Goal: Task Accomplishment & Management: Manage account settings

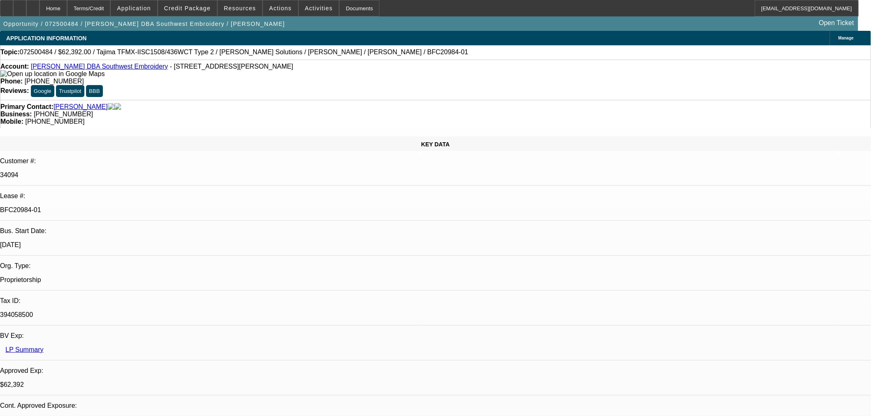
select select "0.2"
select select "2"
select select "0.1"
select select "4"
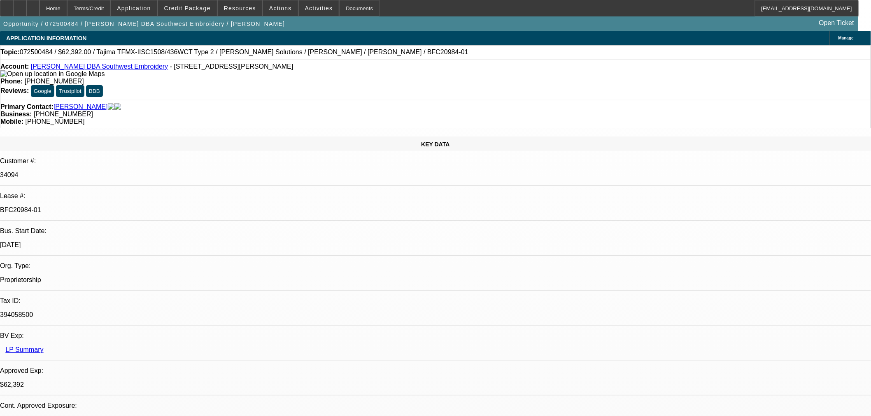
select select "0.2"
select select "2"
select select "0.1"
select select "4"
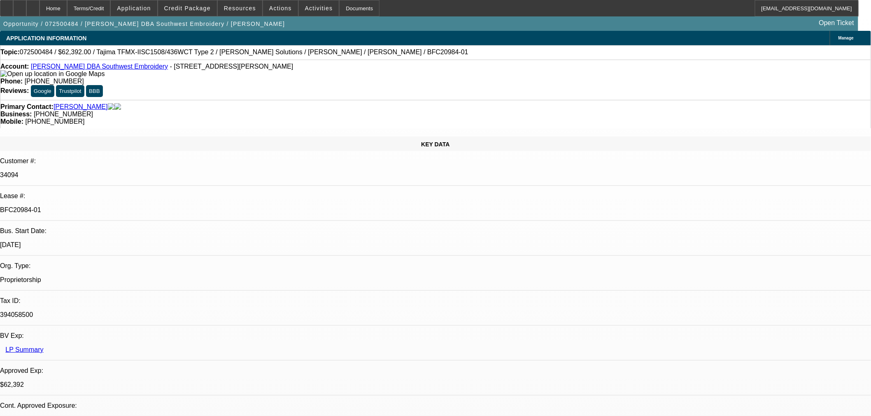
select select "0.15"
select select "2"
select select "0.1"
select select "4"
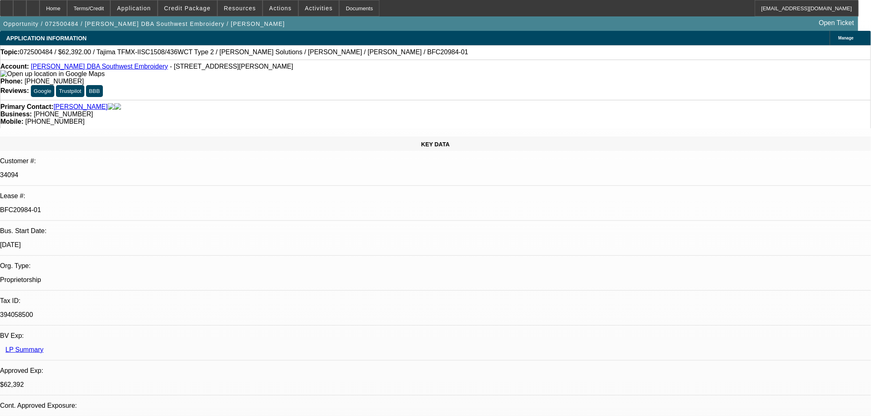
select select "0.15"
select select "2"
select select "0.1"
select select "4"
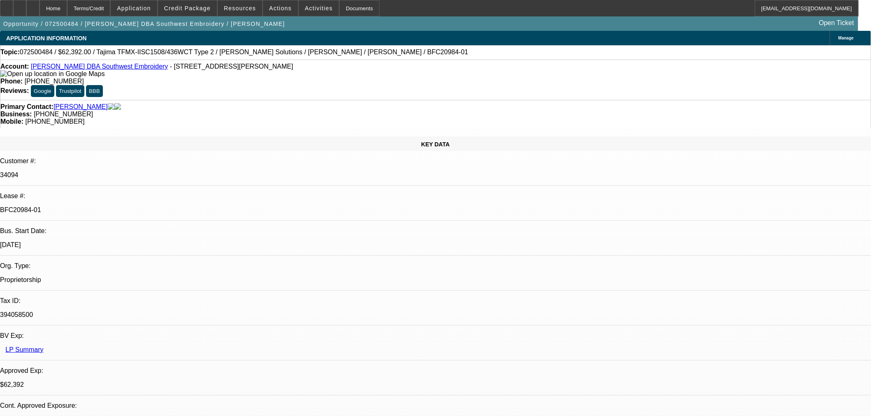
drag, startPoint x: 601, startPoint y: 219, endPoint x: 651, endPoint y: 239, distance: 54.0
drag, startPoint x: 612, startPoint y: 229, endPoint x: 663, endPoint y: 239, distance: 51.6
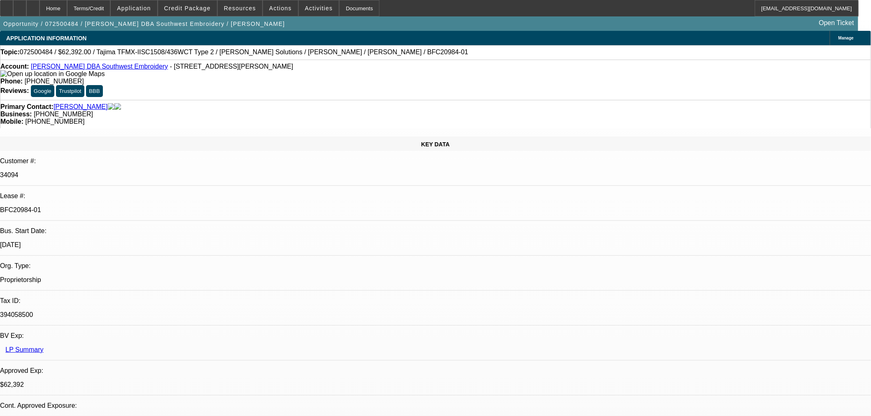
drag, startPoint x: 661, startPoint y: 239, endPoint x: 641, endPoint y: 240, distance: 20.6
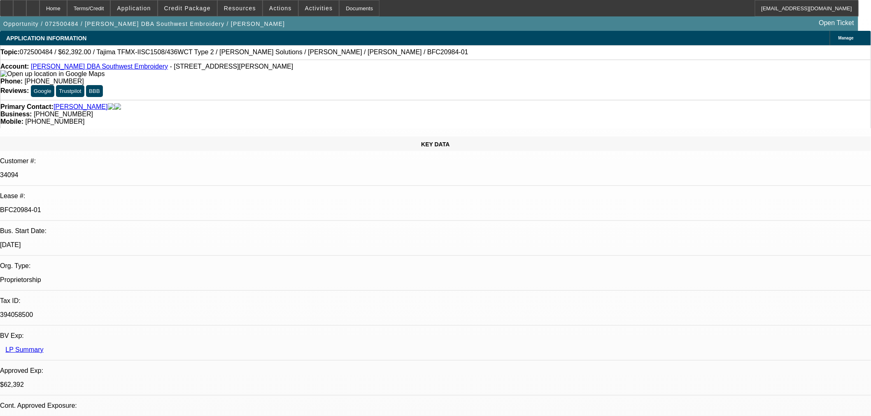
drag, startPoint x: 639, startPoint y: 241, endPoint x: 661, endPoint y: 241, distance: 21.8
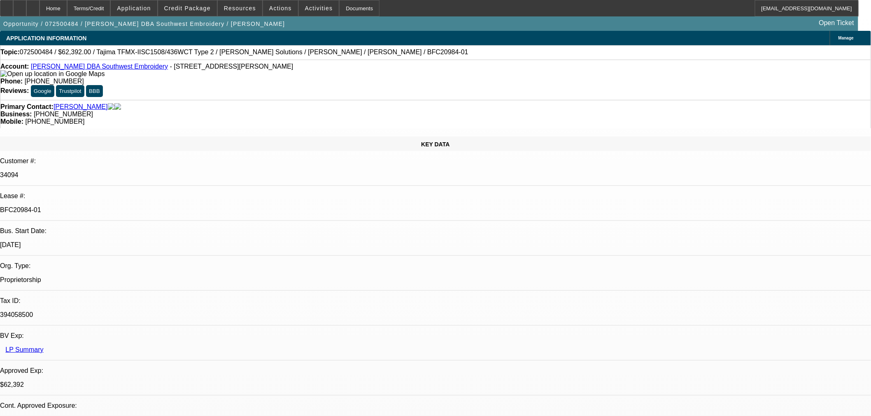
copy div "re: LLW"
drag, startPoint x: 608, startPoint y: 231, endPoint x: 723, endPoint y: 230, distance: 114.8
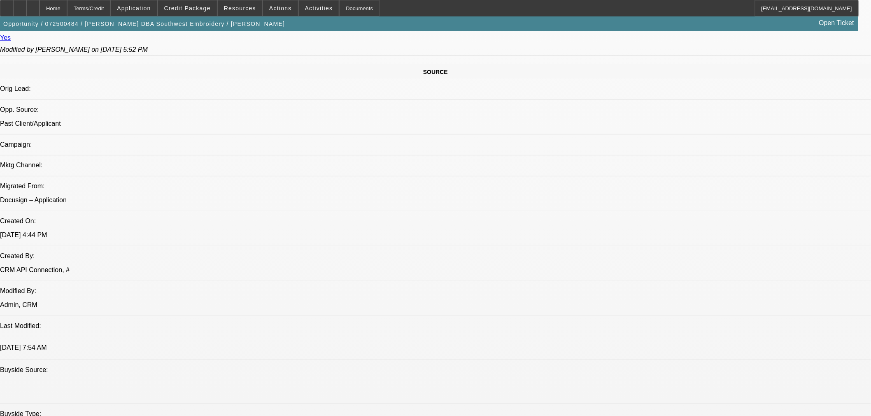
scroll to position [503, 0]
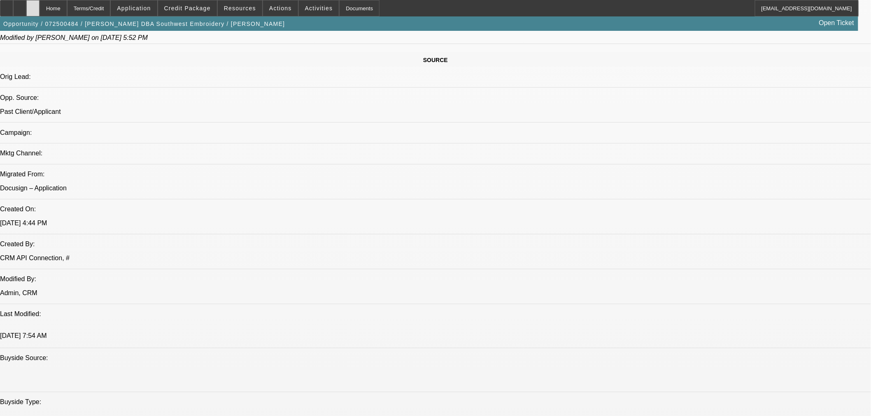
click at [40, 10] on div at bounding box center [32, 8] width 13 height 16
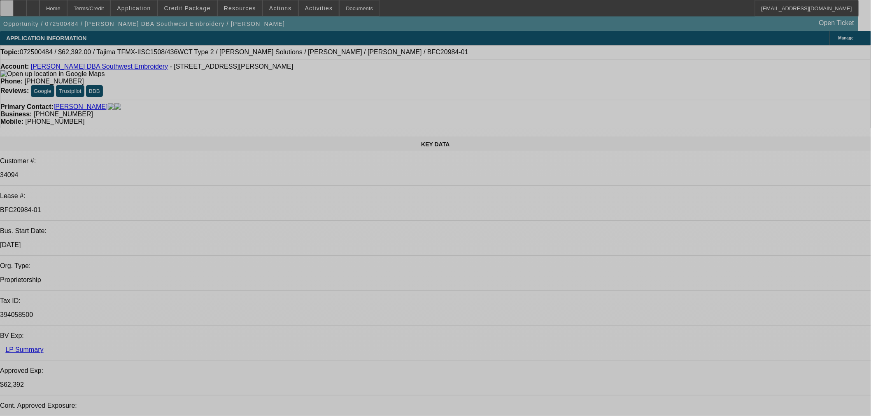
select select "0.2"
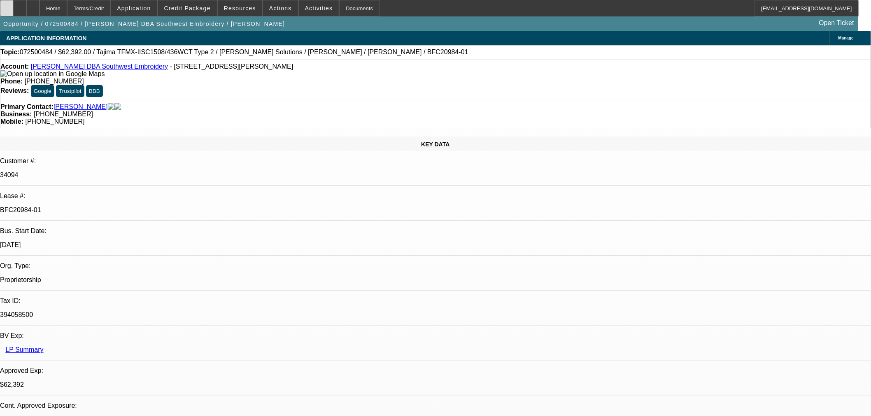
select select "2"
select select "0.1"
select select "4"
select select "0.2"
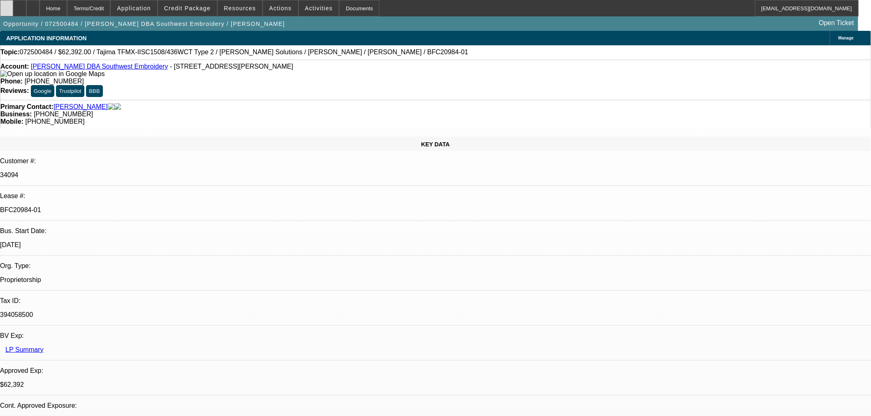
select select "2"
select select "0.1"
select select "4"
select select "0.15"
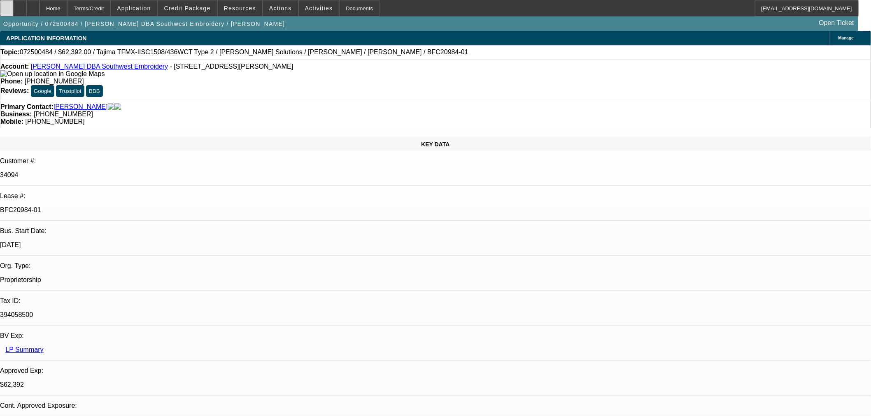
select select "2"
select select "0.1"
select select "4"
select select "0.15"
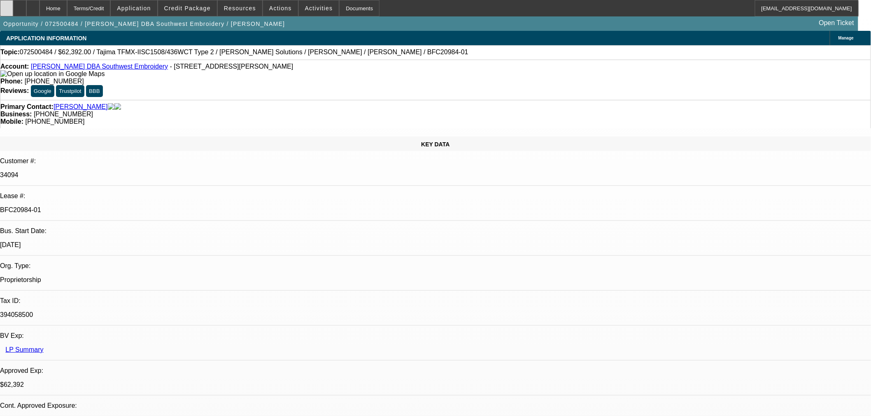
select select "2"
select select "0.1"
select select "4"
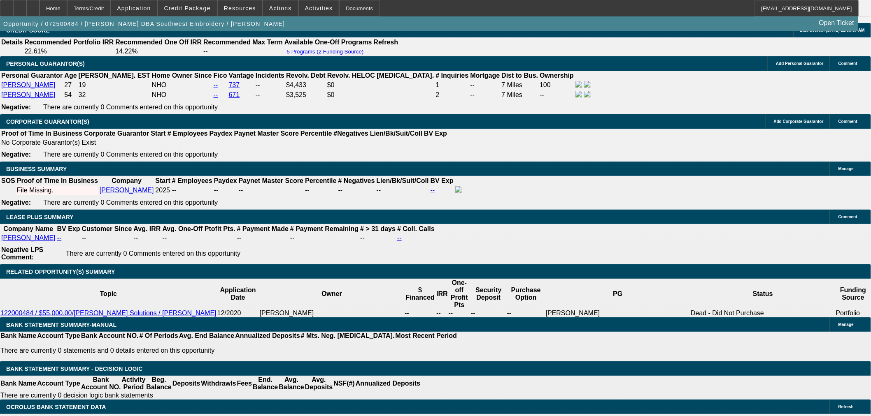
scroll to position [1235, 0]
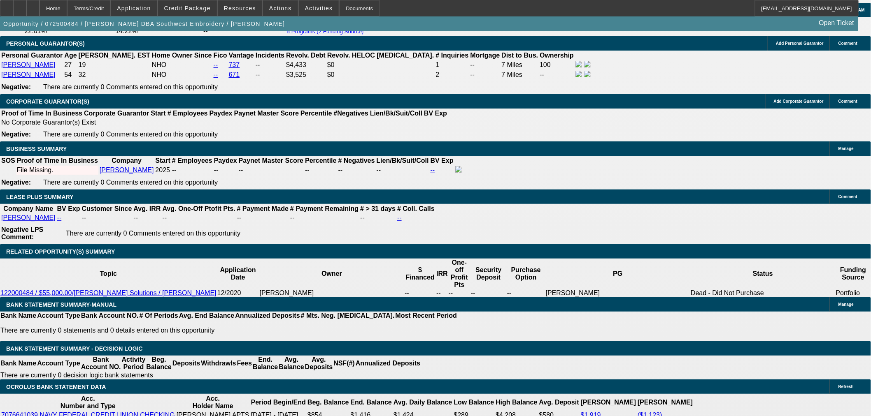
click at [40, 10] on div at bounding box center [32, 8] width 13 height 16
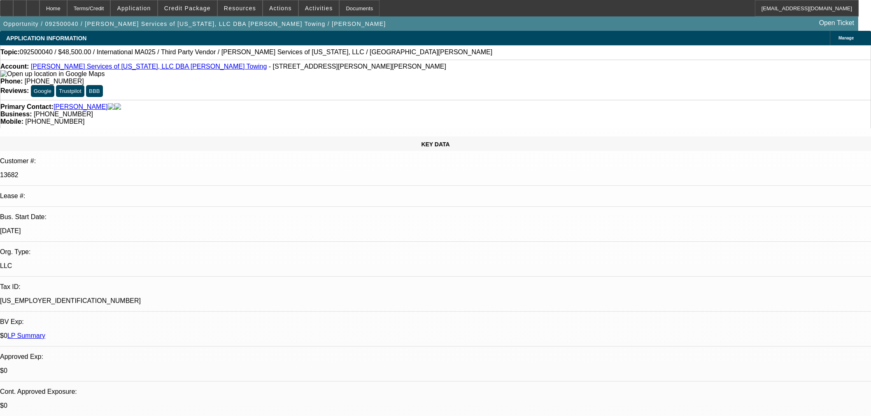
select select "0"
select select "2"
select select "0.1"
select select "4"
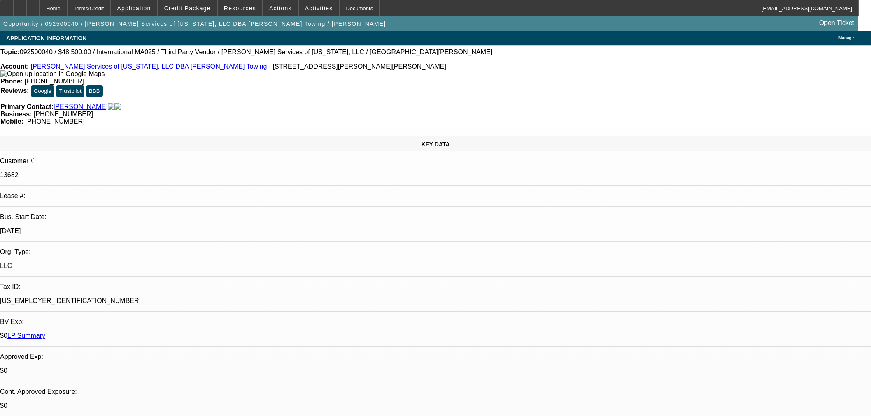
select select "0"
select select "2"
select select "0.1"
select select "4"
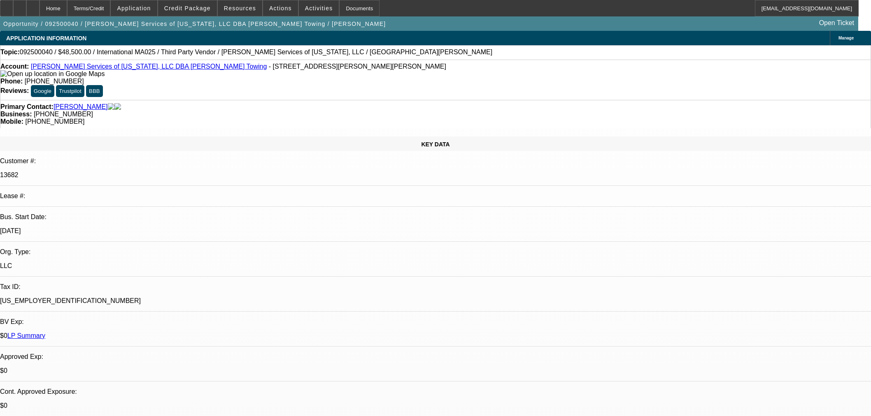
select select "0"
select select "2"
select select "0.1"
select select "4"
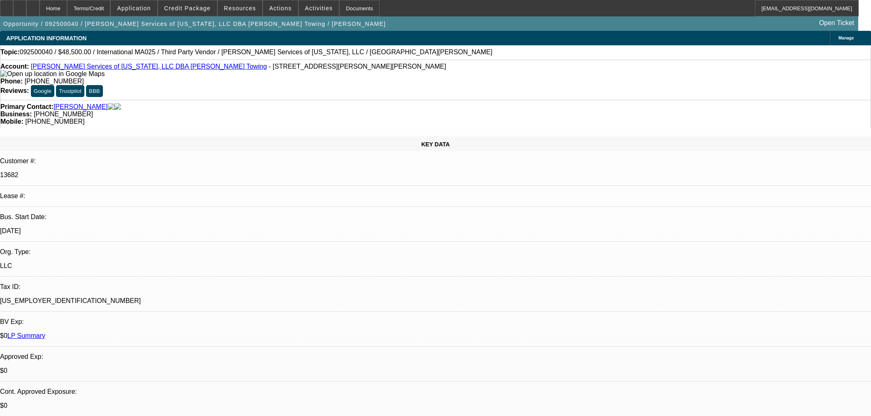
select select "0"
select select "2"
select select "0.1"
select select "4"
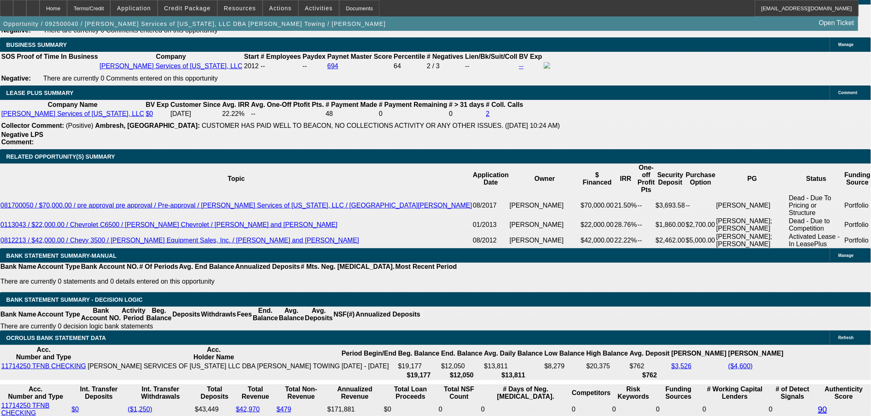
scroll to position [1372, 0]
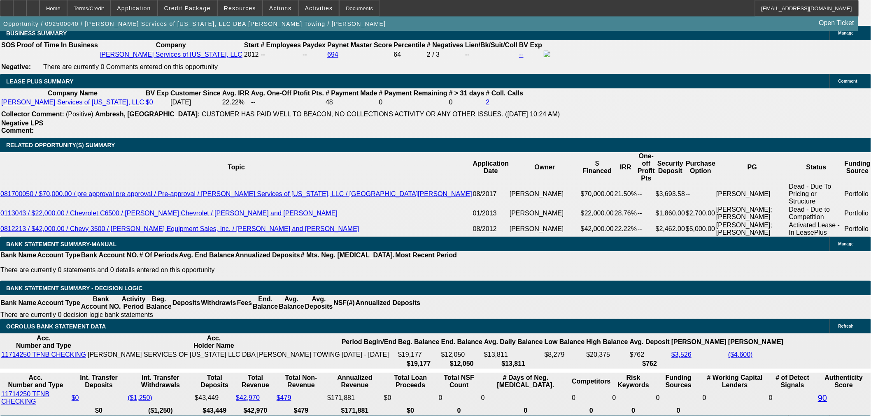
drag, startPoint x: 208, startPoint y: 236, endPoint x: 204, endPoint y: 239, distance: 4.7
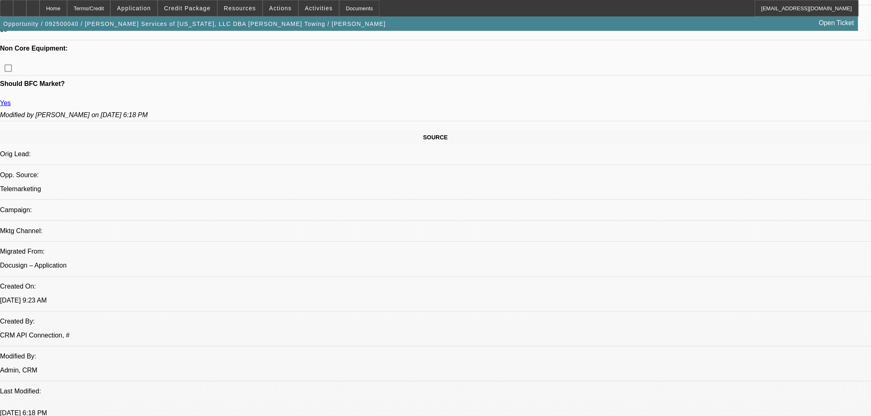
scroll to position [228, 0]
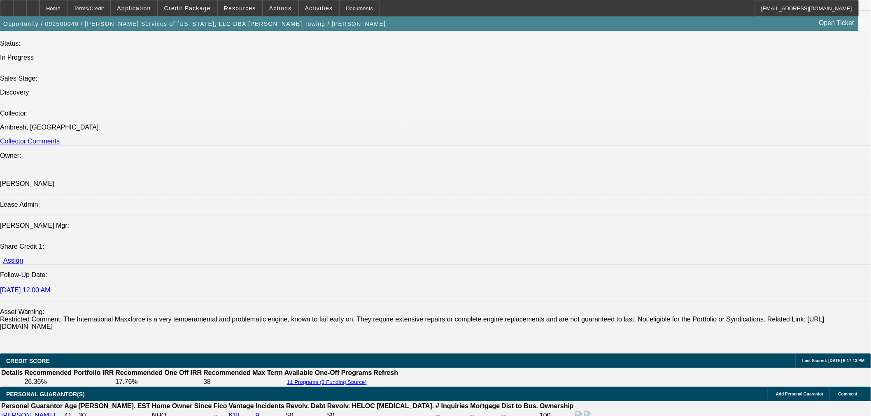
scroll to position [1189, 0]
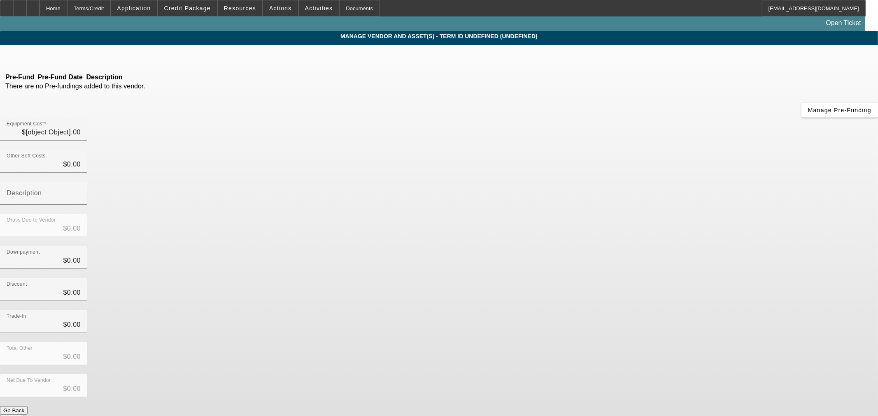
type input "$57,500.00"
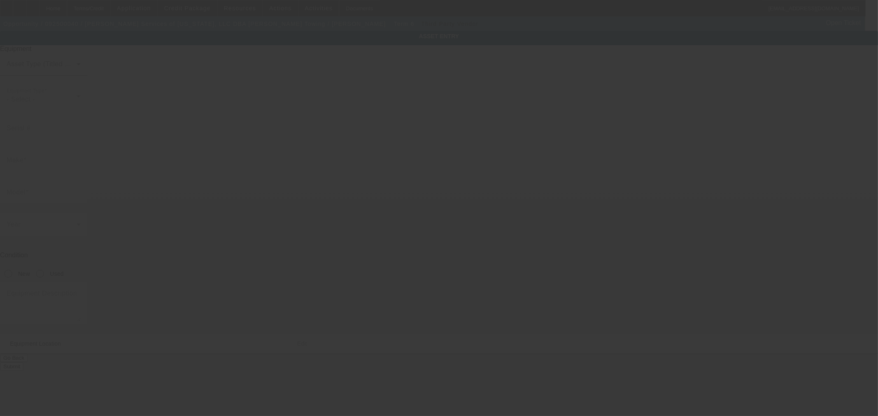
type input "3HAMMAALXCL554251"
type input "International"
type input "MA025"
radio input "true"
type textarea "Used Tow Truck"
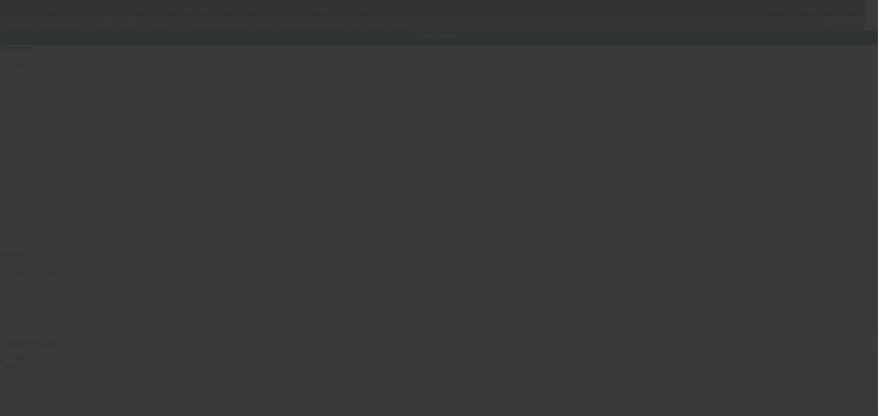
type input "204 E McGregor Dr"
type input "Mc Gregor"
type input "76657"
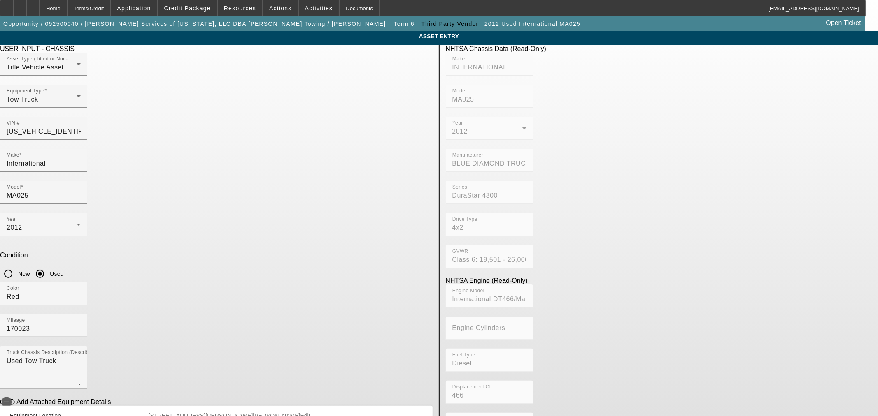
click at [438, 232] on div "USER INPUT - CHASSIS Asset Type (Titled or Non-Titled) Title Vehicle Asset Equi…" at bounding box center [439, 266] width 890 height 442
click at [67, 10] on div "Home" at bounding box center [54, 8] width 28 height 16
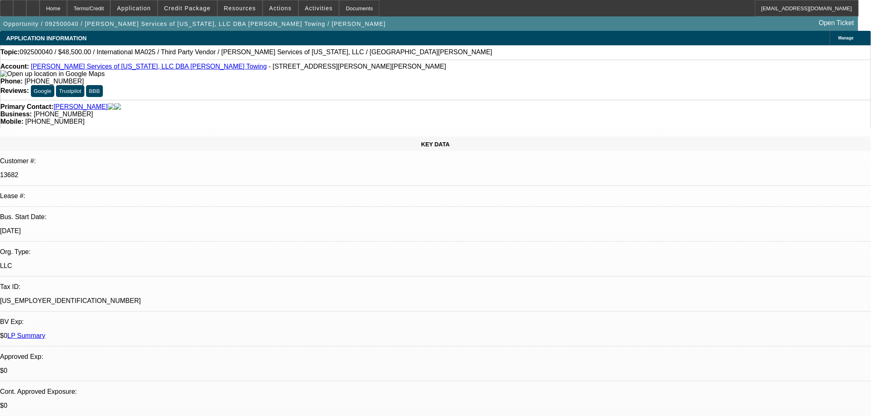
select select "0"
select select "2"
select select "0.1"
select select "4"
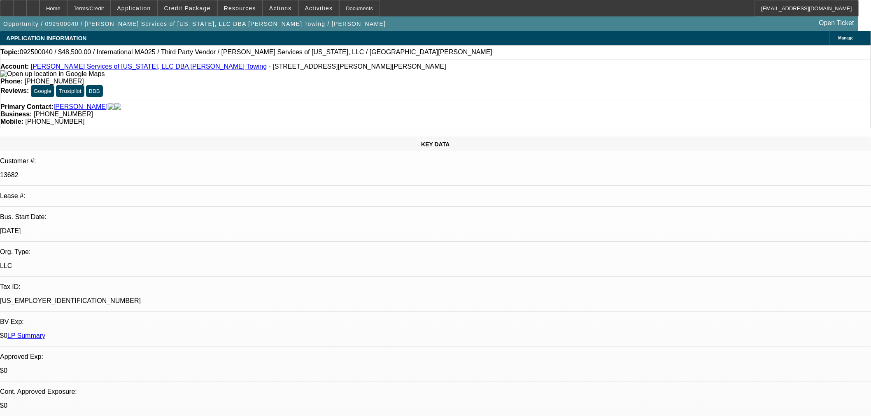
select select "0"
select select "2"
select select "0.1"
select select "4"
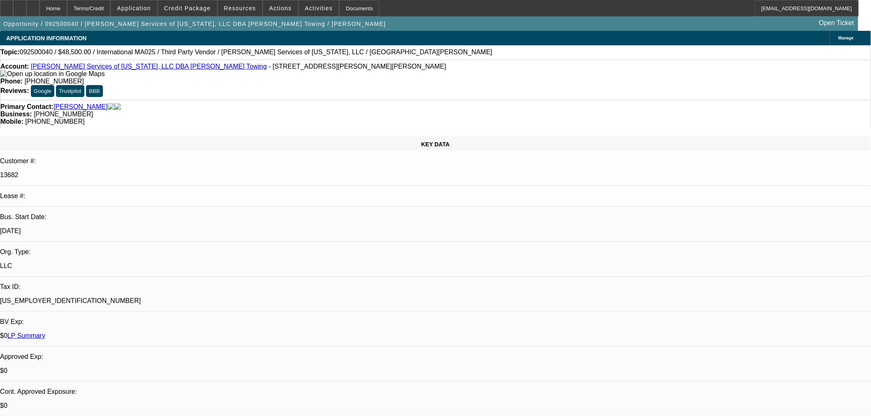
select select "0"
select select "2"
select select "0.1"
select select "4"
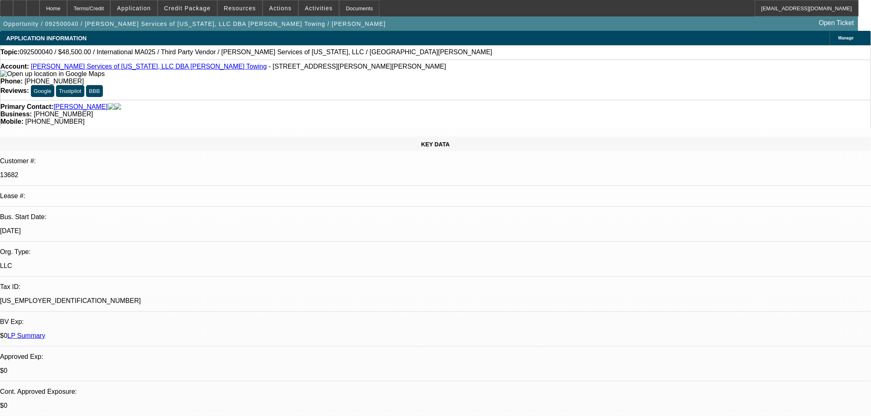
select select "0"
select select "2"
select select "0.1"
select select "4"
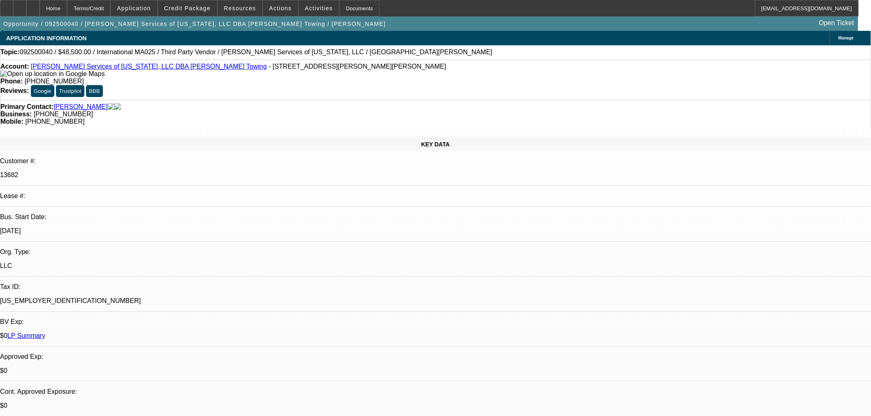
scroll to position [139, 0]
drag, startPoint x: 584, startPoint y: 266, endPoint x: 628, endPoint y: 268, distance: 44.1
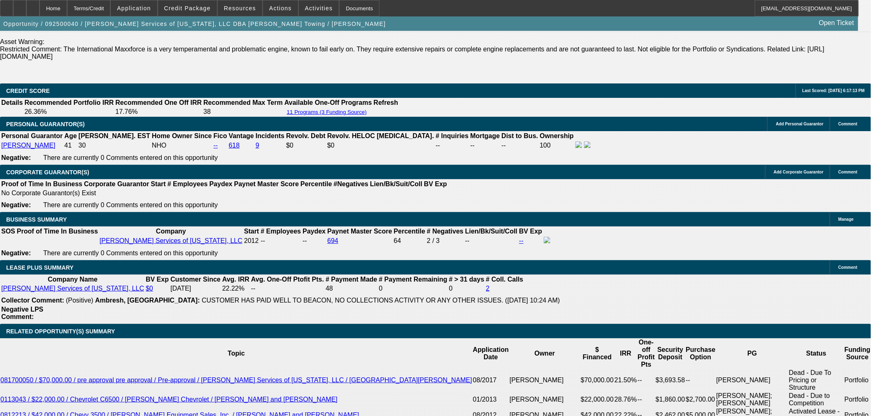
scroll to position [1280, 0]
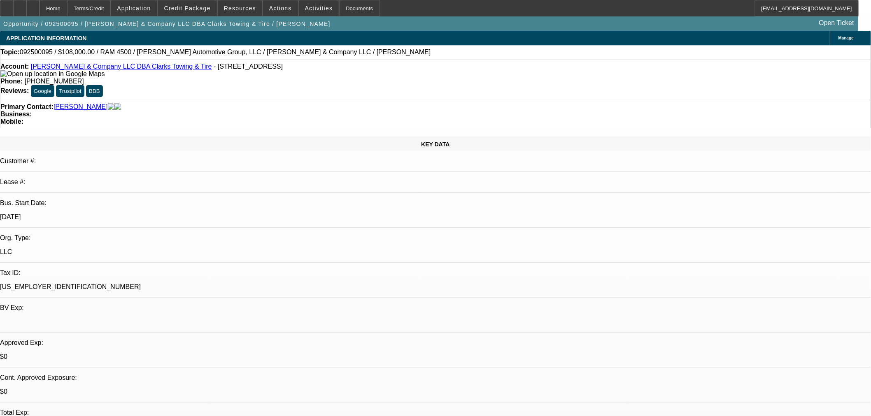
select select "0.1"
select select "2"
select select "0"
select select "6"
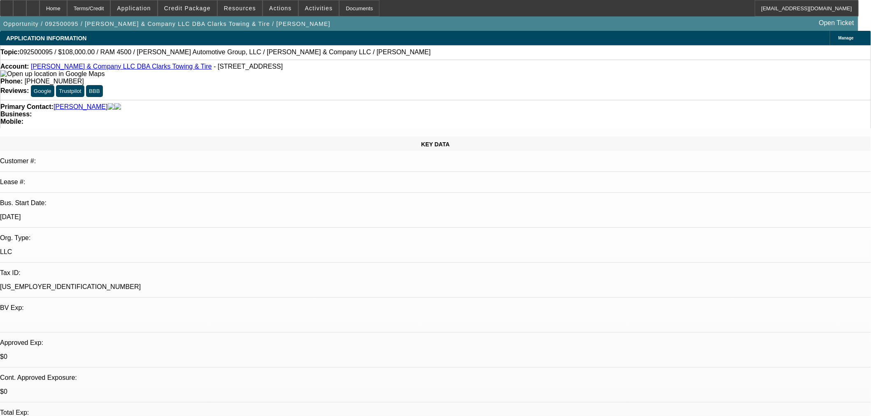
select select "0.1"
select select "2"
select select "0"
select select "6"
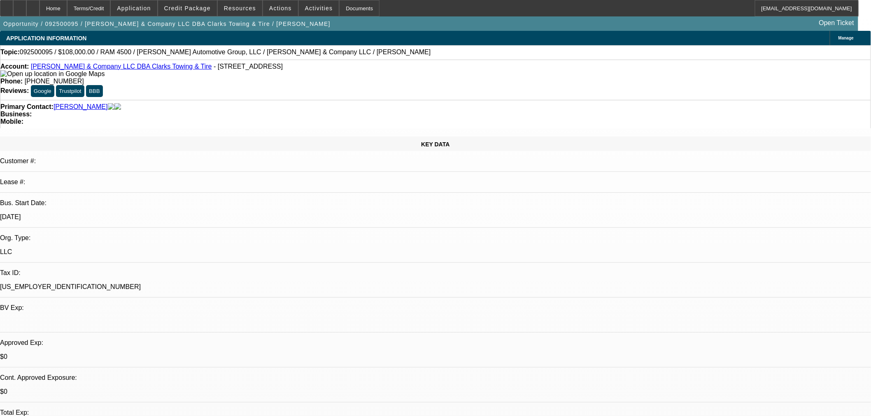
select select "0.1"
select select "2"
select select "0"
select select "6"
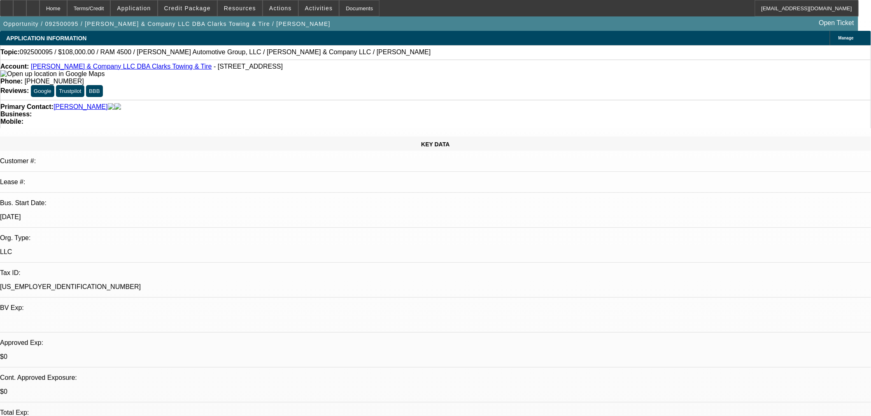
select select "0.1"
select select "2"
select select "0"
select select "6"
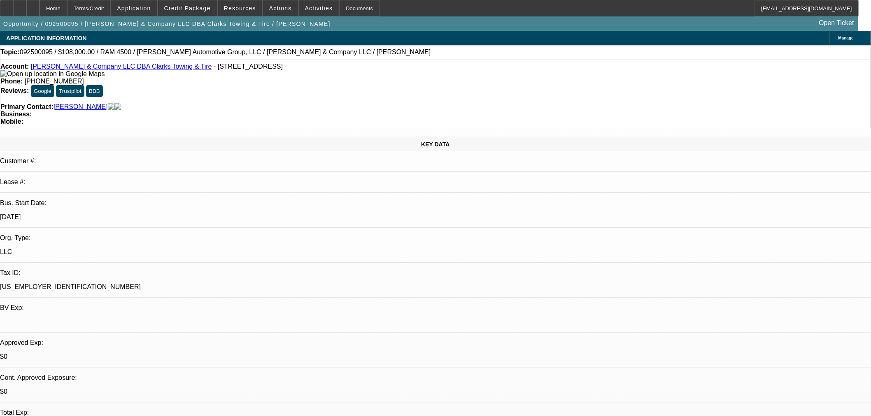
drag, startPoint x: 710, startPoint y: 287, endPoint x: 667, endPoint y: 312, distance: 50.1
drag, startPoint x: 593, startPoint y: 298, endPoint x: 665, endPoint y: 294, distance: 72.1
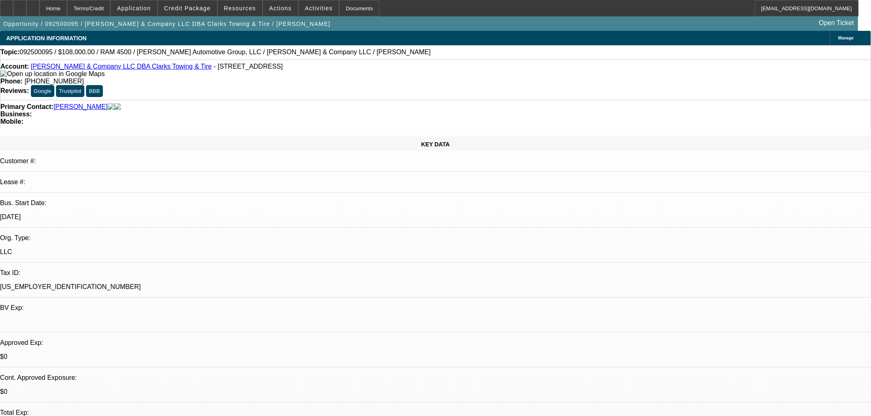
click at [202, 15] on span at bounding box center [187, 8] width 59 height 20
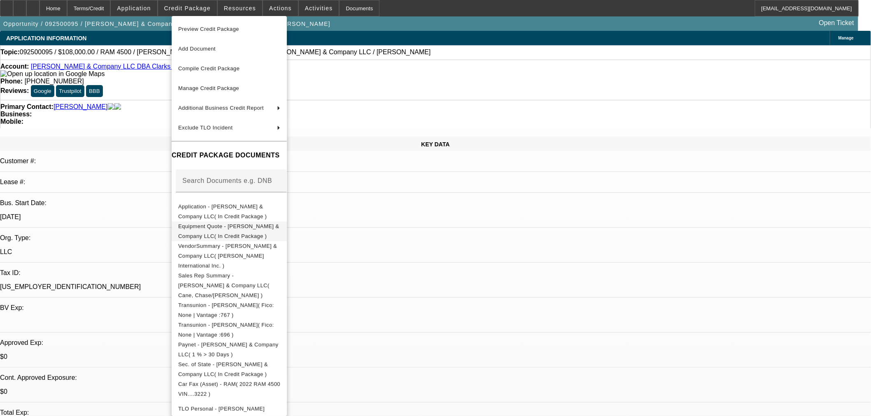
click at [213, 228] on span "Equipment Quote - SE Griffin & Company LLC( In Credit Package )" at bounding box center [229, 231] width 102 height 20
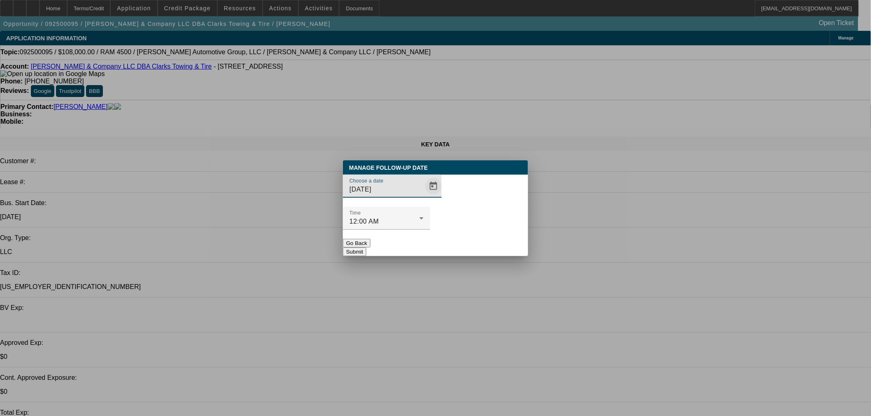
click at [423, 196] on span "Open calendar" at bounding box center [433, 187] width 20 height 20
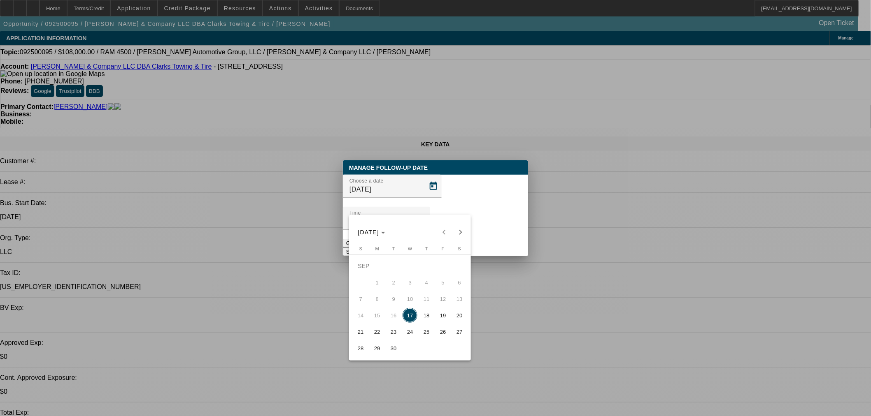
click at [434, 311] on button "18" at bounding box center [426, 315] width 16 height 16
type input "9/18/2025"
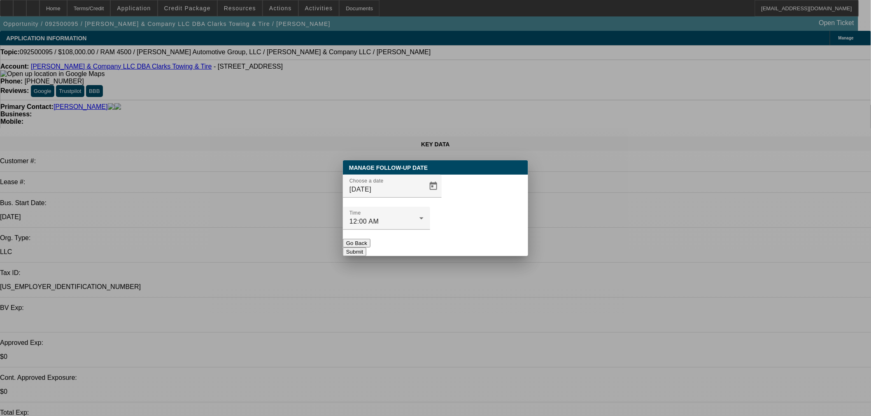
click at [366, 248] on button "Submit" at bounding box center [354, 252] width 23 height 9
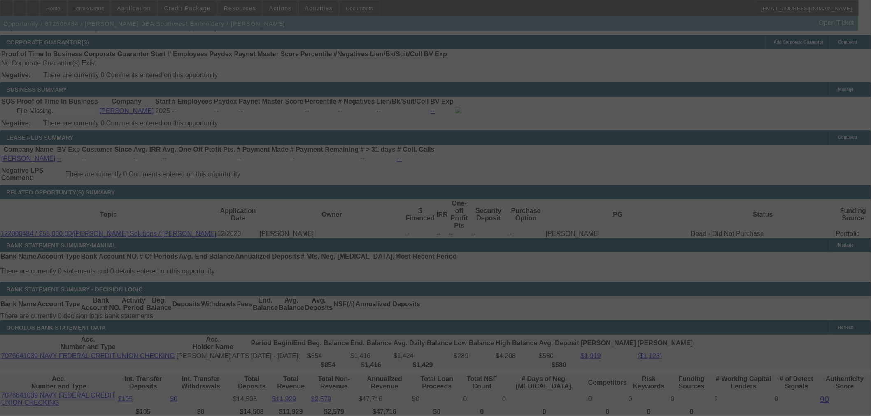
scroll to position [1235, 0]
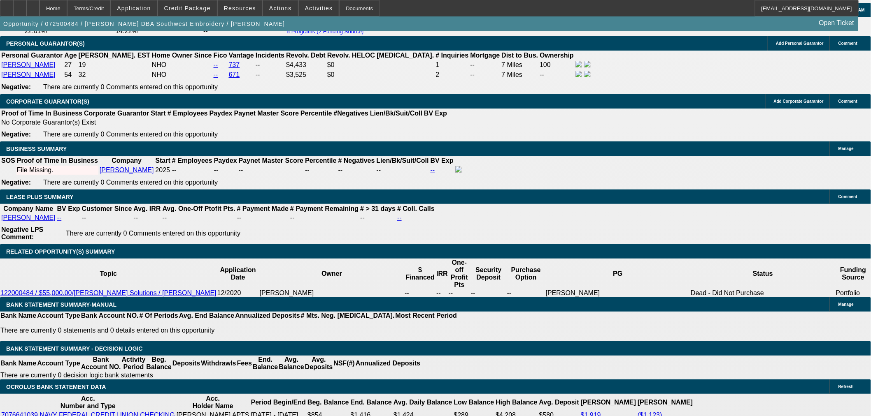
select select "0.2"
select select "2"
select select "0.1"
select select "4"
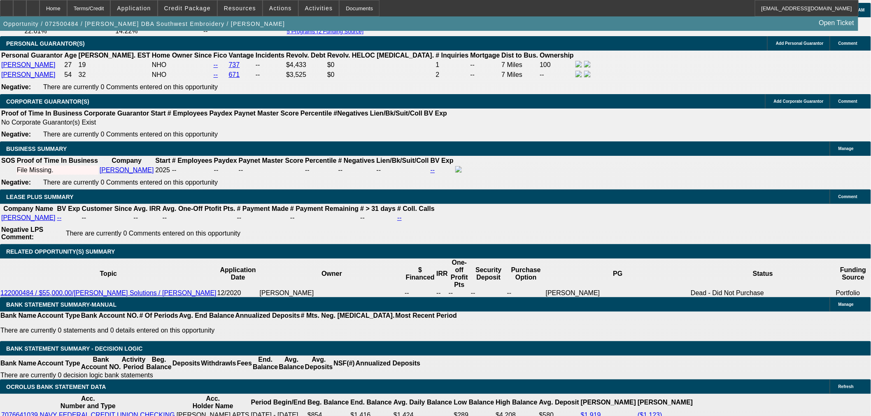
select select "0.2"
select select "2"
select select "0.1"
select select "4"
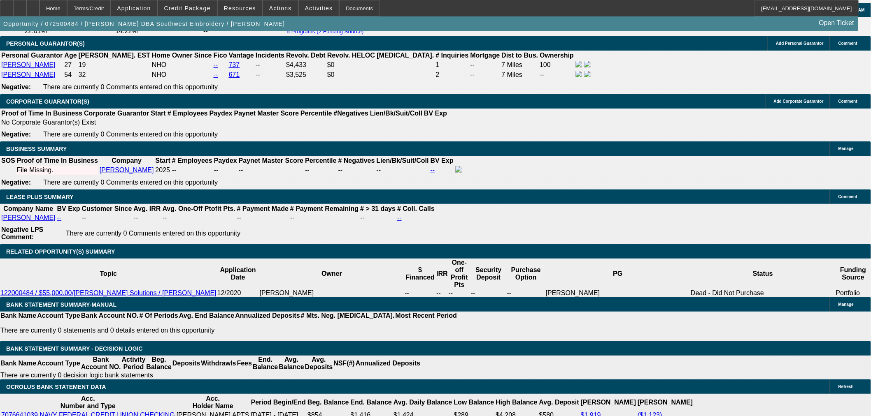
select select "0.15"
select select "2"
select select "0.1"
select select "4"
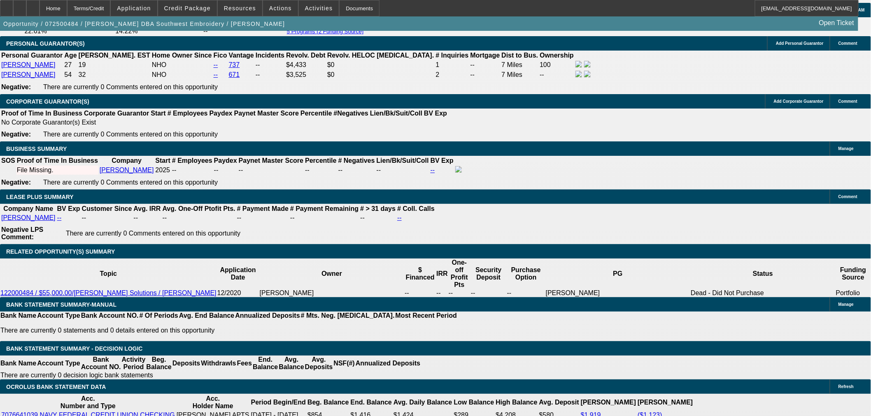
select select "0.15"
select select "2"
select select "0.1"
select select "4"
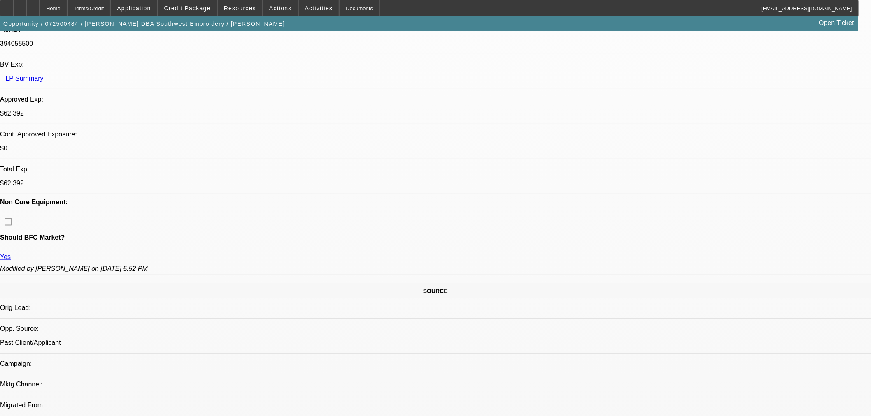
scroll to position [0, 0]
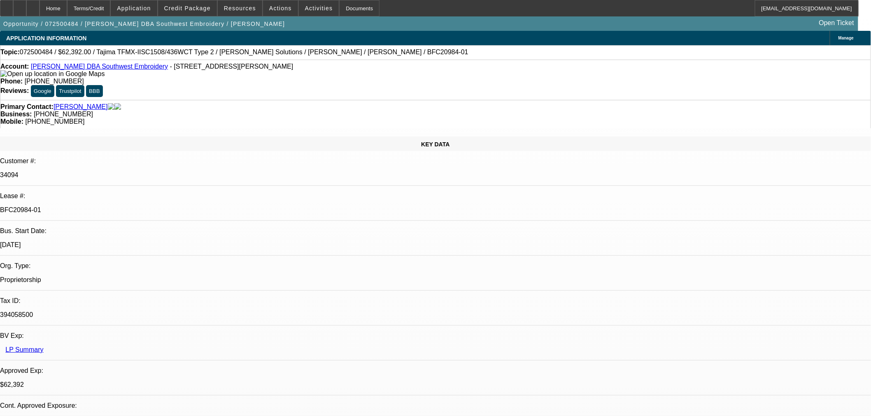
drag, startPoint x: 758, startPoint y: 51, endPoint x: 784, endPoint y: 52, distance: 26.4
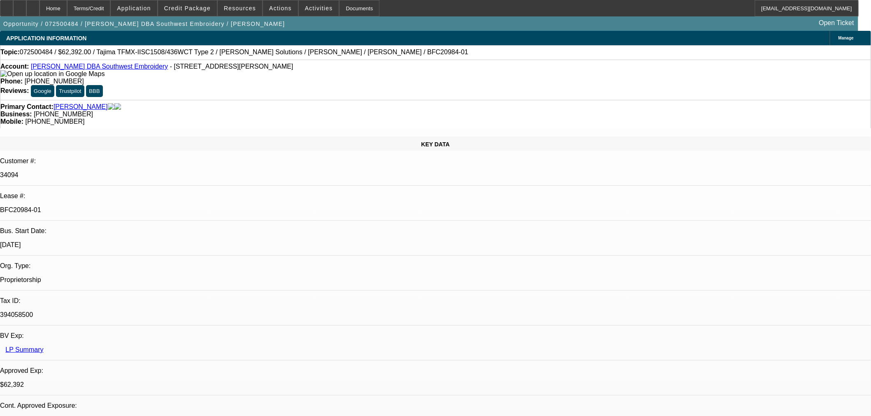
drag, startPoint x: 672, startPoint y: 66, endPoint x: 700, endPoint y: 81, distance: 31.7
drag, startPoint x: 596, startPoint y: 48, endPoint x: 601, endPoint y: 49, distance: 5.9
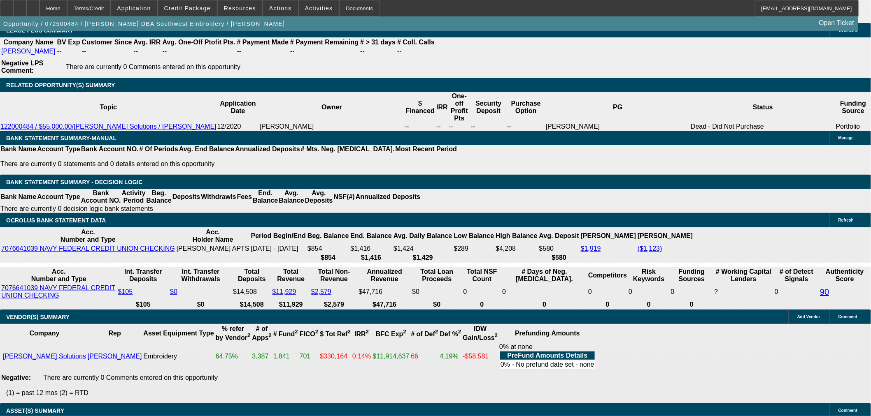
scroll to position [1525, 0]
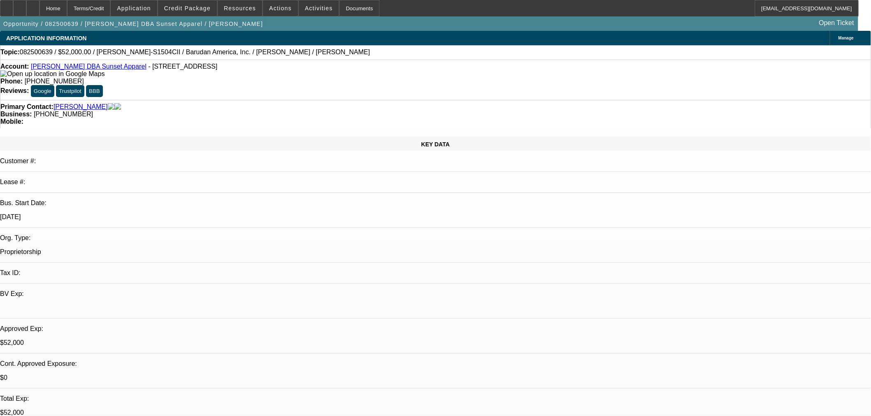
select select "0"
select select "2"
select select "0"
select select "6"
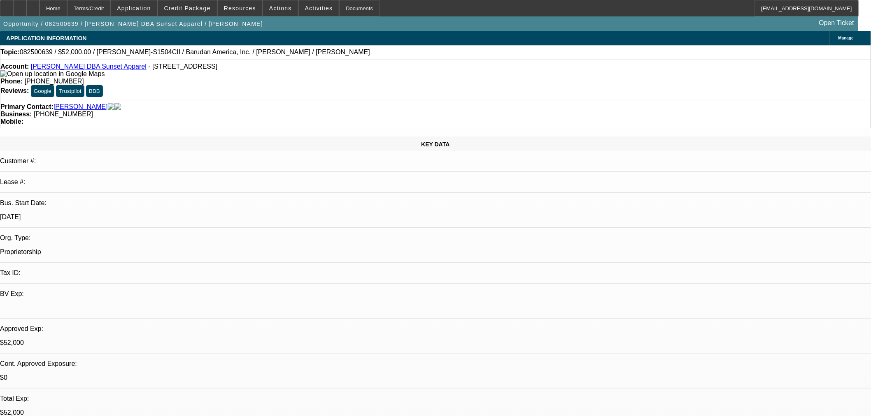
select select "0"
select select "2"
select select "0"
select select "6"
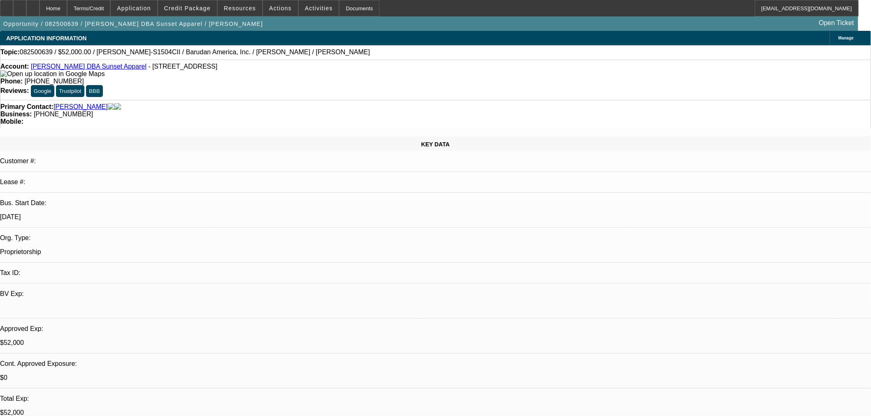
select select "0"
select select "2"
select select "0"
select select "6"
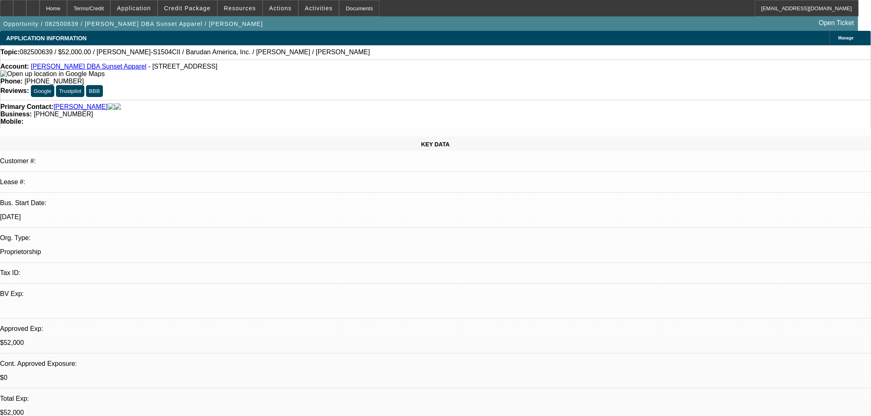
select select "0"
select select "2"
select select "0"
select select "6"
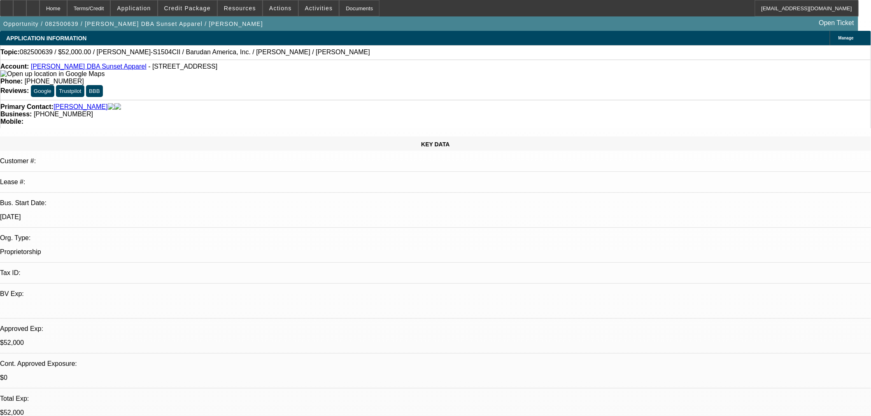
scroll to position [91, 0]
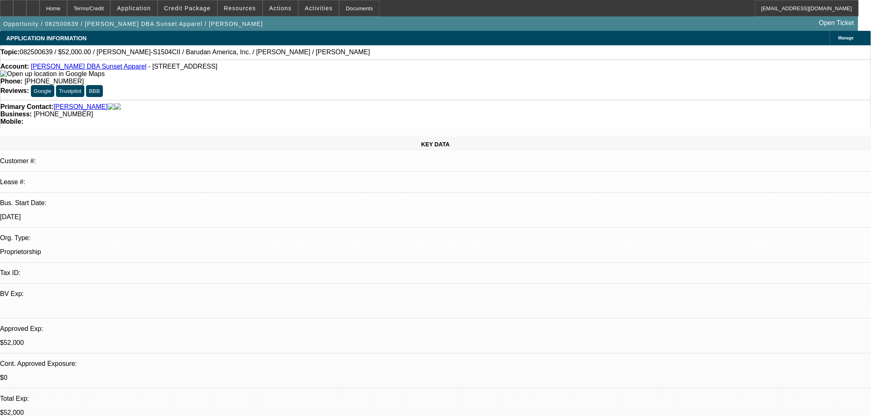
drag, startPoint x: 682, startPoint y: 170, endPoint x: 686, endPoint y: 181, distance: 12.5
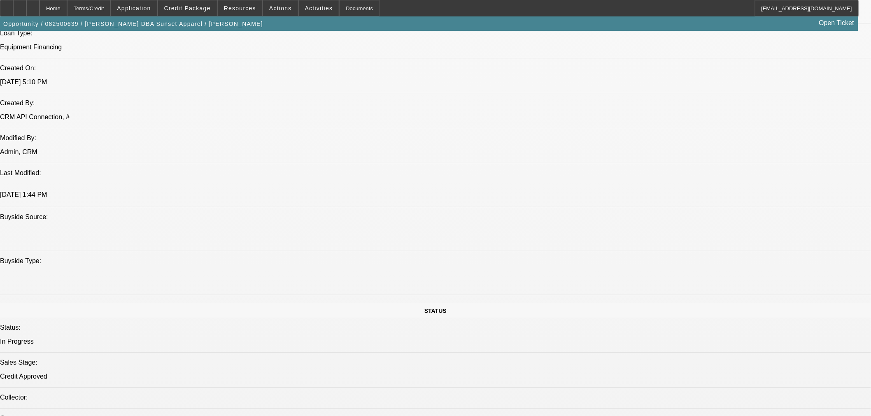
scroll to position [640, 0]
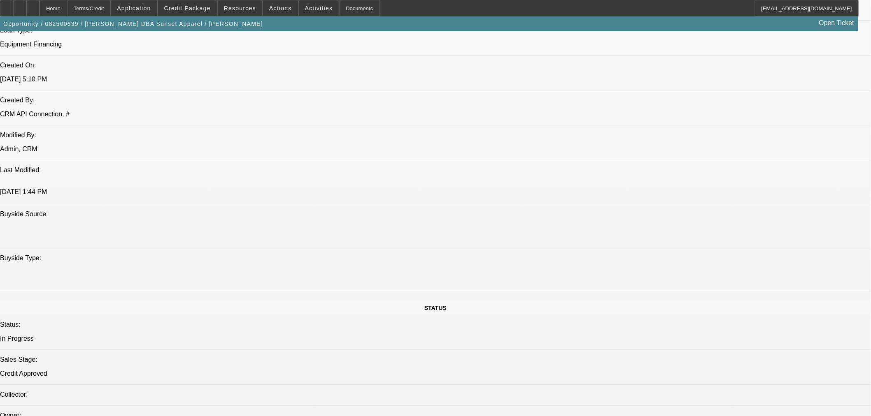
drag, startPoint x: 200, startPoint y: 122, endPoint x: 210, endPoint y: 114, distance: 12.9
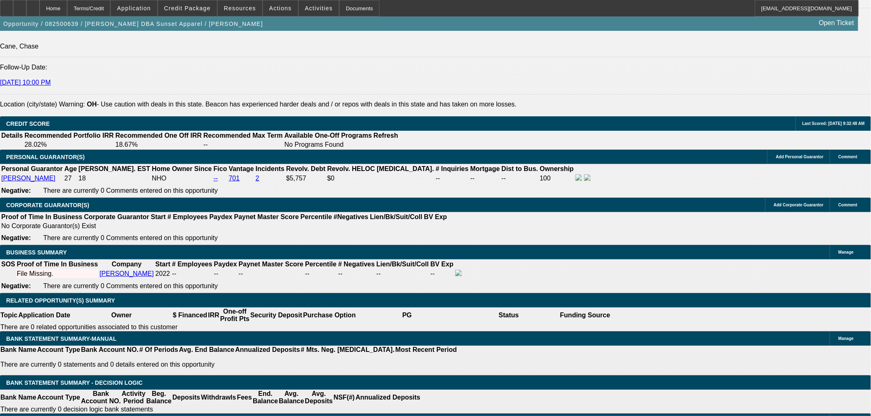
scroll to position [0, 0]
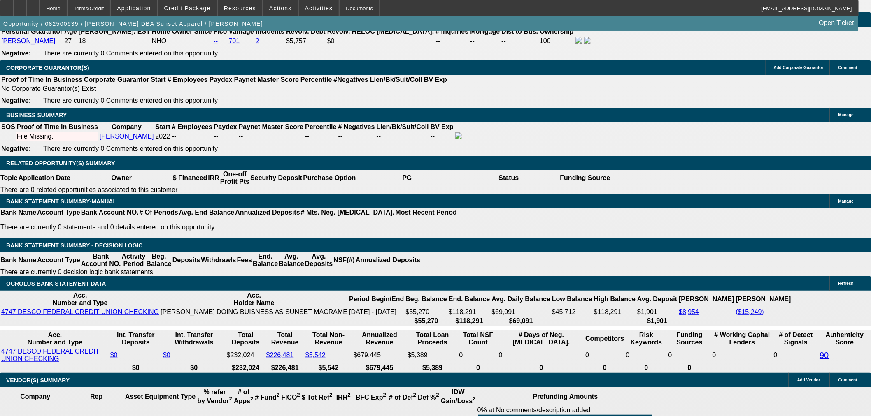
scroll to position [1143, 0]
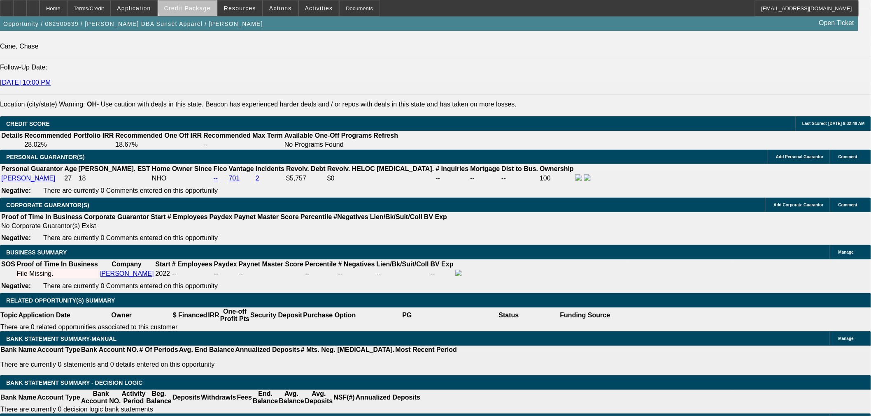
click at [203, 3] on span at bounding box center [187, 8] width 59 height 20
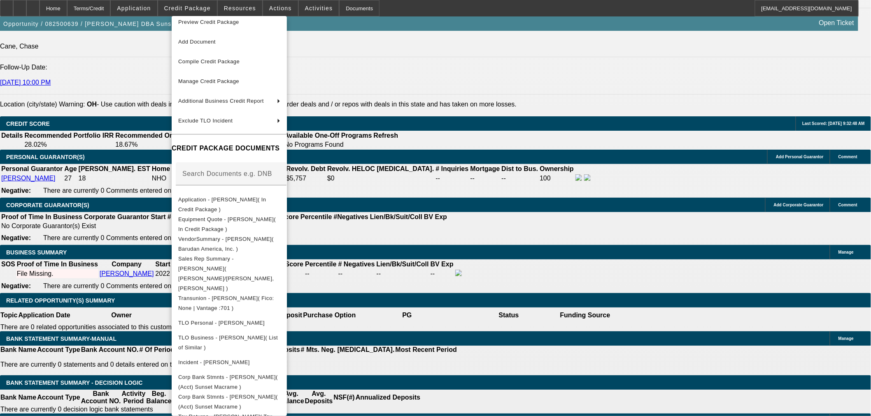
scroll to position [9, 0]
click at [674, 100] on div at bounding box center [435, 208] width 871 height 416
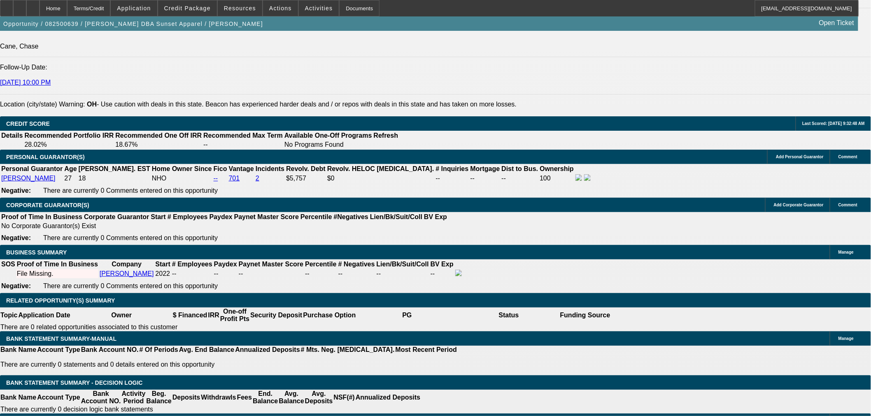
drag, startPoint x: 590, startPoint y: 291, endPoint x: 732, endPoint y: 282, distance: 142.3
drag, startPoint x: 597, startPoint y: 296, endPoint x: 727, endPoint y: 291, distance: 130.5
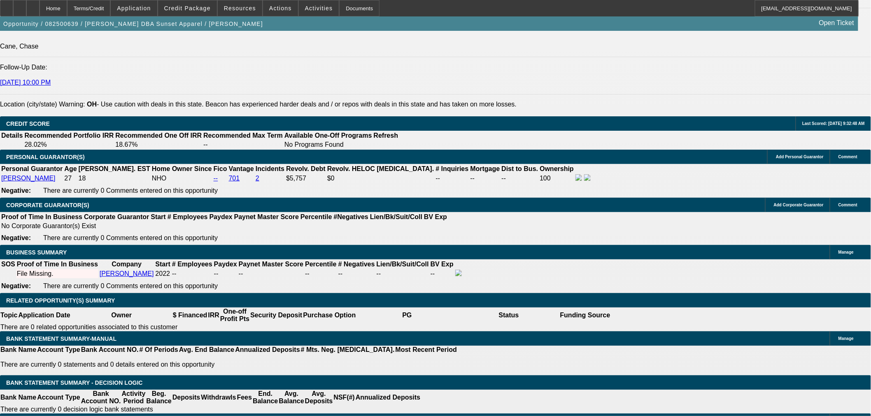
drag, startPoint x: 626, startPoint y: 281, endPoint x: 734, endPoint y: 277, distance: 108.3
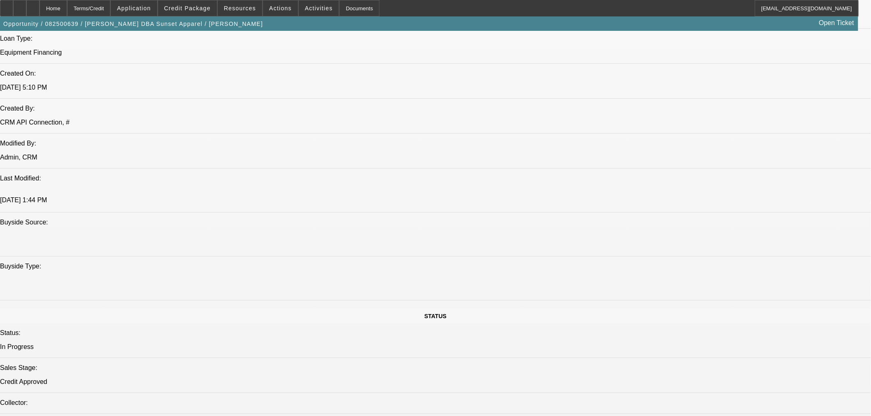
scroll to position [549, 0]
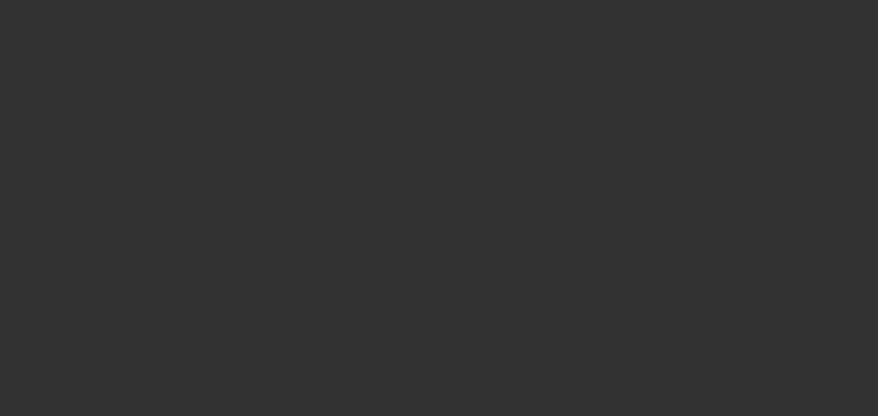
select select "0"
select select "2"
select select "0"
select select "6"
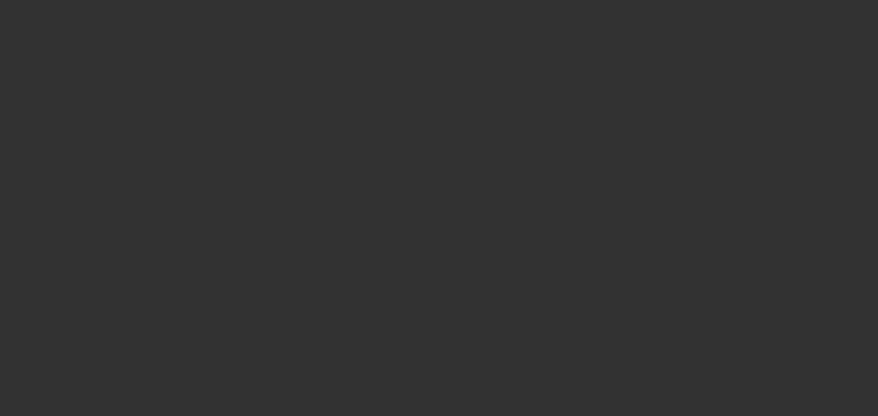
select select "0"
select select "2"
select select "0"
select select "6"
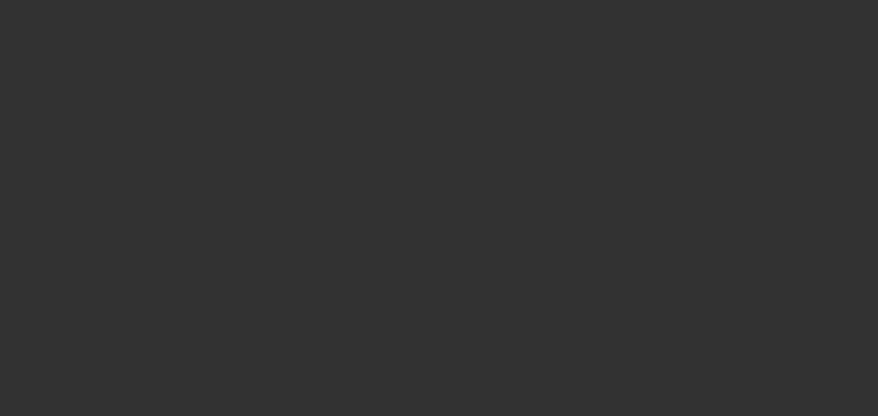
select select "0"
select select "2"
select select "0"
select select "6"
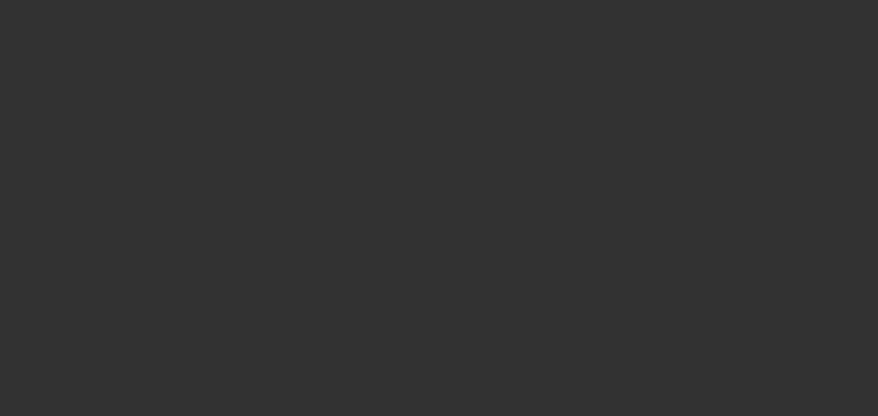
select select "0"
select select "2"
select select "0.1"
select select "4"
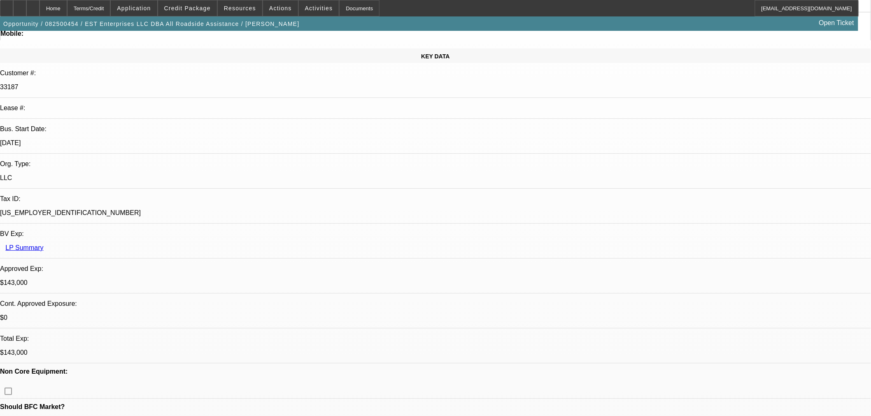
scroll to position [91, 0]
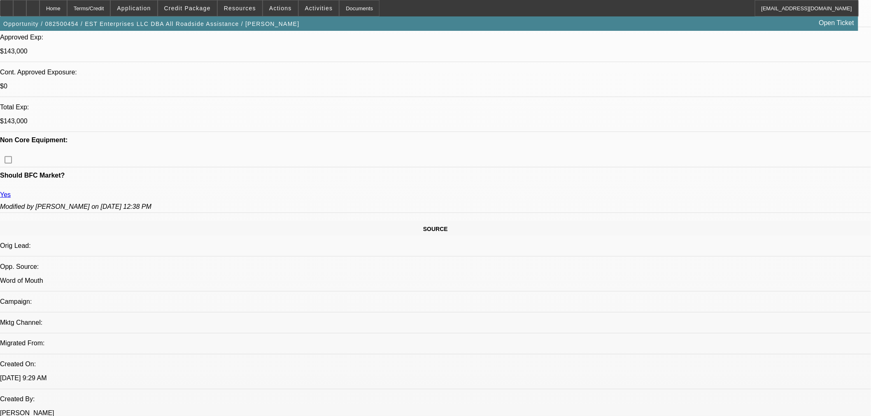
scroll to position [137, 0]
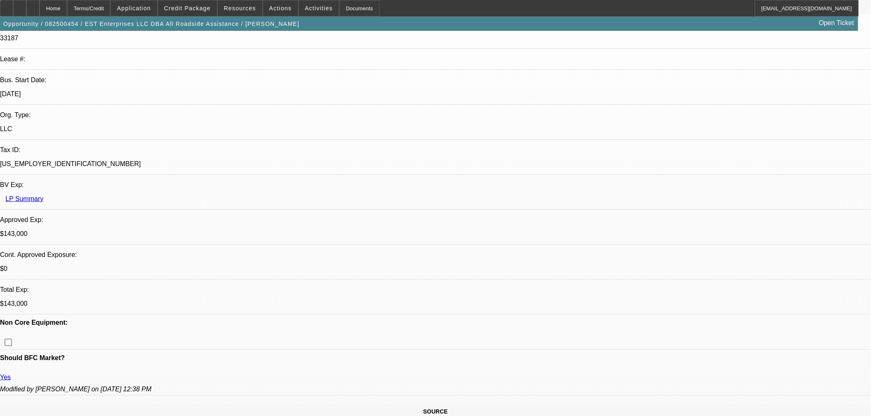
drag, startPoint x: 329, startPoint y: 347, endPoint x: 266, endPoint y: 331, distance: 65.3
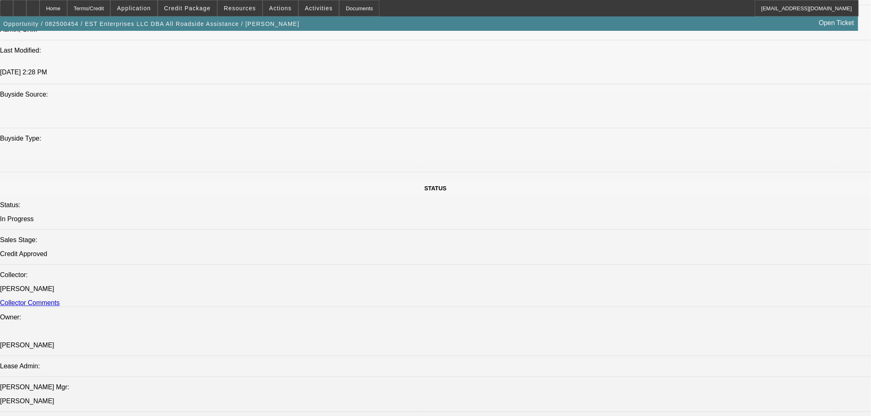
scroll to position [731, 0]
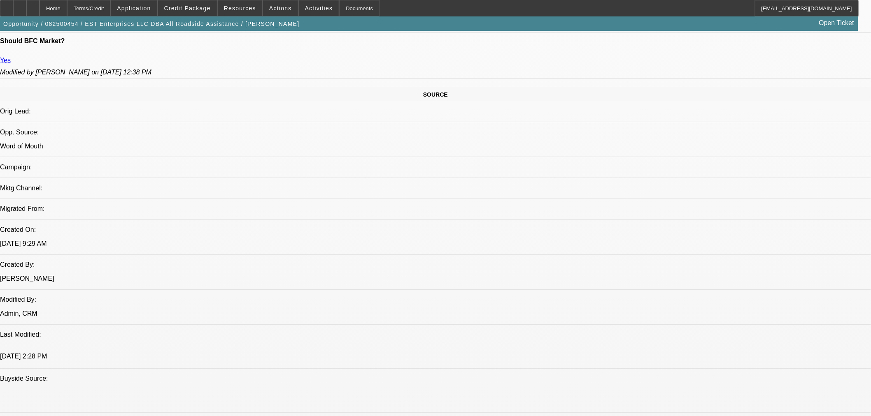
scroll to position [320, 0]
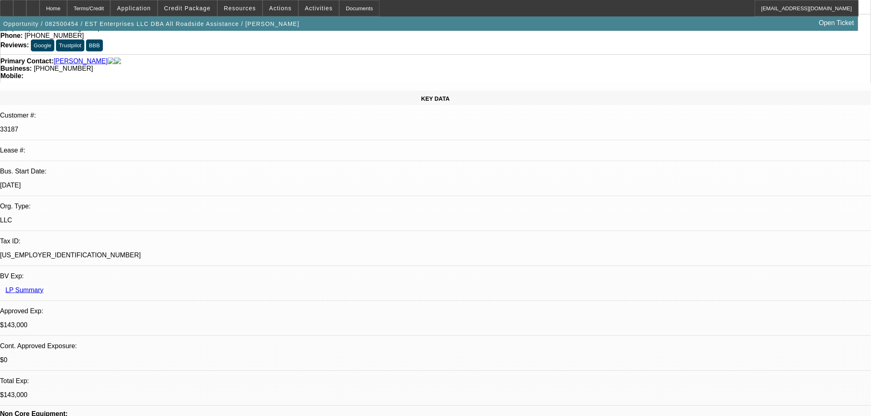
drag, startPoint x: 698, startPoint y: 119, endPoint x: 703, endPoint y: 126, distance: 8.3
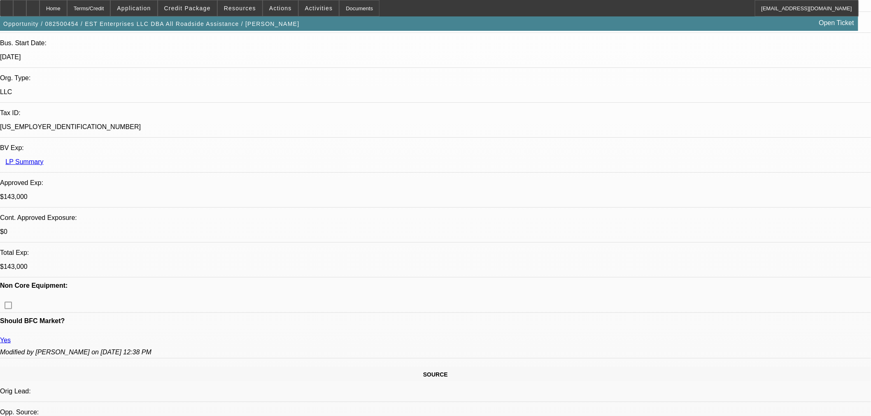
scroll to position [46, 0]
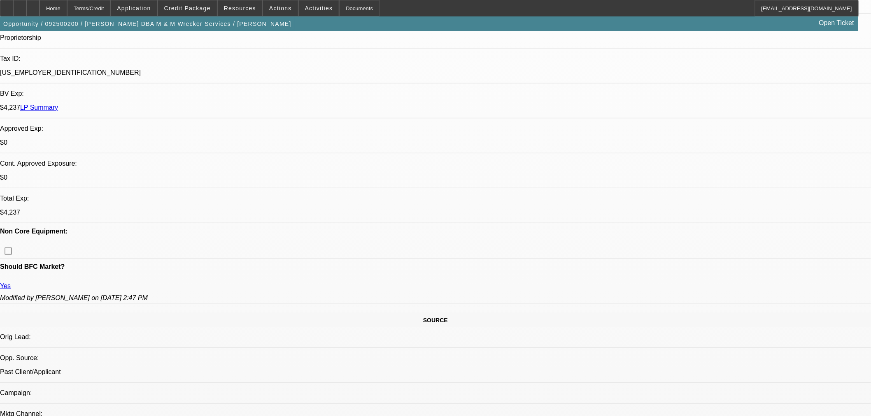
select select "0"
select select "2"
select select "0.1"
select select "4"
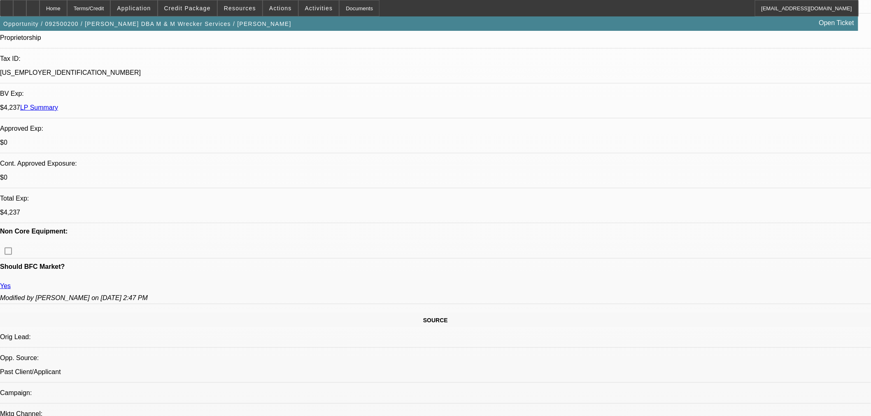
select select "0"
select select "2"
select select "0.1"
select select "4"
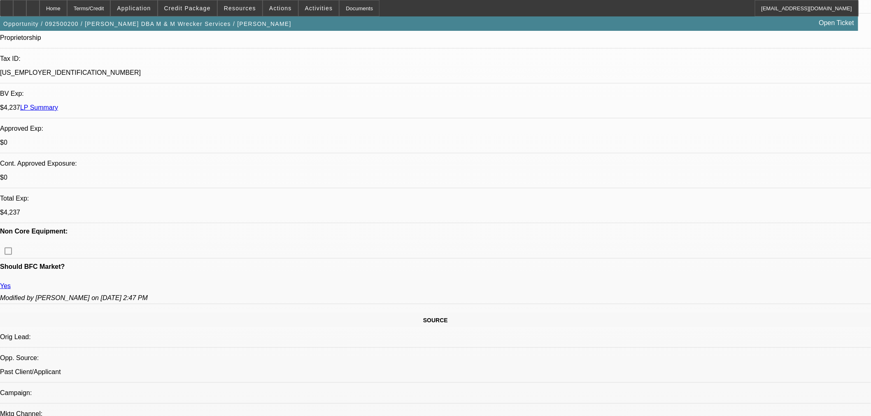
select select "0"
select select "2"
select select "0.1"
select select "4"
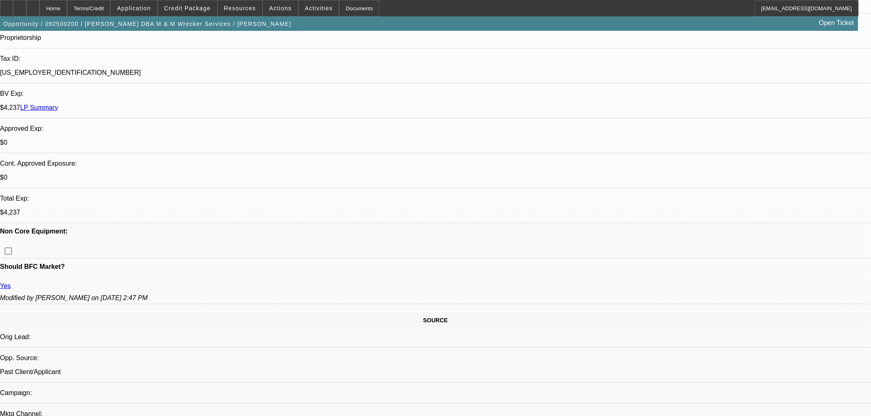
scroll to position [365, 0]
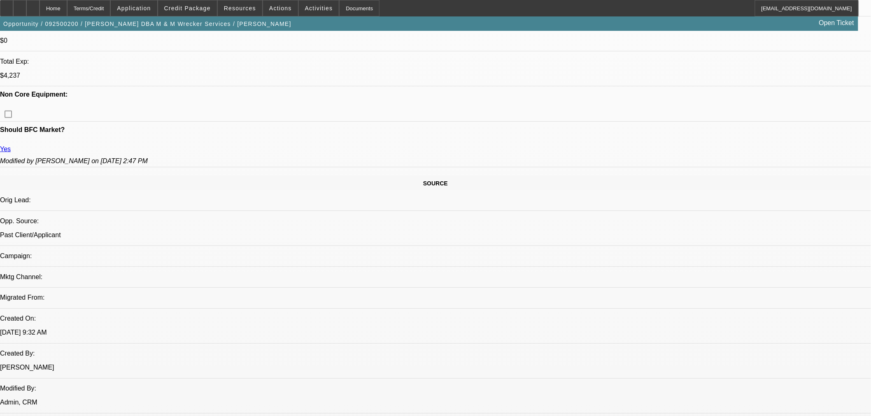
drag, startPoint x: 677, startPoint y: 72, endPoint x: 677, endPoint y: 79, distance: 6.2
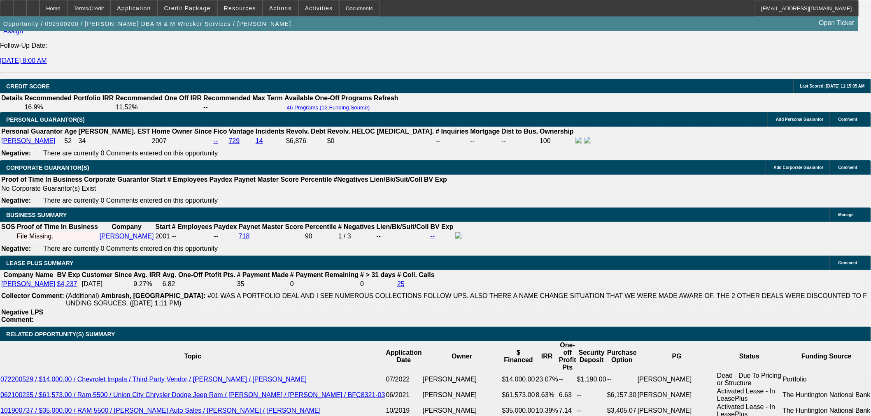
scroll to position [1235, 0]
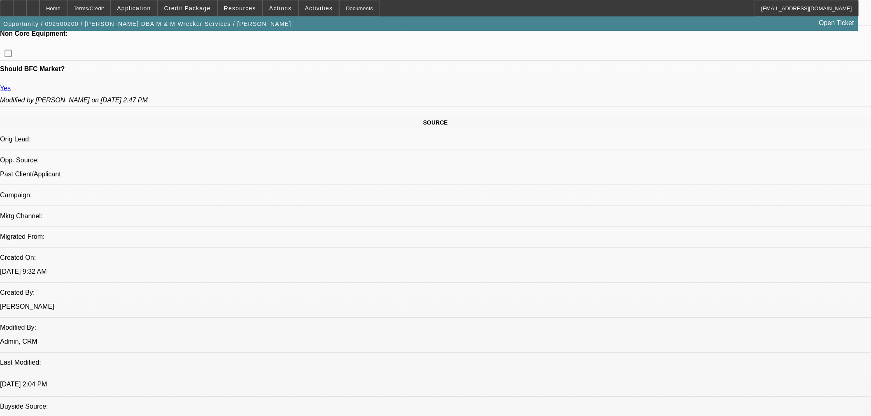
scroll to position [320, 0]
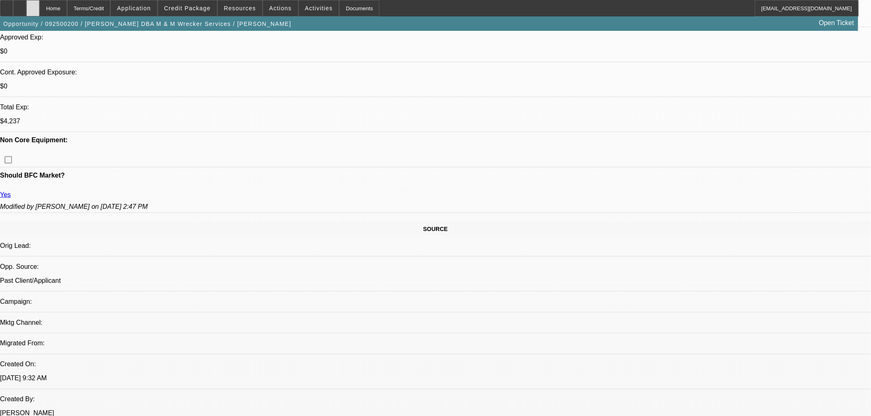
click at [40, 11] on div at bounding box center [32, 8] width 13 height 16
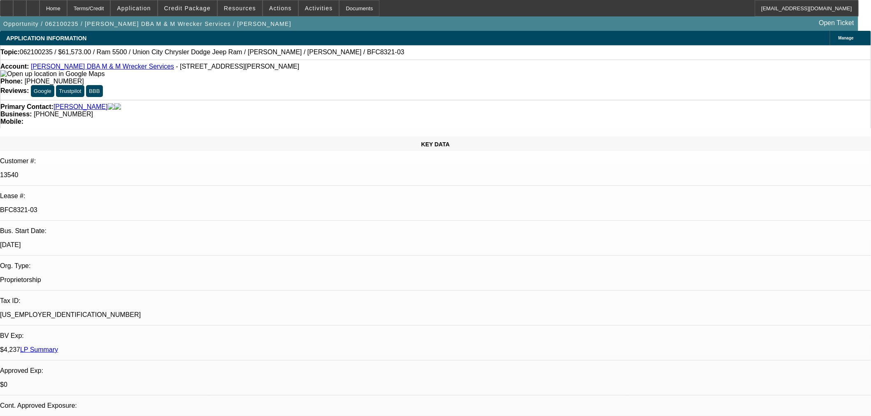
select select "0"
select select "0.1"
select select "0"
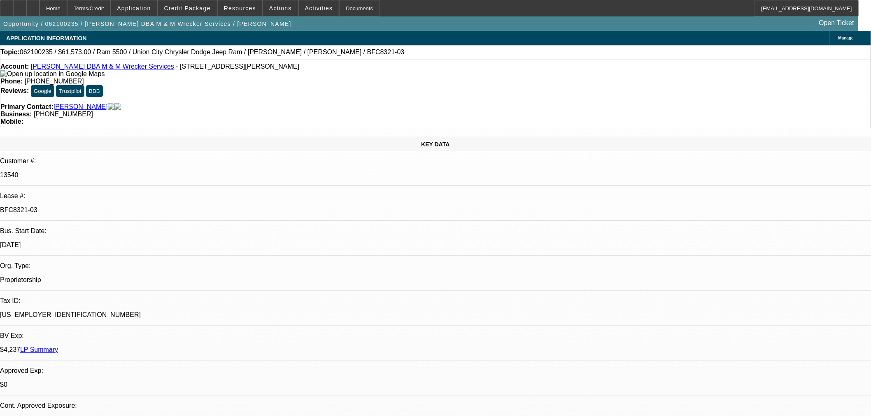
select select "0"
select select "0.1"
select select "0"
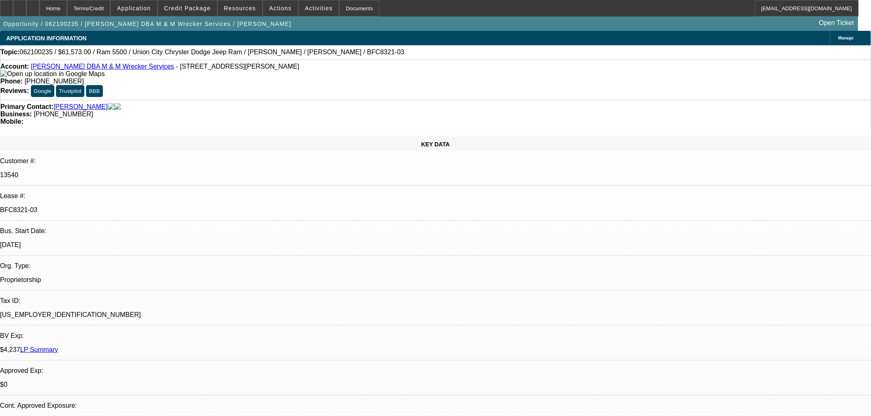
select select "0"
select select "0.1"
select select "1"
select select "2"
select select "4"
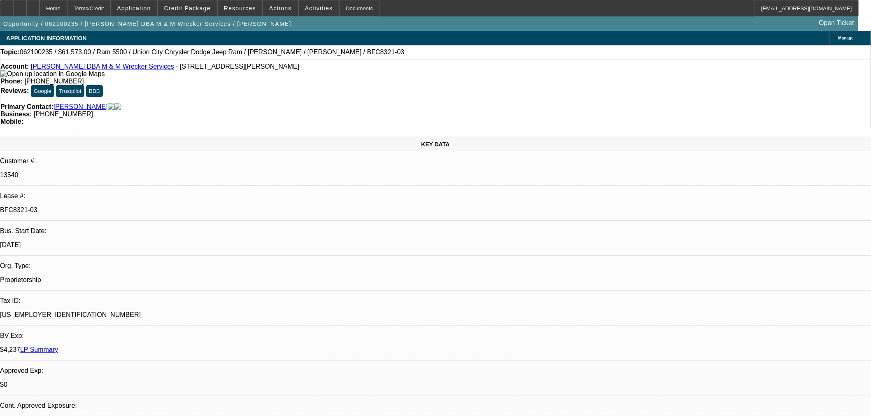
select select "1"
select select "6"
select select "1"
select select "2"
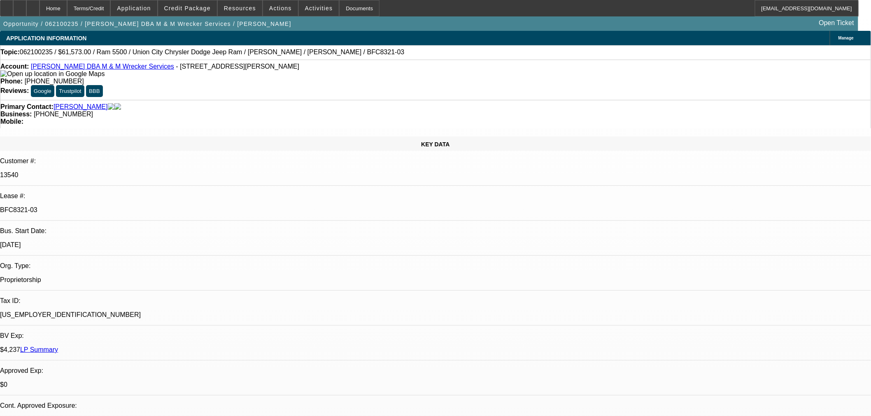
select select "4"
select select "1"
select select "2"
select select "4"
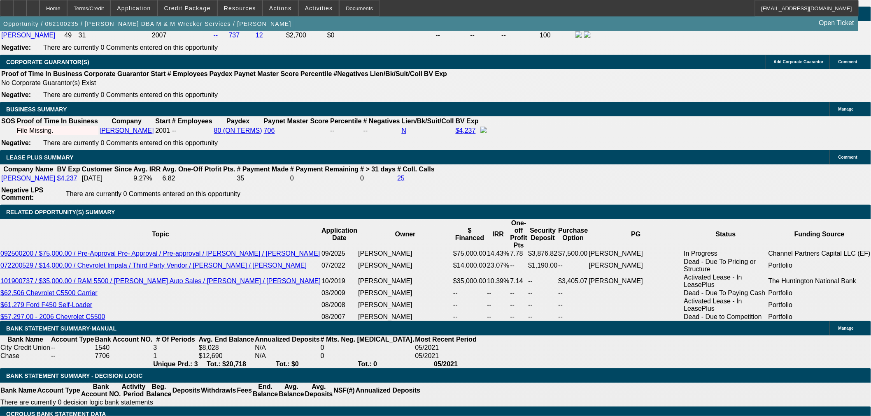
scroll to position [1417, 0]
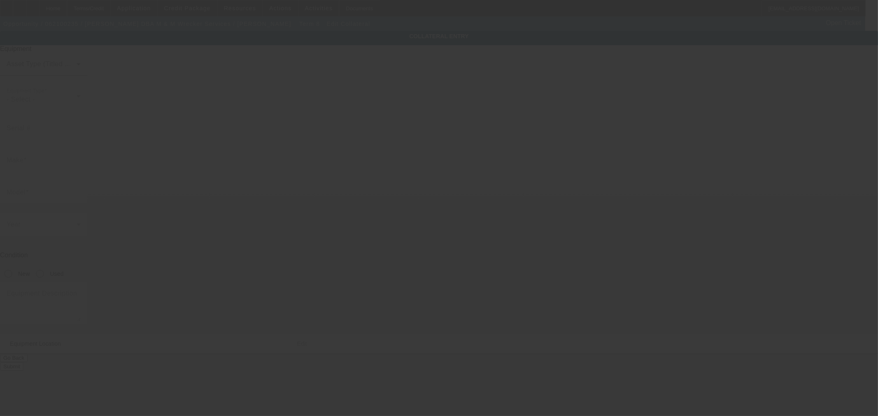
type input "0220009229"
type input "[PERSON_NAME]"
type input "19RRSB"
radio input "true"
type textarea "Rollback Includes all options, attachments and accessories"
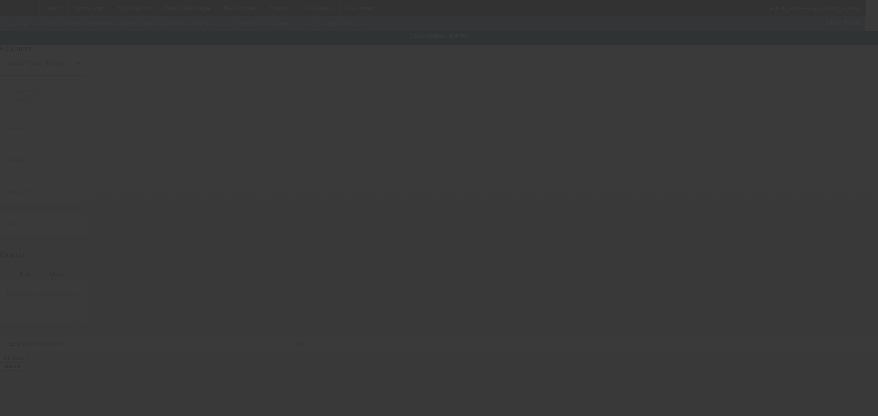
type input "[STREET_ADDRESS]"
type input "[PERSON_NAME]"
type input "75126"
type input "[GEOGRAPHIC_DATA]"
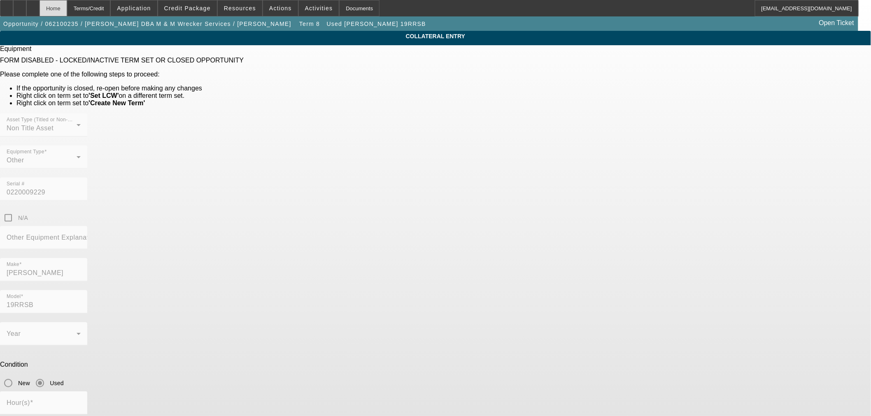
click at [67, 11] on div "Home" at bounding box center [54, 8] width 28 height 16
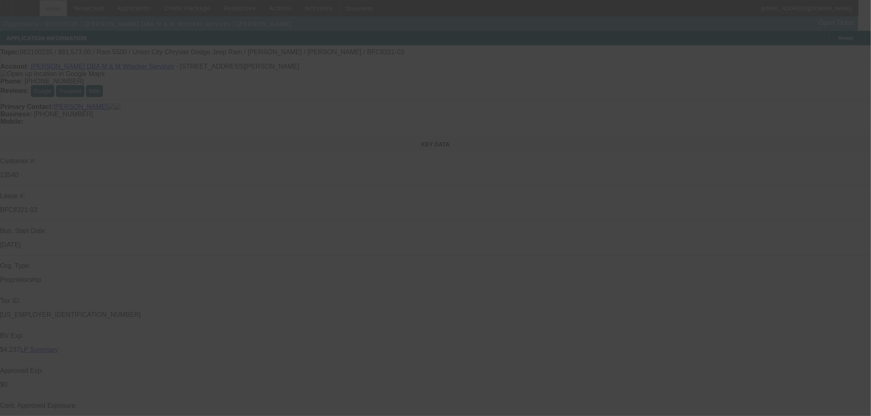
select select "0"
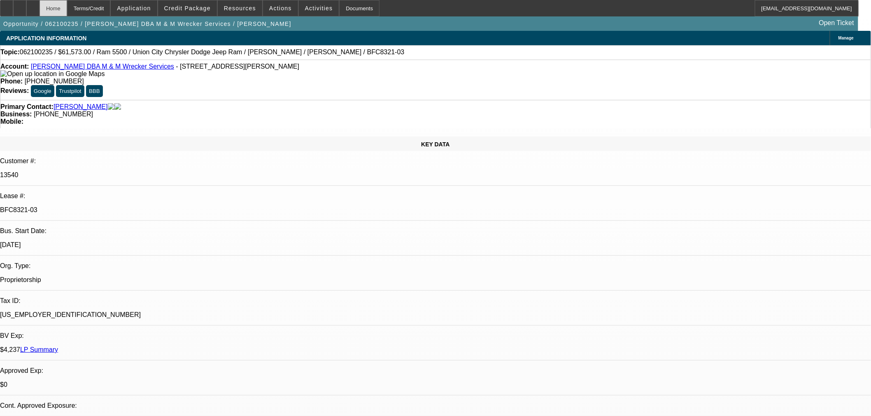
select select "2"
select select "0.1"
select select "4"
select select "0"
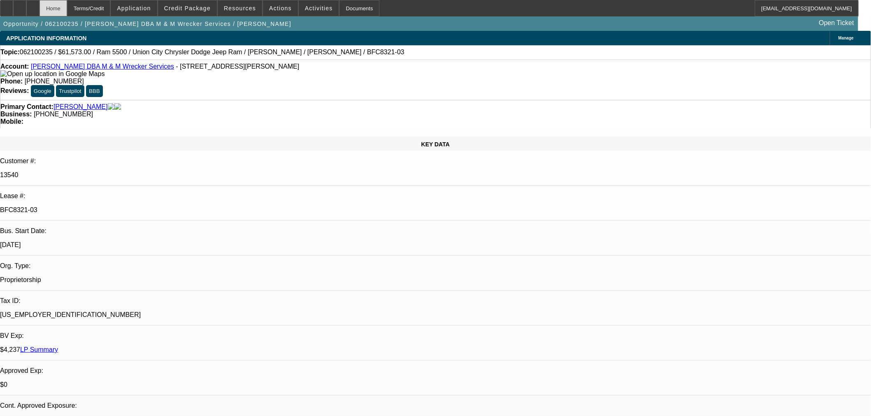
select select "0"
select select "6"
select select "0"
select select "2"
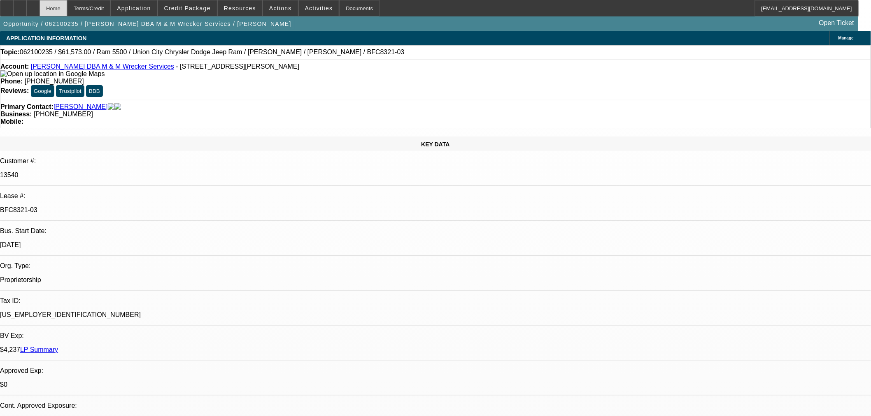
select select "0.1"
select select "4"
select select "0"
select select "2"
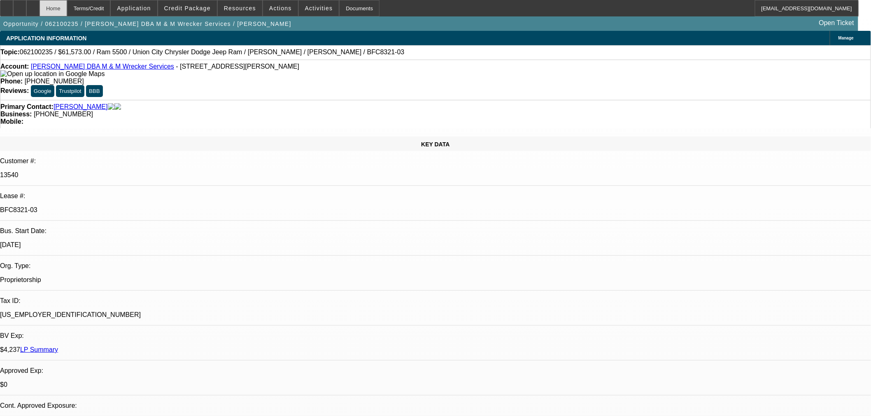
select select "0.1"
select select "4"
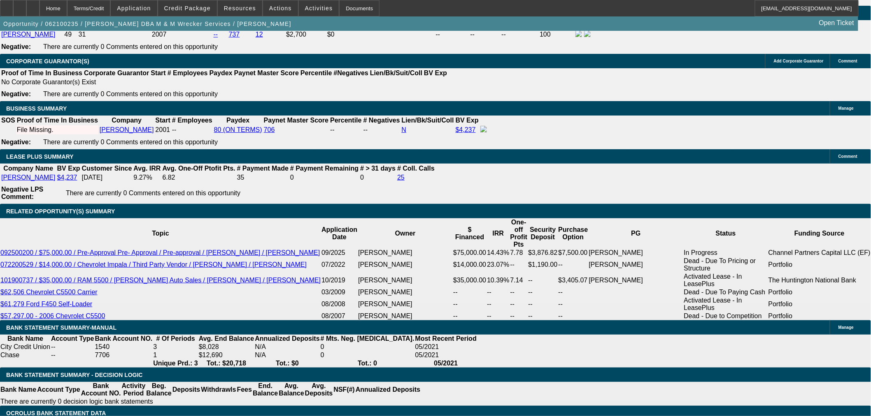
scroll to position [1372, 0]
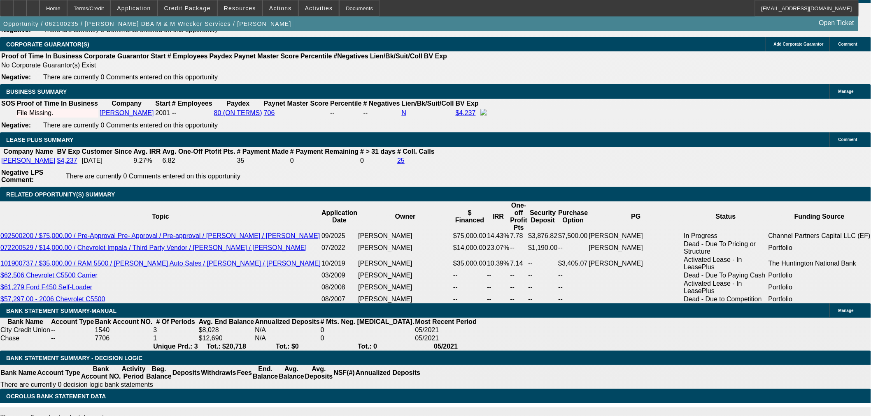
scroll to position [1326, 0]
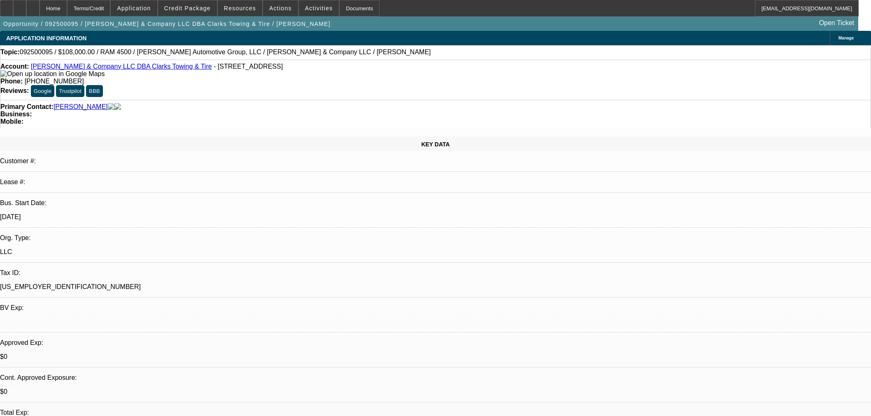
select select "0.1"
select select "2"
select select "0"
select select "6"
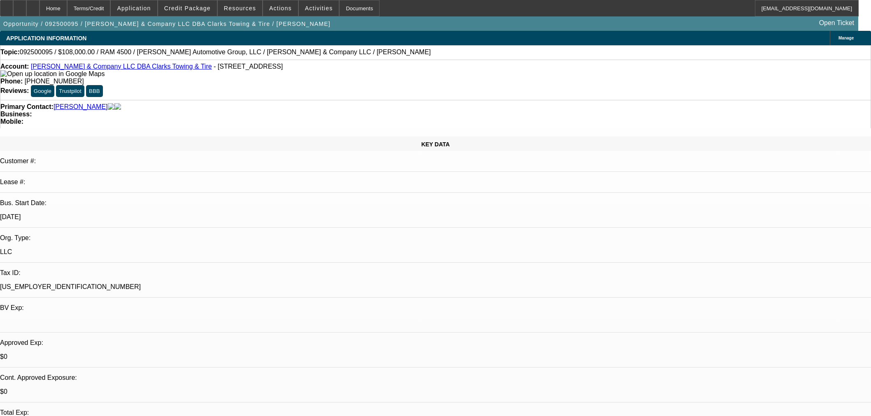
select select "0.1"
select select "2"
select select "0"
select select "6"
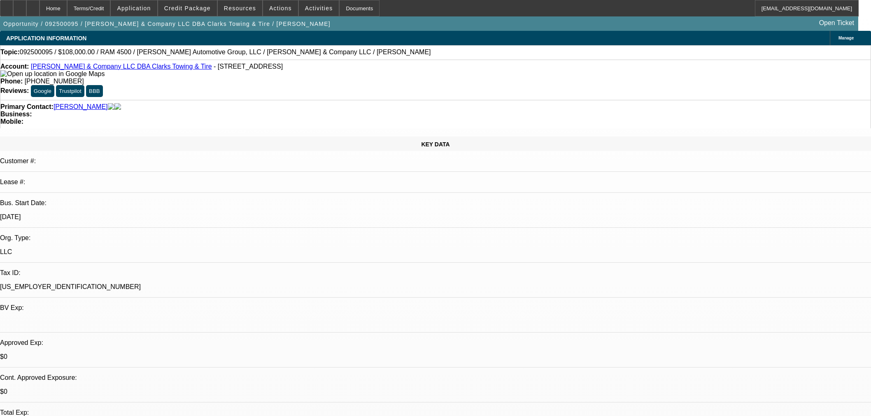
select select "0.1"
select select "2"
select select "0"
select select "6"
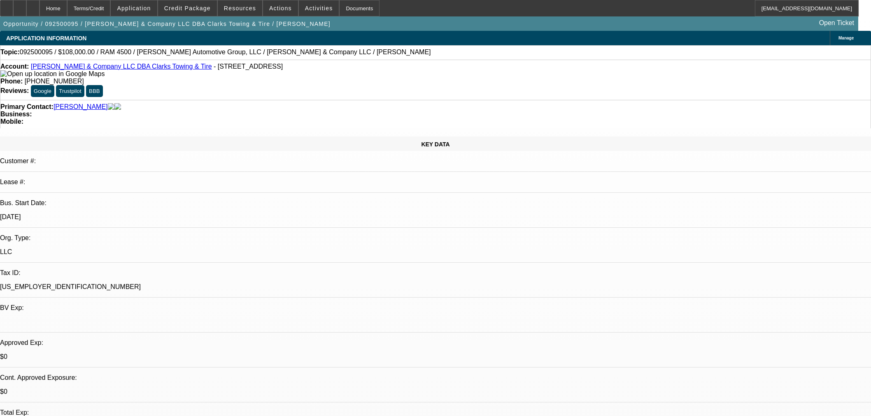
select select "0.1"
select select "2"
select select "0"
select select "6"
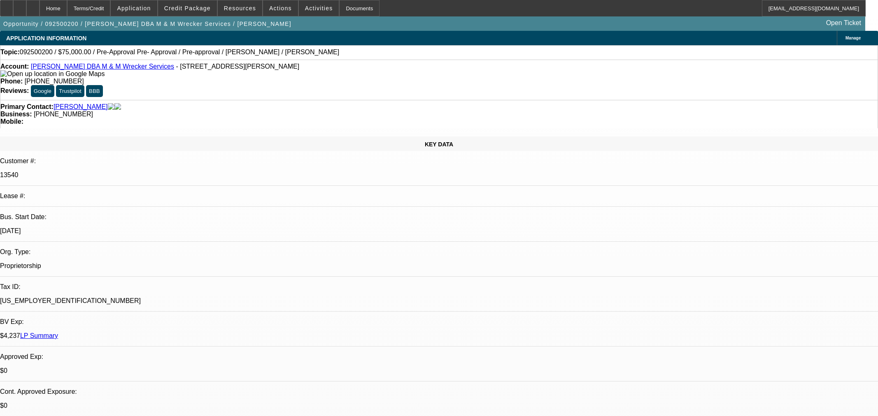
select select "0"
select select "2"
select select "0.1"
select select "4"
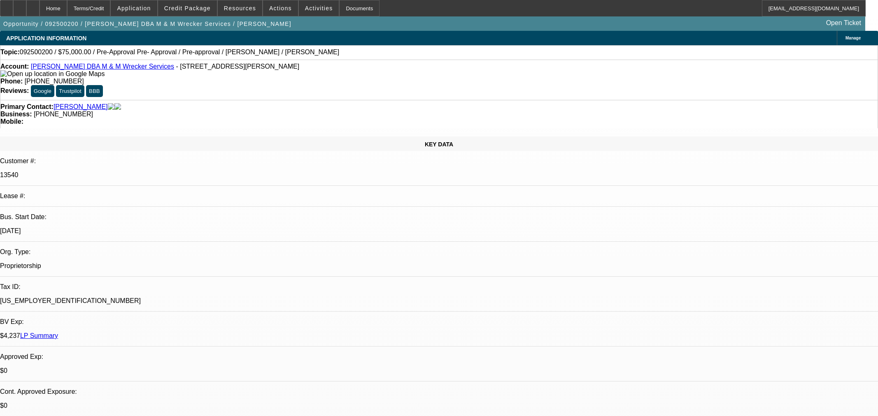
select select "0"
select select "2"
select select "0.1"
select select "4"
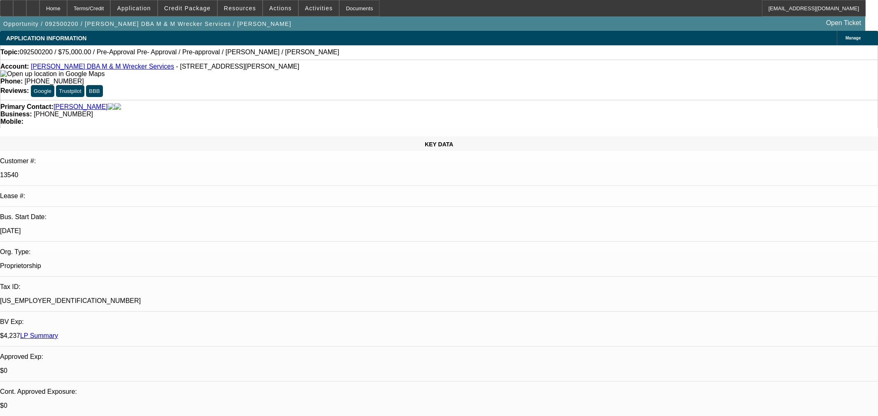
select select "0"
select select "2"
select select "0.1"
select select "4"
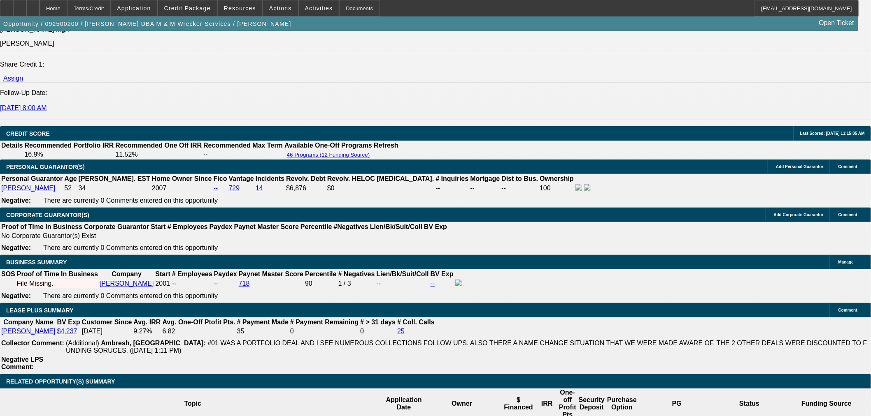
scroll to position [1280, 0]
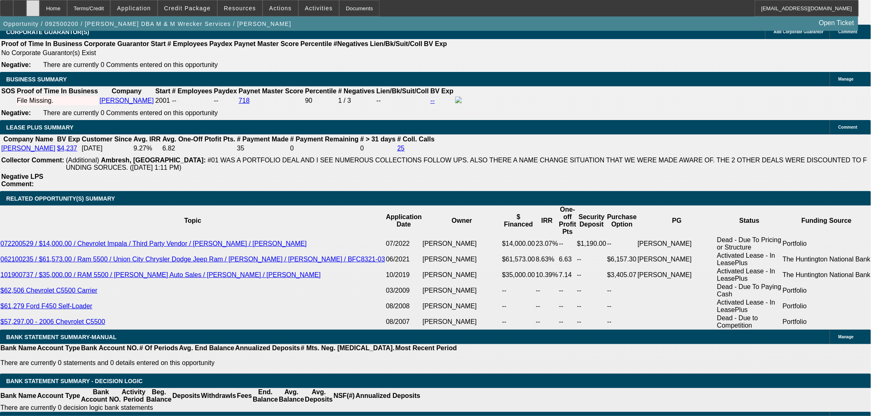
click at [33, 5] on icon at bounding box center [33, 5] width 0 height 0
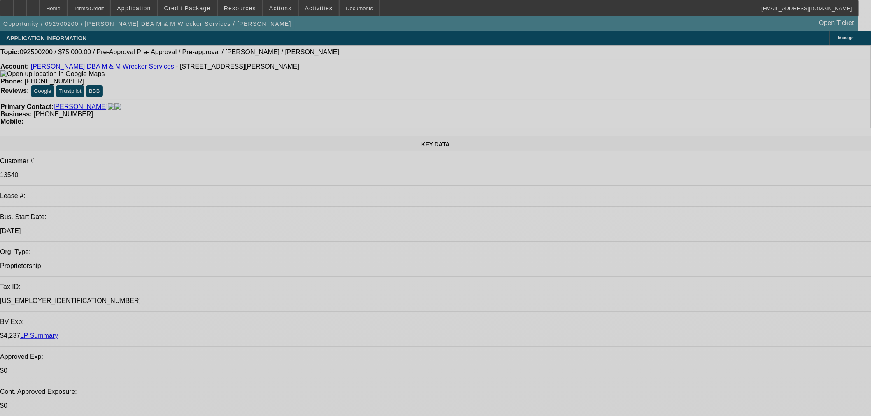
select select "0"
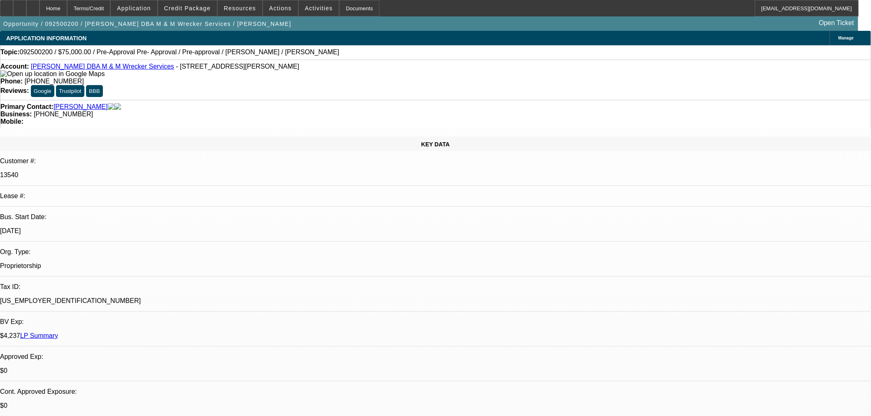
select select "2"
select select "0.1"
select select "4"
select select "0"
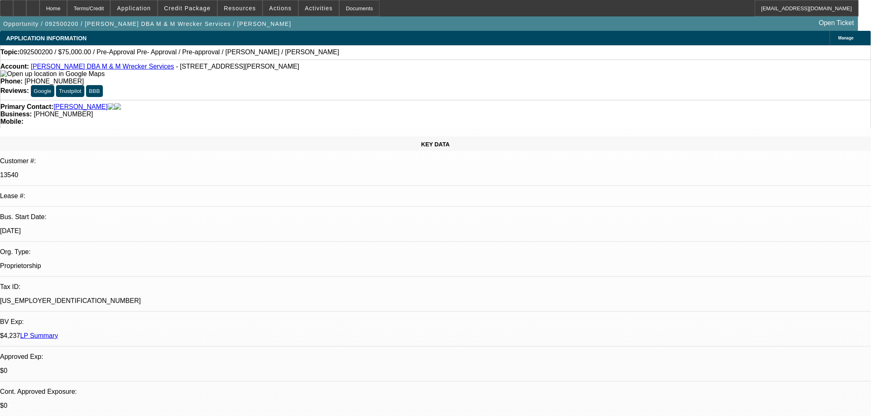
select select "2"
select select "0.1"
select select "4"
select select "0"
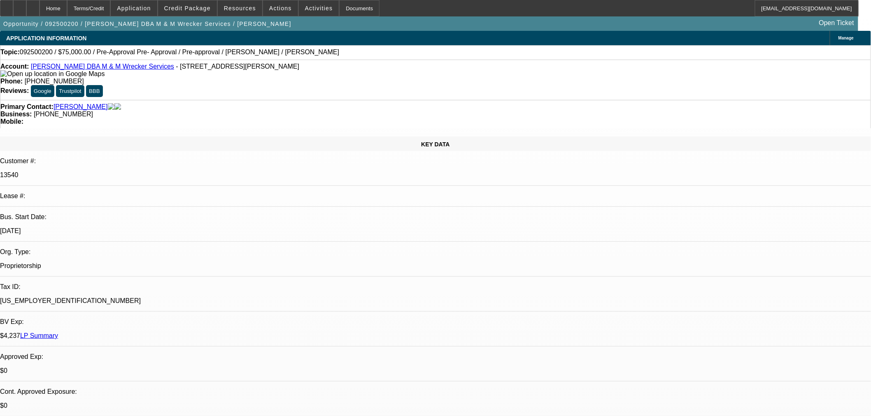
select select "2"
select select "0.1"
select select "4"
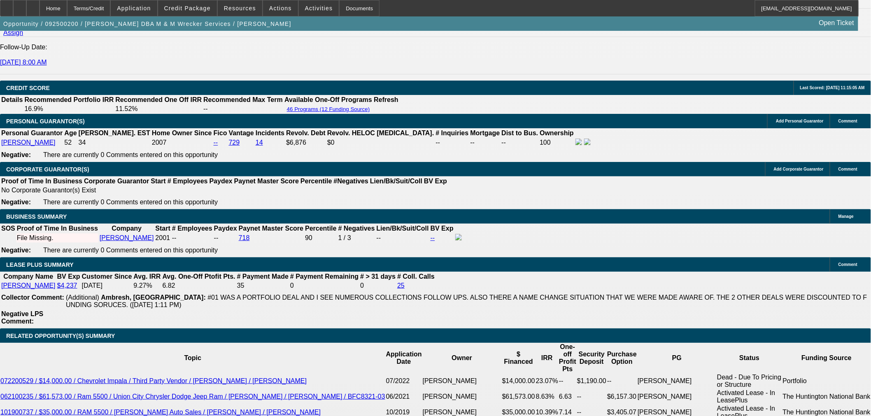
scroll to position [192, 0]
drag, startPoint x: 715, startPoint y: 203, endPoint x: 692, endPoint y: 170, distance: 40.9
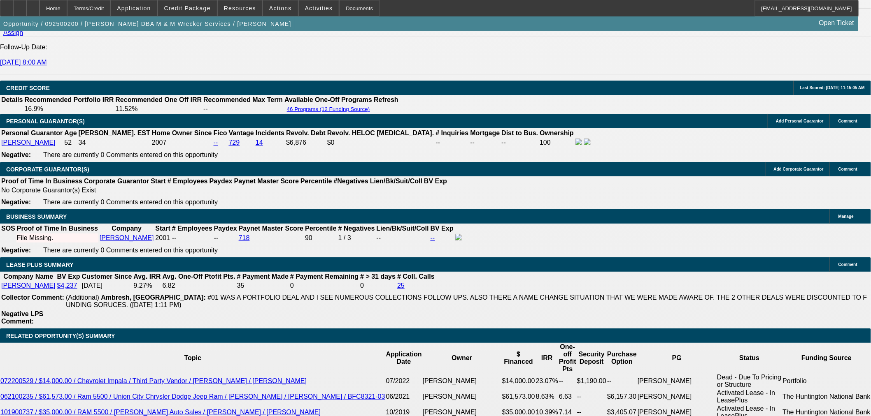
drag, startPoint x: 668, startPoint y: 108, endPoint x: 659, endPoint y: 93, distance: 17.4
drag, startPoint x: 652, startPoint y: 82, endPoint x: 647, endPoint y: 81, distance: 5.2
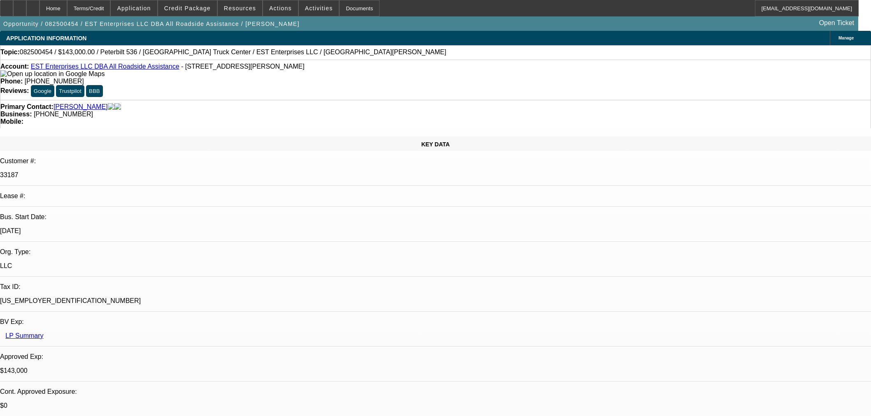
select select "0"
select select "2"
select select "0"
select select "6"
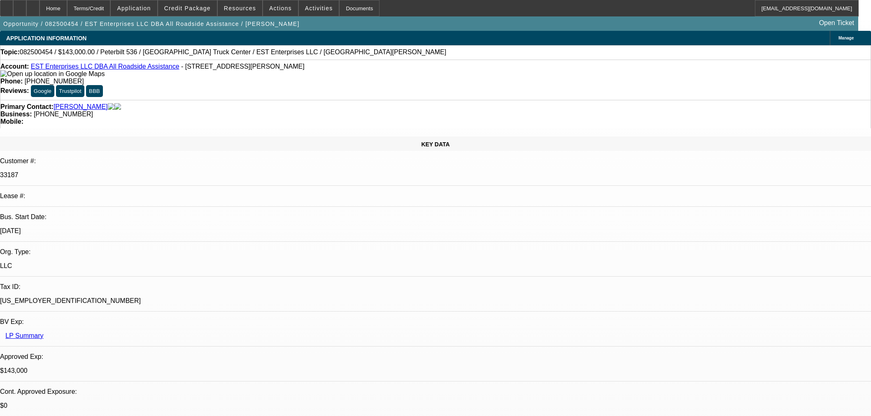
select select "0"
select select "2"
select select "0"
select select "6"
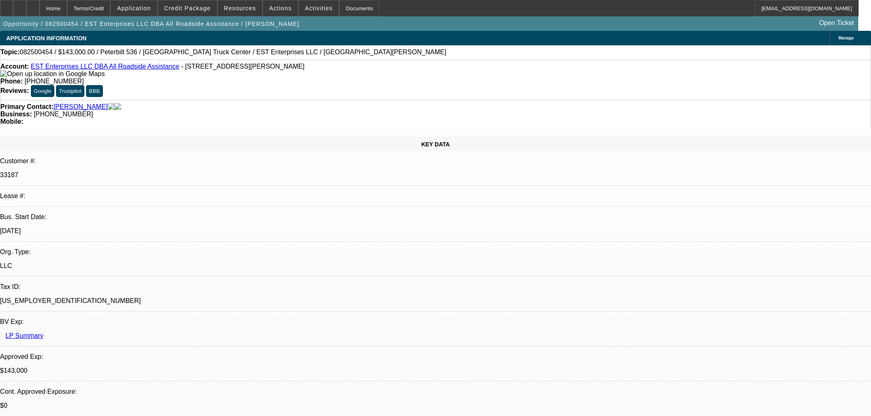
select select "0"
select select "2"
select select "0"
select select "6"
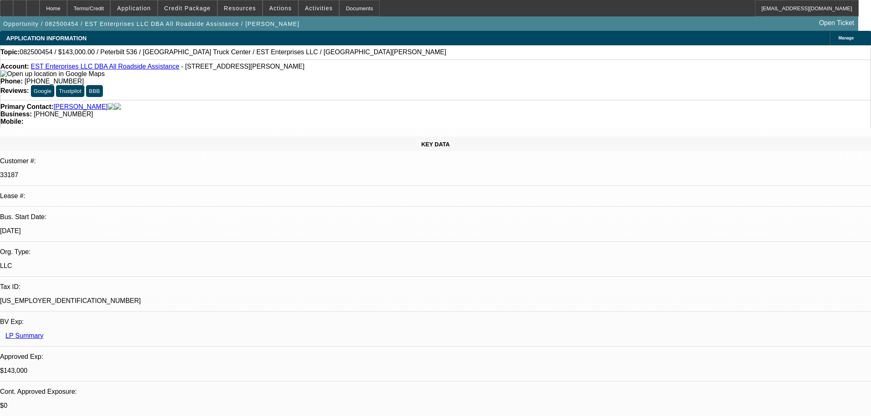
select select "0"
select select "2"
select select "0.1"
select select "4"
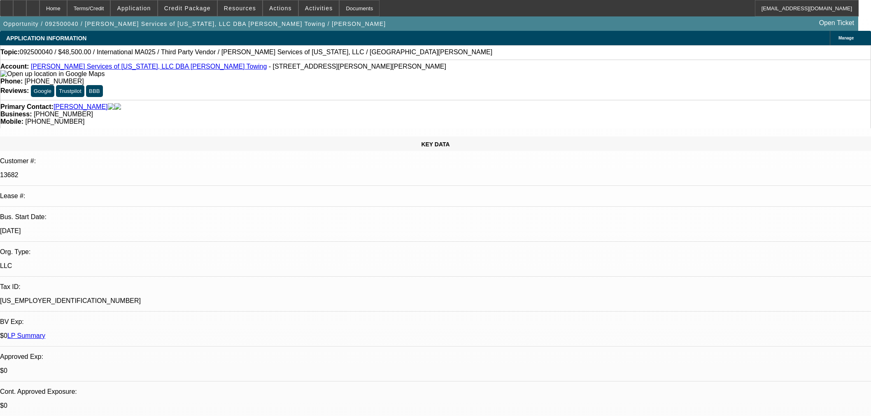
select select "0"
select select "2"
select select "0.1"
select select "4"
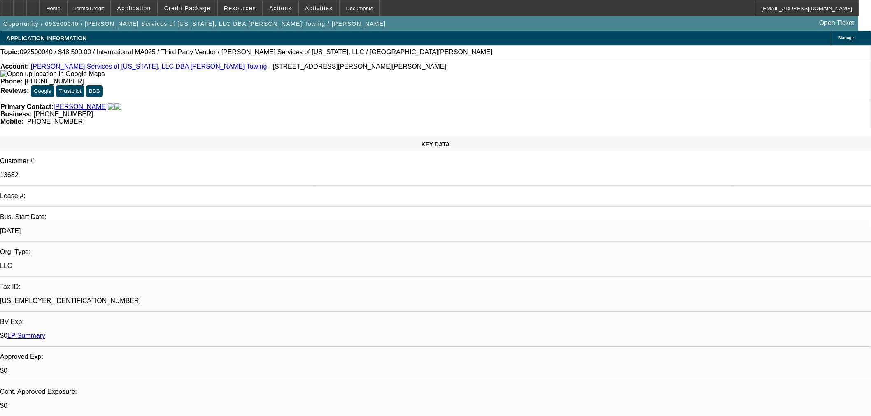
select select "0"
select select "2"
select select "0.1"
select select "4"
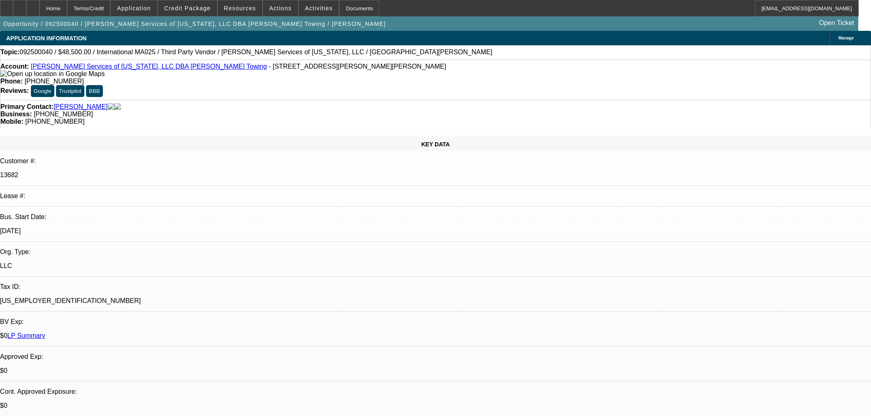
select select "0"
select select "2"
select select "0.1"
select select "4"
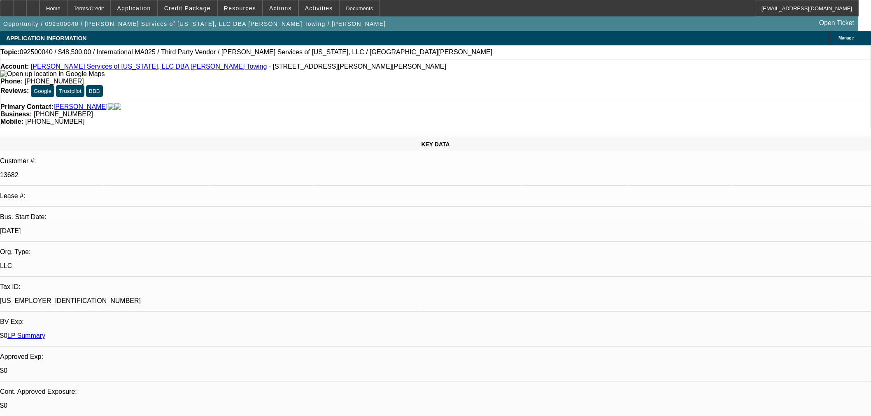
select select "0"
select select "2"
select select "0.1"
select select "4"
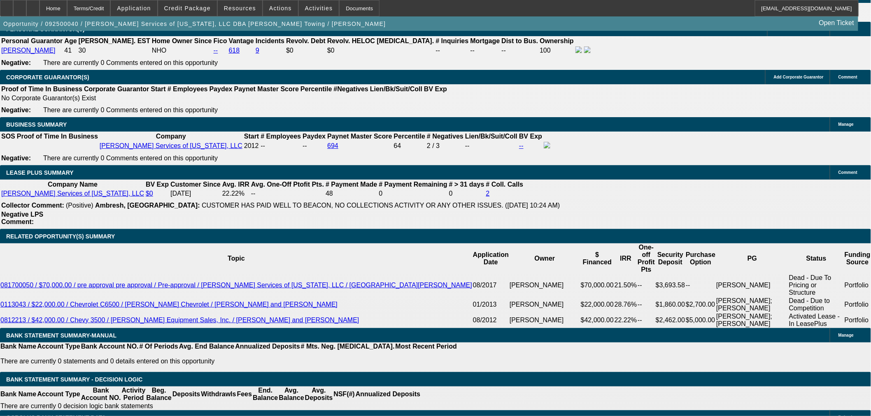
scroll to position [139, 0]
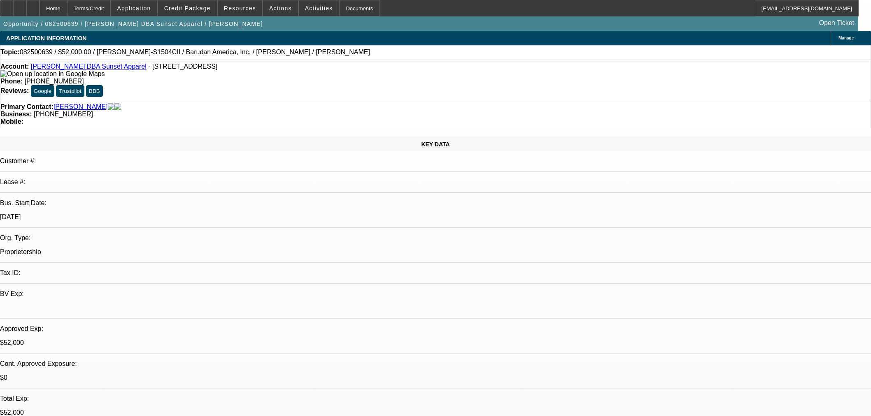
select select "0"
select select "2"
select select "0"
select select "6"
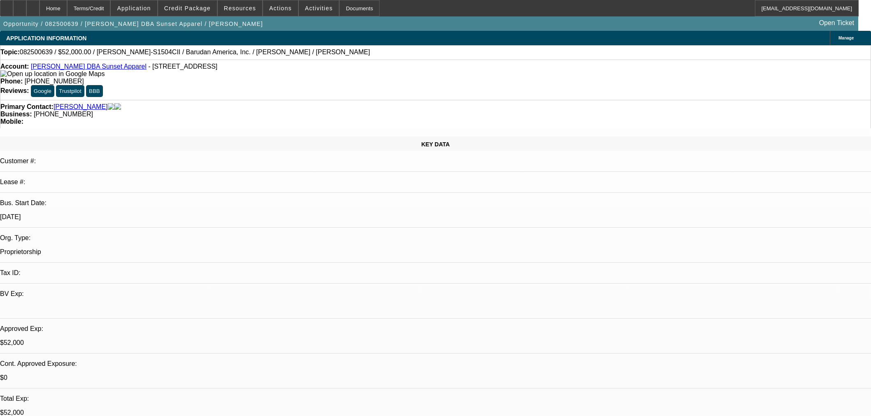
select select "0"
select select "2"
select select "0"
select select "6"
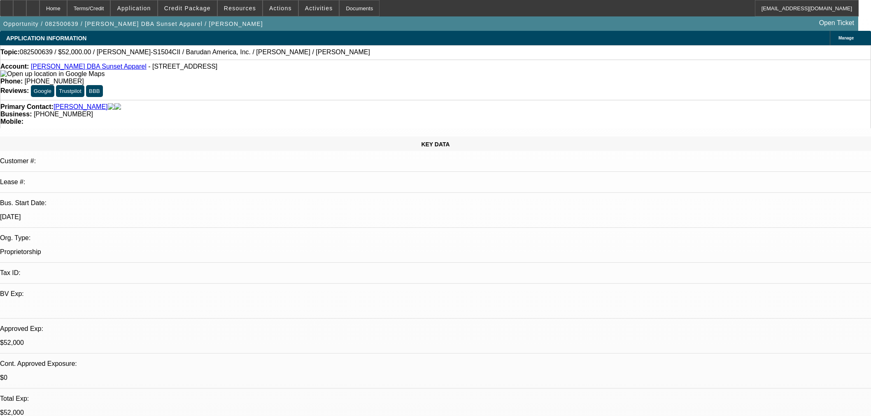
select select "0"
select select "2"
select select "0"
select select "6"
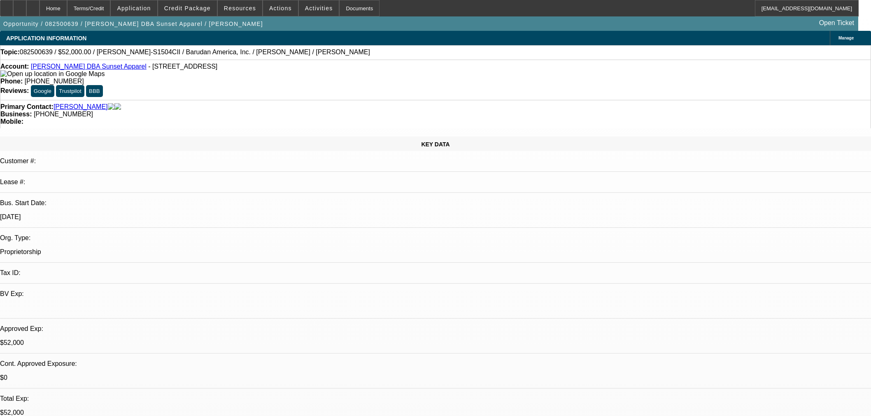
select select "0"
select select "2"
select select "0"
select select "6"
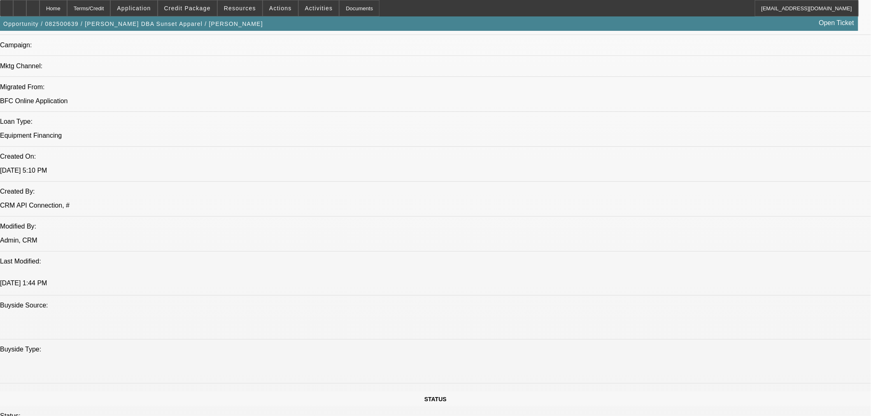
scroll to position [393, 0]
click at [33, 5] on icon at bounding box center [33, 5] width 0 height 0
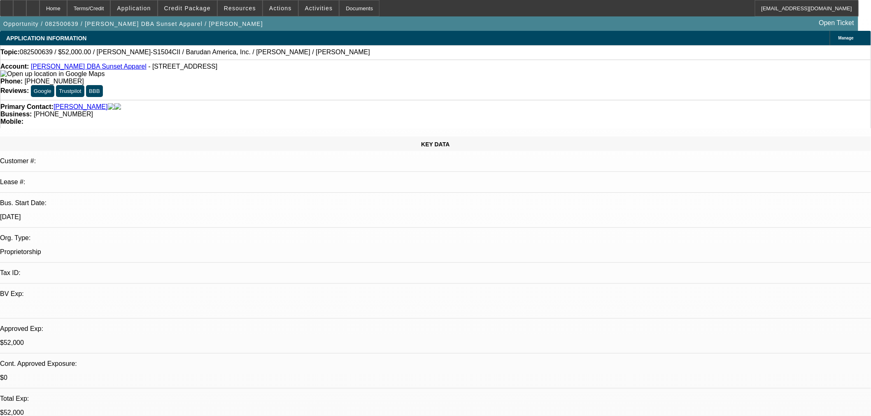
select select "0"
select select "2"
select select "0"
select select "6"
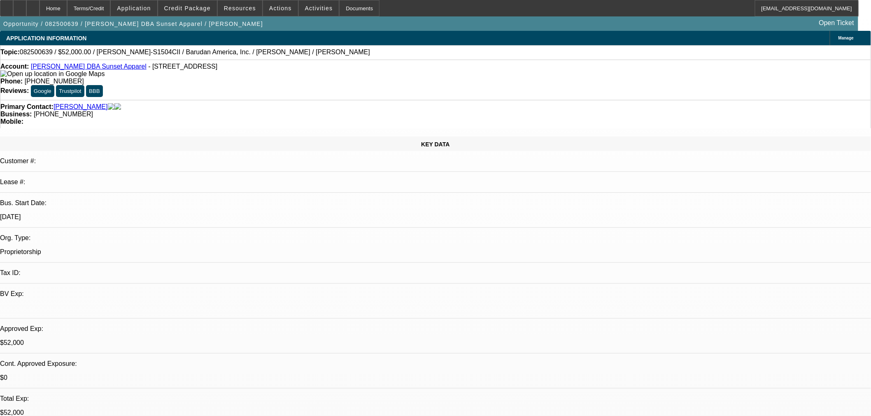
select select "0"
select select "2"
select select "0"
select select "6"
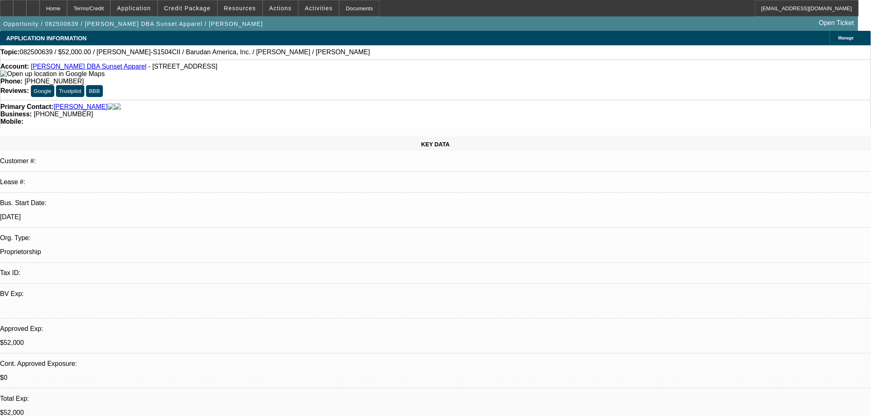
select select "0"
select select "2"
select select "0"
select select "6"
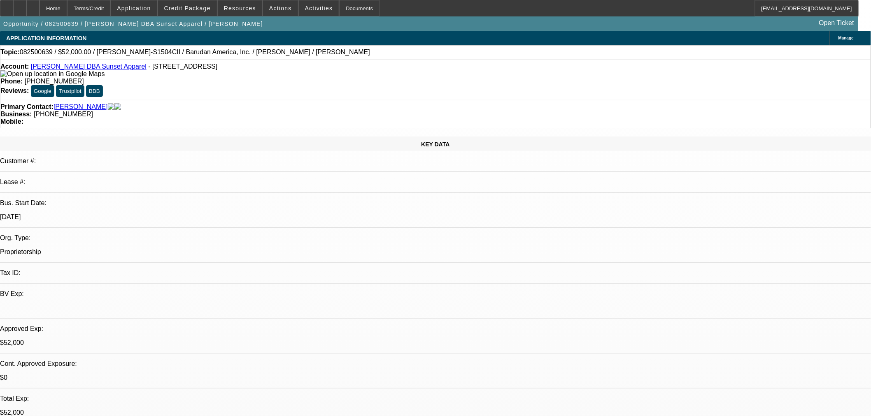
select select "0"
select select "2"
select select "0"
select select "6"
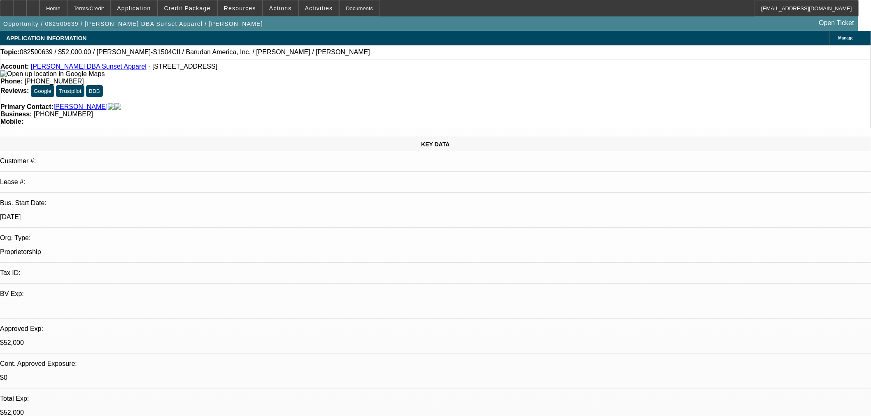
drag, startPoint x: 0, startPoint y: 237, endPoint x: 341, endPoint y: 217, distance: 341.4
click at [40, 2] on div at bounding box center [32, 8] width 13 height 16
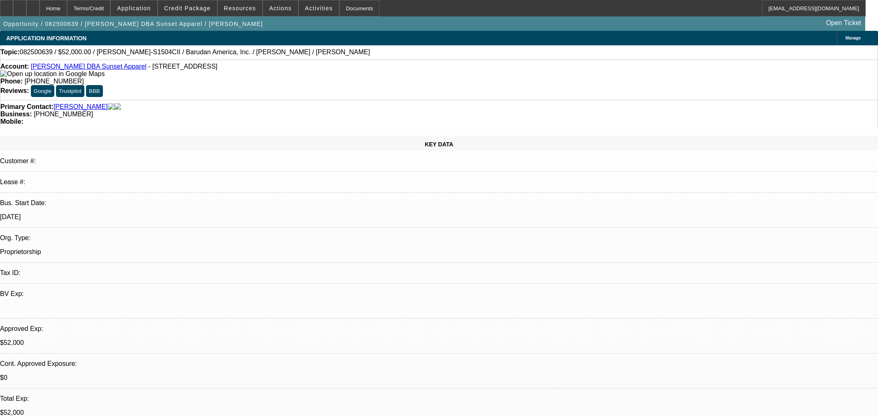
select select "0"
select select "2"
select select "0"
select select "6"
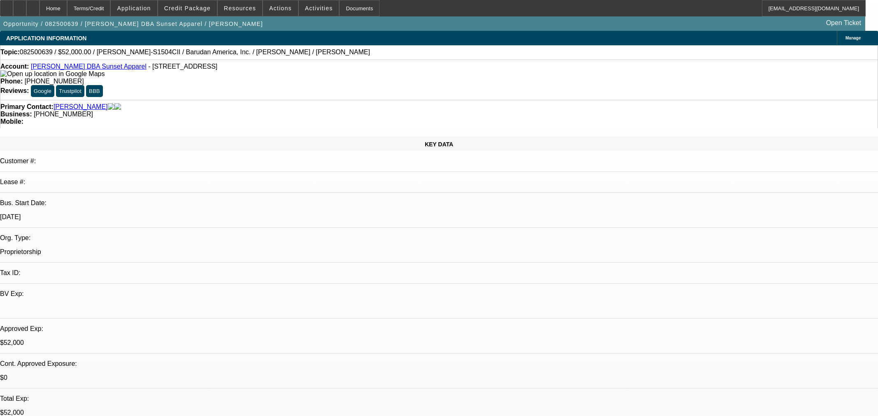
select select "0"
select select "2"
select select "0"
select select "6"
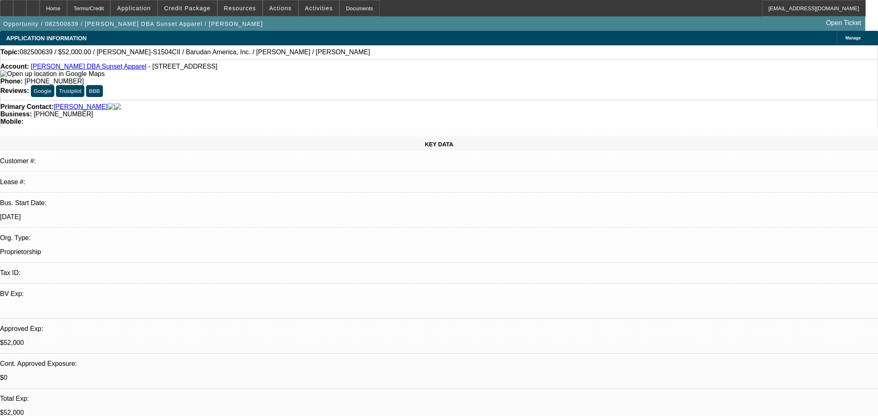
select select "0"
select select "2"
select select "0"
select select "6"
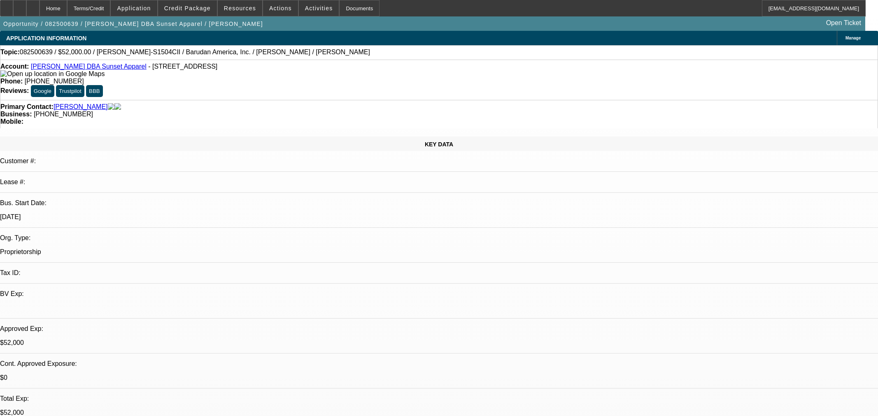
select select "0"
select select "2"
select select "0"
select select "6"
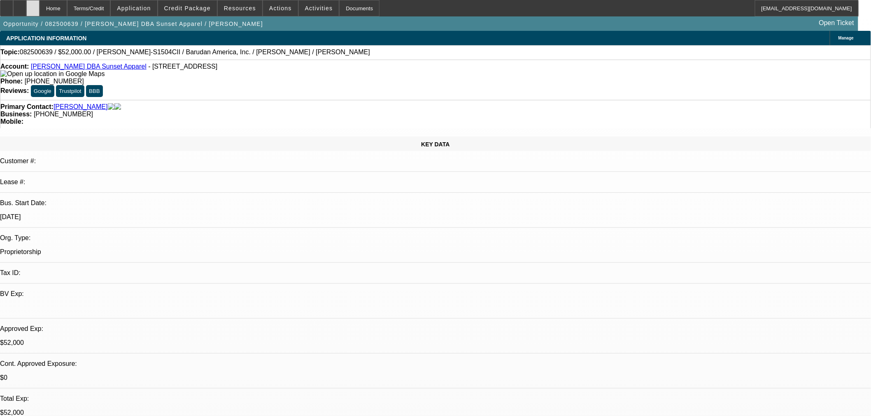
click at [40, 6] on div at bounding box center [32, 8] width 13 height 16
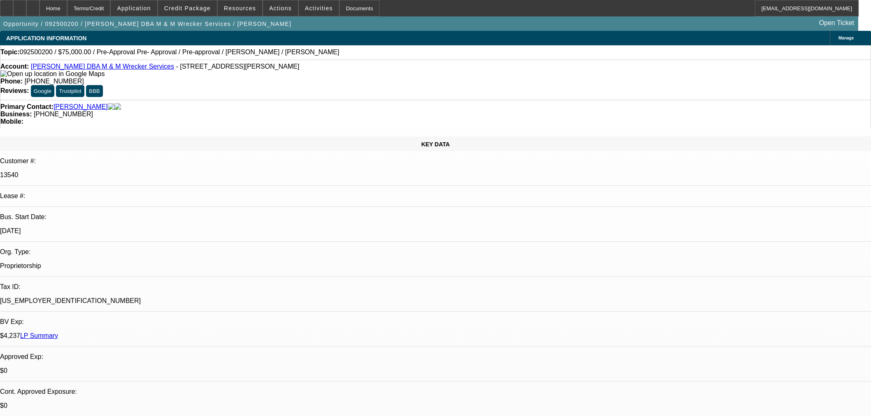
select select "0"
select select "2"
select select "0.1"
select select "4"
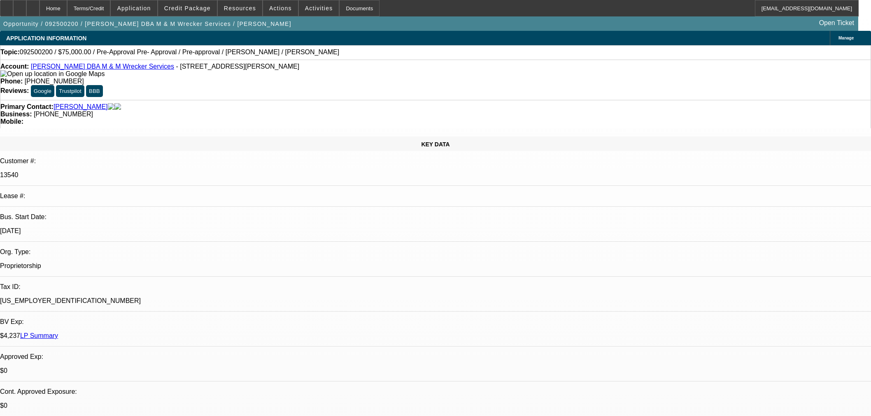
select select "0"
select select "2"
select select "0.1"
select select "4"
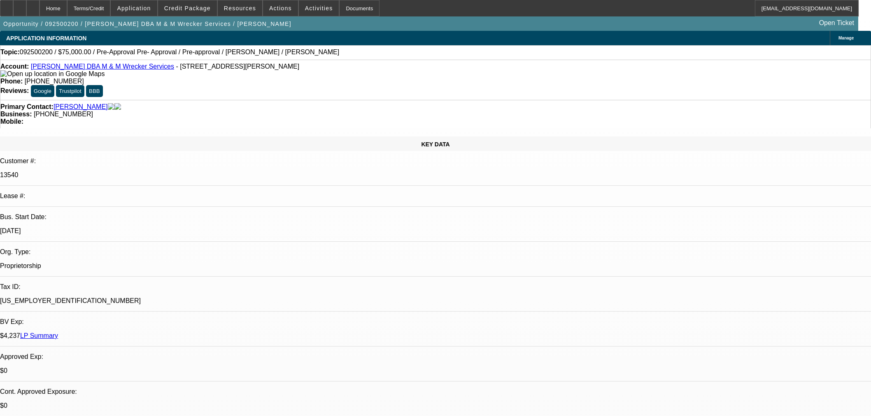
select select "0"
select select "2"
select select "0.1"
select select "4"
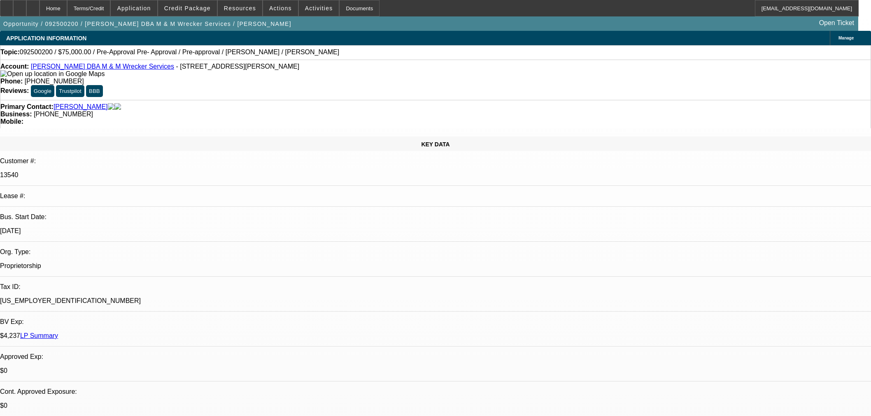
scroll to position [1235, 0]
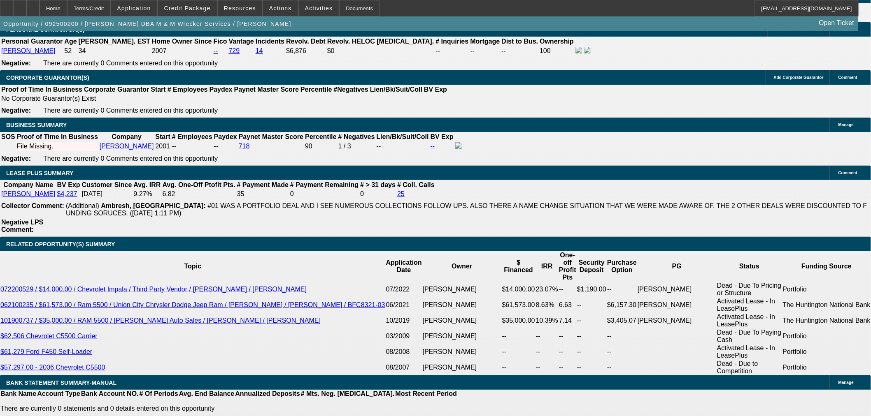
click at [33, 5] on icon at bounding box center [33, 5] width 0 height 0
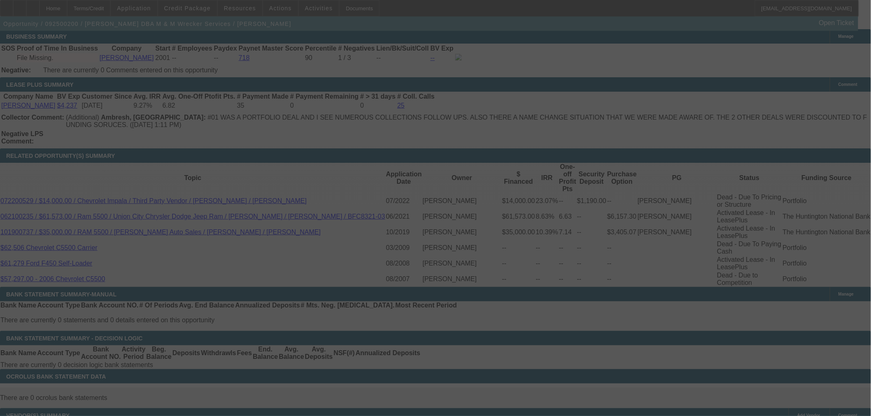
scroll to position [1318, 0]
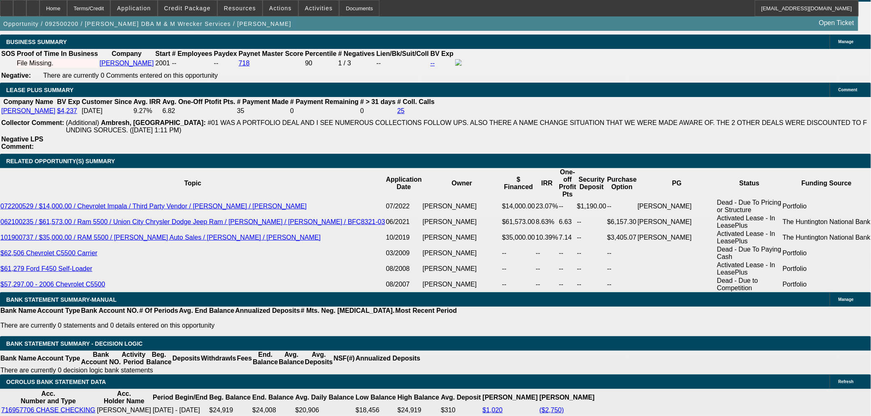
select select "0"
select select "0.1"
select select "0"
select select "2"
select select "0.1"
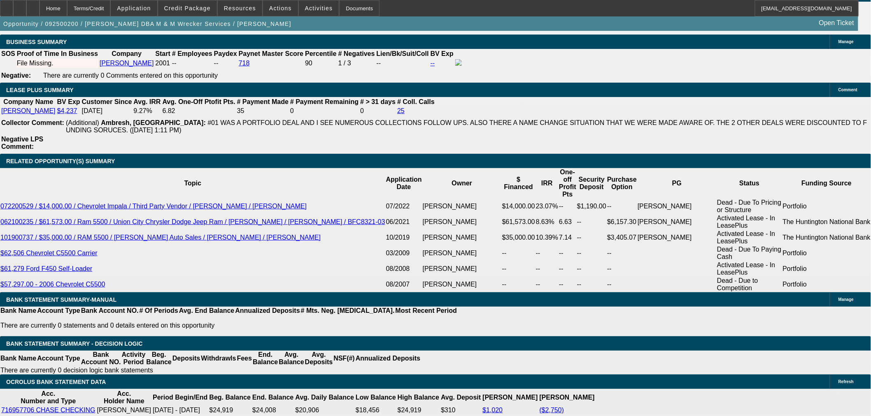
select select "0"
select select "2"
select select "0.1"
select select "0"
select select "2"
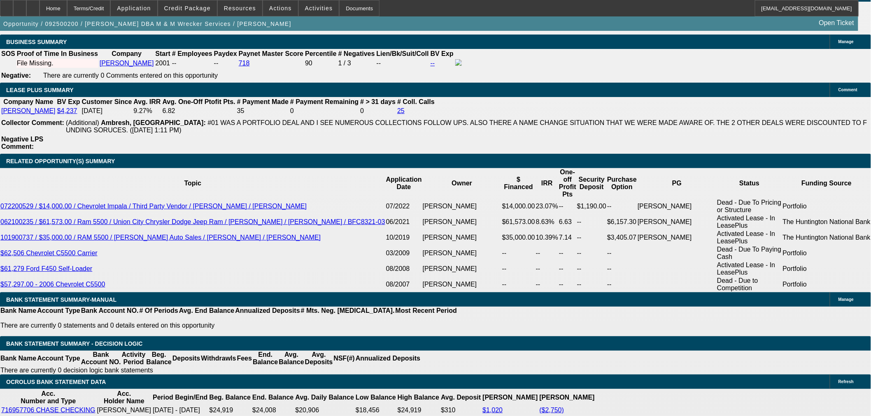
select select "0.1"
select select "1"
select select "2"
select select "4"
select select "1"
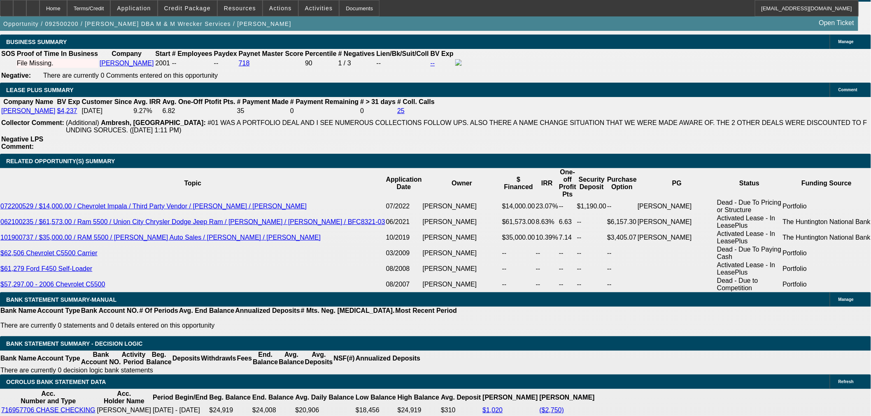
select select "2"
select select "4"
select select "1"
select select "2"
select select "4"
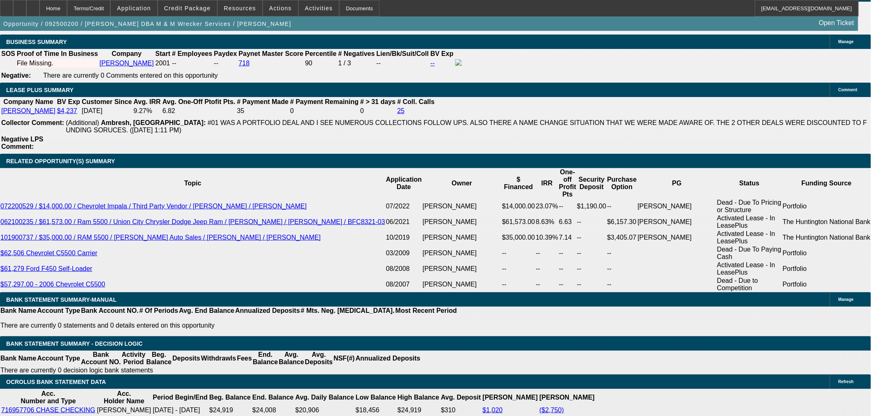
select select "1"
select select "2"
select select "4"
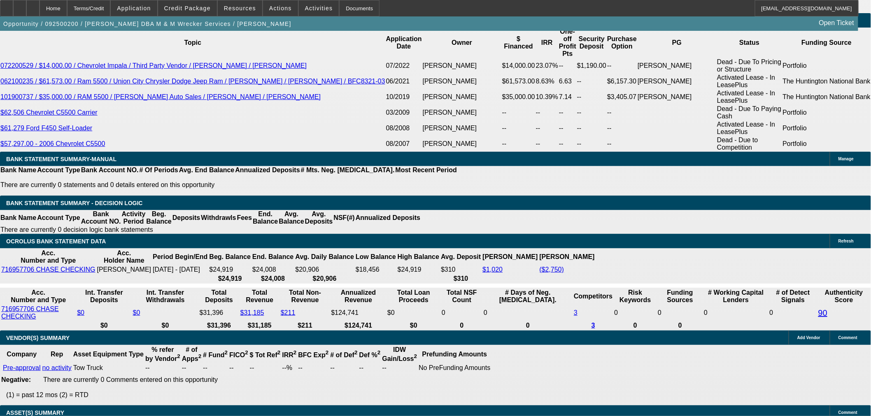
scroll to position [1184, 0]
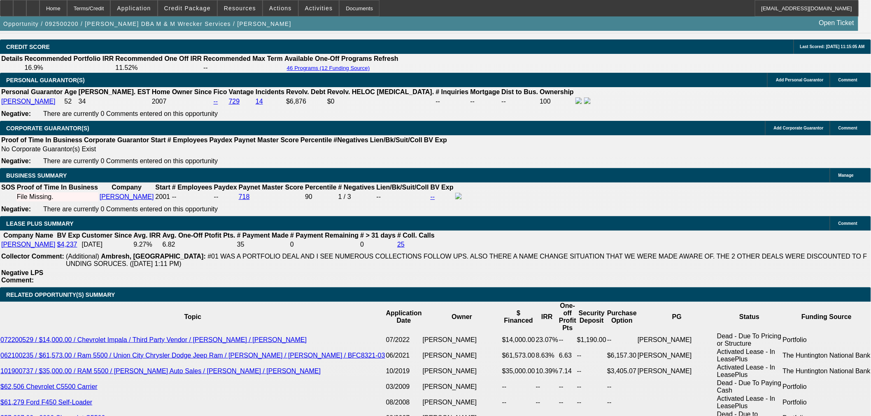
drag, startPoint x: 382, startPoint y: 116, endPoint x: 388, endPoint y: 108, distance: 9.6
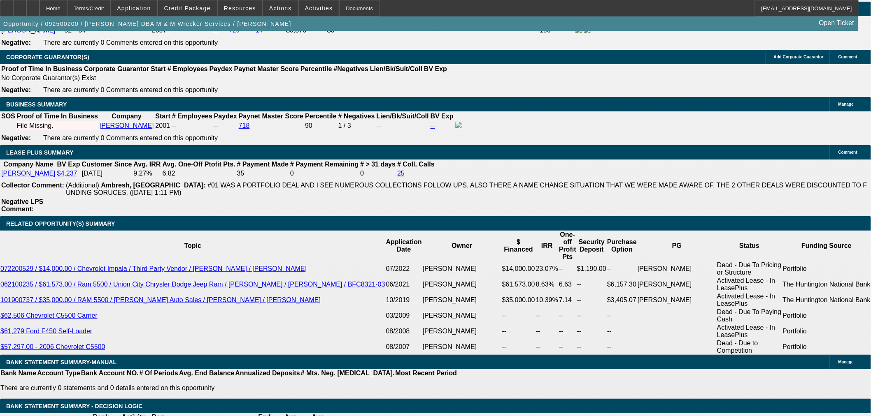
scroll to position [1276, 0]
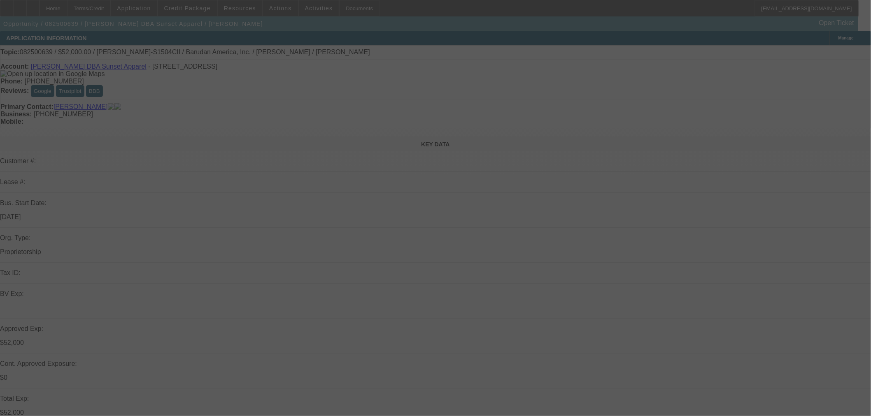
select select "0"
select select "2"
select select "0"
select select "6"
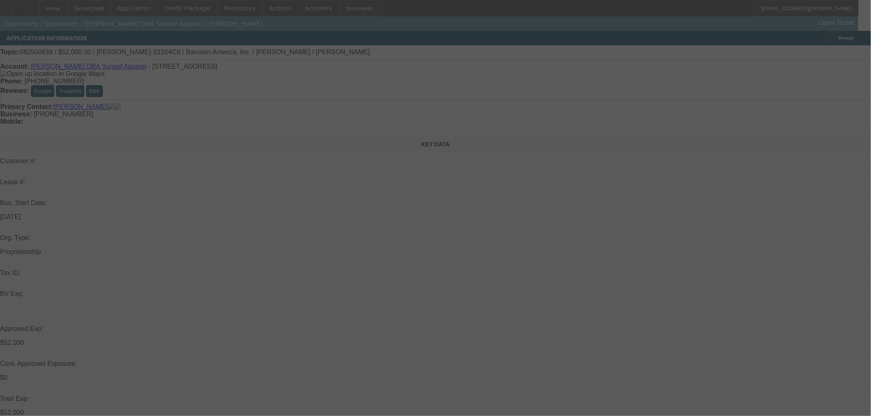
select select "0"
select select "2"
select select "0"
select select "6"
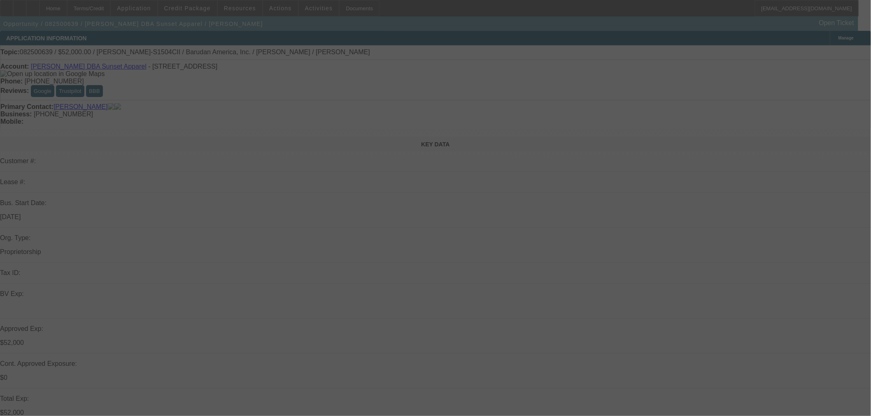
select select "0"
select select "2"
select select "0"
select select "6"
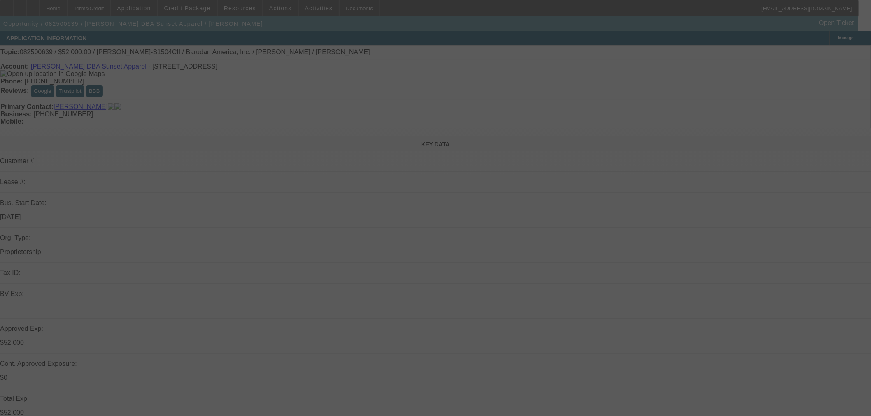
select select "0"
select select "2"
select select "0"
select select "6"
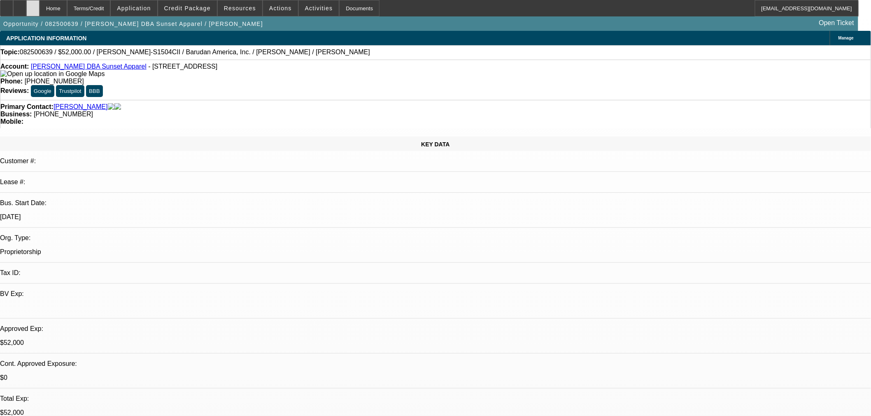
click at [40, 1] on div at bounding box center [32, 8] width 13 height 16
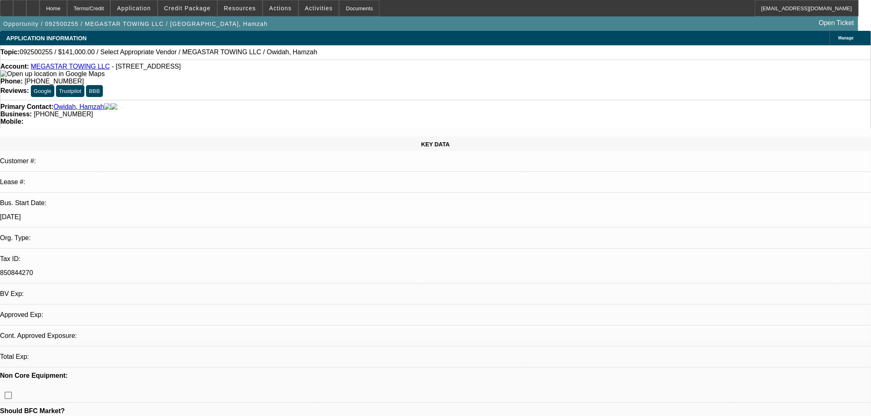
select select "0"
select select "2"
select select "0.1"
select select "4"
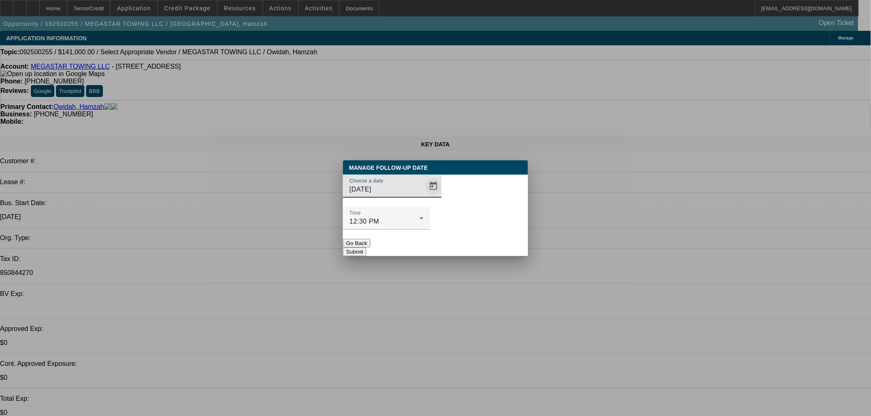
click at [423, 196] on span "Open calendar" at bounding box center [433, 187] width 20 height 20
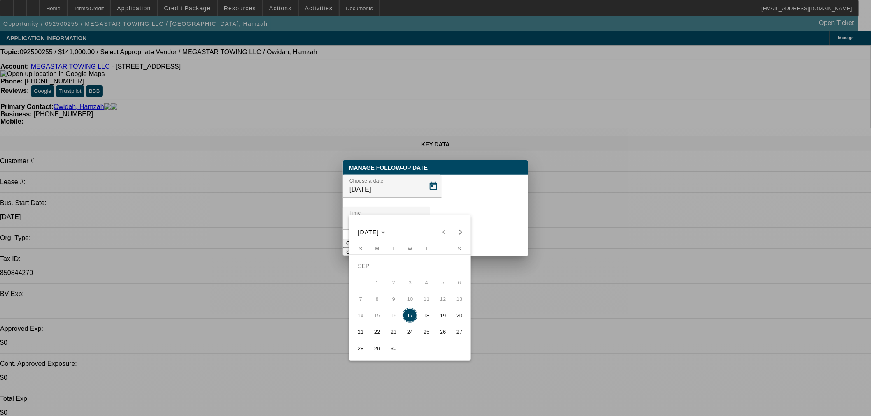
drag, startPoint x: 431, startPoint y: 314, endPoint x: 445, endPoint y: 250, distance: 65.7
click at [431, 314] on span "18" at bounding box center [426, 315] width 15 height 15
type input "[DATE]"
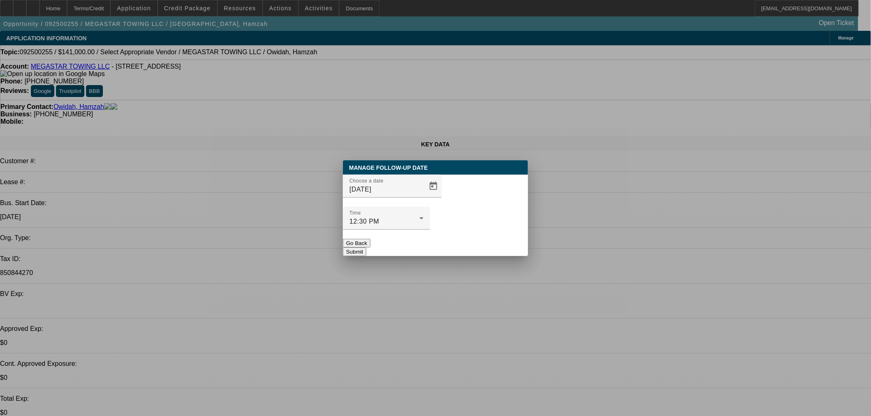
drag, startPoint x: 449, startPoint y: 235, endPoint x: 446, endPoint y: 230, distance: 5.7
click at [366, 248] on button "Submit" at bounding box center [354, 252] width 23 height 9
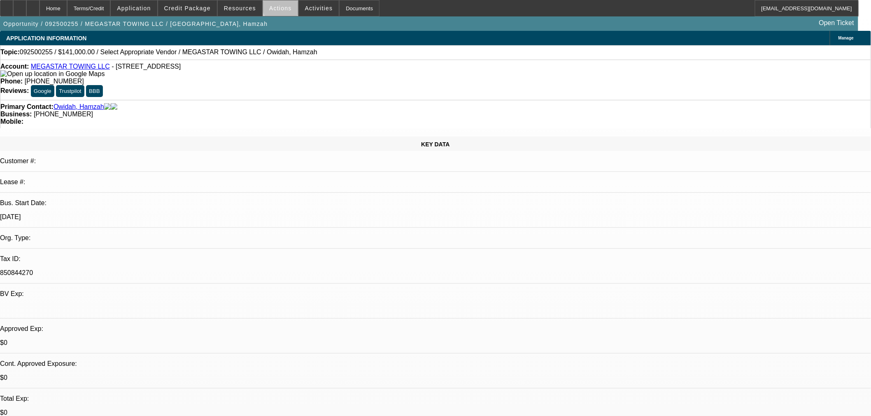
click at [280, 7] on span "Actions" at bounding box center [280, 8] width 23 height 7
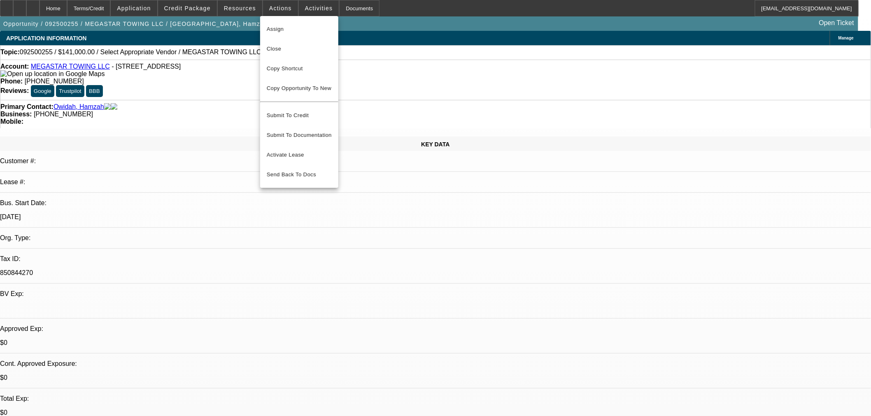
click at [305, 6] on div at bounding box center [435, 208] width 871 height 416
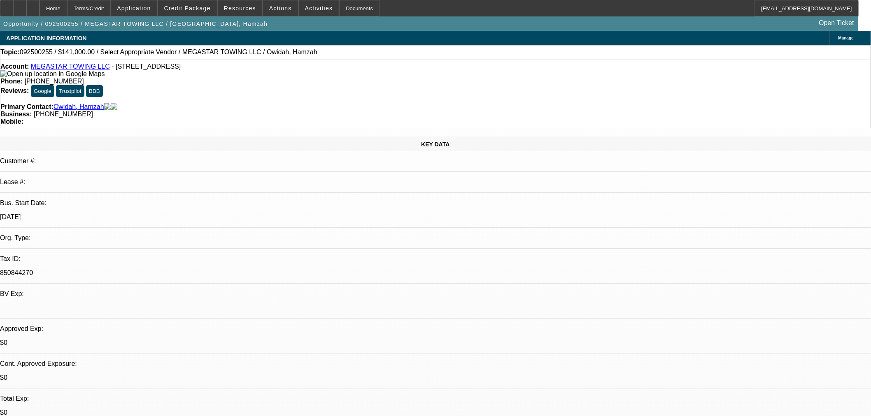
click at [305, 6] on span "Activities" at bounding box center [319, 8] width 28 height 7
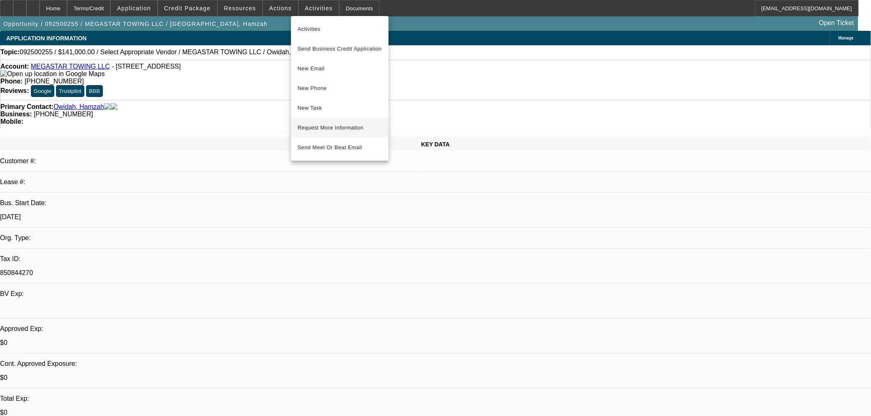
click at [351, 121] on button "Request More Information" at bounding box center [340, 128] width 98 height 20
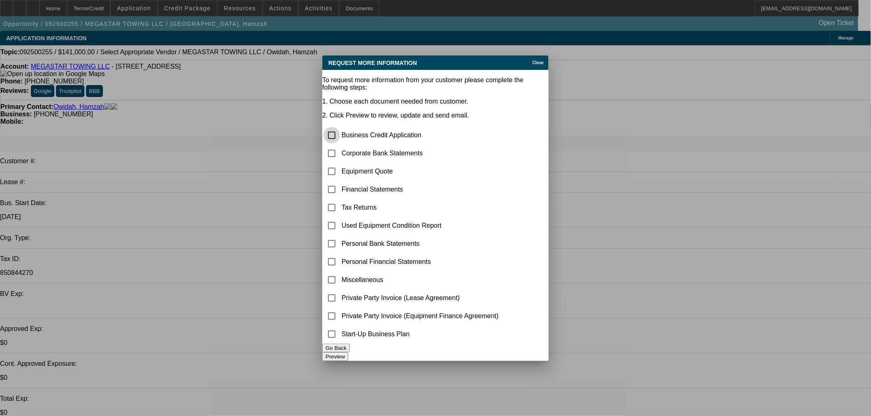
click at [336, 127] on input "checkbox" at bounding box center [331, 135] width 16 height 16
checkbox input "true"
click at [340, 145] on input "checkbox" at bounding box center [331, 153] width 16 height 16
checkbox input "true"
click at [348, 356] on button "Preview" at bounding box center [335, 357] width 26 height 9
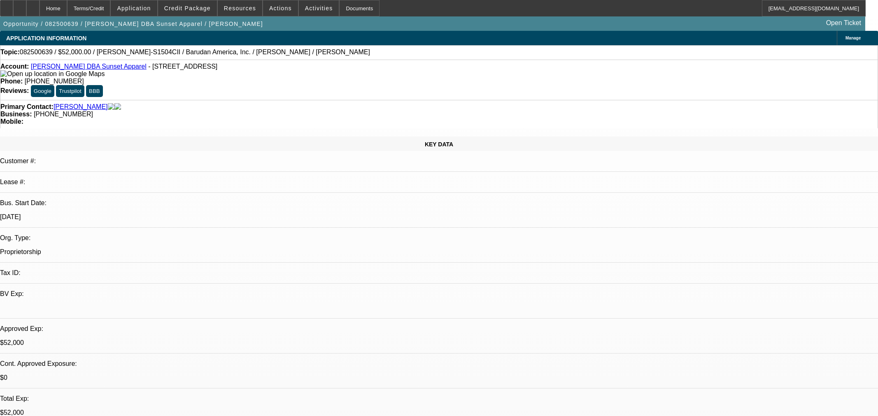
select select "0"
select select "2"
select select "0"
select select "6"
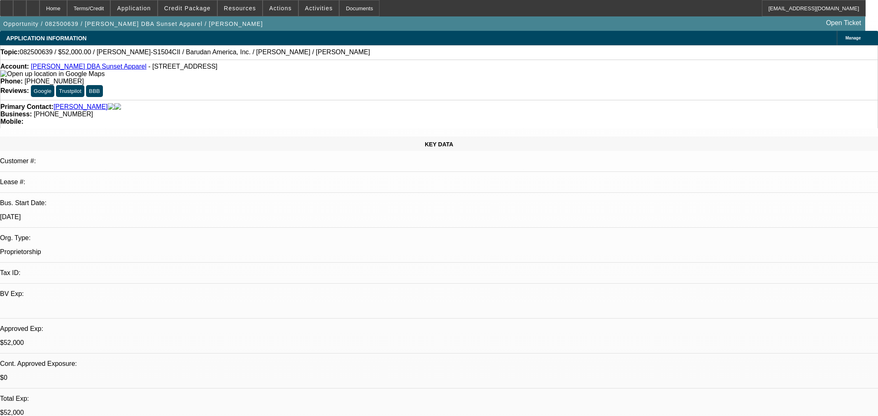
select select "0"
select select "2"
select select "0"
select select "6"
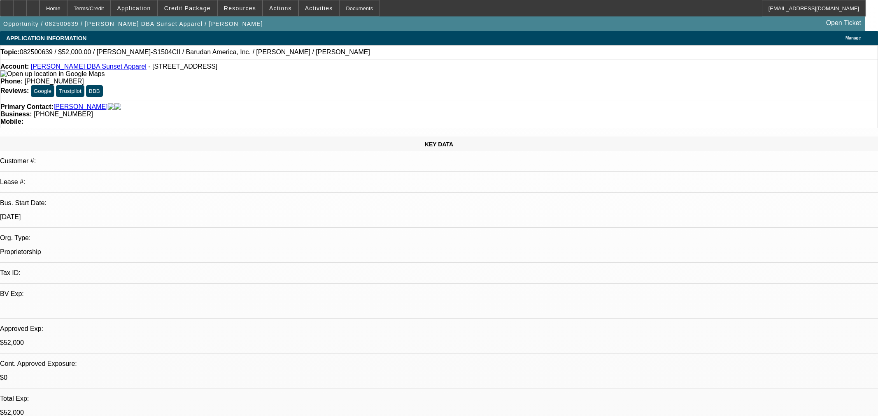
select select "0"
select select "2"
select select "0"
select select "6"
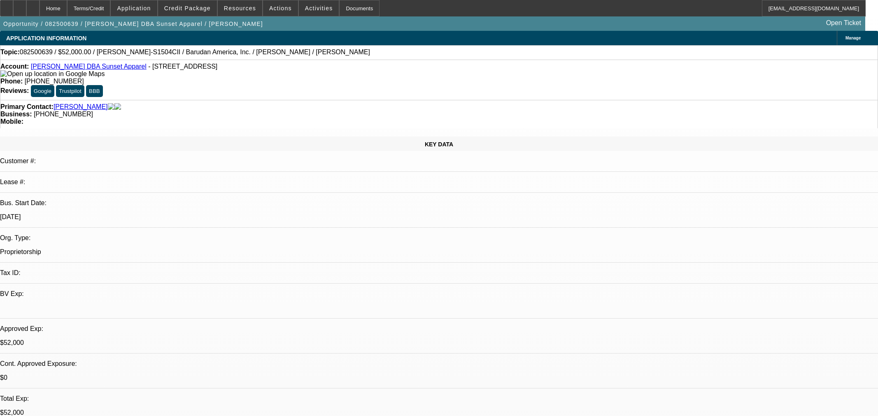
select select "0"
select select "2"
select select "0"
select select "6"
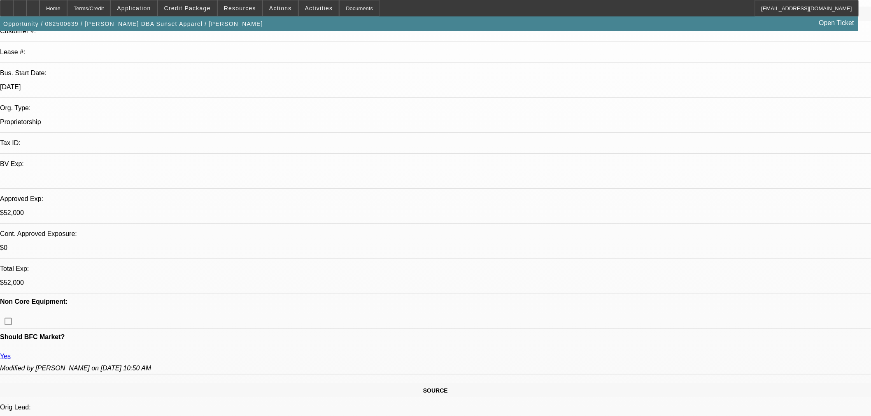
scroll to position [46, 0]
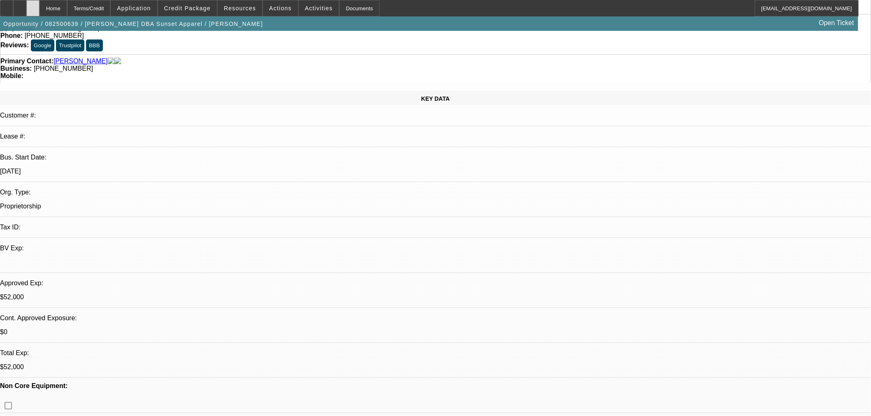
click at [40, 10] on div at bounding box center [32, 8] width 13 height 16
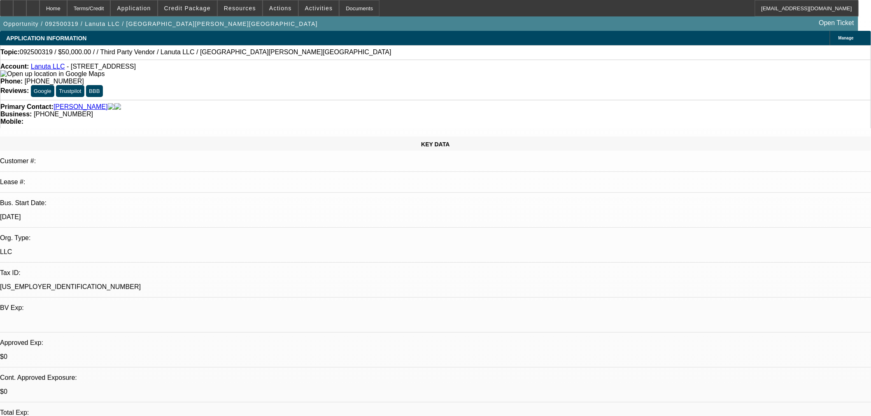
select select "0"
select select "2"
select select "0.1"
select select "4"
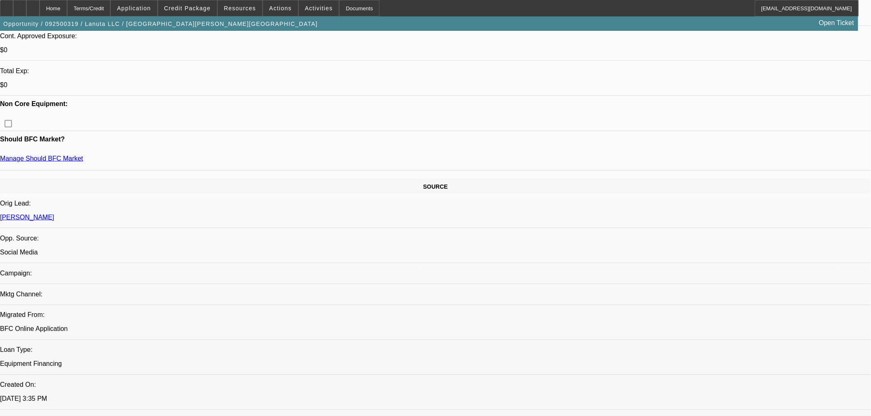
scroll to position [320, 0]
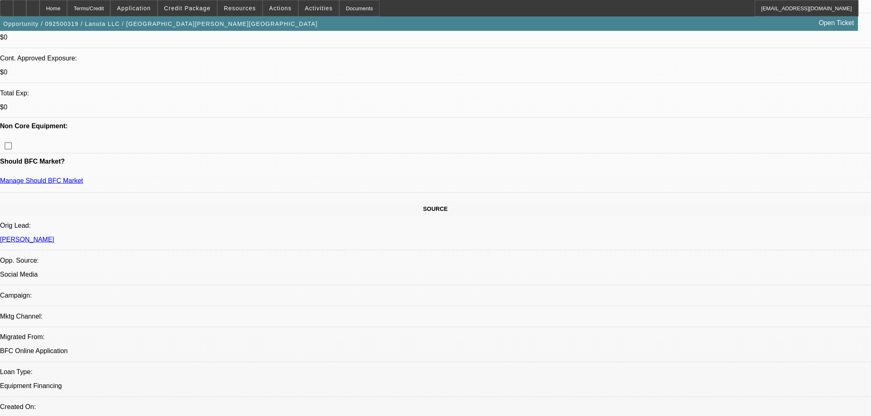
click at [279, 8] on span "Actions" at bounding box center [280, 8] width 23 height 7
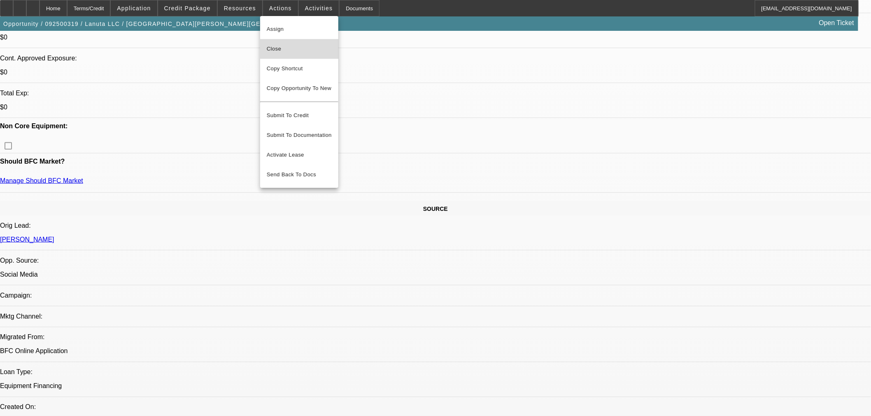
click at [311, 44] on span "Close" at bounding box center [299, 49] width 65 height 10
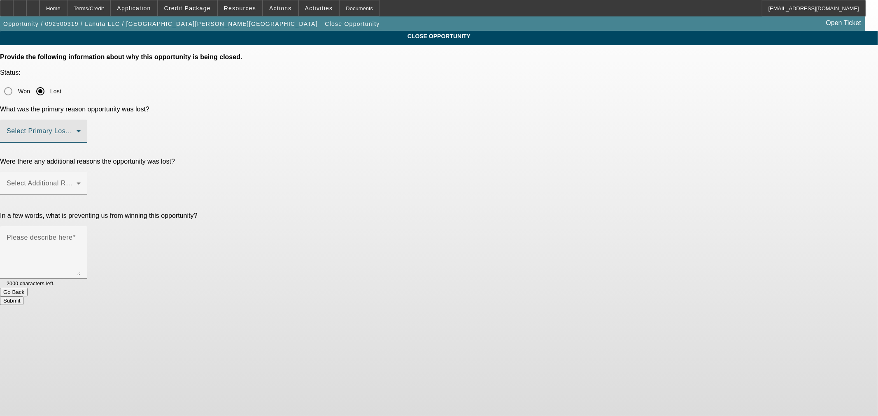
click at [77, 130] on span at bounding box center [42, 135] width 70 height 10
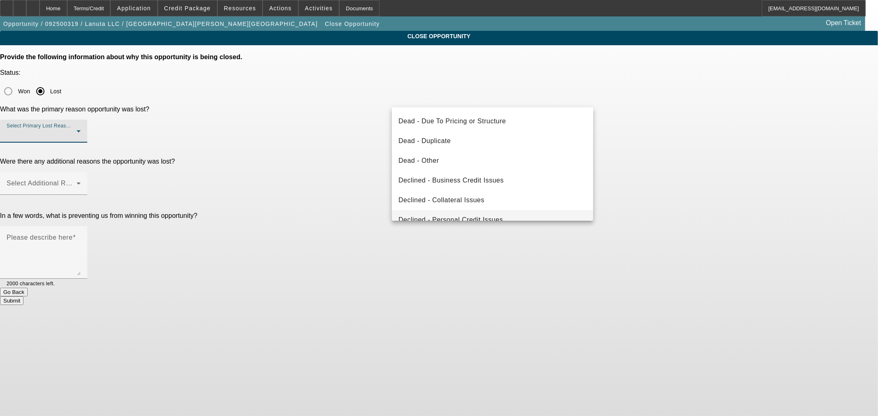
scroll to position [110, 0]
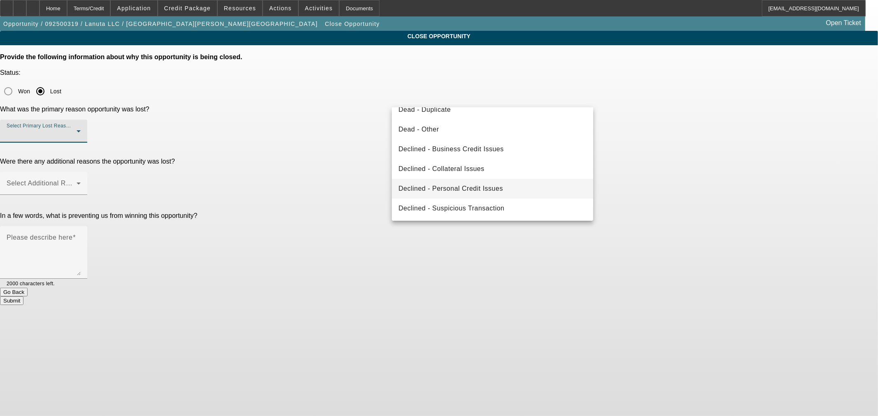
click at [480, 182] on mat-option "Declined - Personal Credit Issues" at bounding box center [492, 189] width 201 height 20
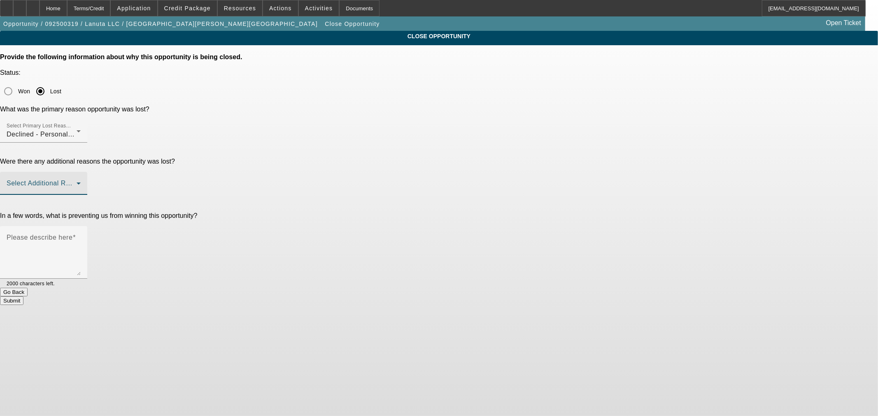
click at [77, 182] on span at bounding box center [42, 187] width 70 height 10
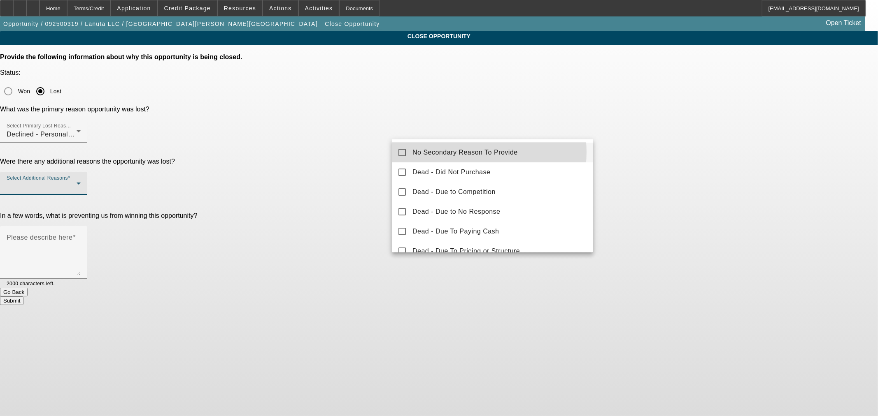
click at [458, 152] on span "No Secondary Reason To Provide" at bounding box center [464, 153] width 105 height 10
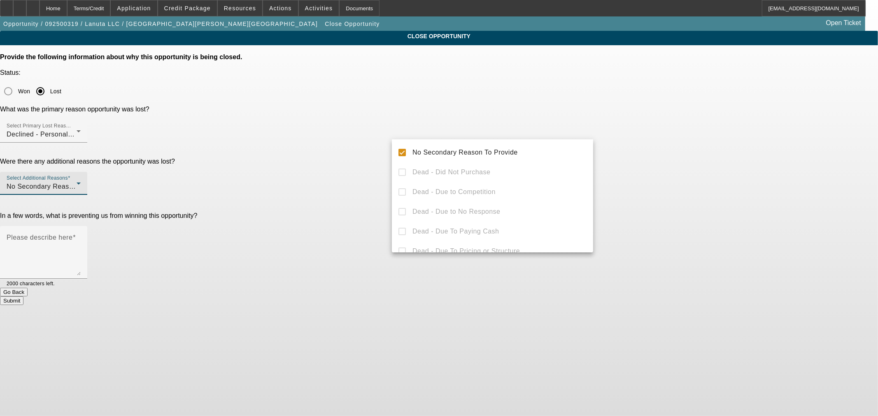
drag, startPoint x: 367, startPoint y: 137, endPoint x: 400, endPoint y: 140, distance: 33.9
click at [368, 139] on div at bounding box center [439, 208] width 878 height 416
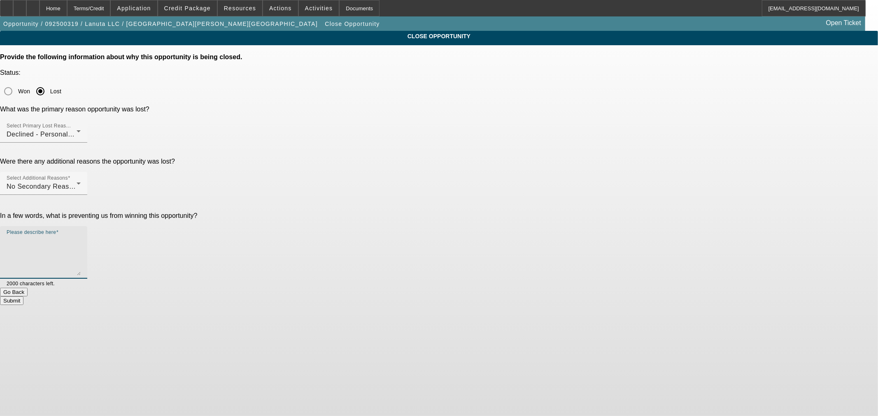
click at [81, 236] on textarea "Please describe here" at bounding box center [44, 256] width 74 height 40
type textarea "Poor credit"
click at [23, 297] on button "Submit" at bounding box center [11, 301] width 23 height 9
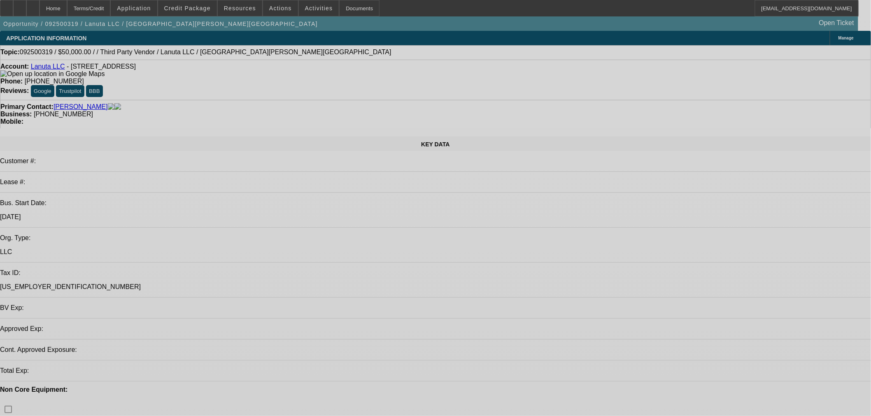
select select "0"
select select "2"
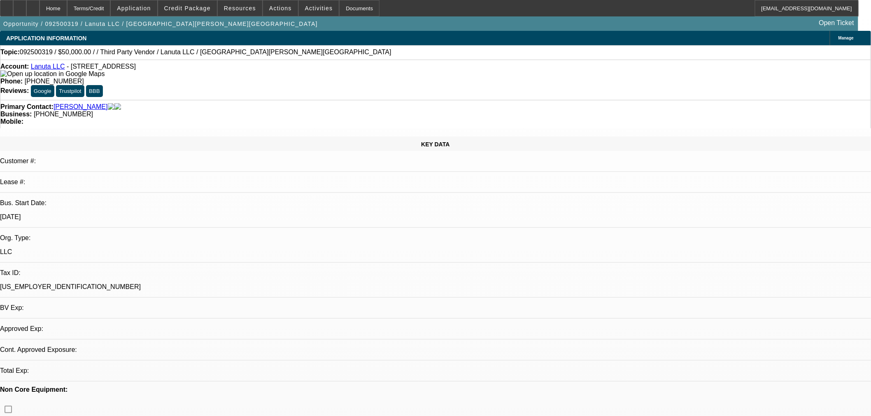
select select "2"
select select "0.1"
select select "4"
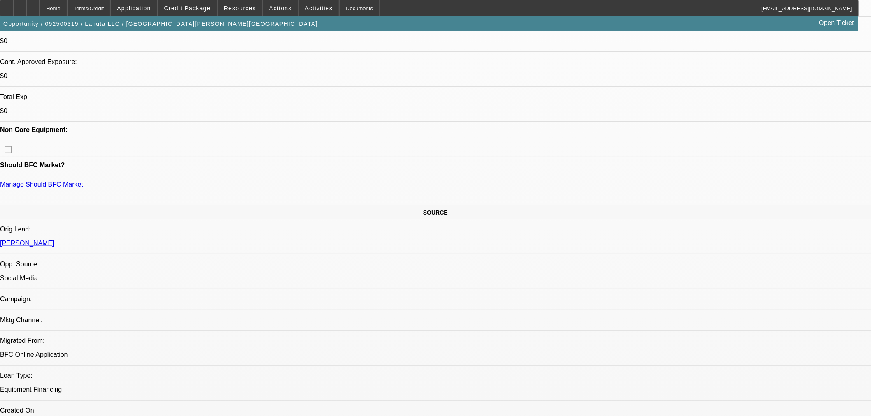
scroll to position [320, 0]
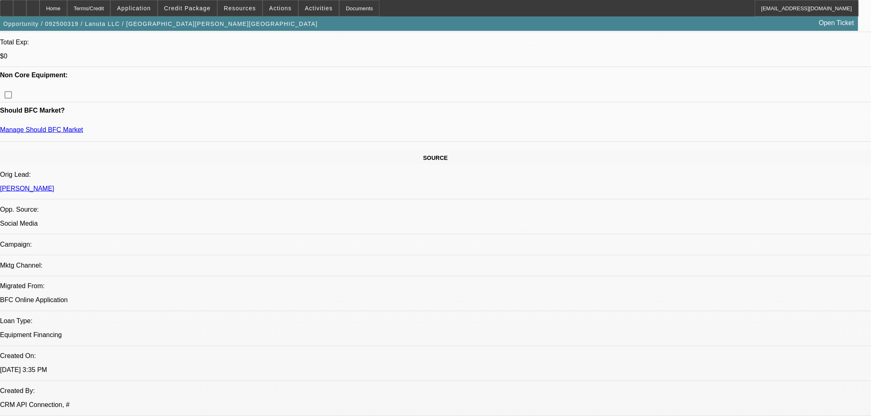
scroll to position [457, 0]
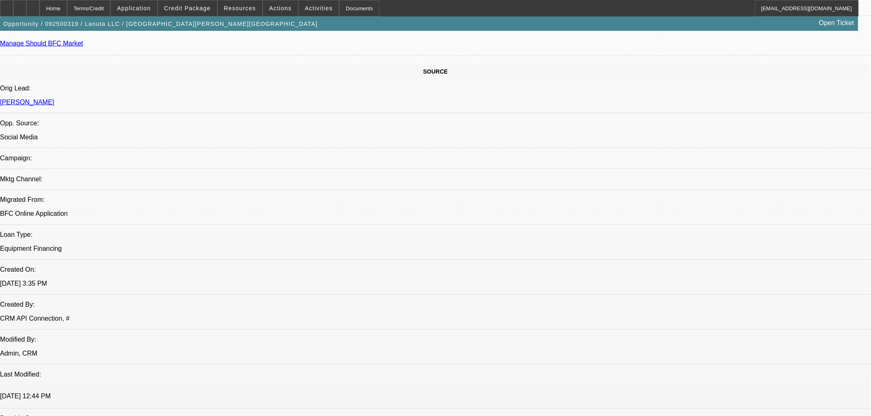
drag, startPoint x: 109, startPoint y: 272, endPoint x: 5, endPoint y: 275, distance: 103.7
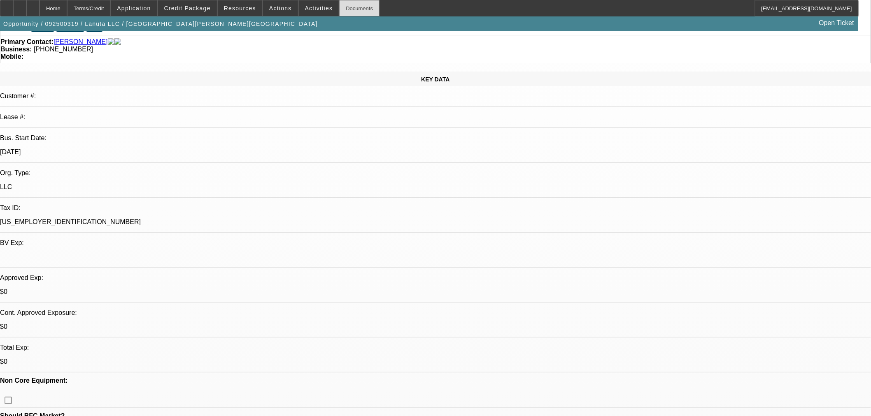
scroll to position [0, 0]
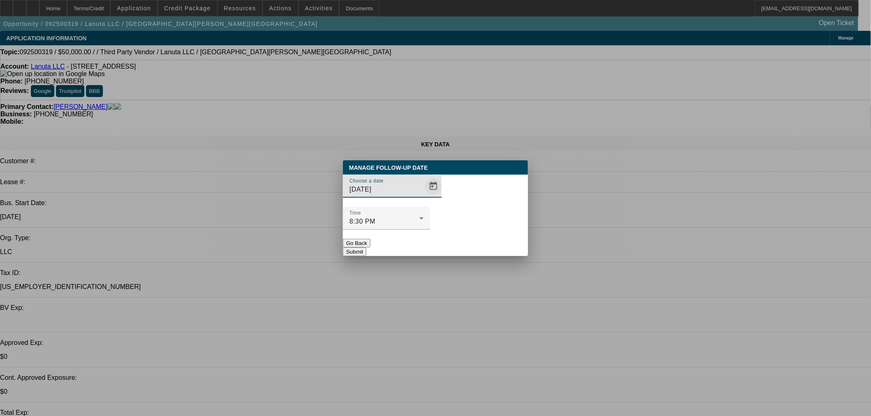
click at [423, 196] on span "Open calendar" at bounding box center [433, 187] width 20 height 20
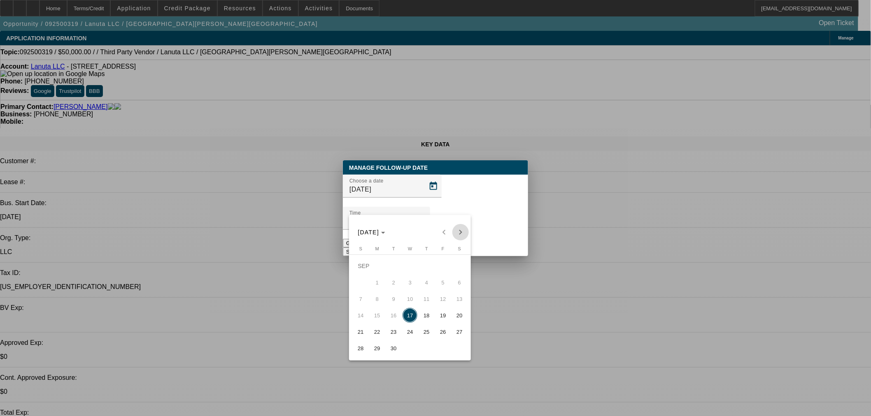
click at [459, 237] on span "Next month" at bounding box center [460, 232] width 16 height 16
drag, startPoint x: 447, startPoint y: 298, endPoint x: 444, endPoint y: 289, distance: 9.7
click at [445, 298] on span "17" at bounding box center [442, 299] width 15 height 15
type input "[DATE]"
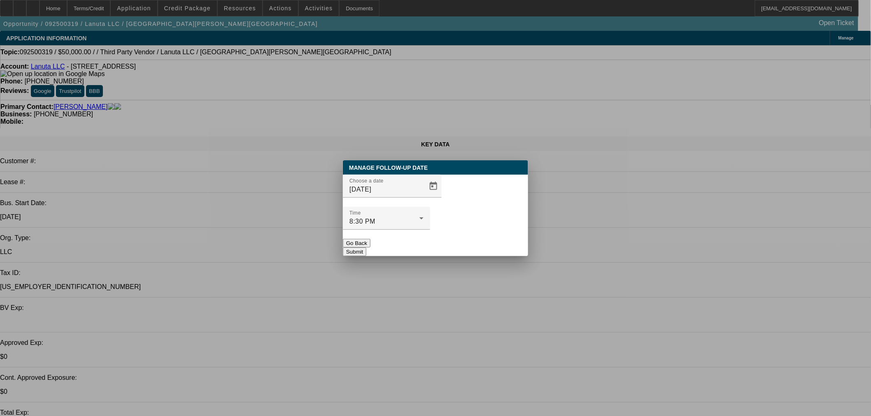
drag, startPoint x: 495, startPoint y: 231, endPoint x: 486, endPoint y: 228, distance: 8.7
click at [366, 248] on button "Submit" at bounding box center [354, 252] width 23 height 9
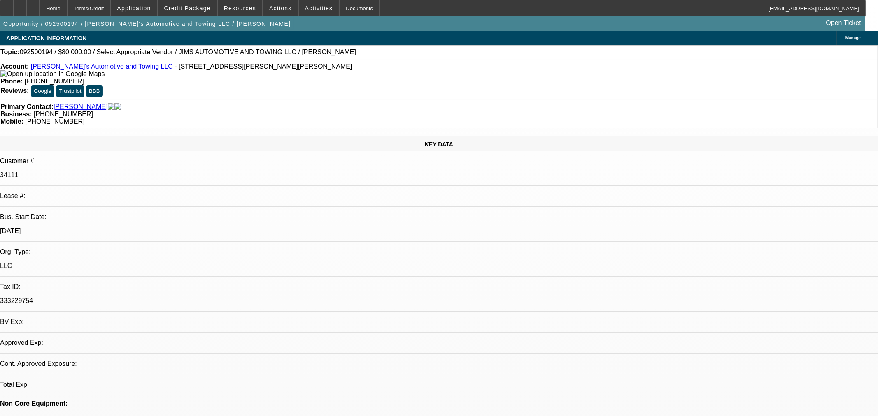
select select "0"
select select "2"
select select "0.1"
select select "4"
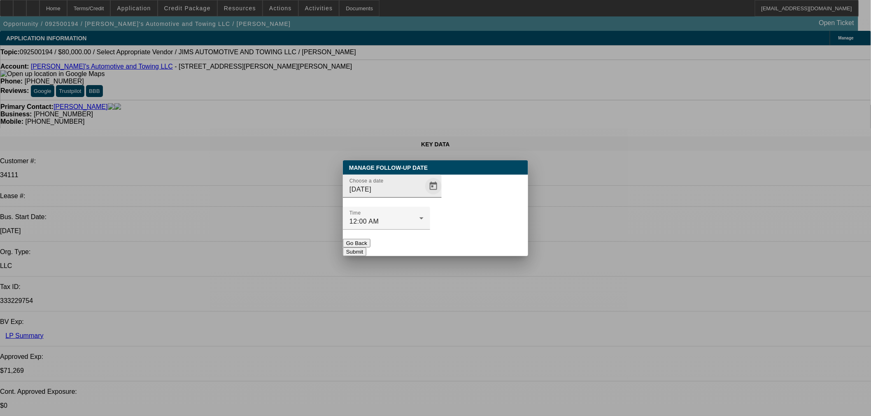
click at [423, 196] on span "Open calendar" at bounding box center [433, 187] width 20 height 20
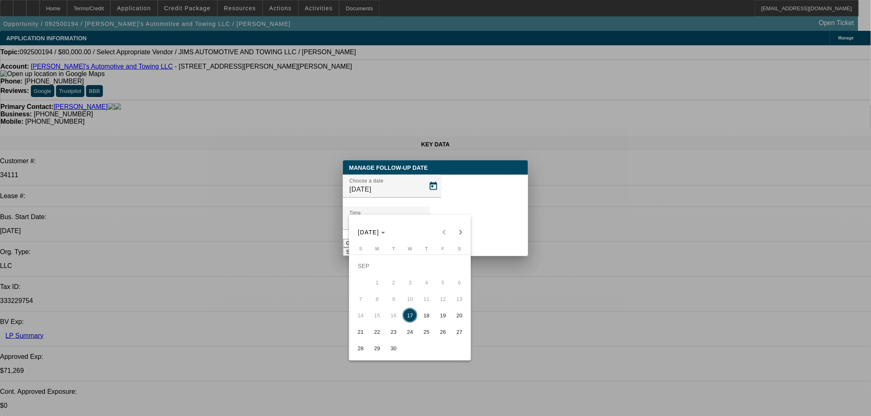
click at [442, 312] on span "19" at bounding box center [442, 315] width 15 height 15
type input "[DATE]"
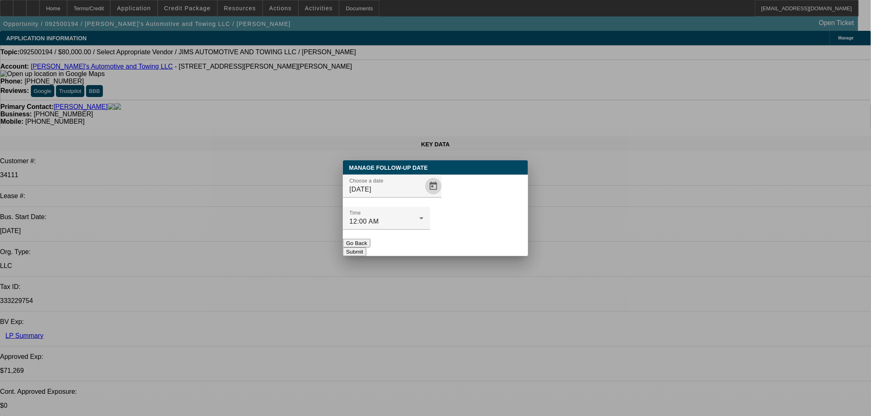
click at [470, 237] on div "Manage Follow-Up Date Choose a date 9/19/2025 Time 12:00 AM Go Back Submit" at bounding box center [435, 209] width 185 height 96
click at [460, 240] on div "Manage Follow-Up Date Choose a date 9/19/2025 Time 12:00 AM Go Back Submit" at bounding box center [435, 209] width 185 height 96
drag, startPoint x: 486, startPoint y: 239, endPoint x: 473, endPoint y: 223, distance: 19.9
click at [482, 235] on div "Manage Follow-Up Date Choose a date 9/19/2025 Time 12:00 AM Go Back Submit" at bounding box center [435, 209] width 185 height 96
drag, startPoint x: 473, startPoint y: 223, endPoint x: 467, endPoint y: 220, distance: 7.4
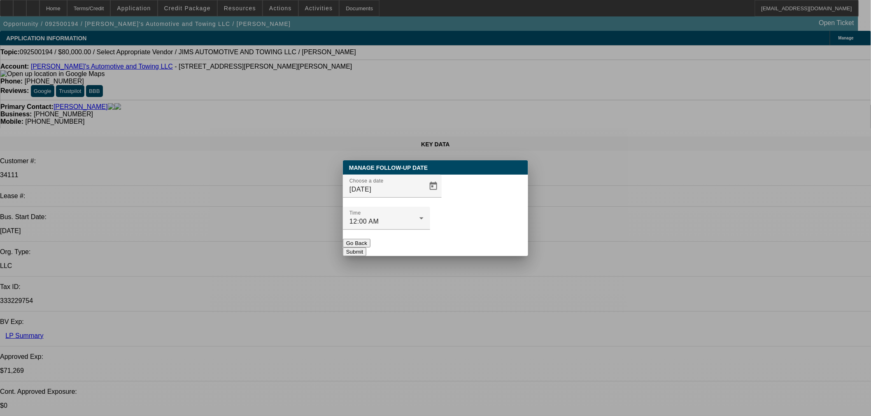
click at [430, 230] on div at bounding box center [386, 234] width 87 height 9
click at [366, 248] on button "Submit" at bounding box center [354, 252] width 23 height 9
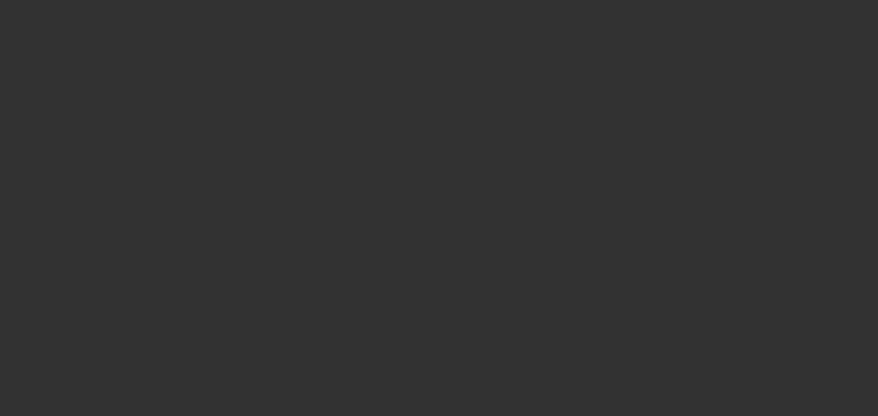
select select "0"
select select "3"
select select "0.1"
select select "4"
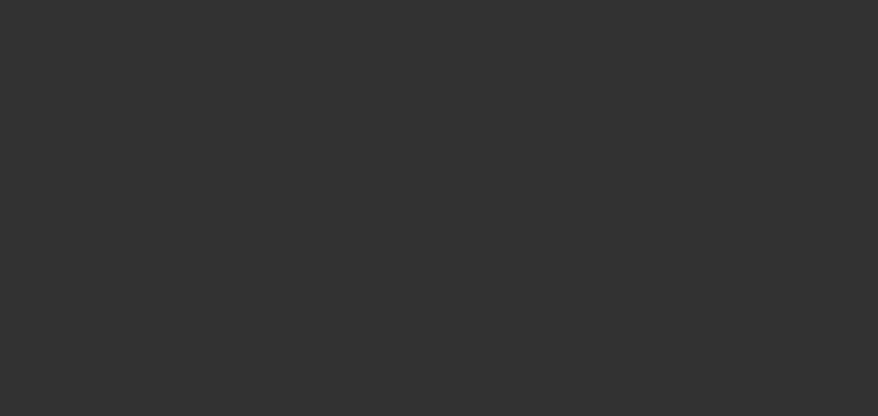
select select "0"
select select "3"
select select "0.1"
select select "4"
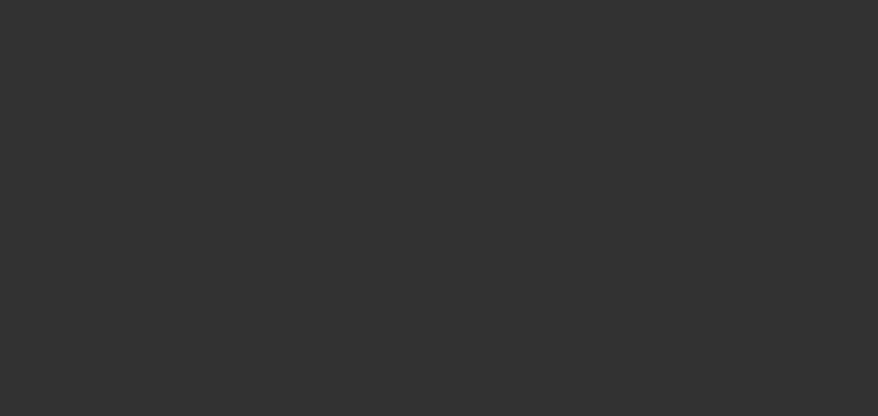
select select "0"
select select "3"
select select "0.1"
select select "4"
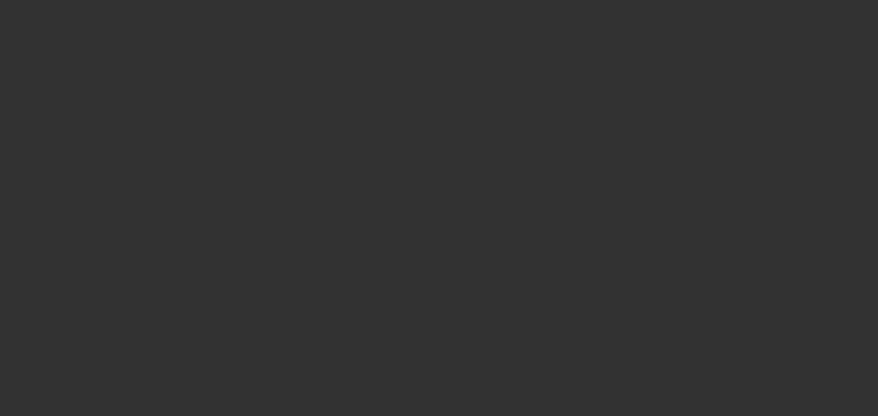
select select "0"
select select "0.1"
select select "4"
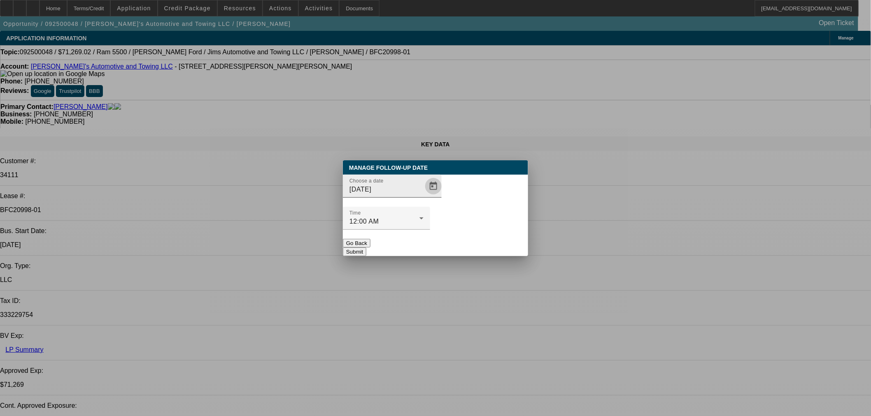
click at [423, 196] on span "Open calendar" at bounding box center [433, 187] width 20 height 20
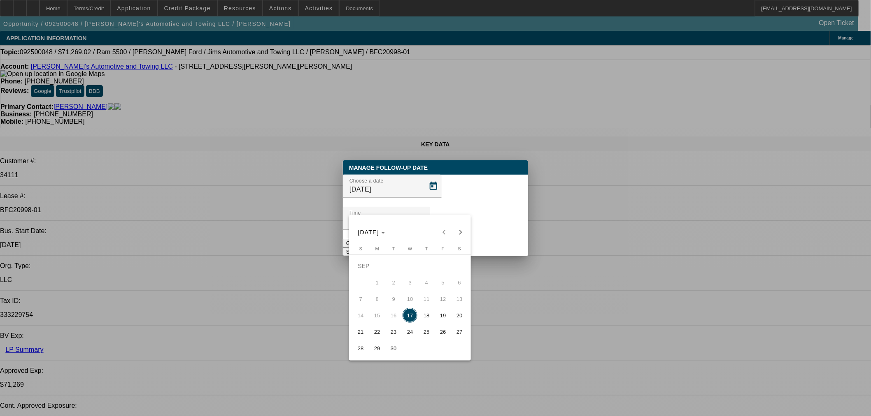
click at [442, 315] on span "19" at bounding box center [442, 315] width 15 height 15
type input "[DATE]"
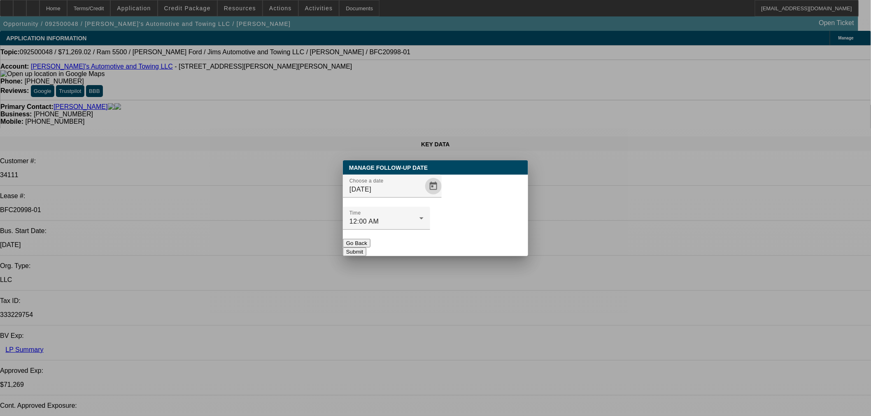
drag, startPoint x: 473, startPoint y: 228, endPoint x: 434, endPoint y: 171, distance: 69.2
click at [366, 248] on button "Submit" at bounding box center [354, 252] width 23 height 9
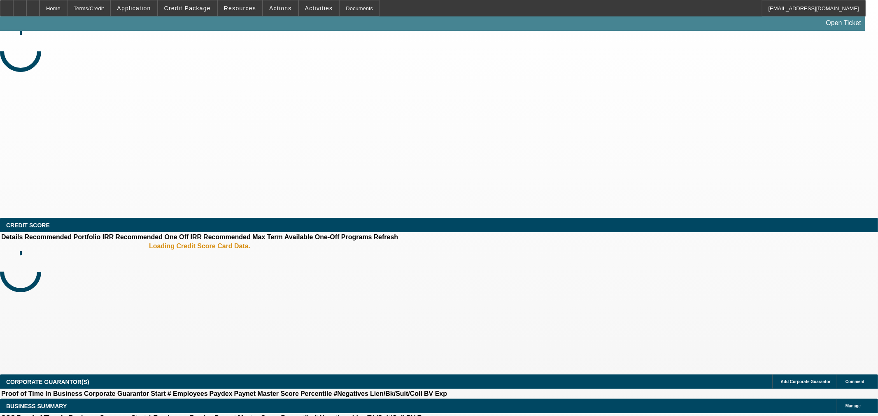
select select "0"
select select "2"
select select "0.1"
select select "4"
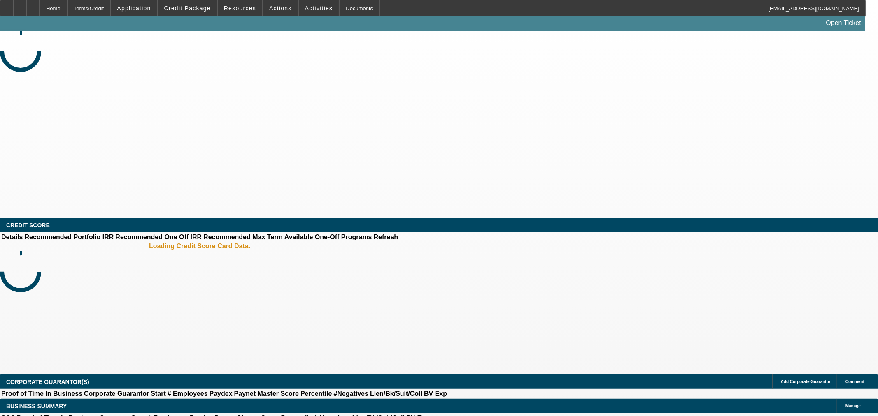
select select "0"
select select "2"
select select "0.1"
select select "4"
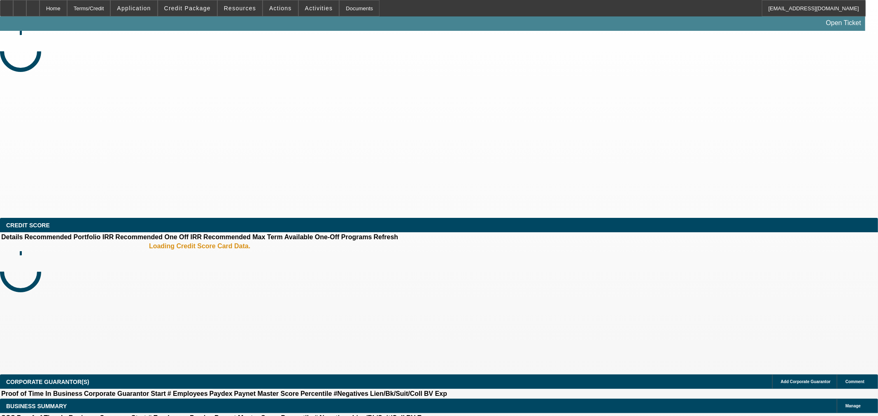
select select "0"
select select "2"
select select "0.1"
select select "4"
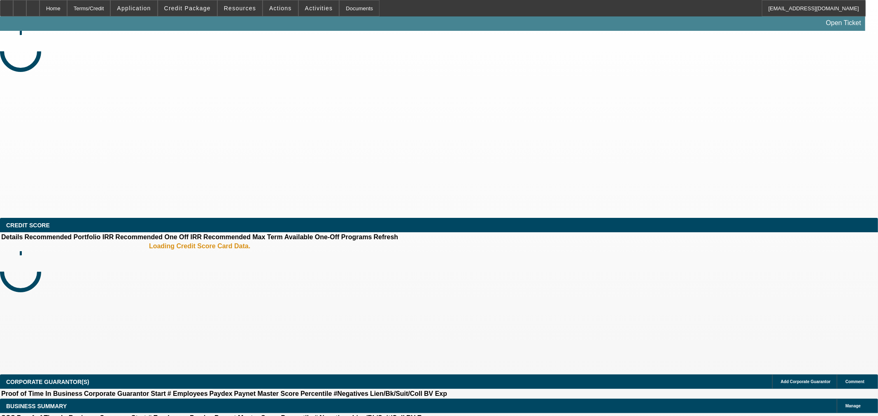
select select "0"
select select "2"
select select "0.1"
select select "4"
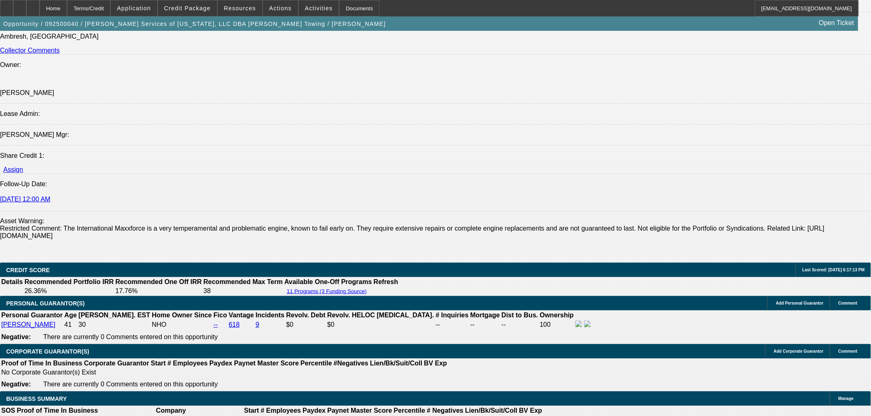
scroll to position [1372, 0]
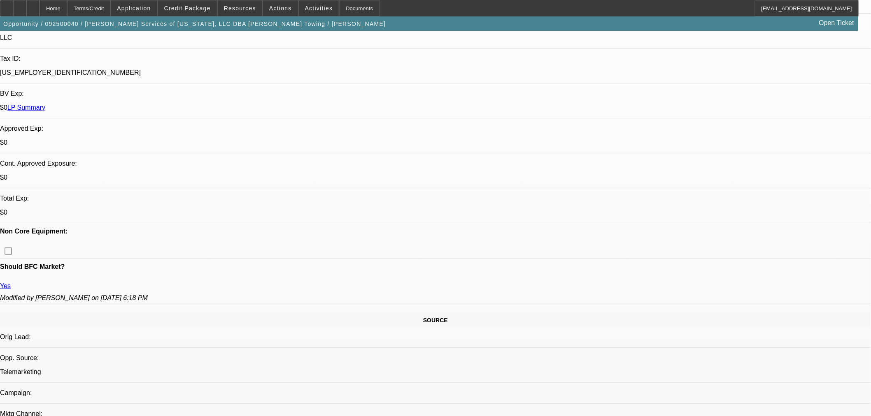
scroll to position [0, 0]
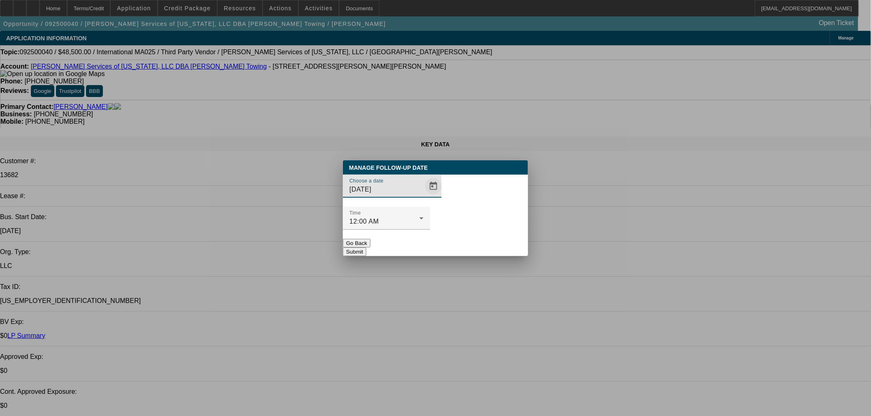
click at [423, 196] on span "Open calendar" at bounding box center [433, 187] width 20 height 20
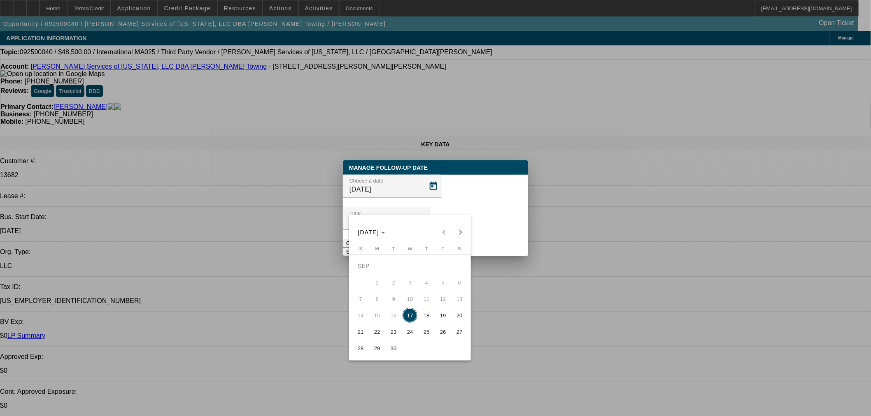
click at [427, 314] on span "18" at bounding box center [426, 315] width 15 height 15
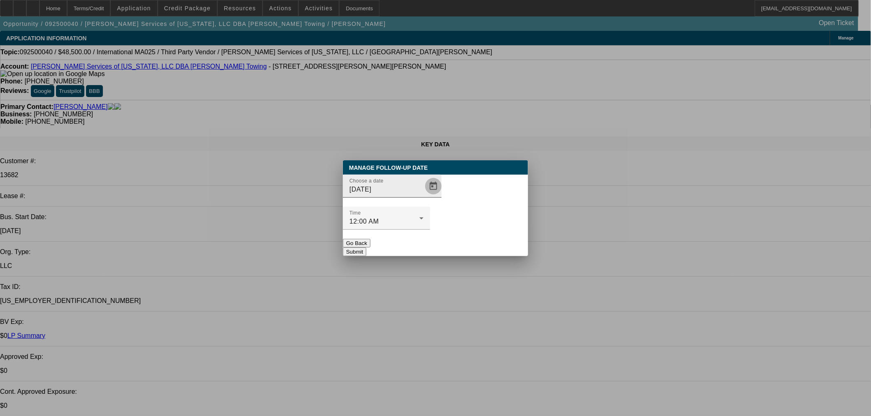
click at [423, 196] on span "Open calendar" at bounding box center [433, 187] width 20 height 20
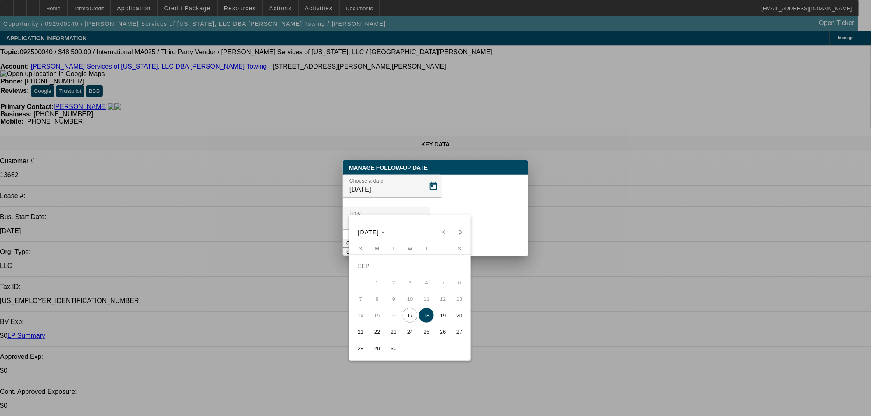
click at [446, 313] on span "19" at bounding box center [442, 315] width 15 height 15
type input "9/19/2025"
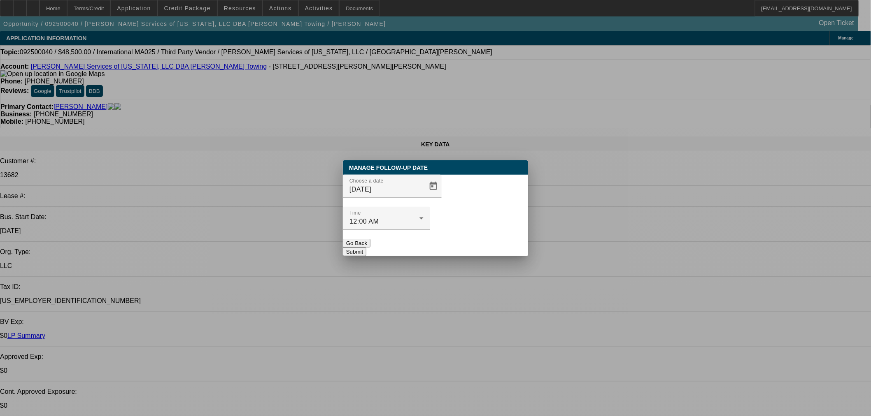
click at [366, 248] on button "Submit" at bounding box center [354, 252] width 23 height 9
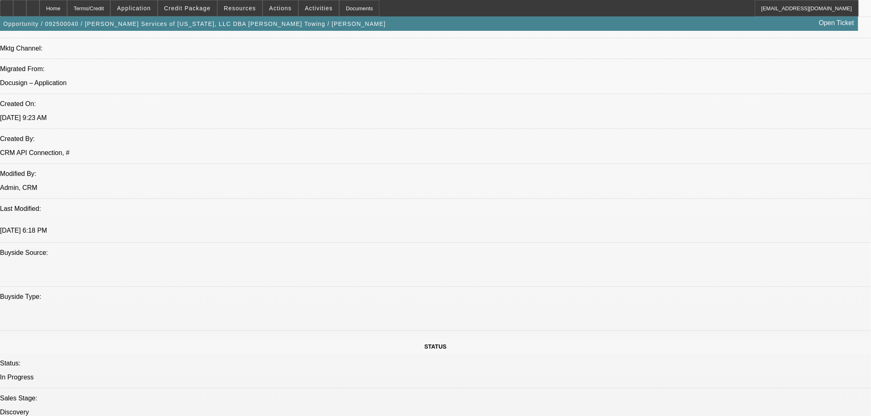
scroll to position [869, 0]
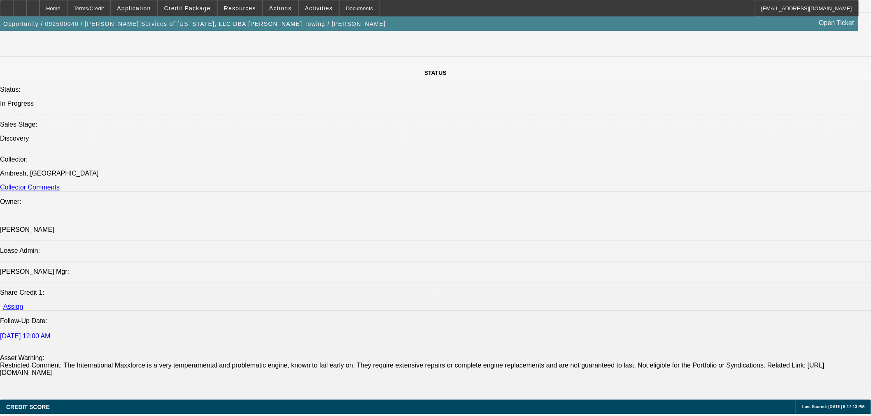
drag, startPoint x: 698, startPoint y: 126, endPoint x: 689, endPoint y: 153, distance: 28.0
radio input "true"
type textarea "Wants to send proof of DT466 engine to see what approval #s would be"
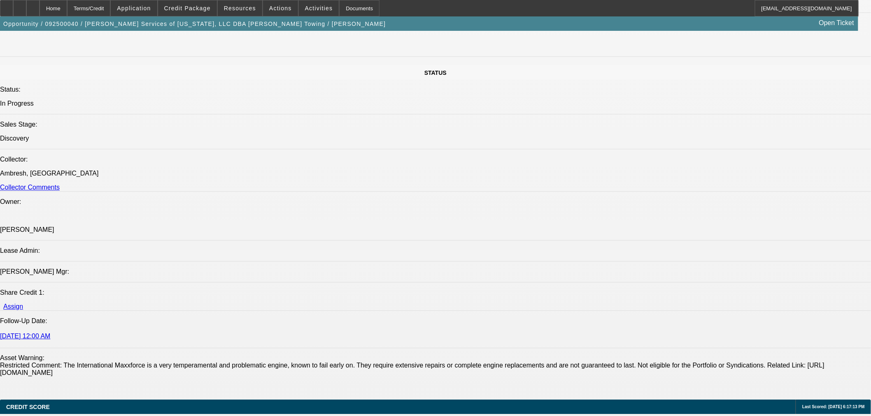
radio input "true"
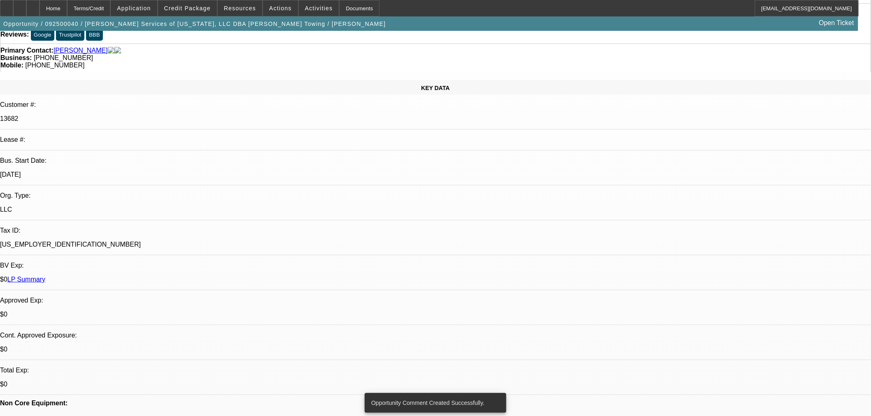
scroll to position [0, 0]
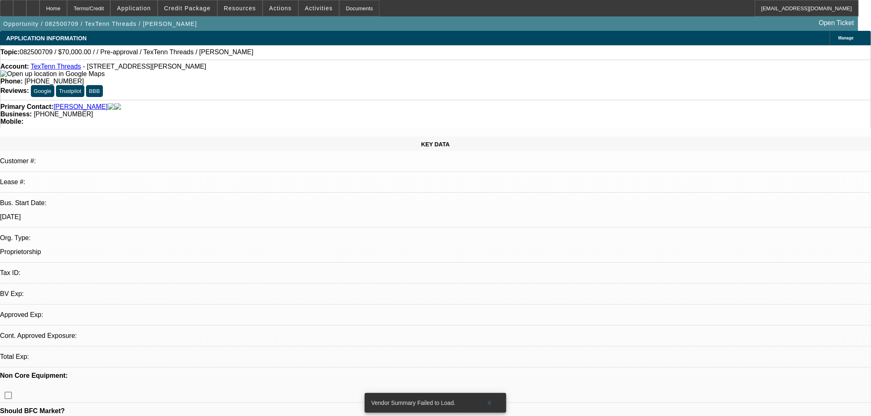
select select "0"
select select "2"
select select "0.1"
select select "4"
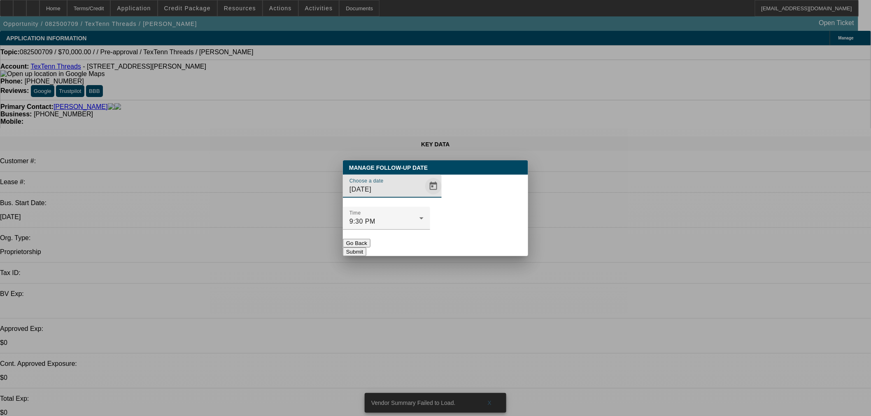
click at [423, 195] on div at bounding box center [432, 186] width 18 height 16
click at [423, 196] on span "Open calendar" at bounding box center [433, 187] width 20 height 20
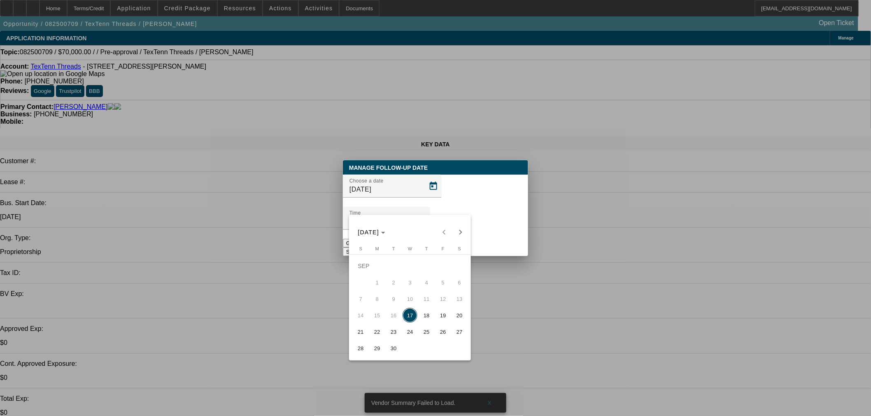
click at [437, 318] on span "19" at bounding box center [442, 315] width 15 height 15
type input "[DATE]"
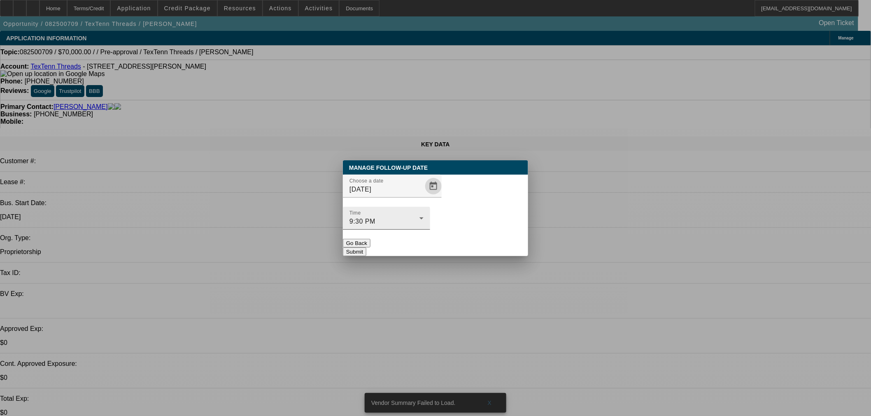
click at [423, 214] on div "Time 9:30 PM" at bounding box center [386, 218] width 74 height 23
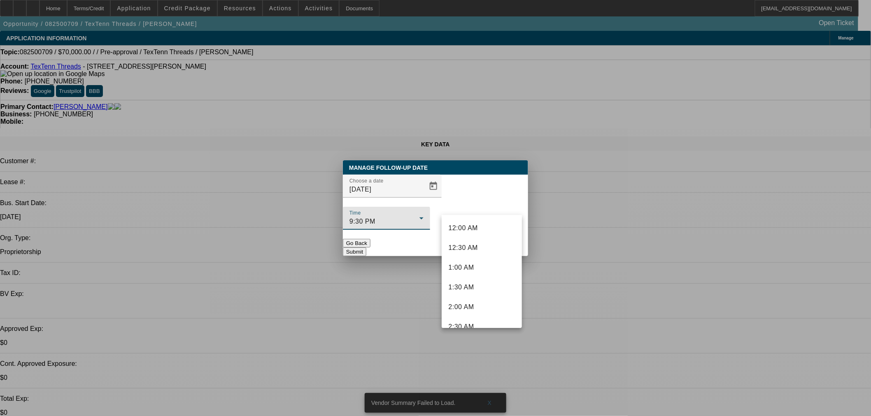
scroll to position [759, 0]
click at [484, 233] on mat-option "7:30 PM" at bounding box center [482, 240] width 80 height 20
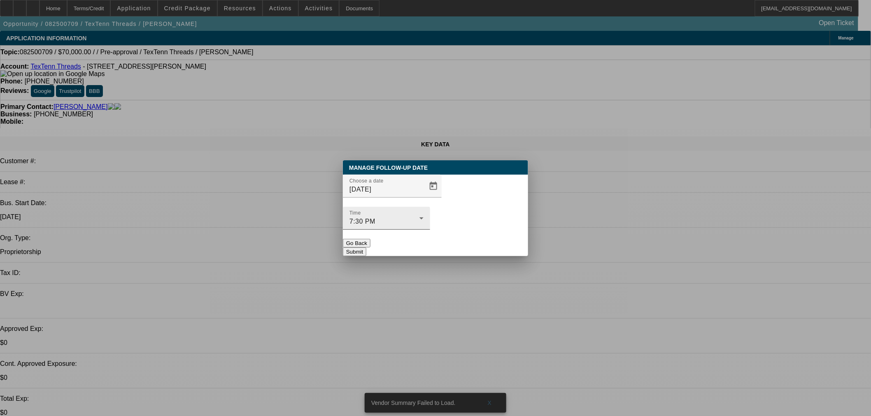
click at [423, 213] on div "Time 7:30 PM" at bounding box center [386, 218] width 74 height 23
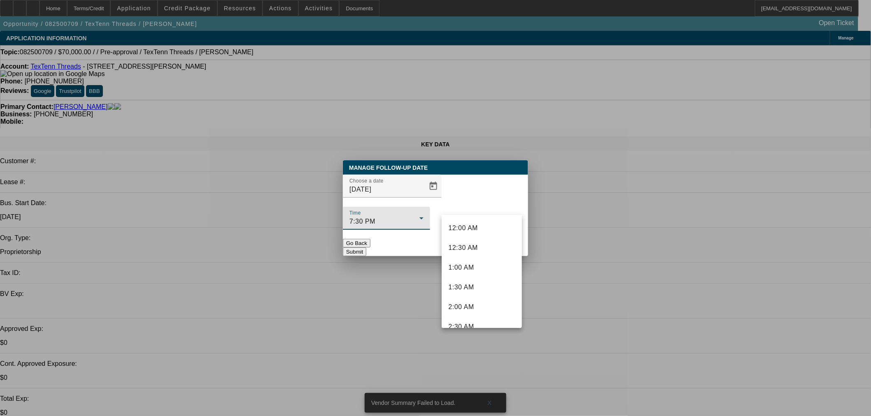
scroll to position [680, 0]
drag, startPoint x: 483, startPoint y: 294, endPoint x: 482, endPoint y: 289, distance: 5.1
click at [483, 293] on mat-option "7:00 PM" at bounding box center [482, 299] width 80 height 20
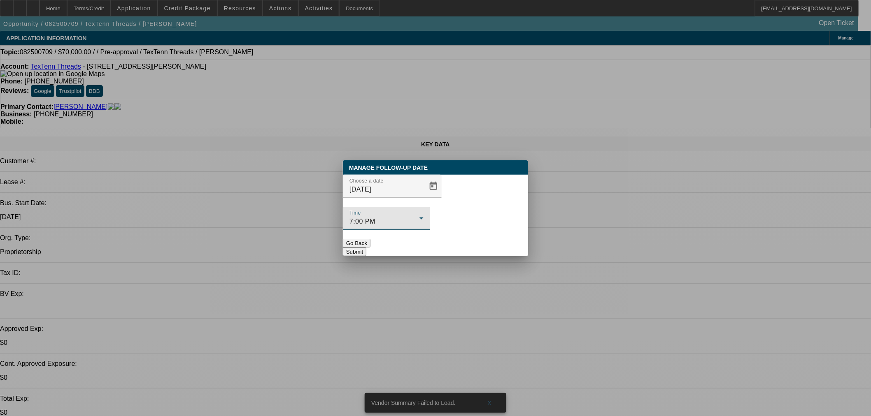
click at [366, 248] on button "Submit" at bounding box center [354, 252] width 23 height 9
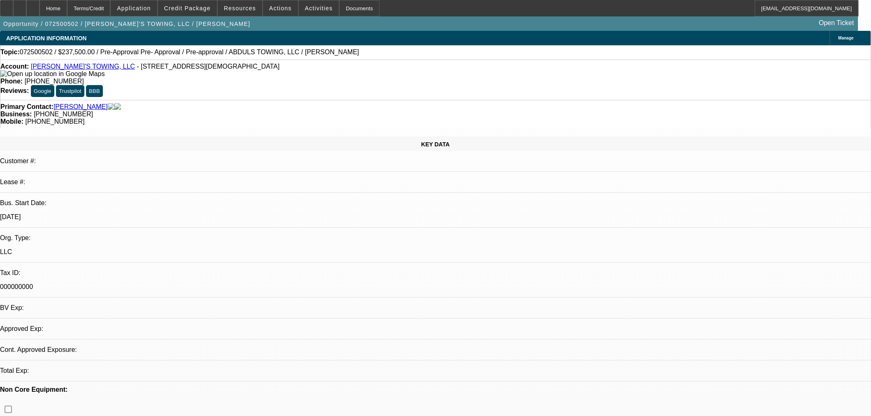
select select "2"
select select "0"
select select "6"
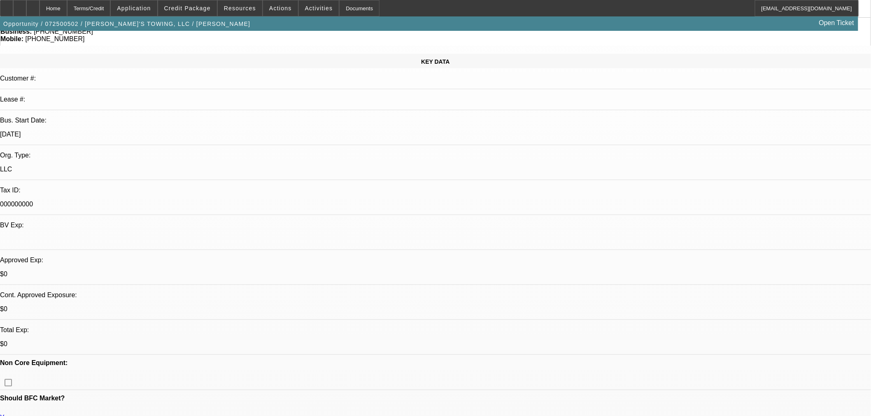
scroll to position [183, 0]
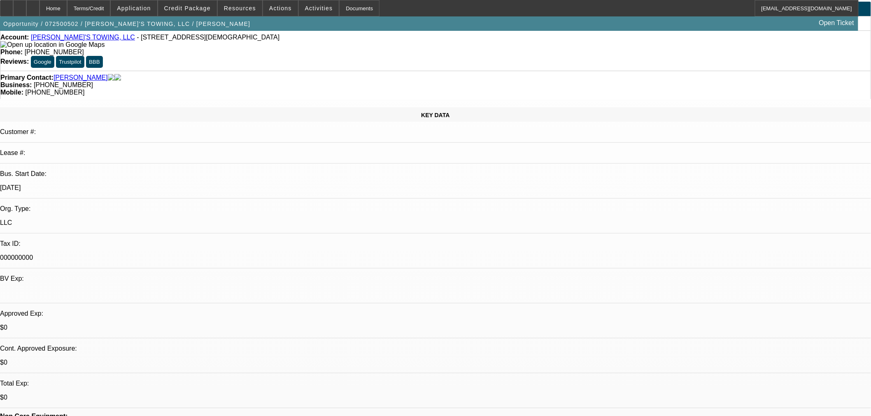
scroll to position [0, 0]
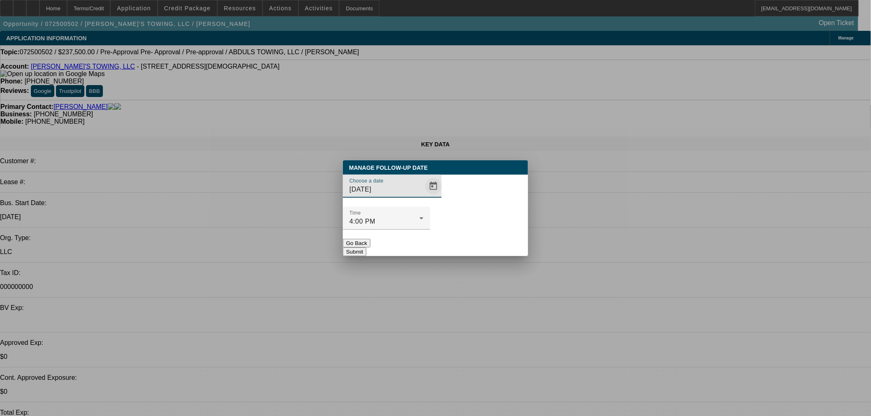
click at [425, 196] on span "Open calendar" at bounding box center [433, 187] width 20 height 20
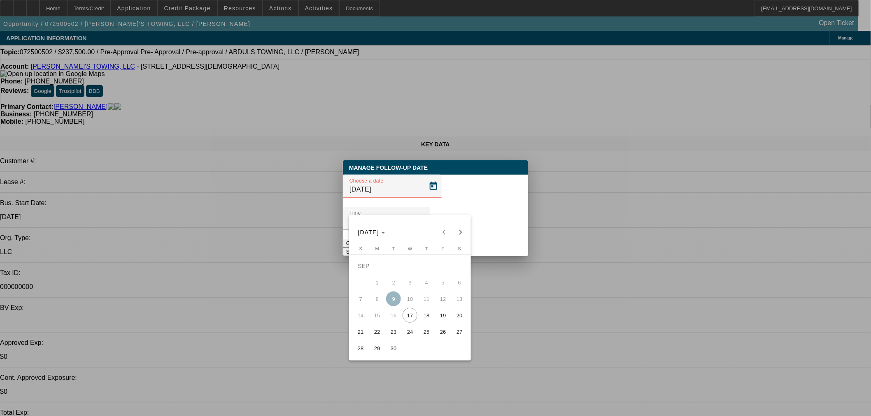
click at [431, 321] on span "18" at bounding box center [426, 315] width 15 height 15
type input "[DATE]"
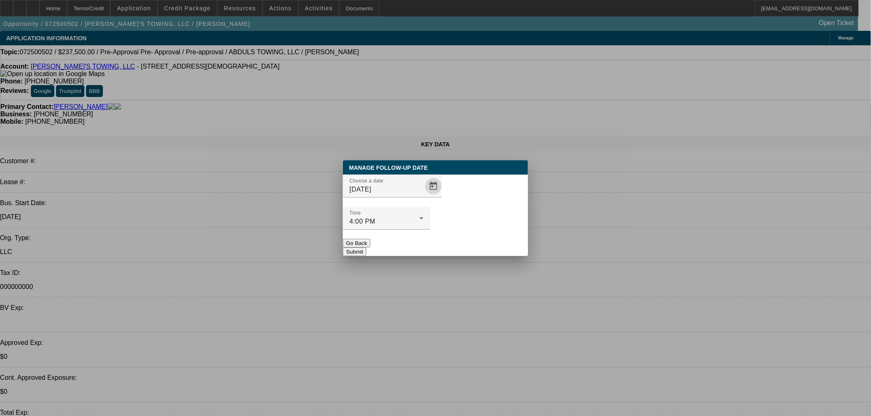
drag, startPoint x: 494, startPoint y: 233, endPoint x: 500, endPoint y: 233, distance: 5.4
click at [366, 248] on button "Submit" at bounding box center [354, 252] width 23 height 9
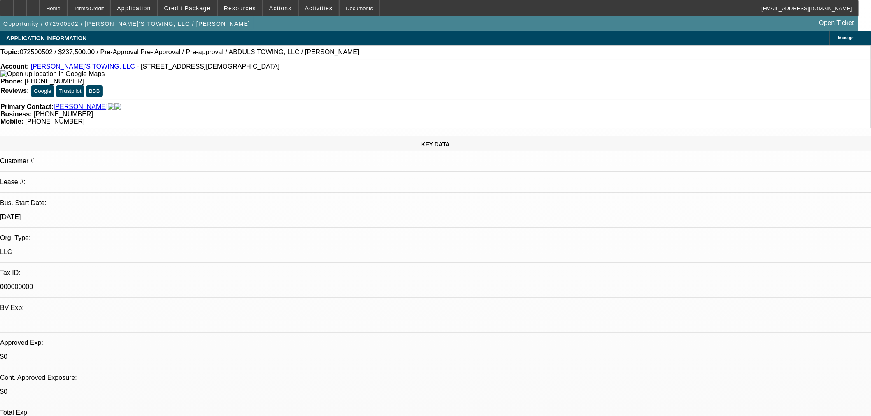
radio input "true"
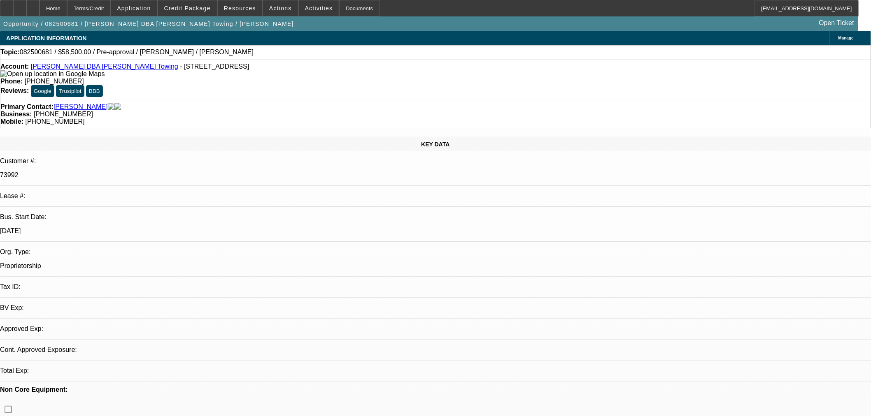
select select "0.1"
select select "2"
select select "0.1"
select select "4"
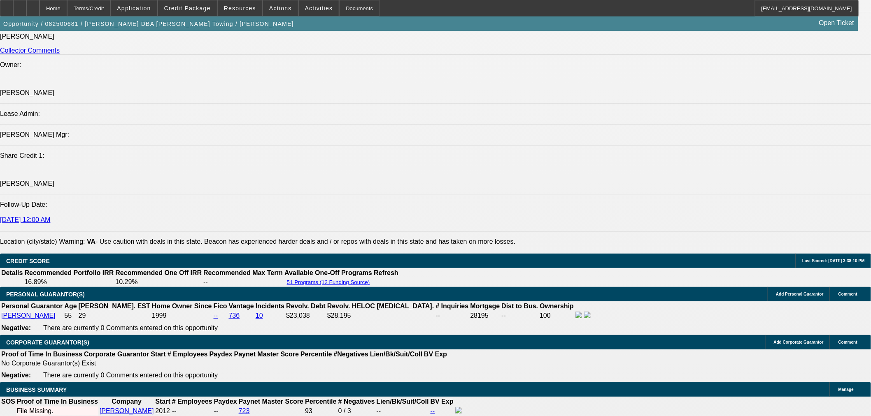
scroll to position [1235, 0]
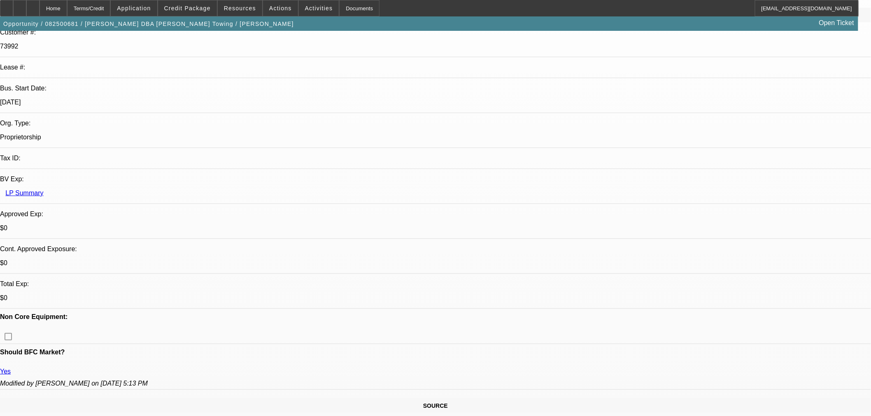
scroll to position [0, 0]
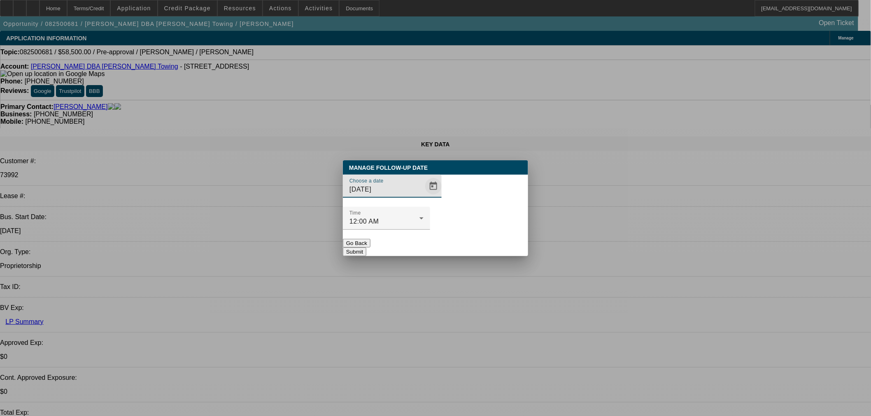
click at [423, 196] on span "Open calendar" at bounding box center [433, 187] width 20 height 20
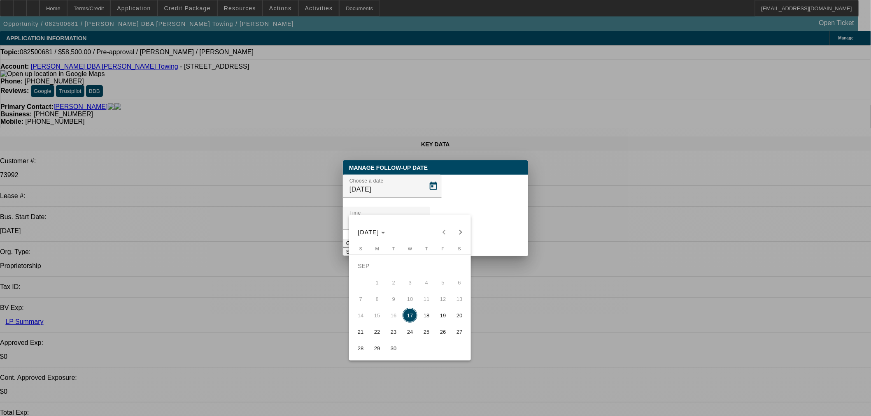
drag, startPoint x: 430, startPoint y: 321, endPoint x: 449, endPoint y: 282, distance: 42.7
click at [433, 320] on span "18" at bounding box center [426, 315] width 15 height 15
type input "9/18/2025"
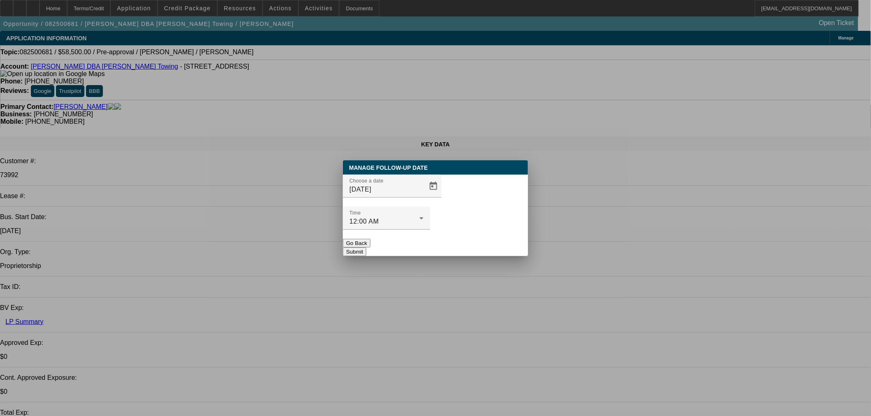
click at [467, 239] on div "Manage Follow-Up Date Choose a date 9/18/2025 Time 12:00 AM Go Back Submit" at bounding box center [435, 209] width 185 height 96
click at [366, 248] on button "Submit" at bounding box center [354, 252] width 23 height 9
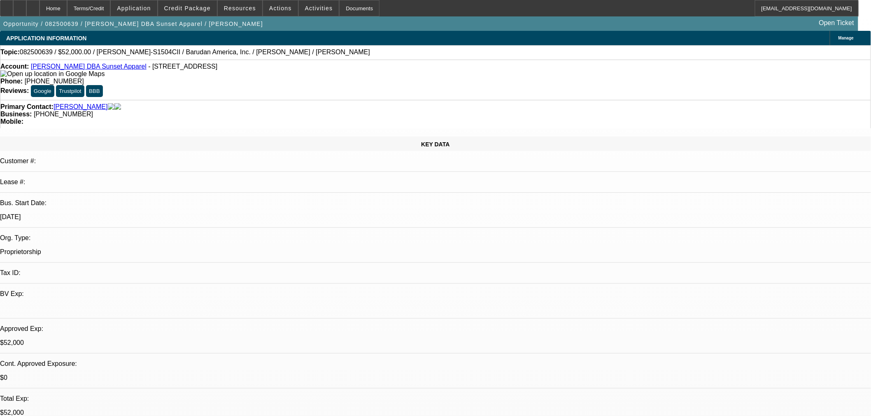
select select "0"
select select "2"
select select "0"
select select "6"
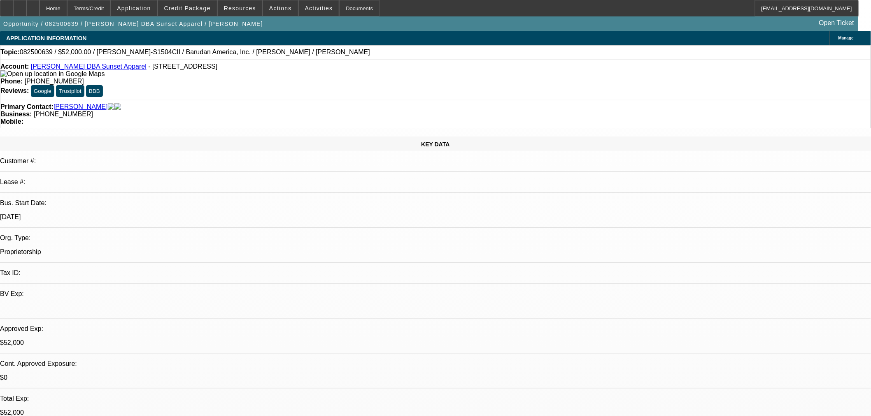
select select "0"
select select "2"
select select "0"
select select "6"
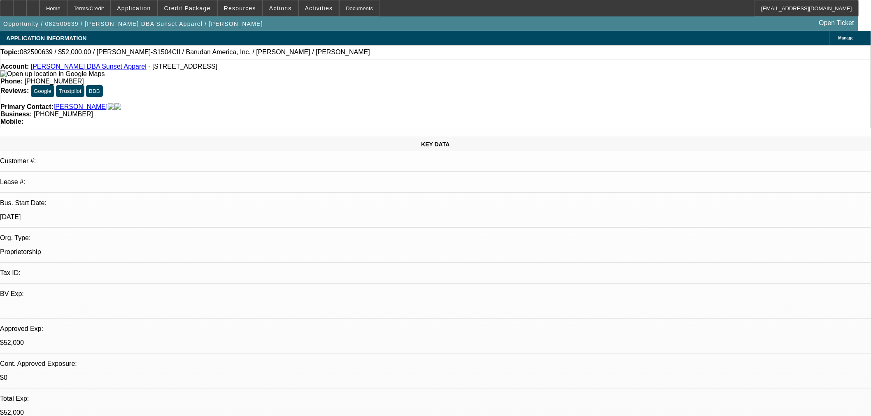
select select "0"
select select "2"
select select "0"
select select "6"
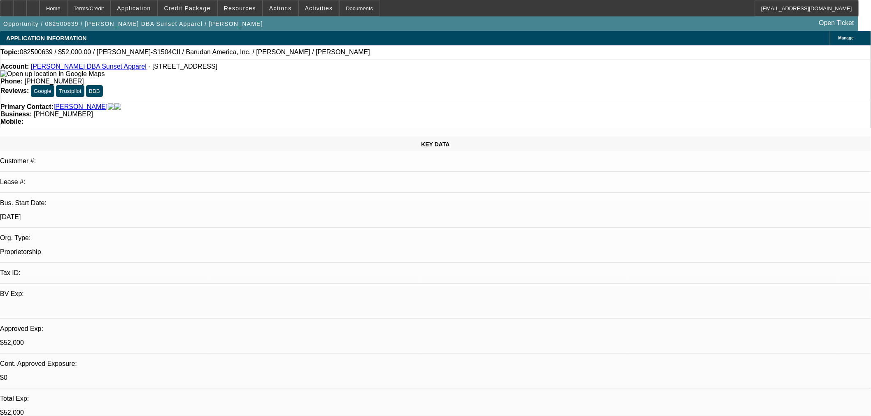
select select "0"
select select "2"
select select "0"
select select "6"
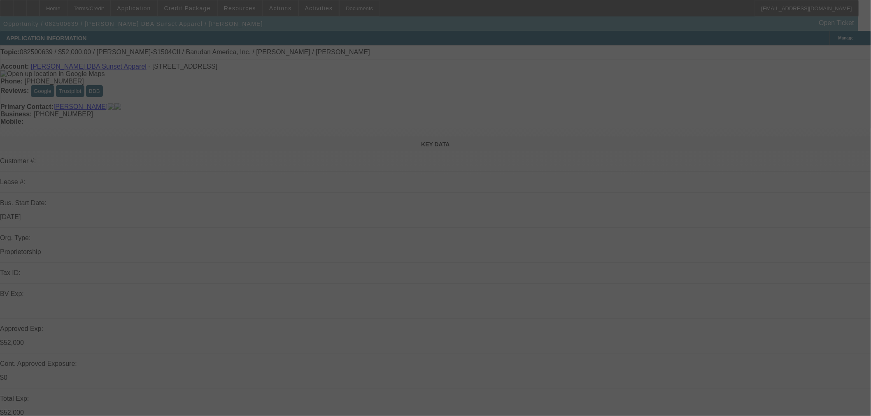
select select "0"
select select "2"
select select "0"
select select "6"
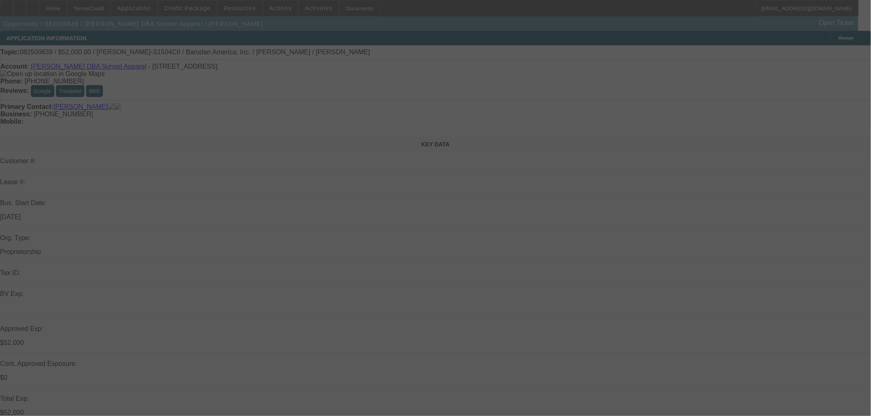
select select "0"
select select "2"
select select "0"
select select "6"
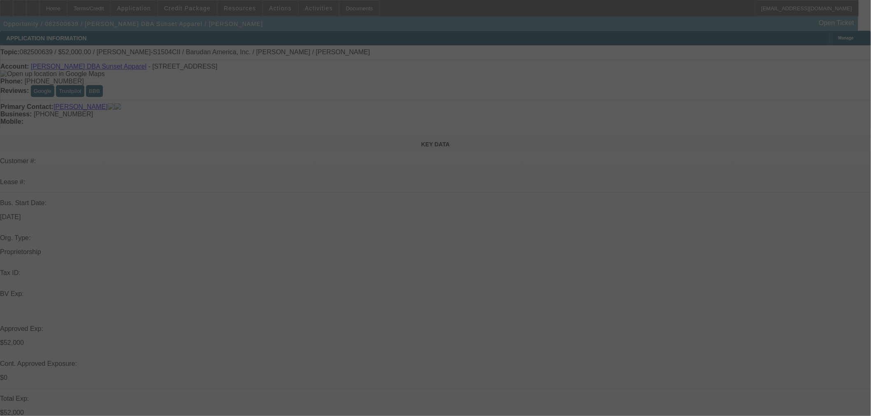
select select "0"
select select "2"
select select "0"
select select "6"
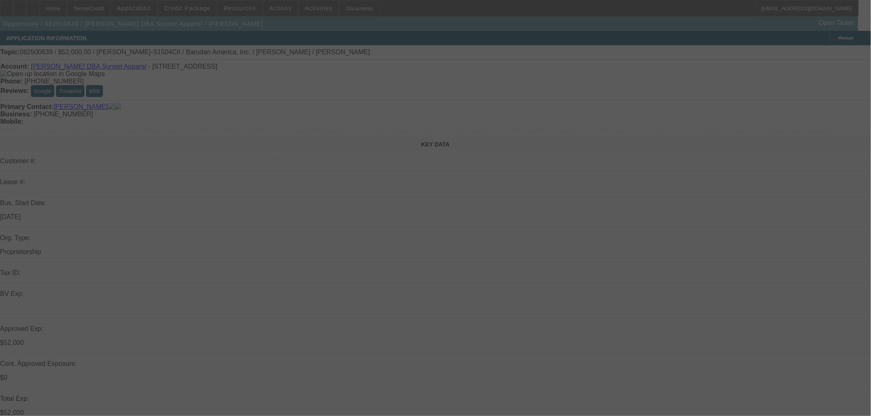
select select "0"
select select "2"
select select "0"
select select "6"
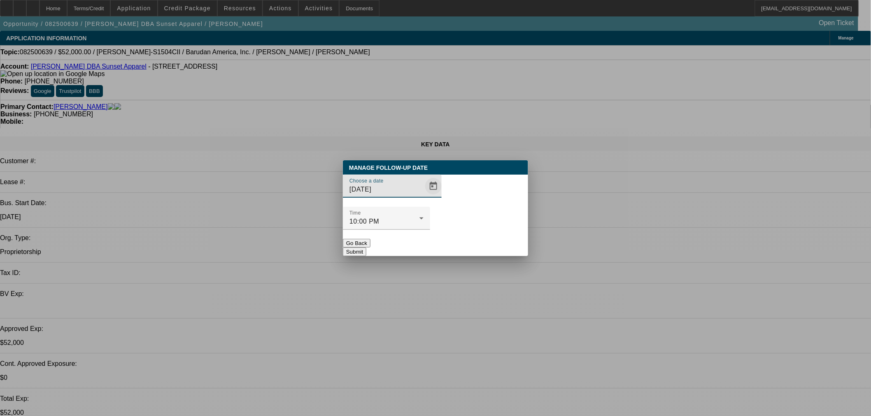
click at [423, 196] on span "Open calendar" at bounding box center [433, 187] width 20 height 20
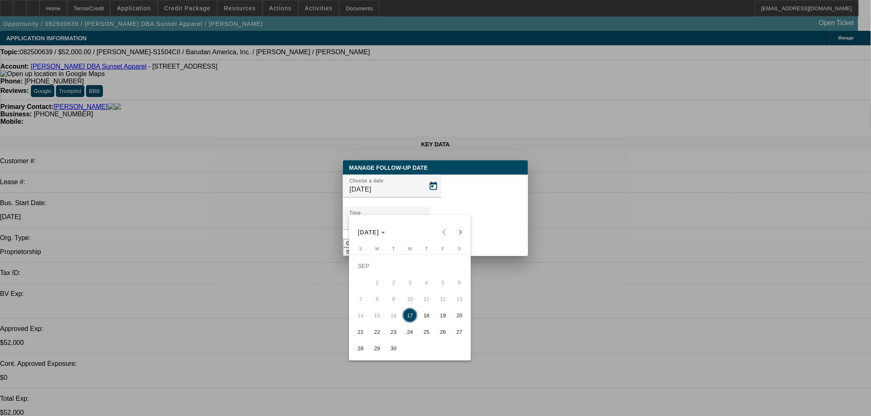
drag, startPoint x: 428, startPoint y: 320, endPoint x: 468, endPoint y: 283, distance: 54.2
click at [429, 319] on span "18" at bounding box center [426, 315] width 15 height 15
type input "[DATE]"
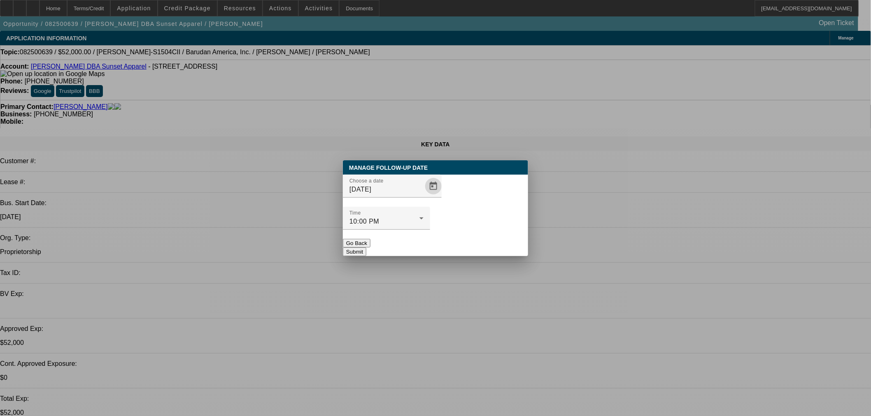
click at [366, 248] on button "Submit" at bounding box center [354, 252] width 23 height 9
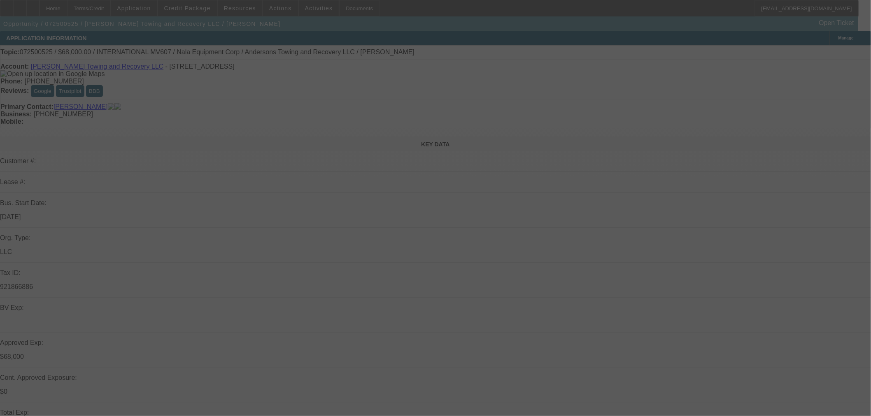
click at [809, 102] on div at bounding box center [435, 208] width 871 height 416
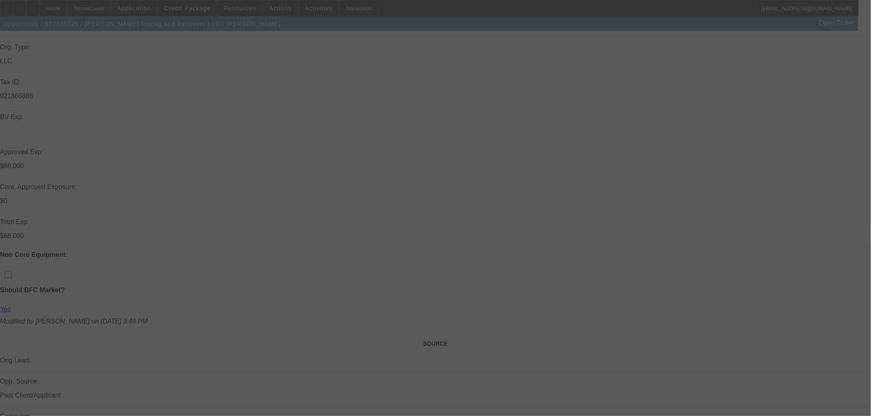
scroll to position [274, 0]
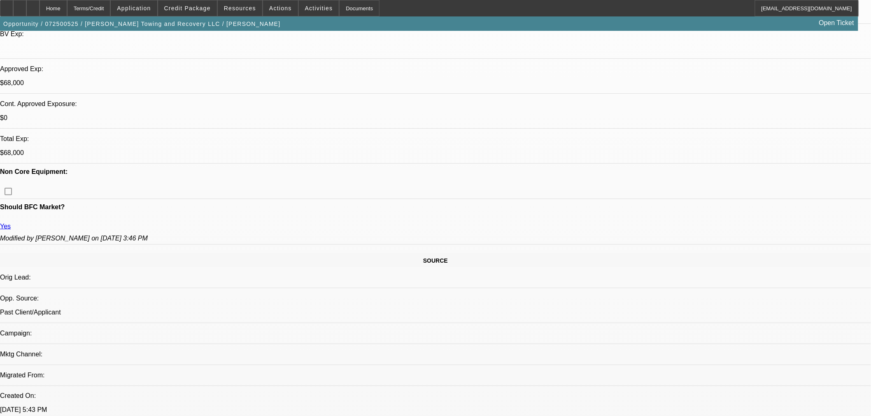
select select "0"
select select "6"
select select "0"
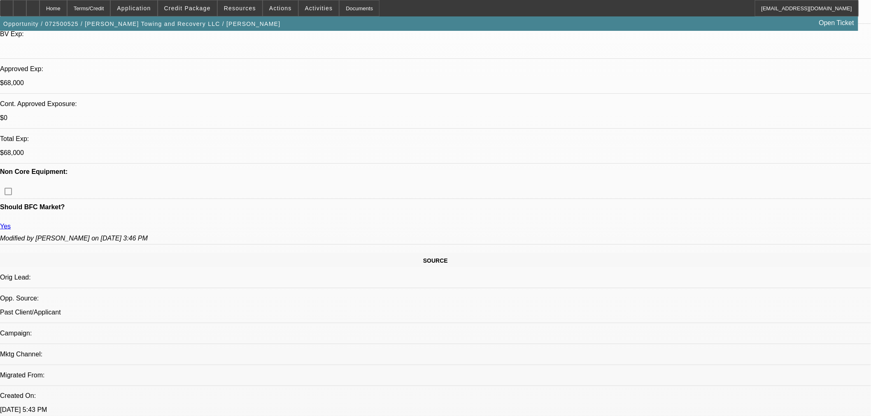
select select "2"
select select "0"
select select "6"
select select "0.15"
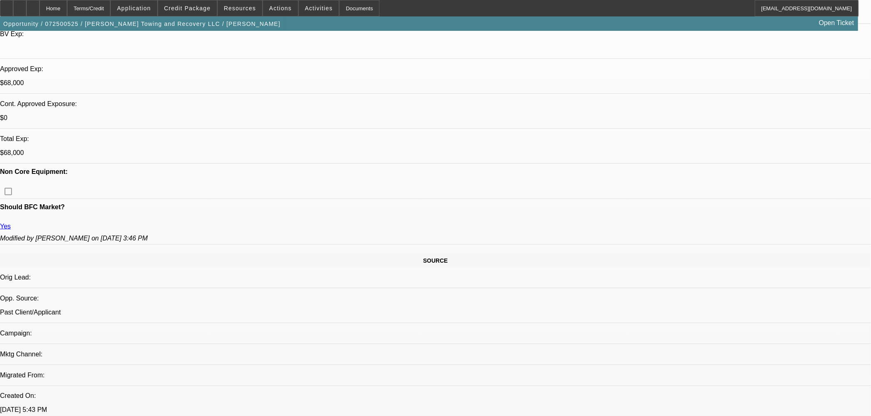
select select "2"
select select "0"
select select "6"
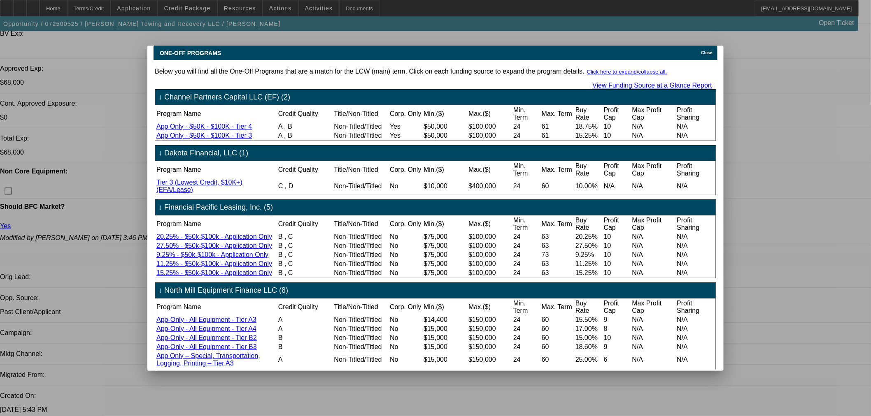
scroll to position [0, 0]
drag, startPoint x: 714, startPoint y: 48, endPoint x: 545, endPoint y: 1, distance: 175.1
click at [705, 55] on div "ONE-OFF PROGRAMS Close Below you will find all the One-Off Programs that are a …" at bounding box center [435, 209] width 576 height 326
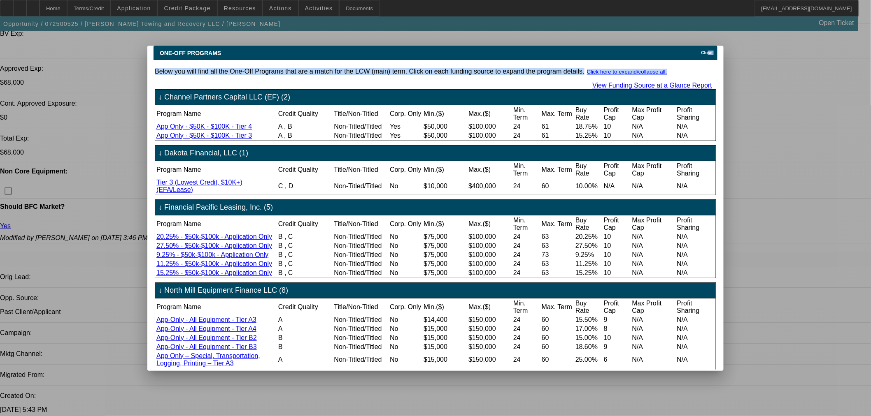
click at [700, 46] on div "Close" at bounding box center [708, 50] width 18 height 9
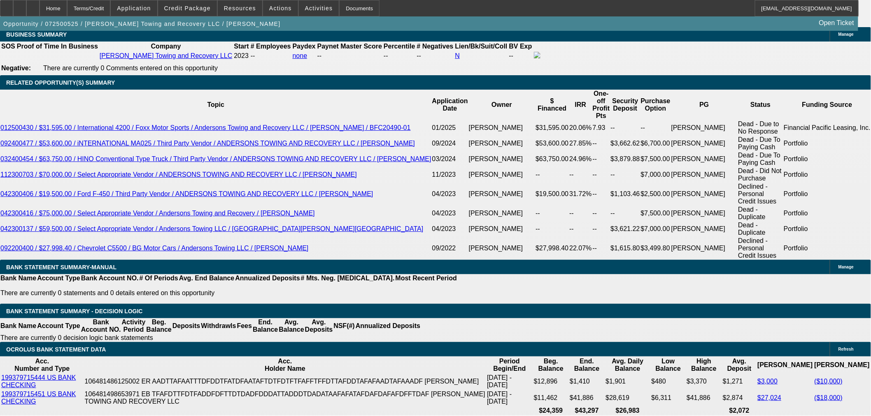
scroll to position [1326, 0]
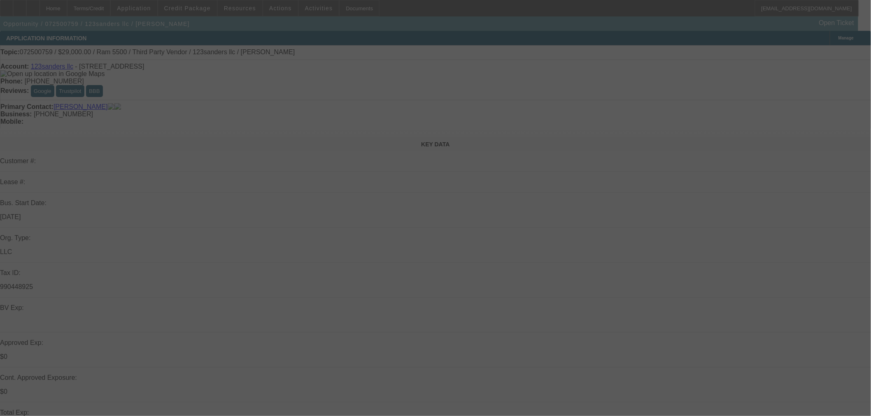
select select "0"
select select "6"
select select "0"
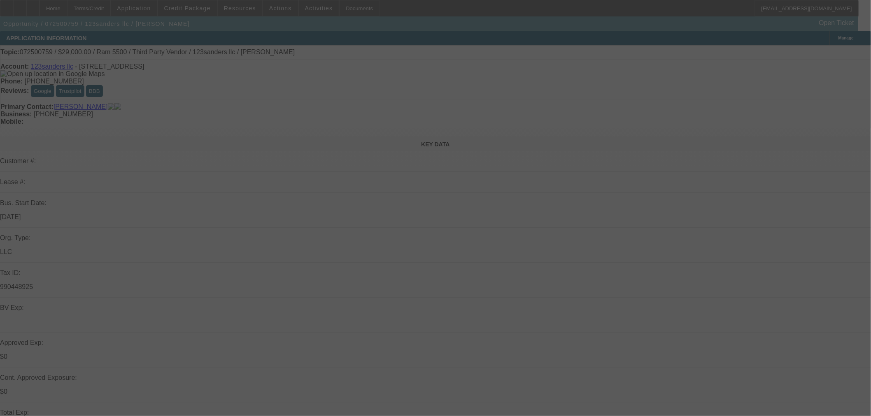
select select "0"
select select "6"
select select "0"
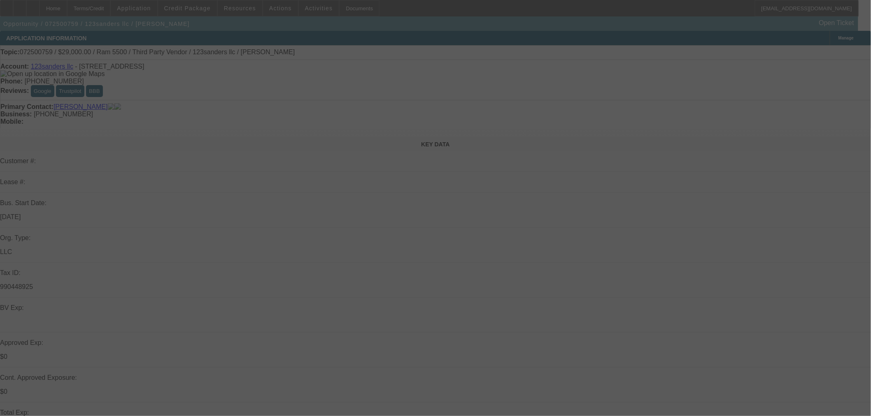
select select "2"
select select "0"
select select "6"
select select "0"
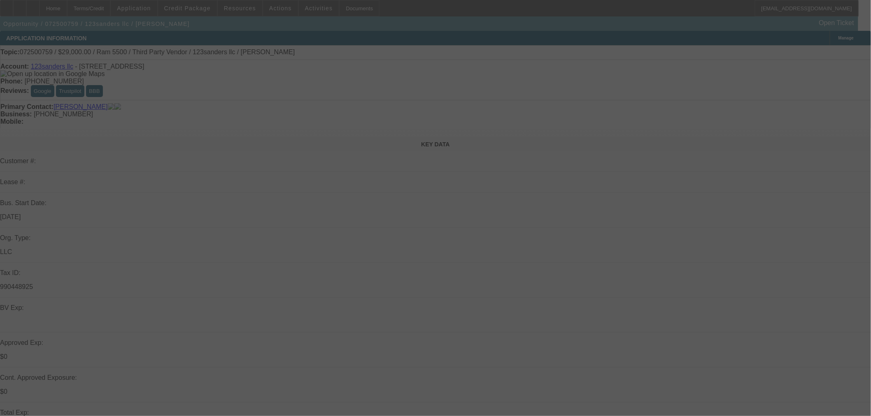
select select "0"
select select "6"
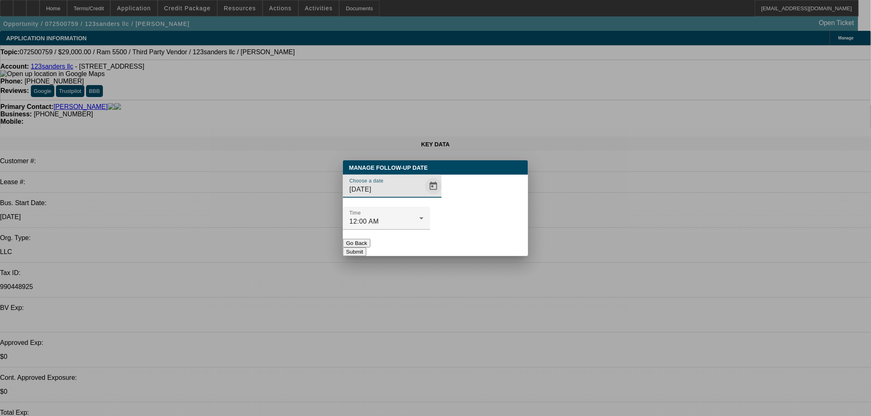
click at [423, 196] on span "Open calendar" at bounding box center [433, 187] width 20 height 20
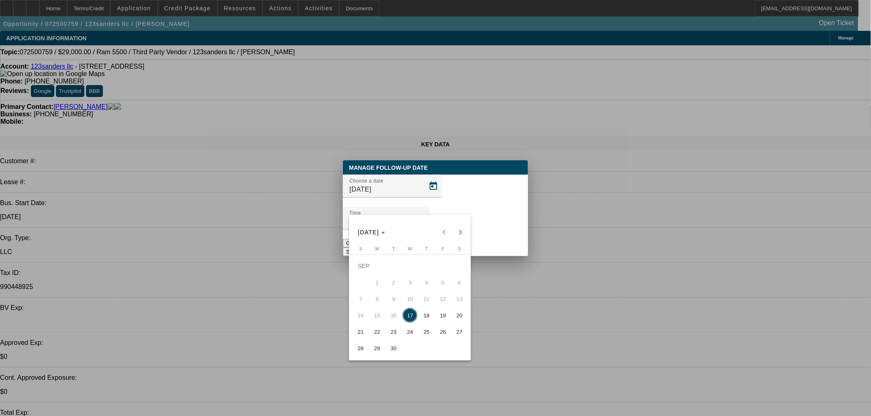
click at [427, 323] on span "18" at bounding box center [426, 315] width 15 height 15
type input "9/18/2025"
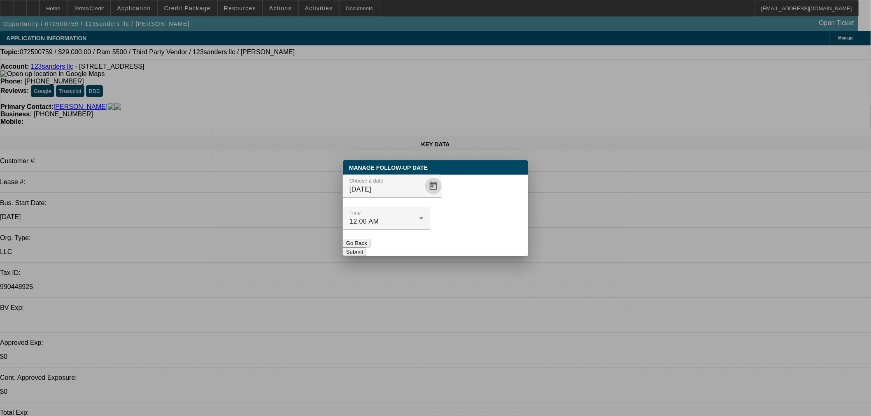
click at [366, 248] on button "Submit" at bounding box center [354, 252] width 23 height 9
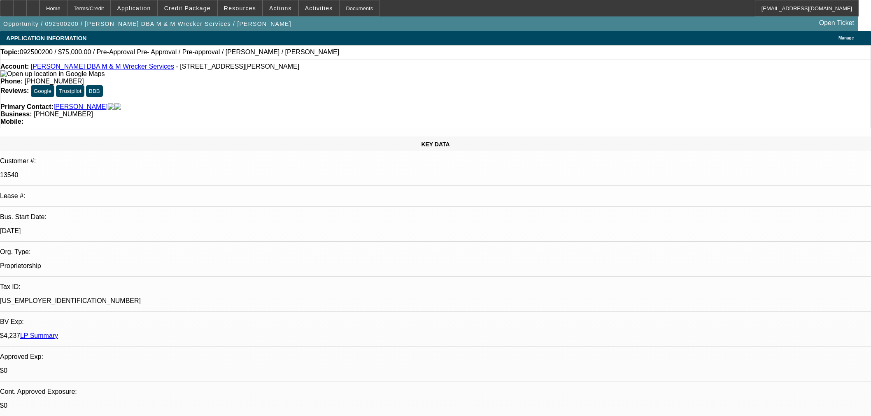
select select "0"
select select "2"
select select "0.1"
select select "4"
select select "0"
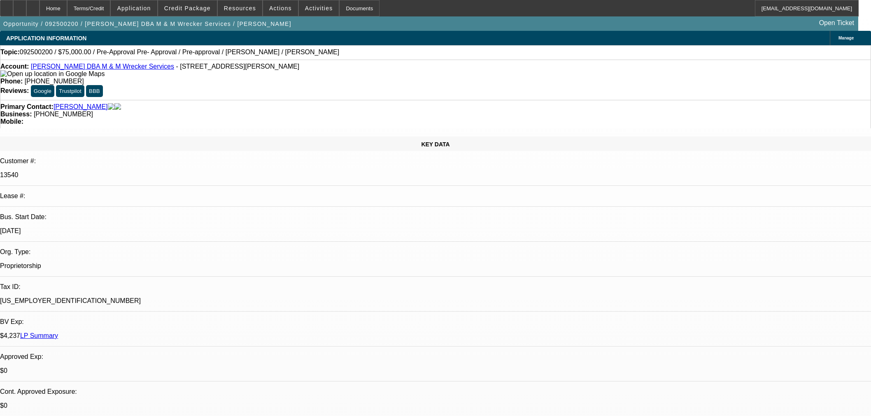
select select "2"
select select "0.1"
select select "4"
select select "0"
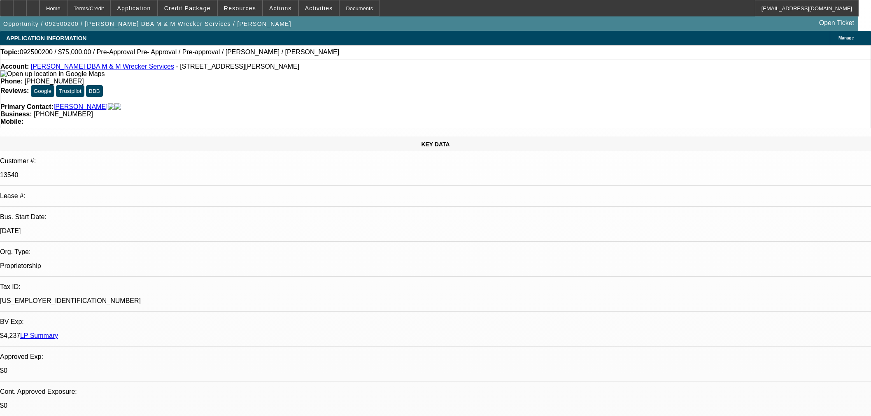
select select "2"
select select "0.1"
select select "4"
select select "0"
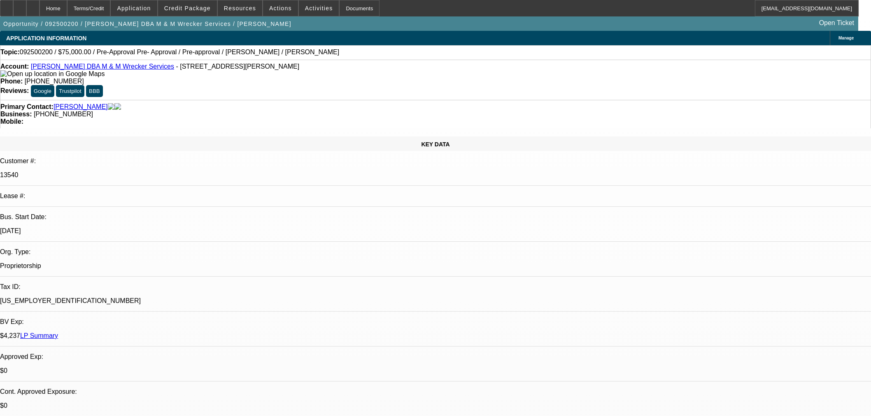
select select "2"
select select "0.1"
select select "4"
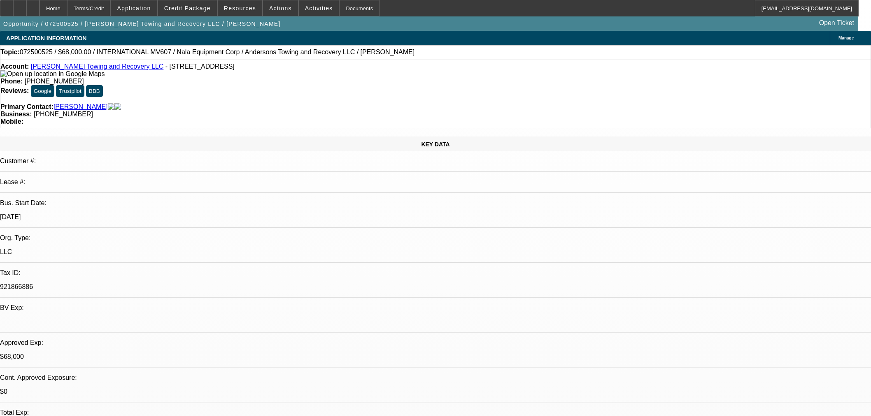
select select "0"
select select "6"
select select "0"
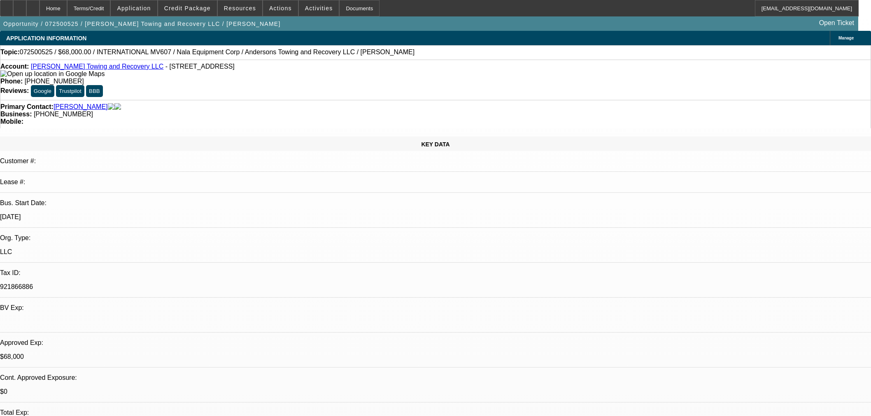
select select "2"
select select "0"
select select "6"
select select "0.15"
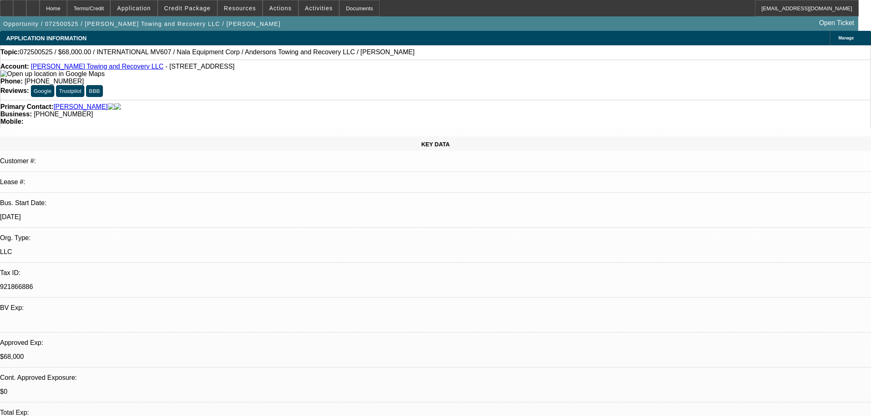
select select "2"
select select "0"
select select "6"
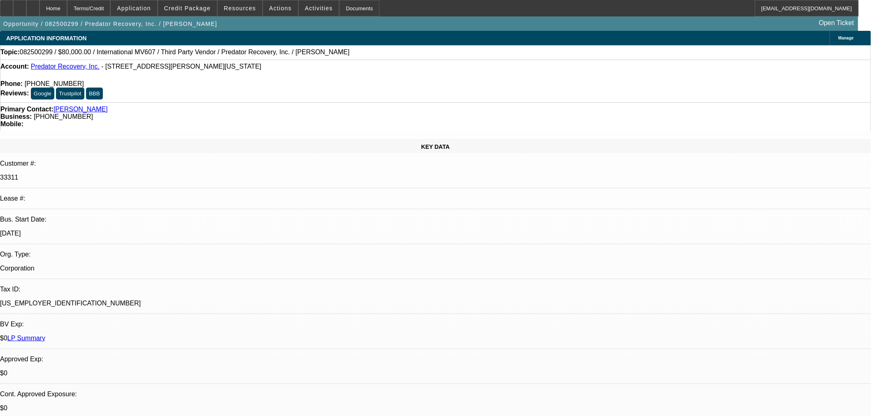
select select "0"
select select "6"
select select "0"
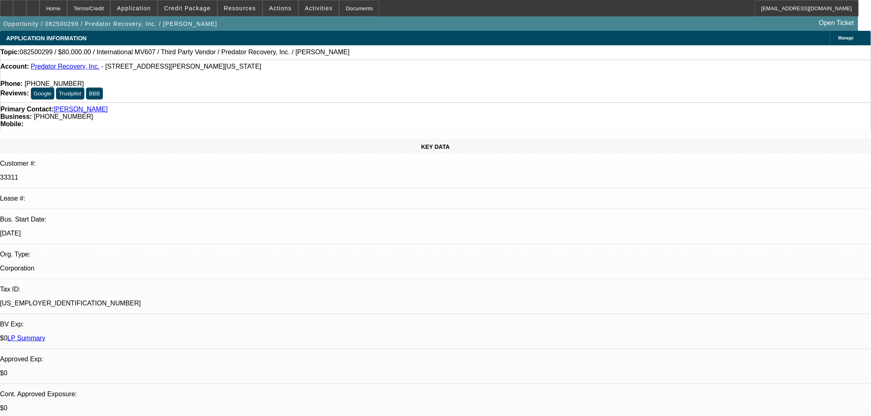
select select "0"
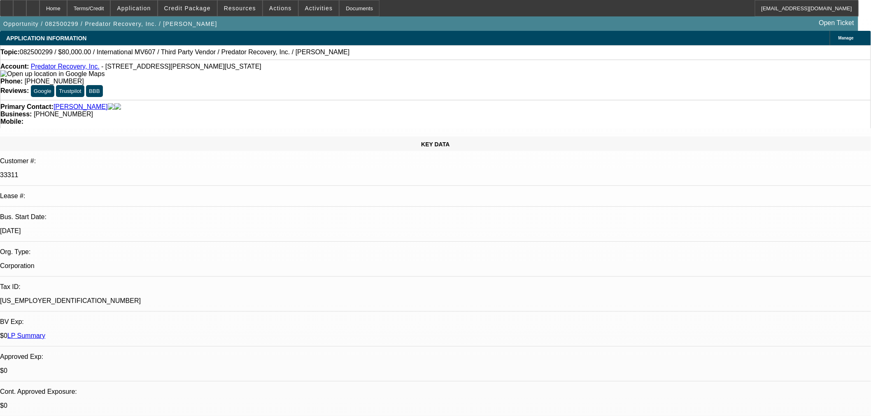
select select "6"
select select "0"
select select "6"
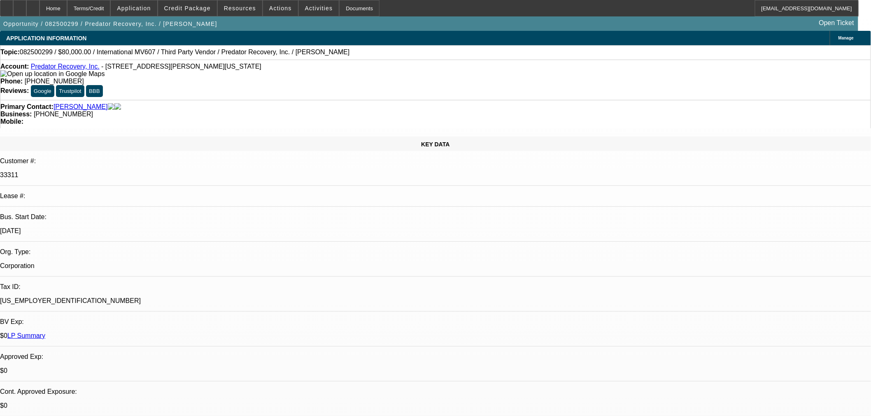
select select "0"
select select "6"
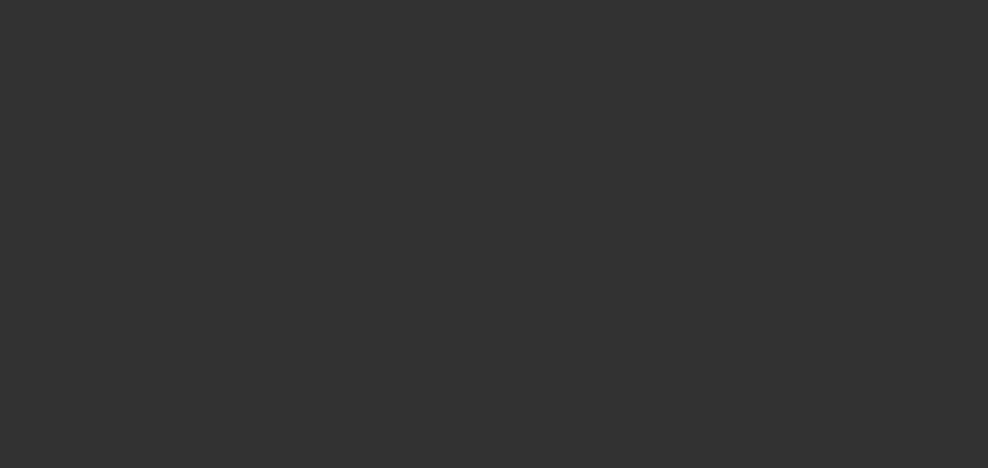
select select "0"
select select "6"
select select "0"
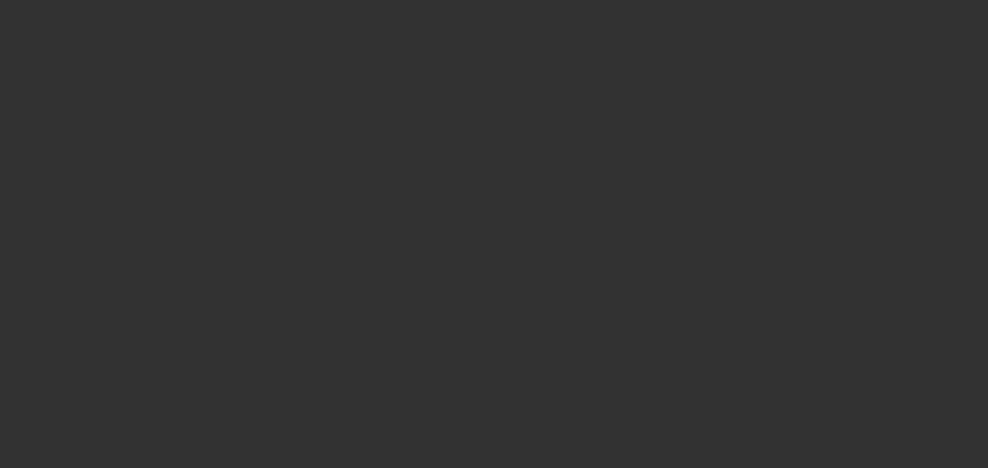
select select "0"
select select "6"
select select "0"
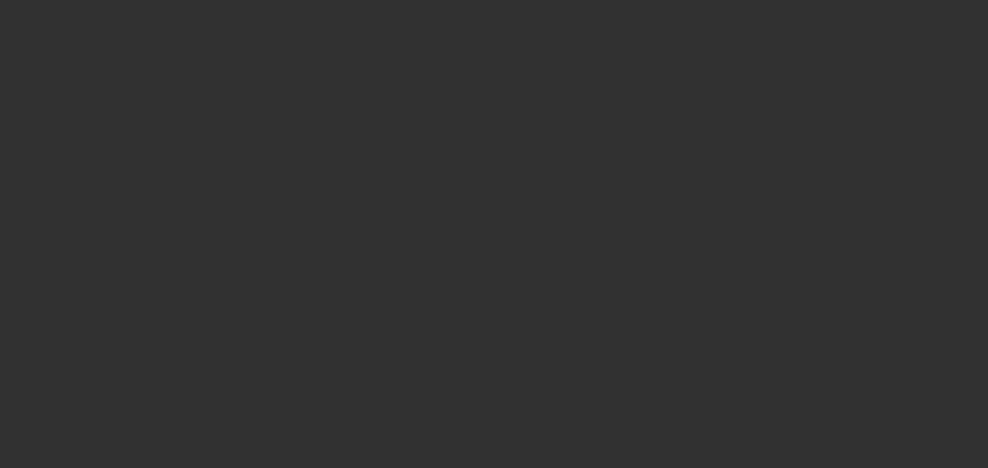
select select "0"
select select "6"
select select "0"
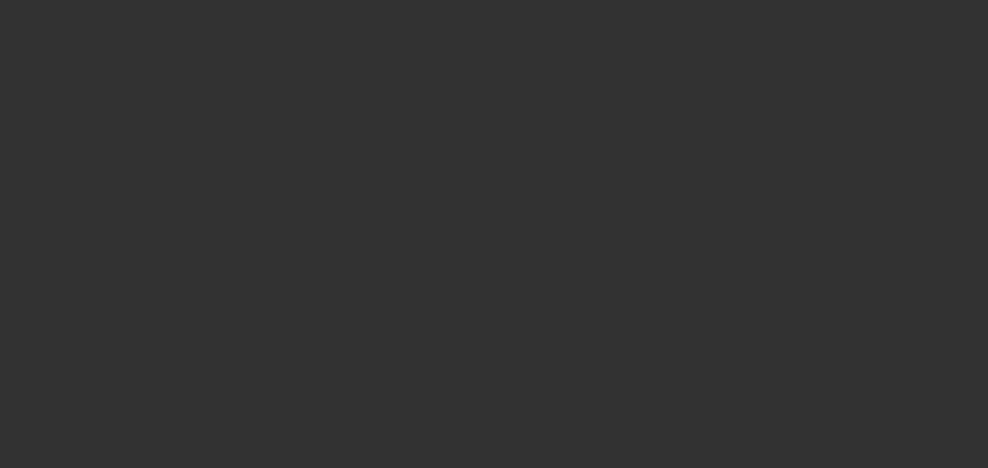
select select "6"
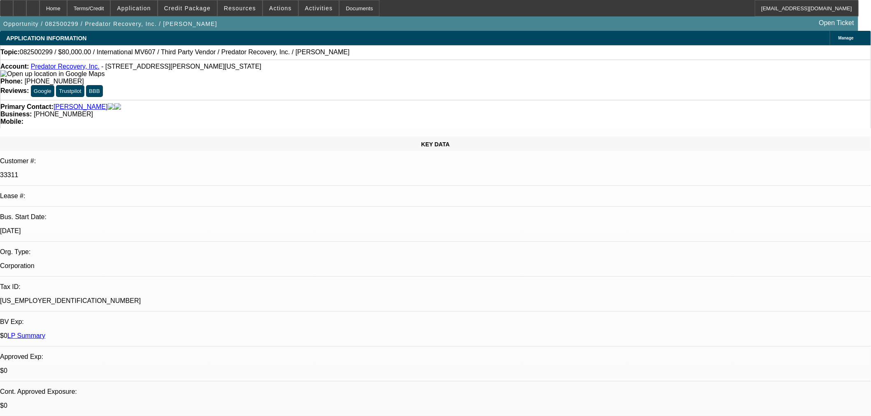
drag, startPoint x: 313, startPoint y: 69, endPoint x: 320, endPoint y: 72, distance: 7.0
click at [320, 78] on div "Phone: [PHONE_NUMBER]" at bounding box center [435, 81] width 870 height 7
drag, startPoint x: 135, startPoint y: 160, endPoint x: 109, endPoint y: 164, distance: 26.7
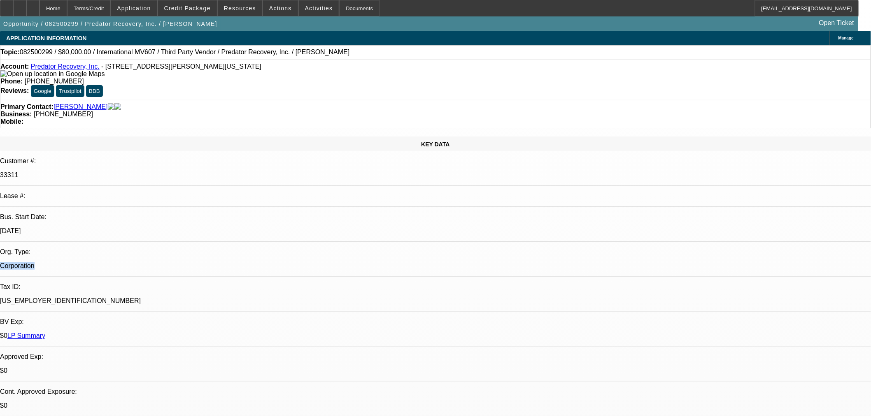
click at [109, 263] on div "Corporation" at bounding box center [435, 266] width 871 height 7
drag, startPoint x: 645, startPoint y: 276, endPoint x: 659, endPoint y: 272, distance: 14.5
drag, startPoint x: 663, startPoint y: 273, endPoint x: 643, endPoint y: 275, distance: 19.8
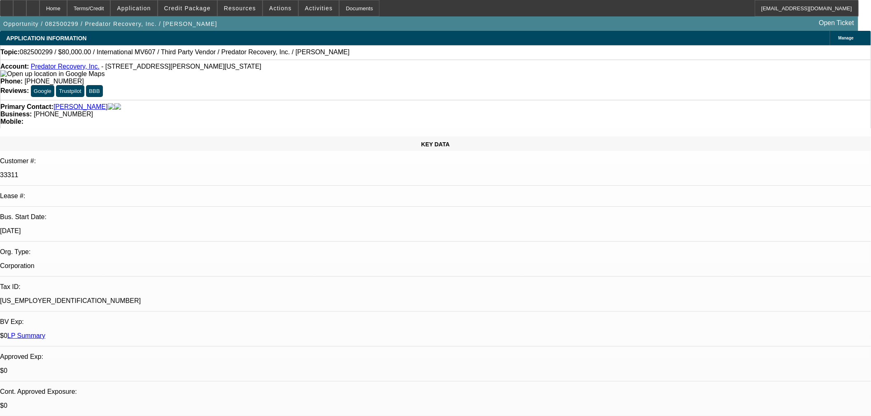
drag, startPoint x: 329, startPoint y: 213, endPoint x: 314, endPoint y: 216, distance: 15.5
drag, startPoint x: 322, startPoint y: 92, endPoint x: 374, endPoint y: 86, distance: 51.7
click at [374, 100] on div "Primary Contact: [PERSON_NAME] Business: [PHONE_NUMBER] Mobile:" at bounding box center [435, 114] width 871 height 28
click at [93, 111] on span "[PHONE_NUMBER]" at bounding box center [63, 114] width 59 height 7
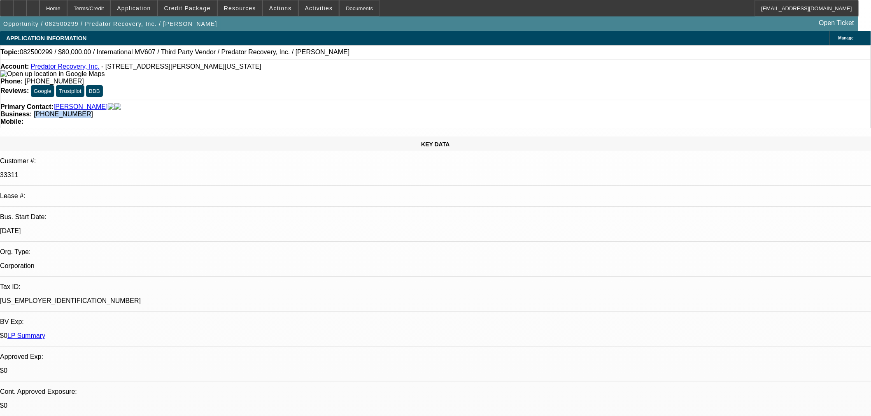
drag, startPoint x: 358, startPoint y: 92, endPoint x: 323, endPoint y: 98, distance: 35.5
click at [323, 100] on div "Primary Contact: Knost, Steven Business: (719) 287-6436 Mobile:" at bounding box center [435, 114] width 871 height 28
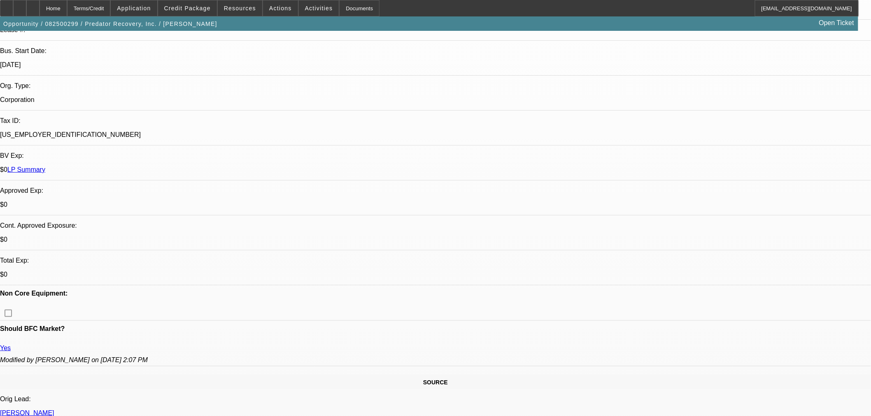
scroll to position [183, 0]
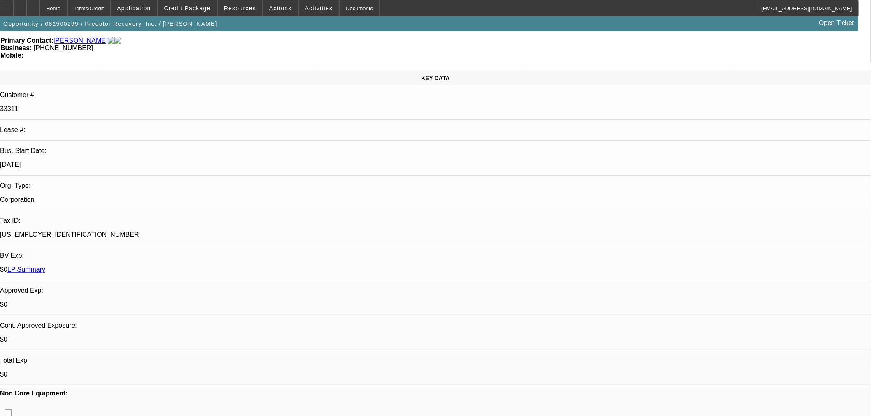
scroll to position [0, 0]
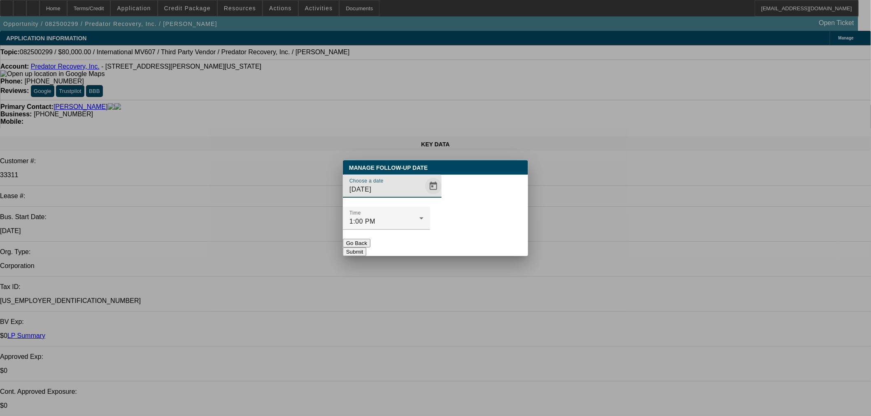
click at [426, 196] on span "Open calendar" at bounding box center [433, 187] width 20 height 20
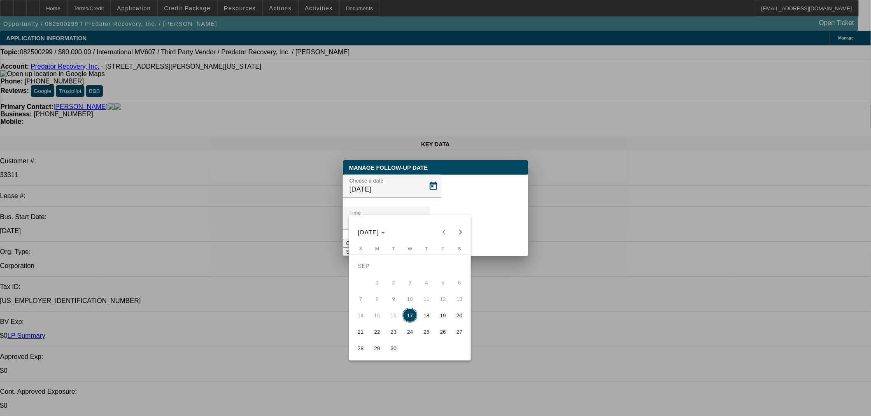
click at [407, 332] on span "24" at bounding box center [410, 332] width 15 height 15
type input "9/24/2025"
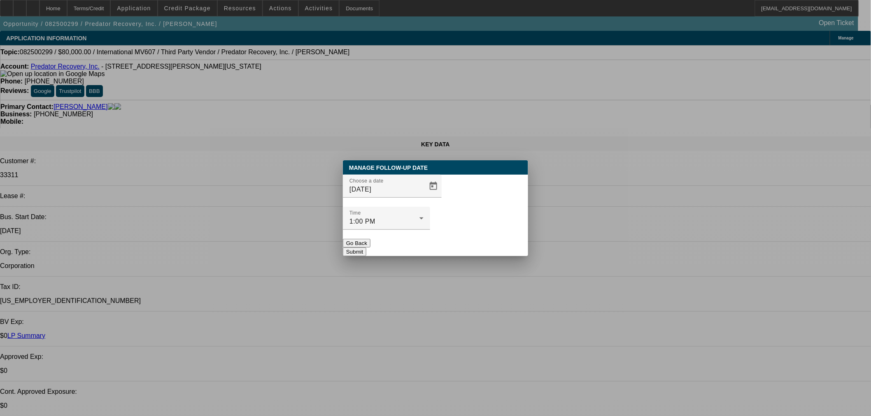
click at [366, 248] on button "Submit" at bounding box center [354, 252] width 23 height 9
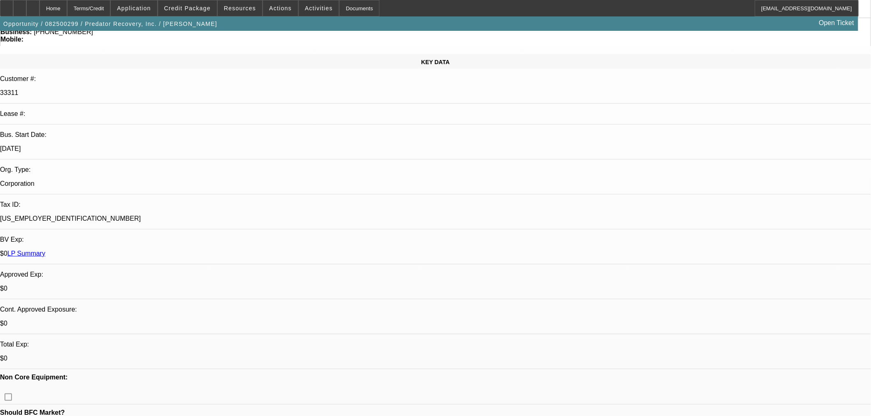
scroll to position [183, 0]
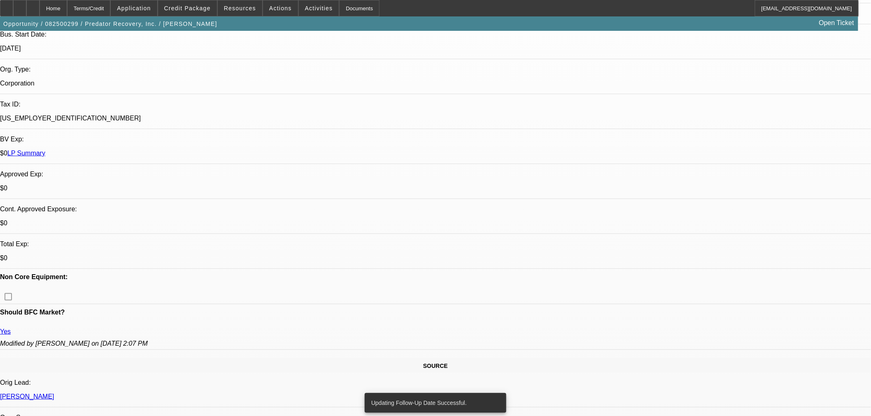
radio input "true"
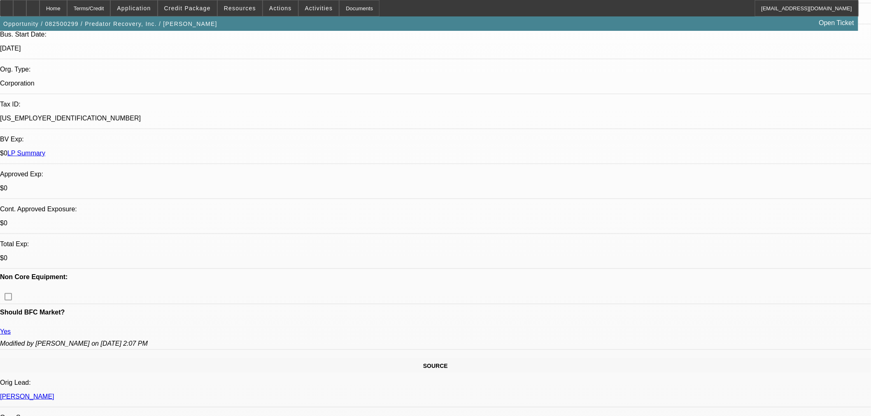
type textarea "Wants to add a new semi around 175k (Mitsu) . Going to do some research and wan…"
drag, startPoint x: 800, startPoint y: 190, endPoint x: 796, endPoint y: 188, distance: 4.7
radio input "true"
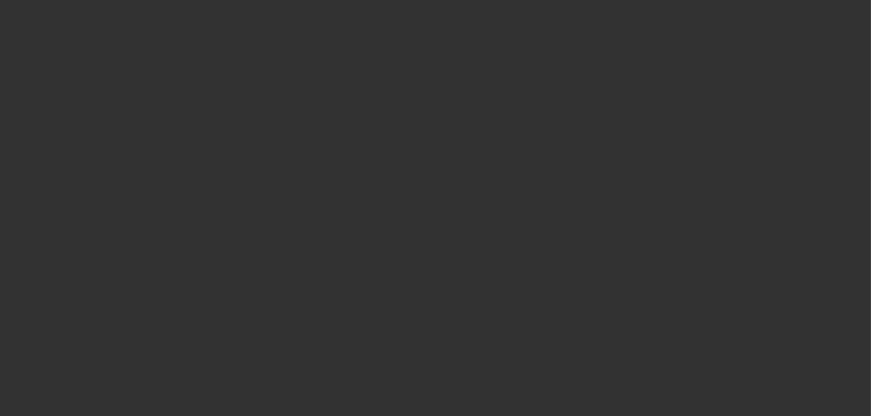
scroll to position [0, 0]
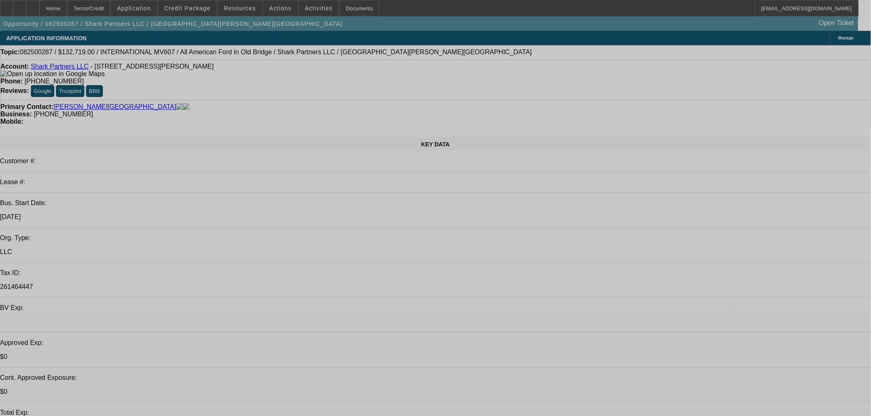
select select "0"
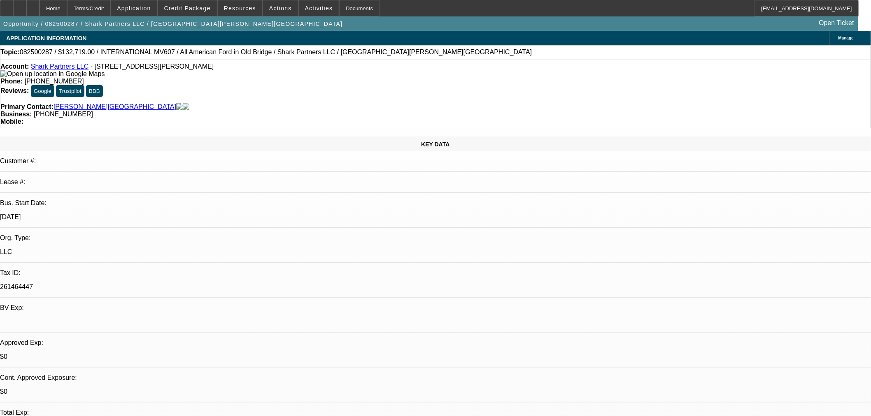
select select "0"
select select "2"
select select "0"
select select "6"
select select "0"
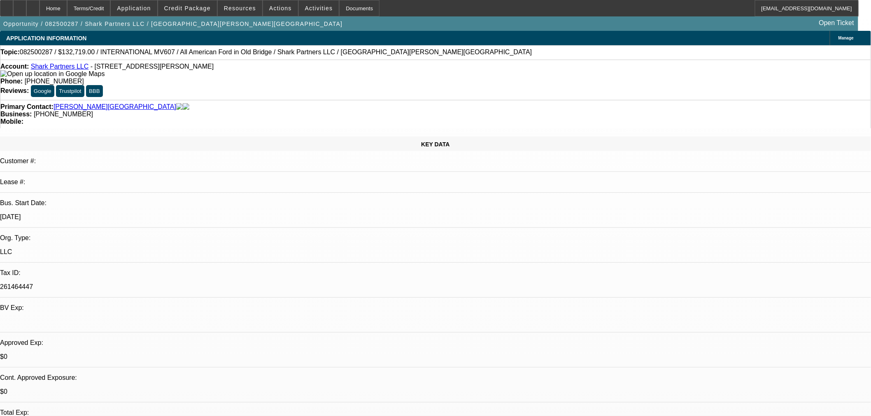
select select "0"
select select "2"
select select "0"
select select "6"
select select "0"
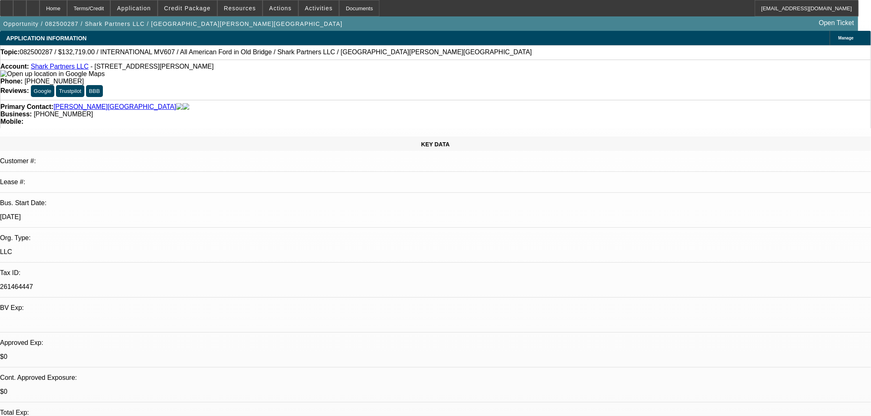
select select "0"
select select "2"
select select "0"
select select "6"
select select "0"
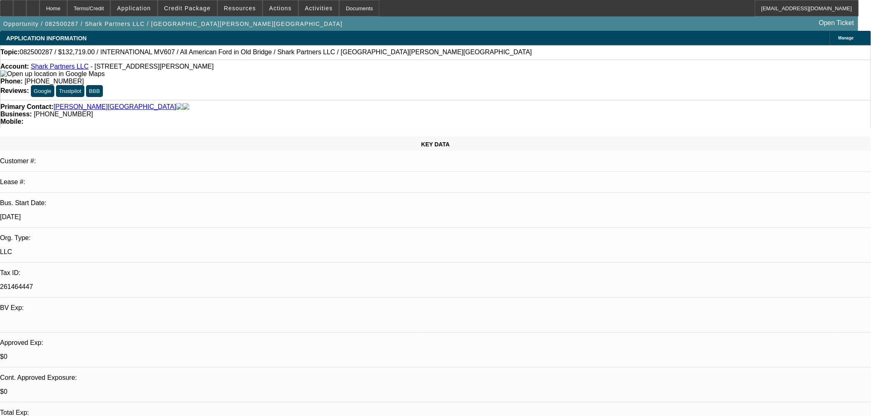
select select "0"
select select "2"
select select "0"
select select "6"
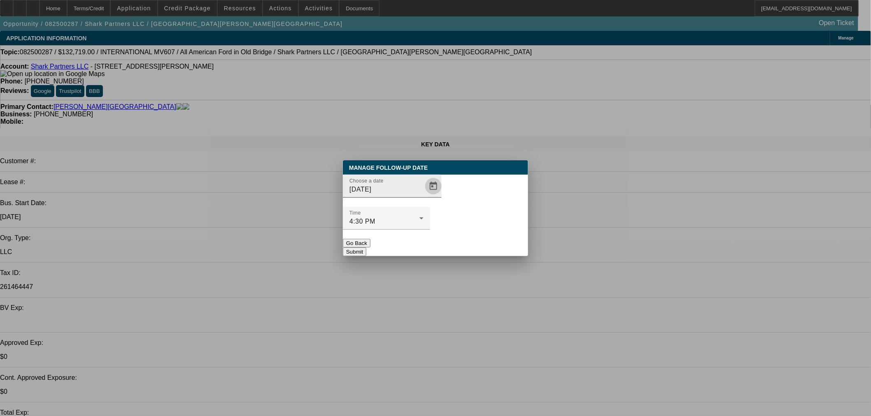
click at [424, 196] on span "Open calendar" at bounding box center [433, 187] width 20 height 20
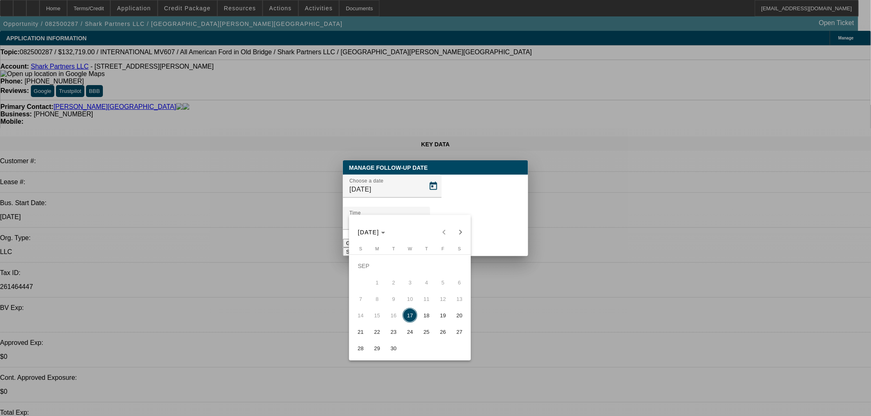
drag, startPoint x: 429, startPoint y: 317, endPoint x: 438, endPoint y: 274, distance: 44.2
click at [430, 313] on span "18" at bounding box center [426, 315] width 15 height 15
type input "[DATE]"
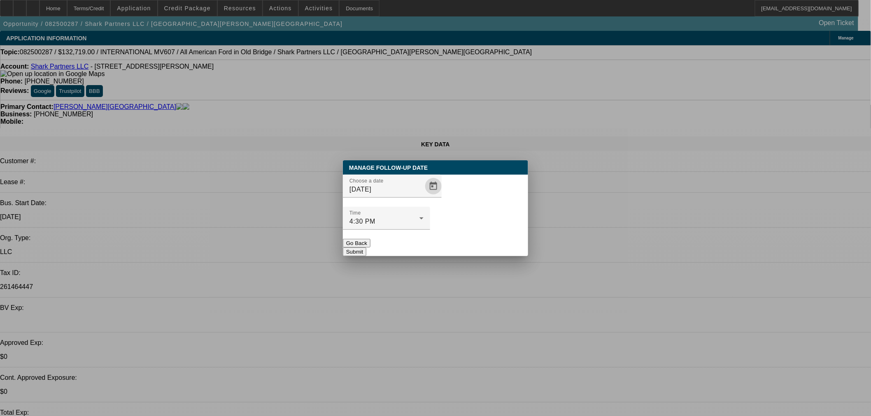
click at [366, 248] on button "Submit" at bounding box center [354, 252] width 23 height 9
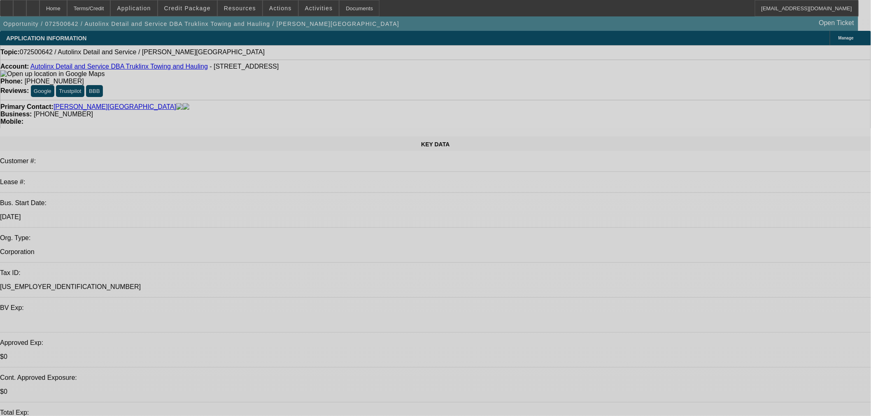
select select "0"
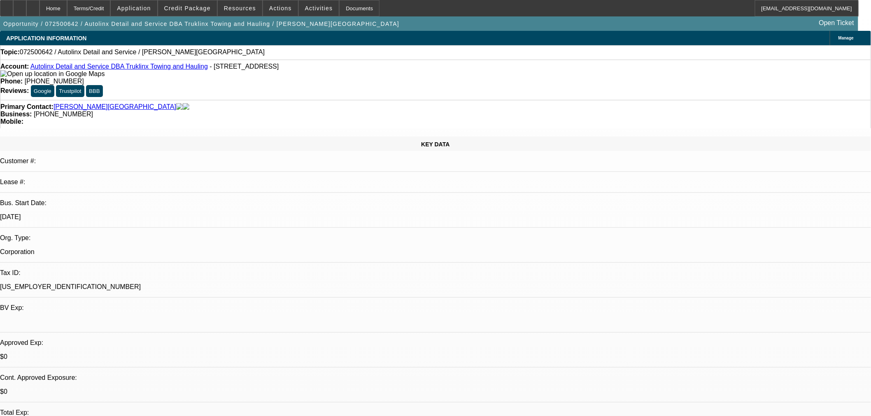
select select "2"
select select "0.1"
select select "4"
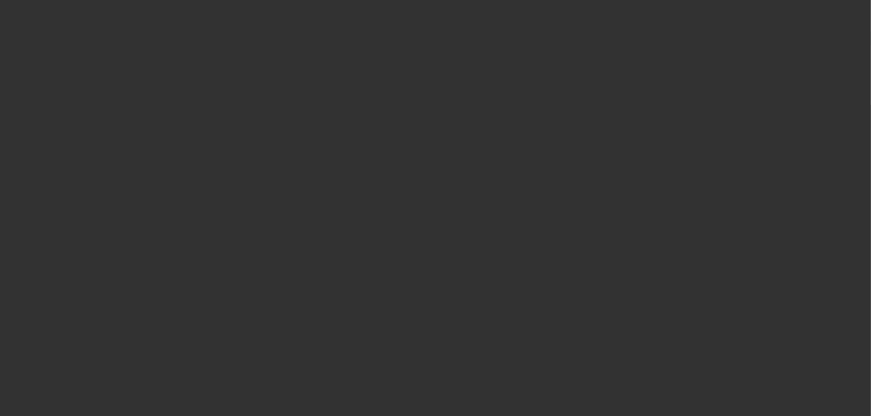
click at [416, 198] on div "Choose a date [DATE]" at bounding box center [392, 186] width 99 height 23
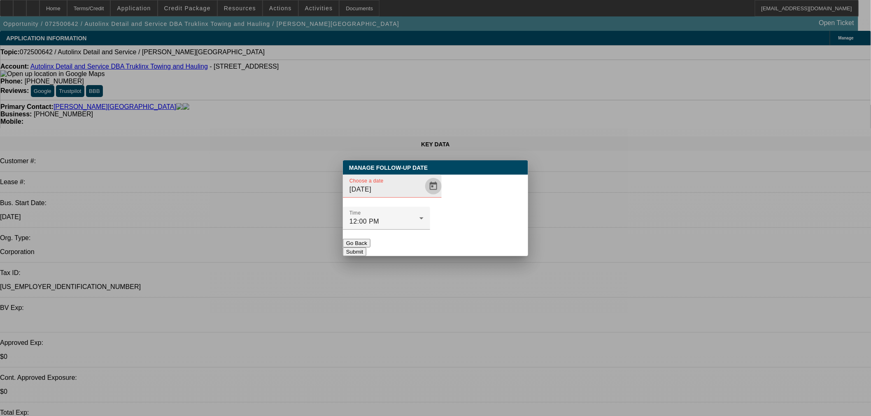
click at [426, 196] on span "Open calendar" at bounding box center [433, 187] width 20 height 20
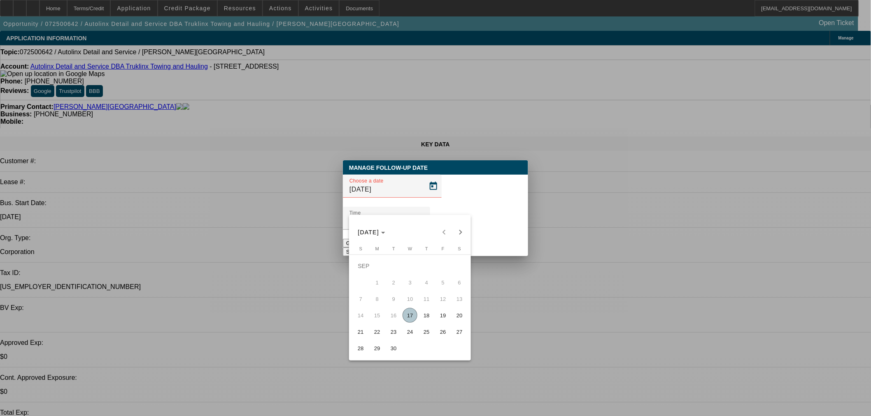
click at [423, 315] on span "18" at bounding box center [426, 315] width 15 height 15
type input "[DATE]"
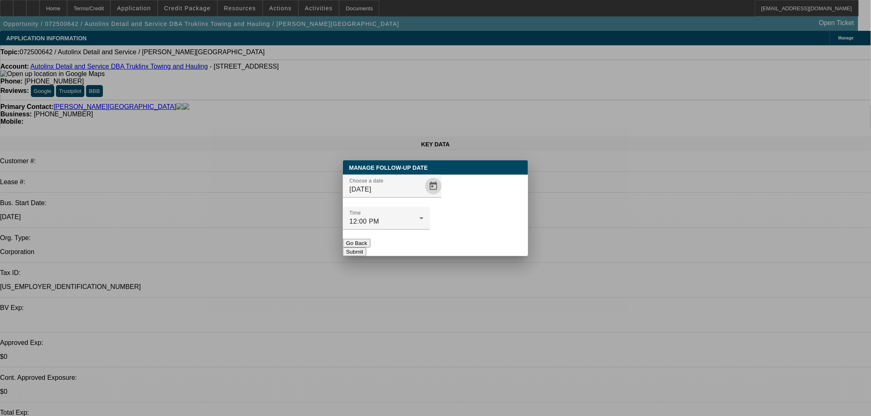
click at [366, 248] on button "Submit" at bounding box center [354, 252] width 23 height 9
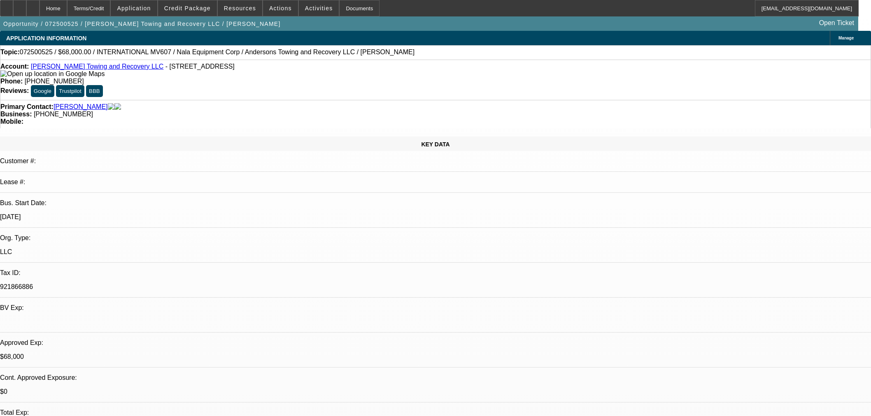
select select "0"
select select "6"
select select "0"
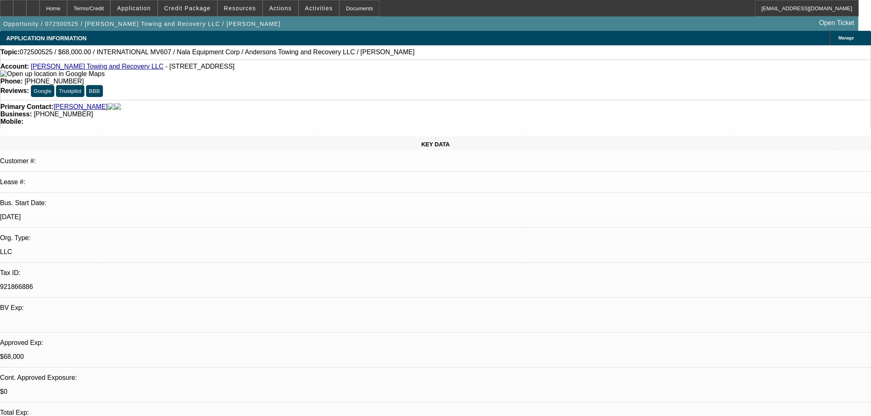
select select "2"
select select "0"
select select "6"
select select "0.15"
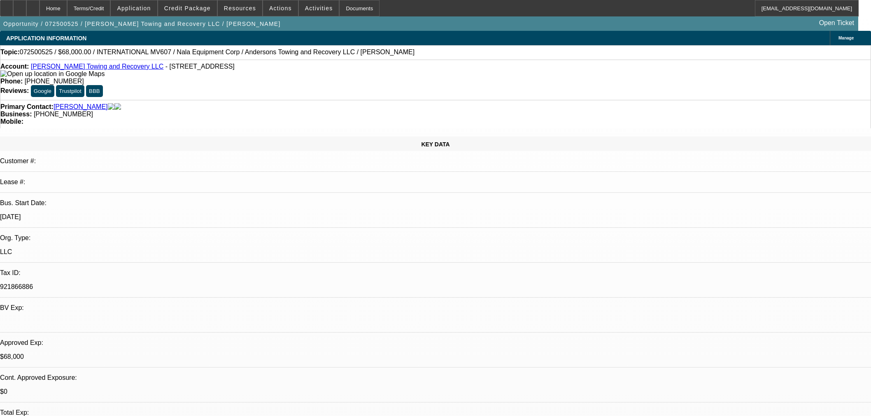
select select "2"
select select "0"
select select "6"
select select "0"
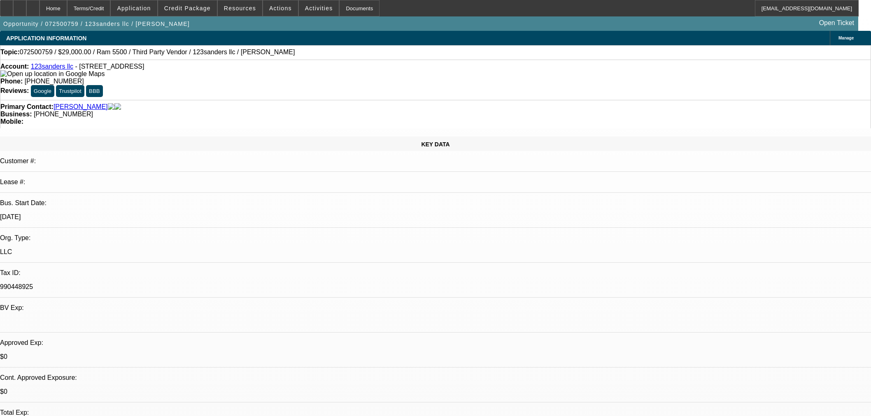
select select "0"
select select "6"
select select "0"
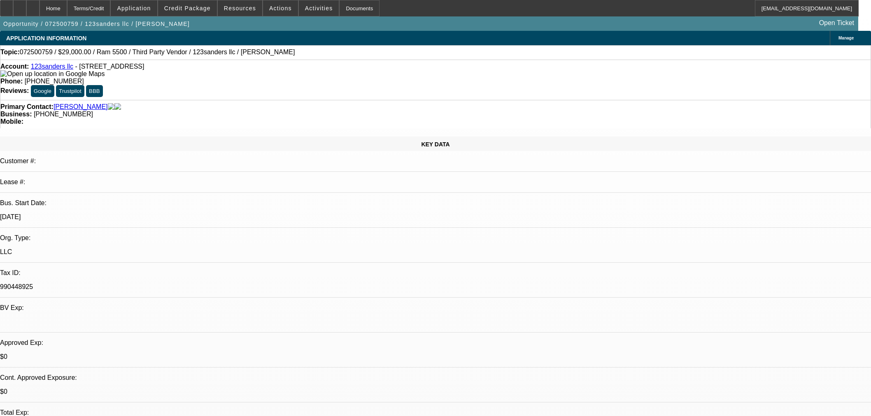
select select "0"
select select "6"
select select "0"
select select "2"
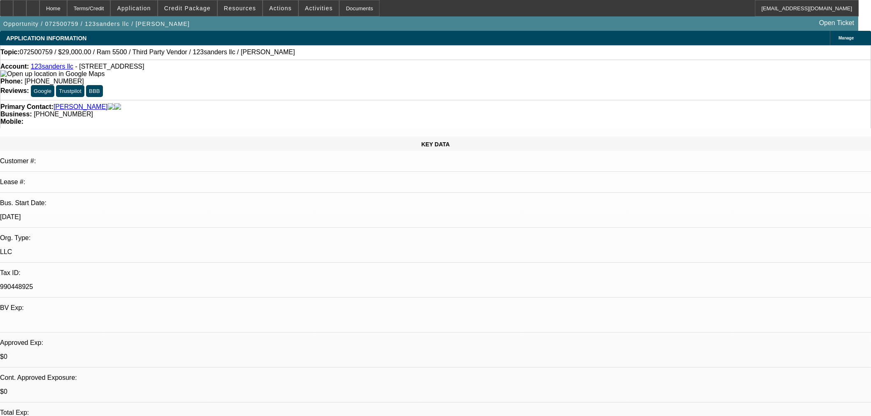
select select "0"
select select "6"
select select "0"
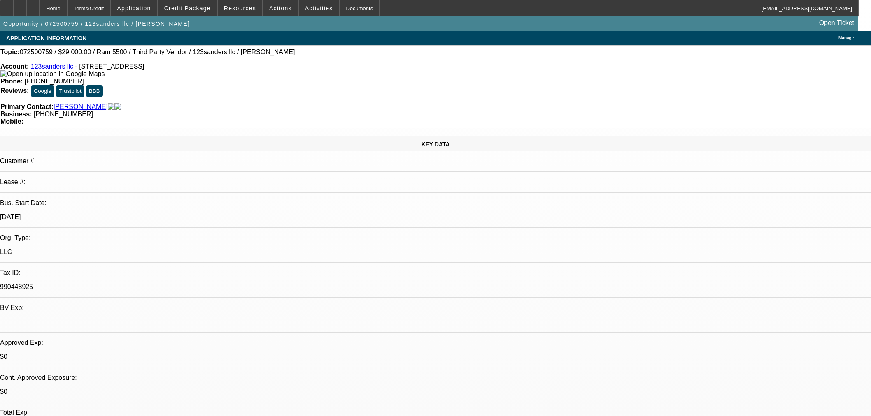
select select "6"
select select "0"
select select "2"
select select "0"
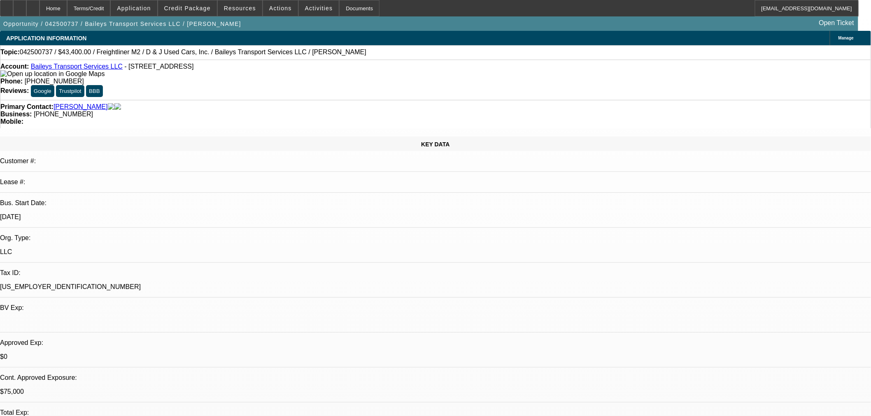
select select "6"
select select "0"
select select "2"
select select "0"
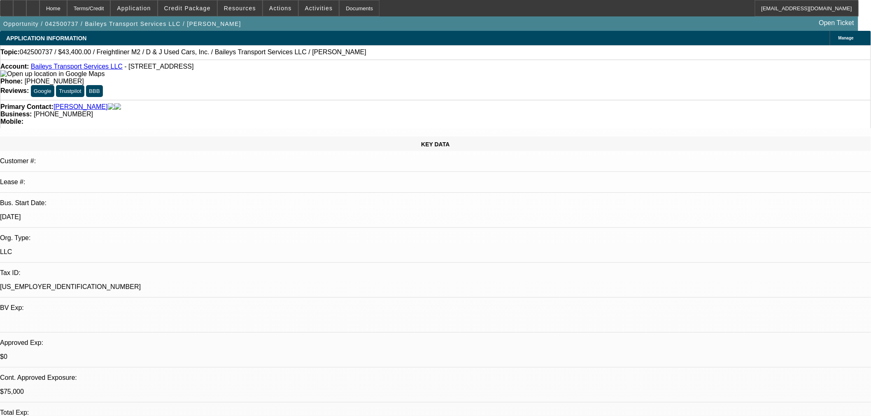
select select "6"
select select "0"
select select "2"
select select "0"
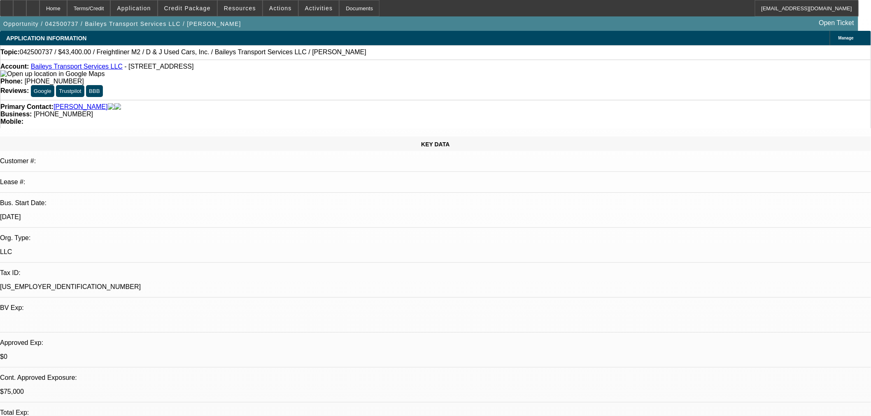
select select "6"
select select "0"
select select "2"
select select "0"
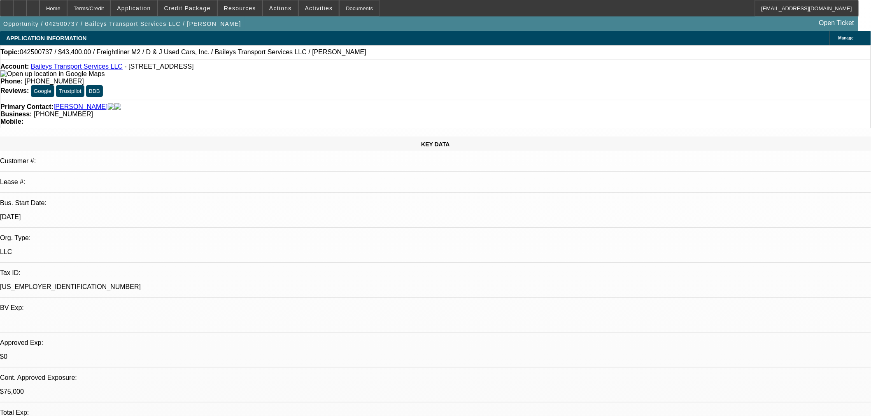
select select "6"
drag, startPoint x: 591, startPoint y: 270, endPoint x: 733, endPoint y: 279, distance: 142.6
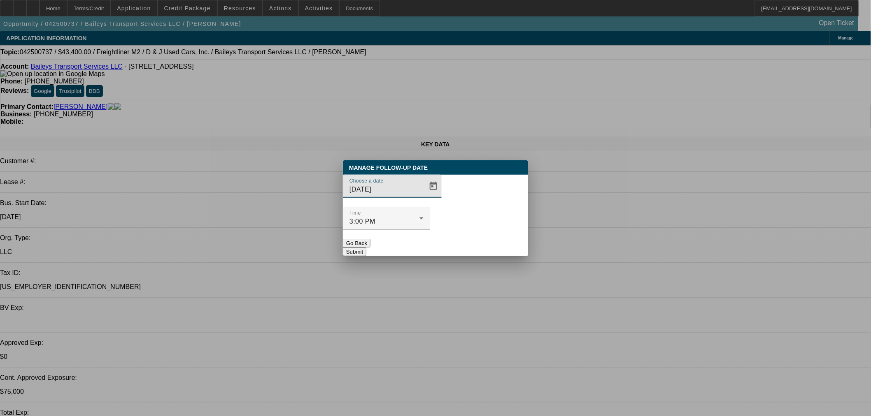
drag, startPoint x: 404, startPoint y: 207, endPoint x: 409, endPoint y: 208, distance: 4.6
click at [405, 195] on input "9/16/2025" at bounding box center [386, 190] width 74 height 10
click at [423, 196] on span "Open calendar" at bounding box center [433, 187] width 20 height 20
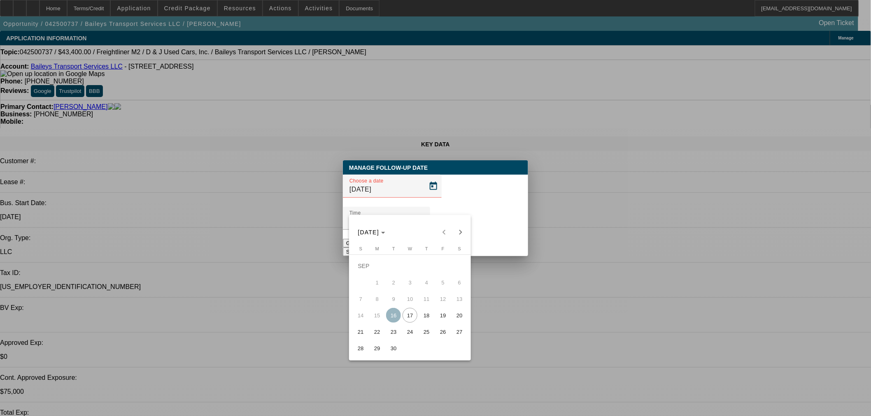
click at [430, 313] on span "18" at bounding box center [426, 315] width 15 height 15
type input "9/18/2025"
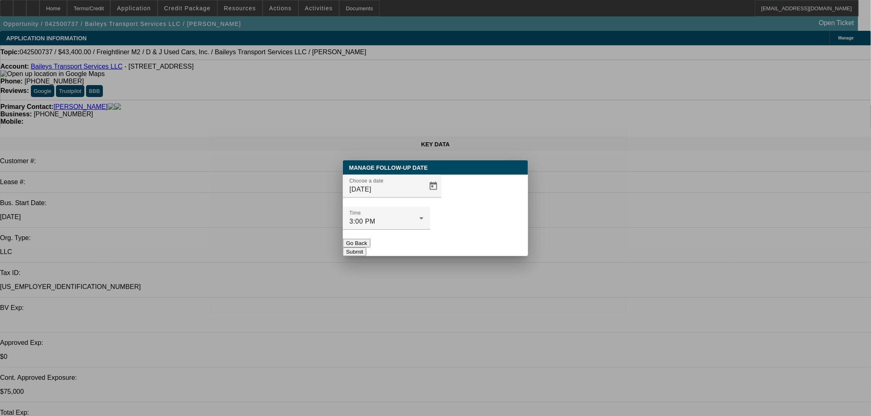
click at [366, 248] on button "Submit" at bounding box center [354, 252] width 23 height 9
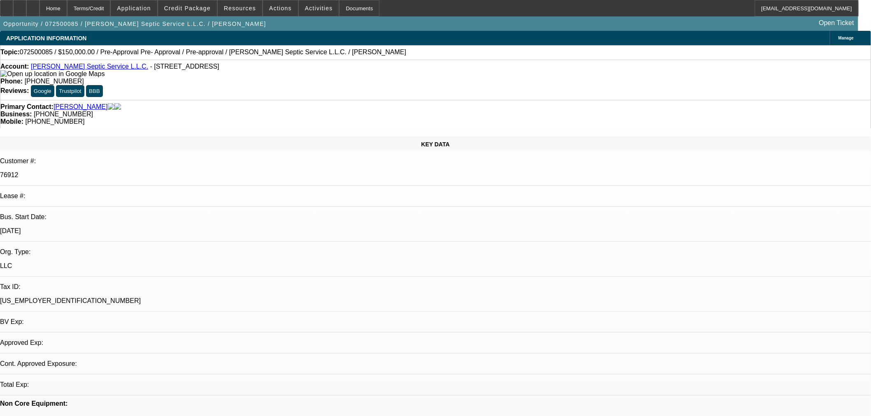
select select "0"
select select "2"
select select "0.1"
select select "4"
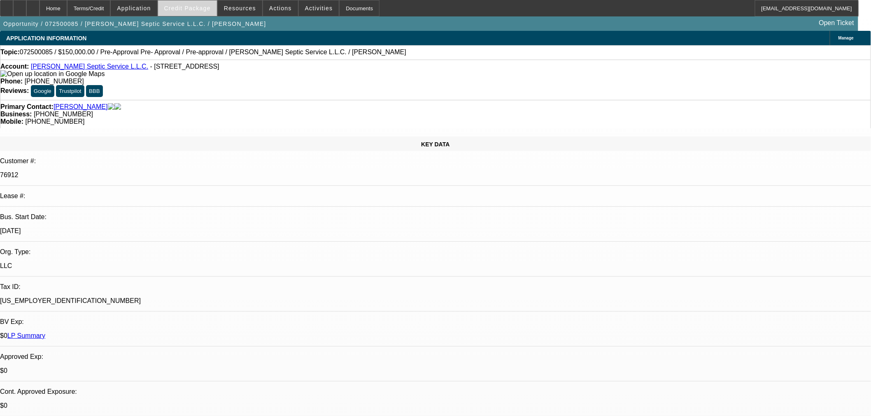
click at [188, 13] on span at bounding box center [187, 8] width 59 height 20
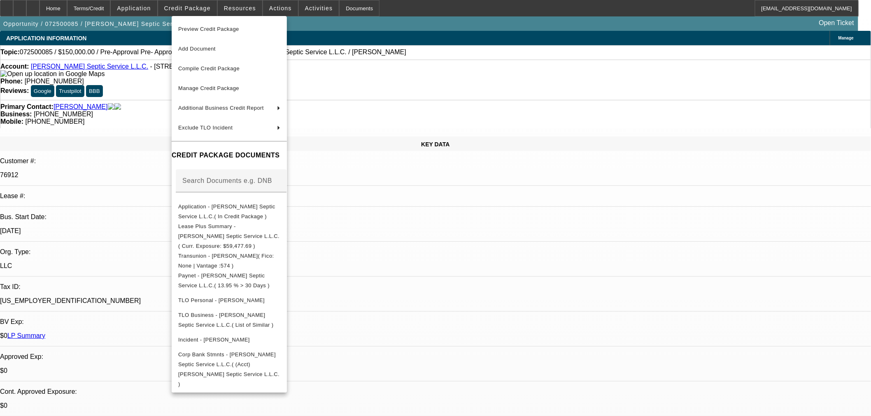
click at [490, 206] on div at bounding box center [435, 208] width 871 height 416
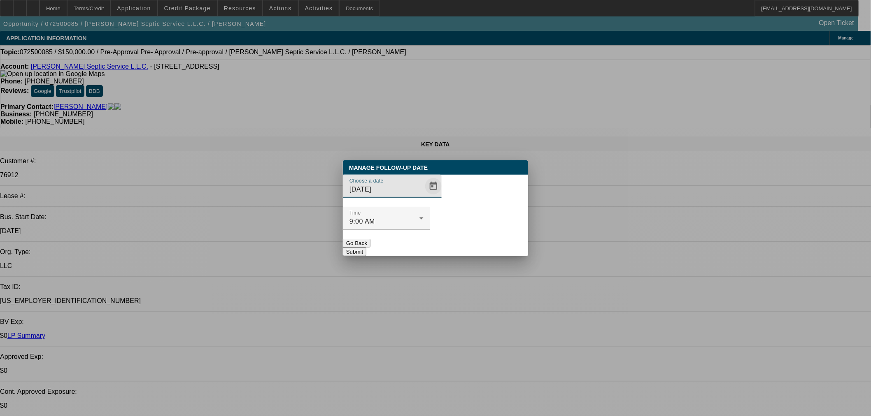
click at [423, 196] on span "Open calendar" at bounding box center [433, 187] width 20 height 20
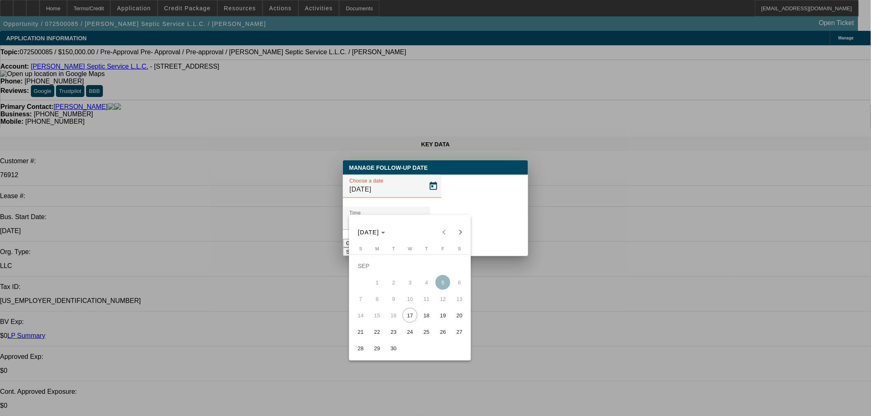
click at [449, 317] on span "19" at bounding box center [442, 315] width 15 height 15
type input "9/19/2025"
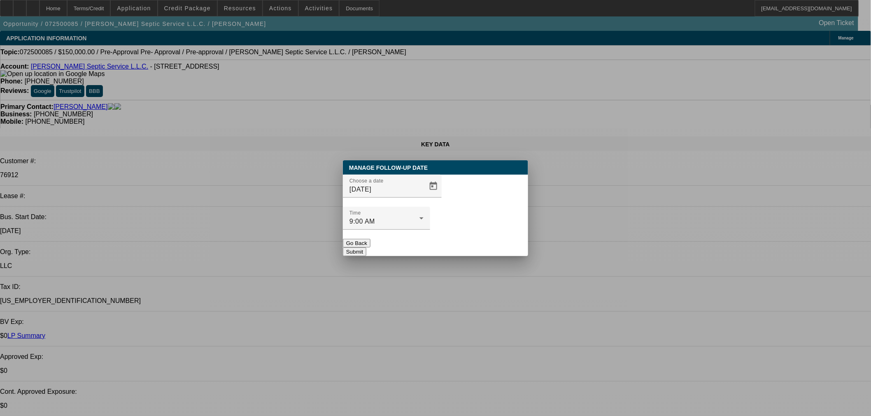
click at [366, 248] on button "Submit" at bounding box center [354, 252] width 23 height 9
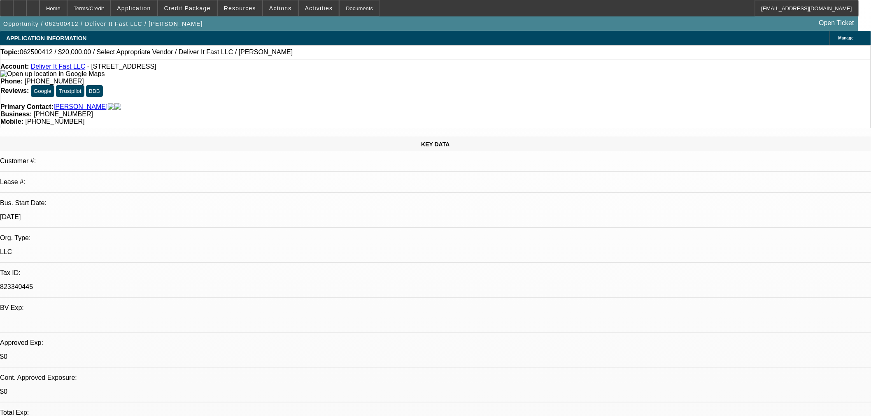
select select "0"
select select "2"
select select "0.1"
select select "4"
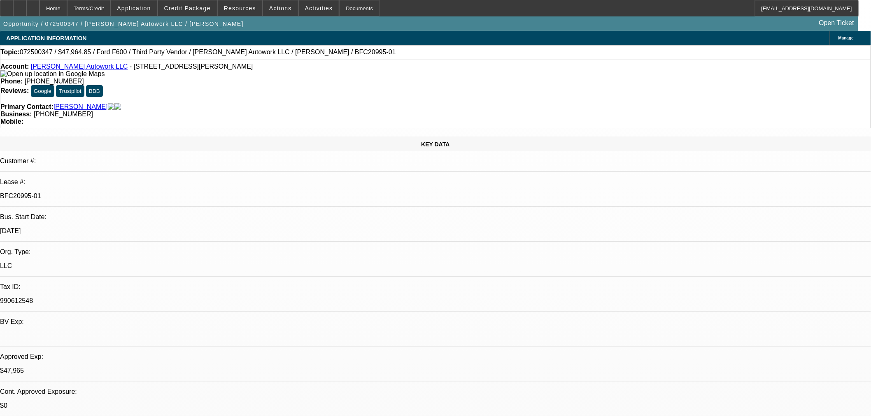
select select "0"
select select "2"
select select "0"
select select "6"
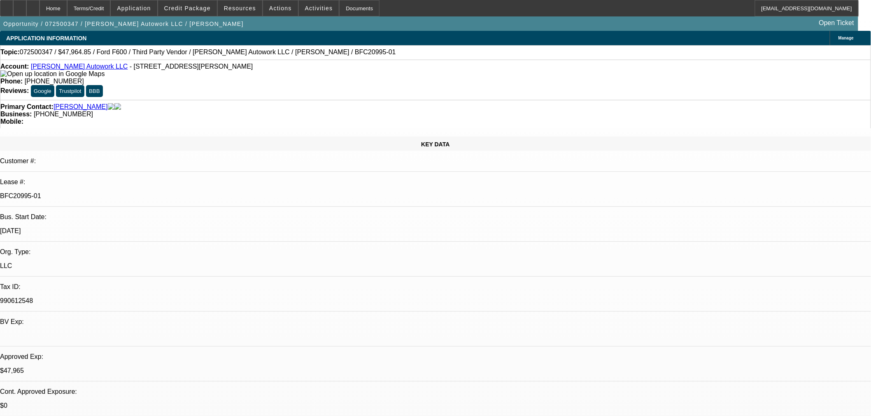
select select "0"
select select "2"
select select "0.1"
select select "4"
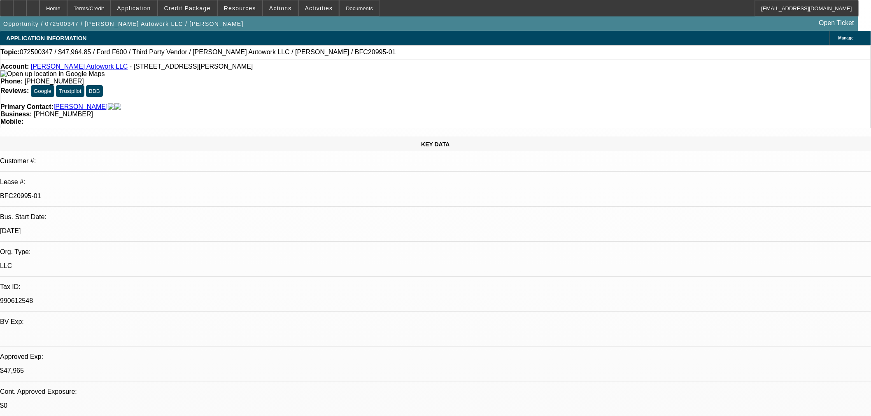
select select "0"
select select "2"
select select "0"
select select "6"
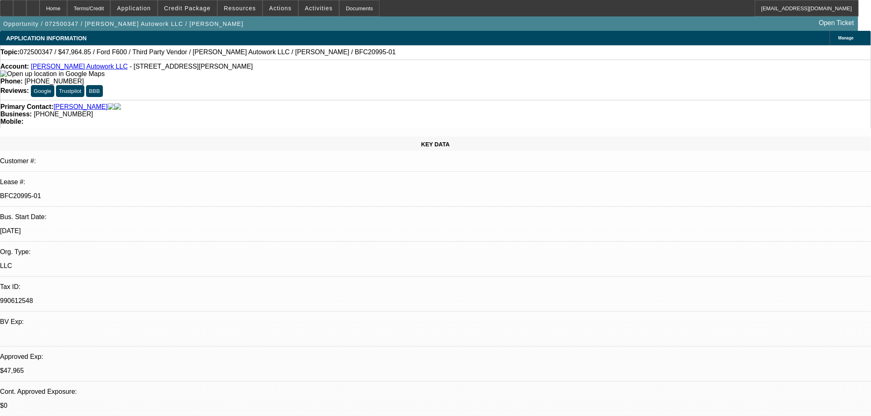
select select "0"
select select "2"
select select "0.1"
select select "4"
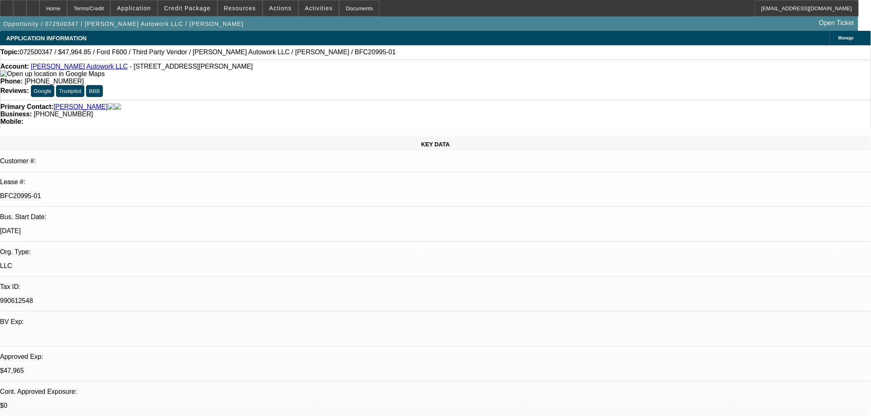
scroll to position [91, 0]
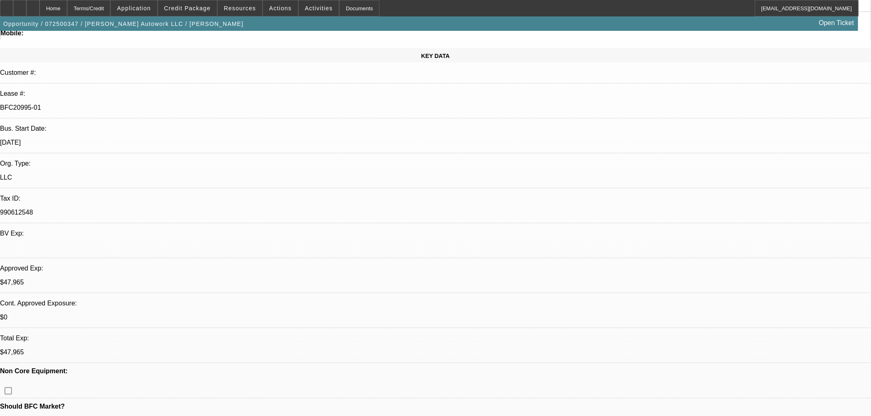
scroll to position [0, 0]
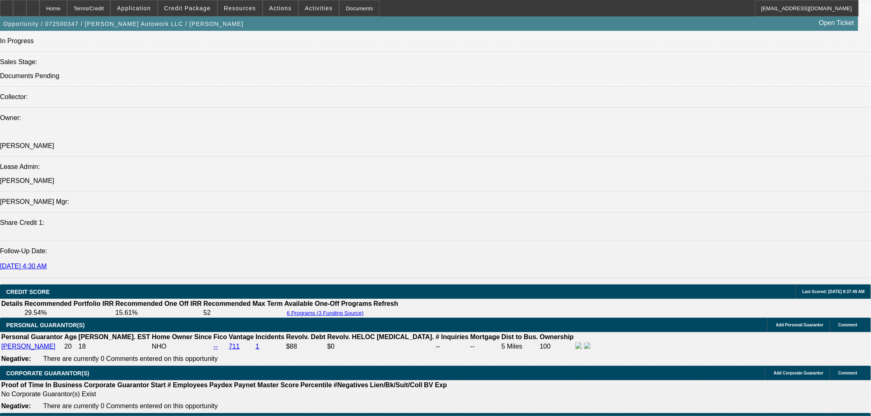
scroll to position [1052, 0]
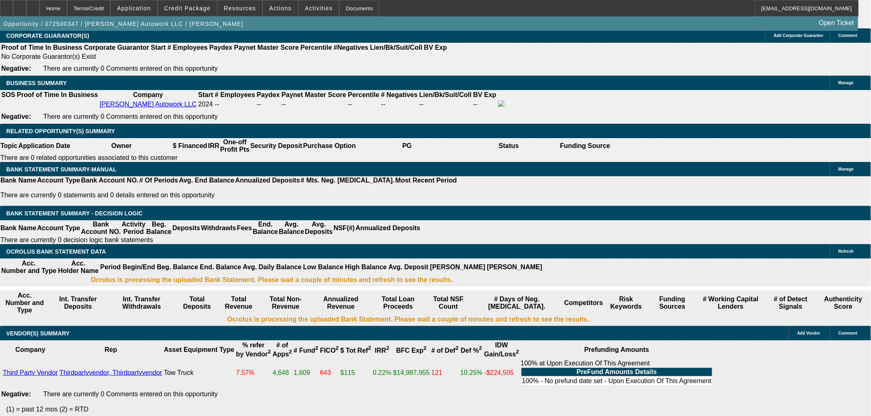
scroll to position [1326, 0]
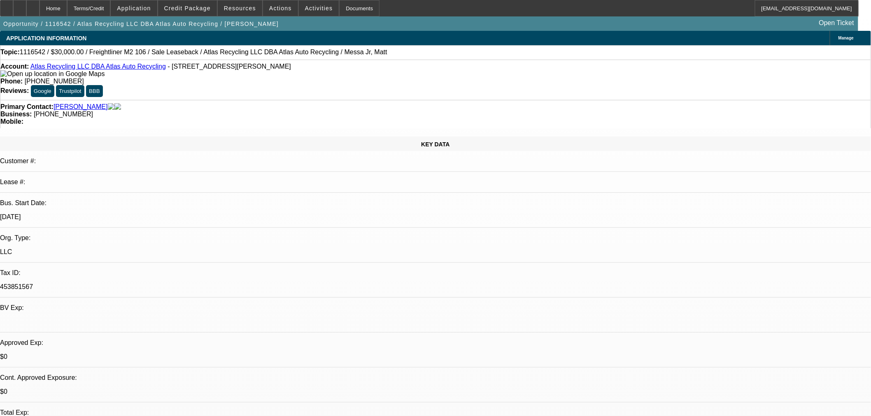
select select "0"
select select "2"
select select "0"
select select "6"
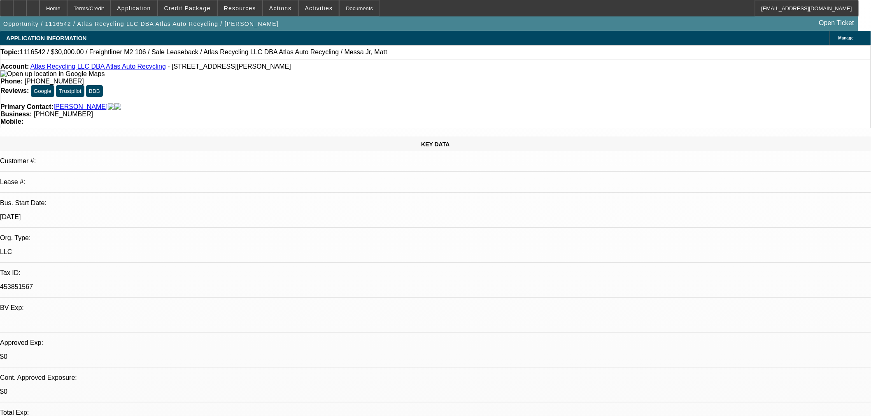
select select "0"
select select "2"
select select "0"
select select "6"
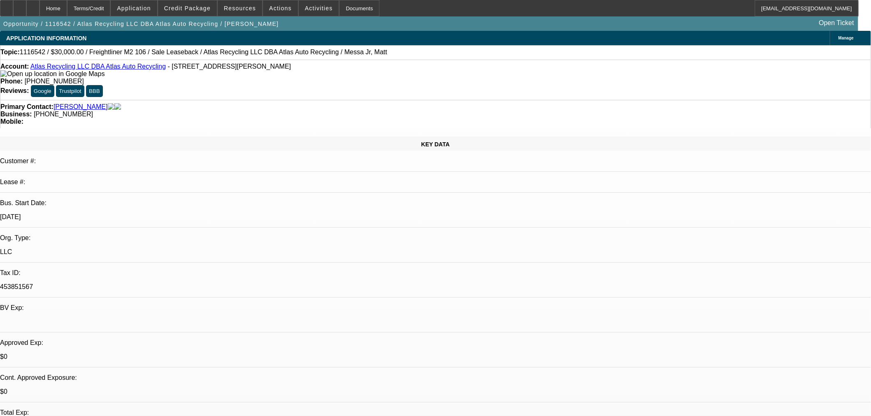
select select "0"
select select "2"
select select "0"
select select "6"
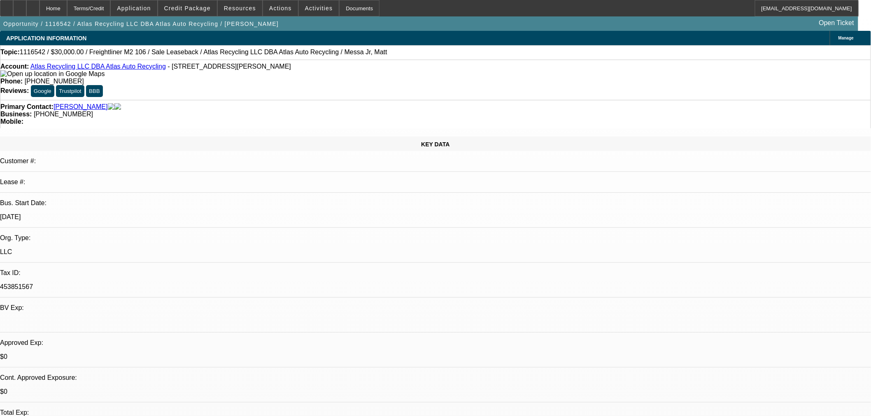
select select "0"
select select "2"
select select "0"
select select "6"
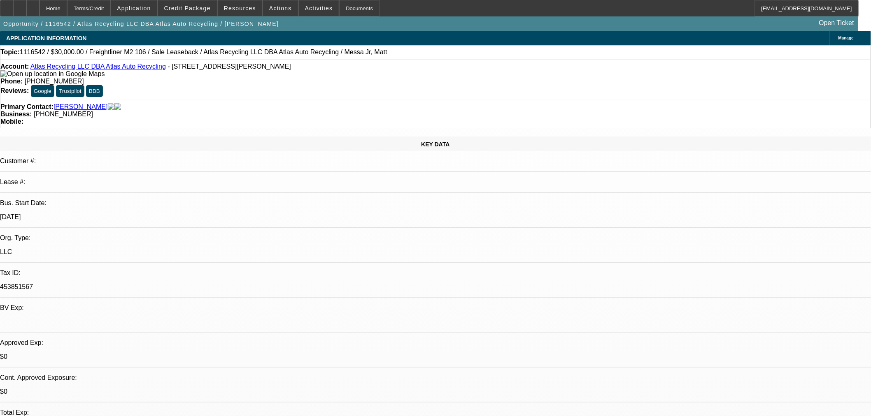
scroll to position [183, 0]
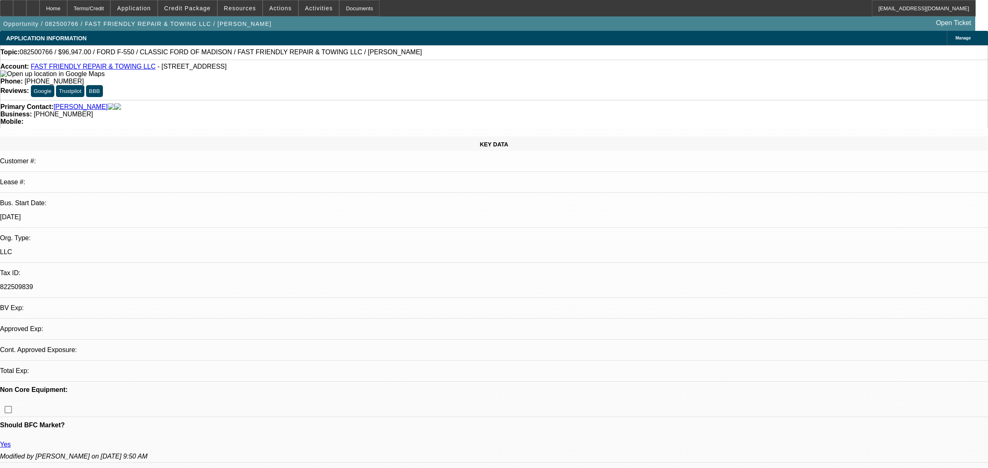
select select "0"
select select "3"
select select "0"
select select "6"
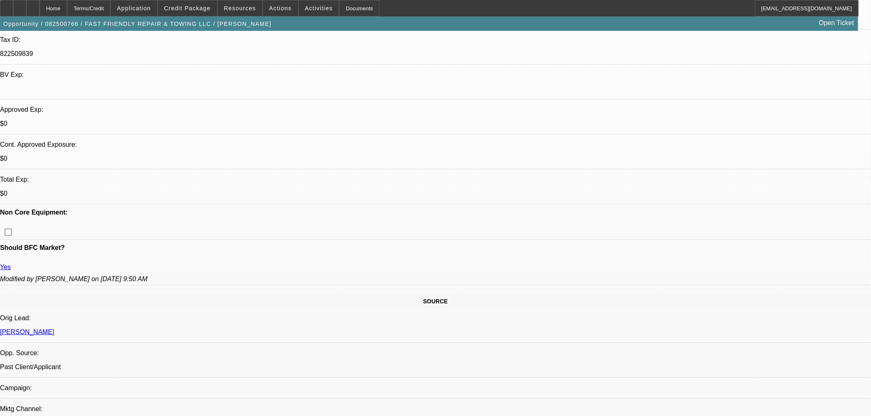
scroll to position [320, 0]
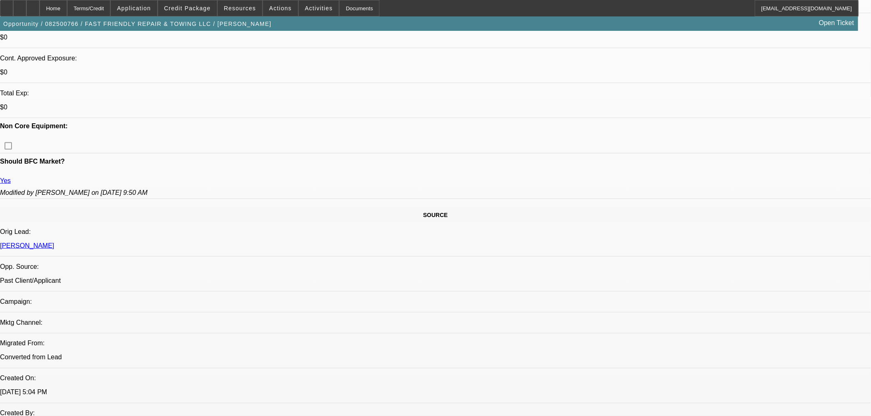
scroll to position [0, 0]
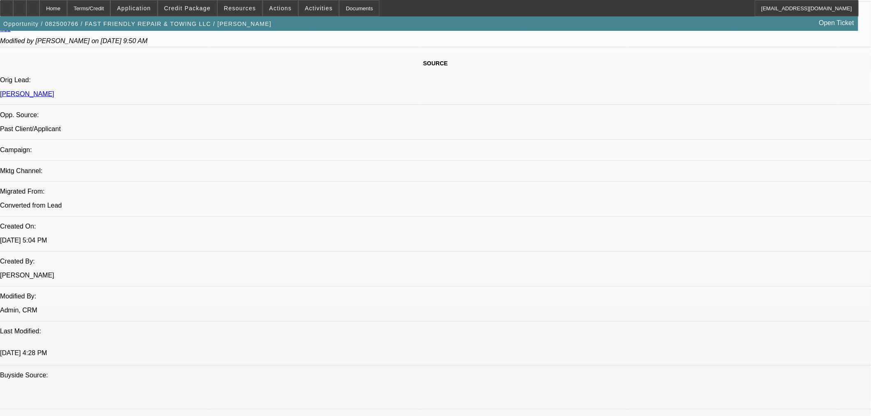
scroll to position [412, 0]
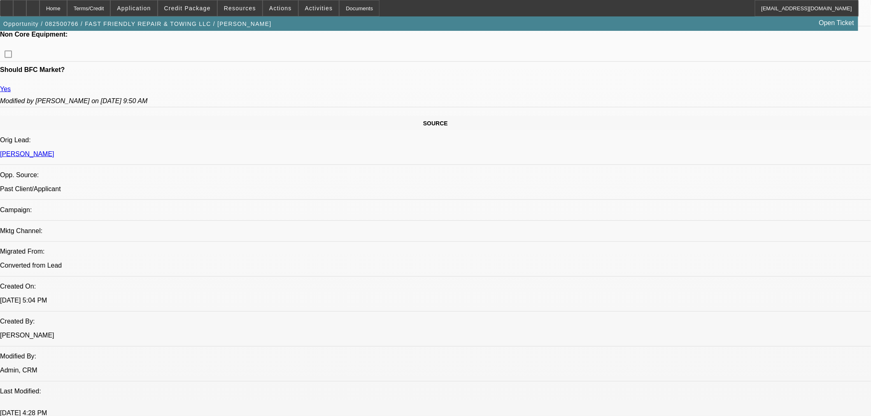
drag, startPoint x: 590, startPoint y: 293, endPoint x: 742, endPoint y: 295, distance: 152.7
drag, startPoint x: 582, startPoint y: 291, endPoint x: 833, endPoint y: 317, distance: 252.4
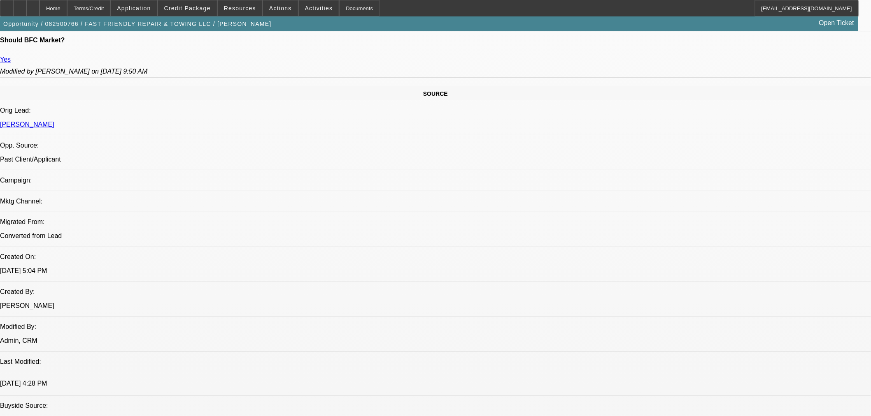
scroll to position [457, 0]
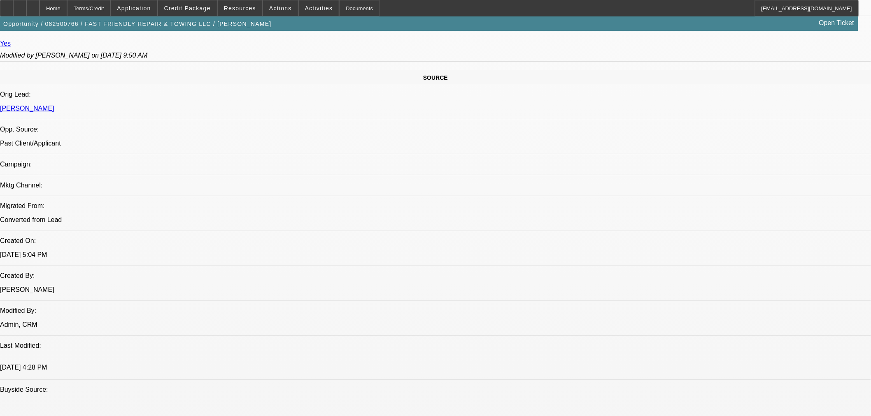
drag, startPoint x: 583, startPoint y: 385, endPoint x: 597, endPoint y: 380, distance: 14.3
drag, startPoint x: 594, startPoint y: 381, endPoint x: 822, endPoint y: 383, distance: 228.4
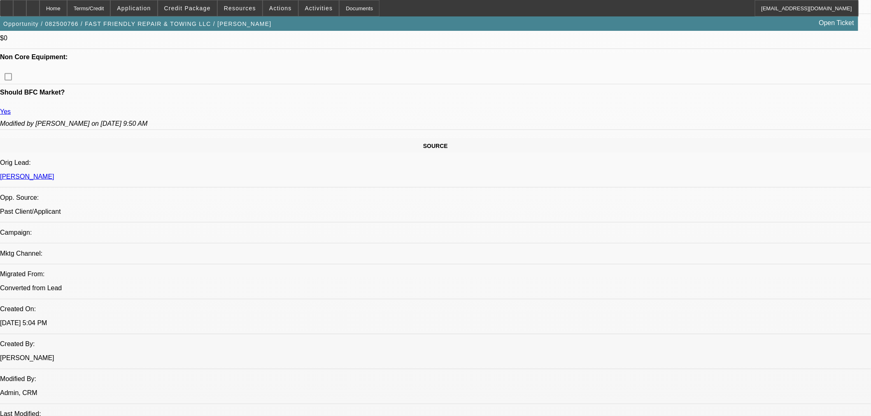
scroll to position [320, 0]
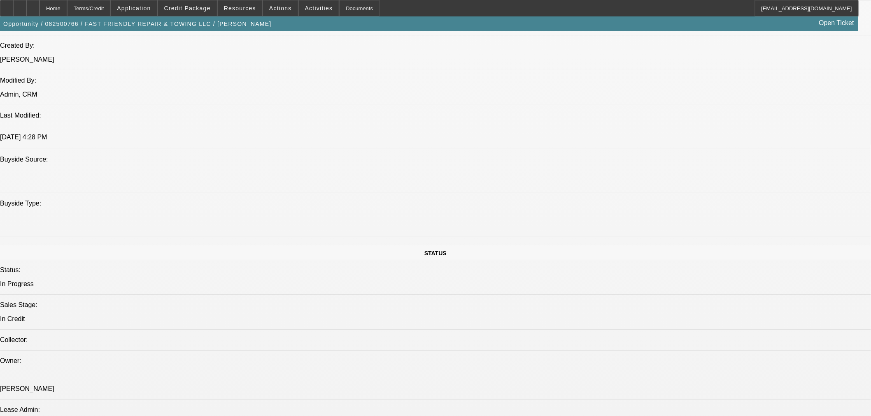
scroll to position [686, 0]
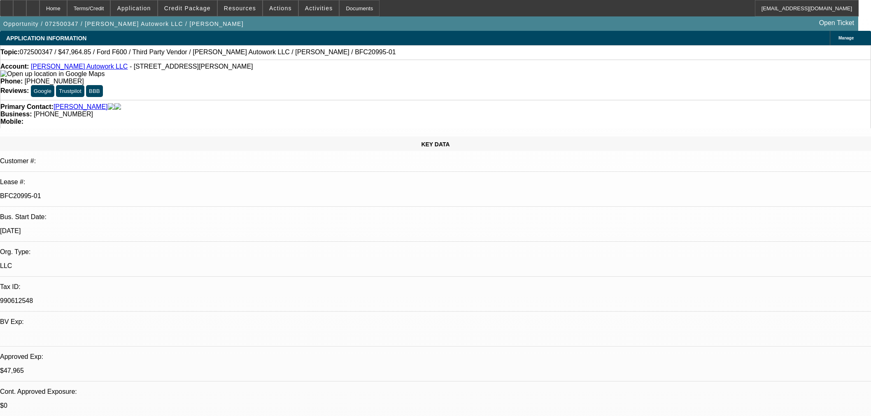
select select "0"
select select "2"
select select "0"
select select "6"
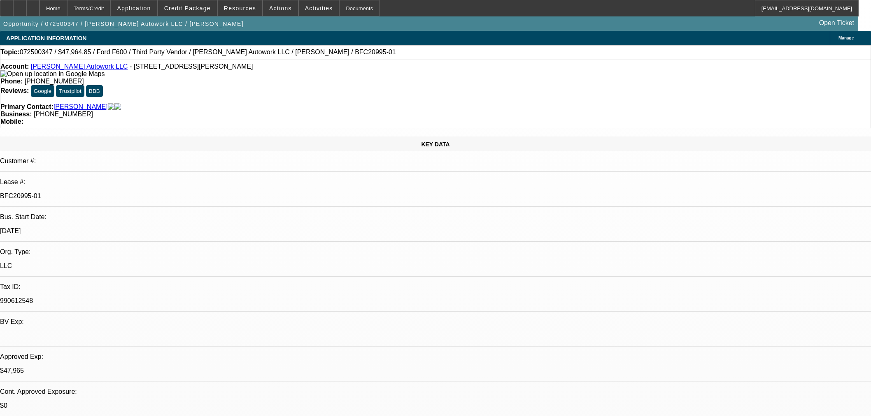
select select "0"
select select "2"
select select "0.1"
select select "4"
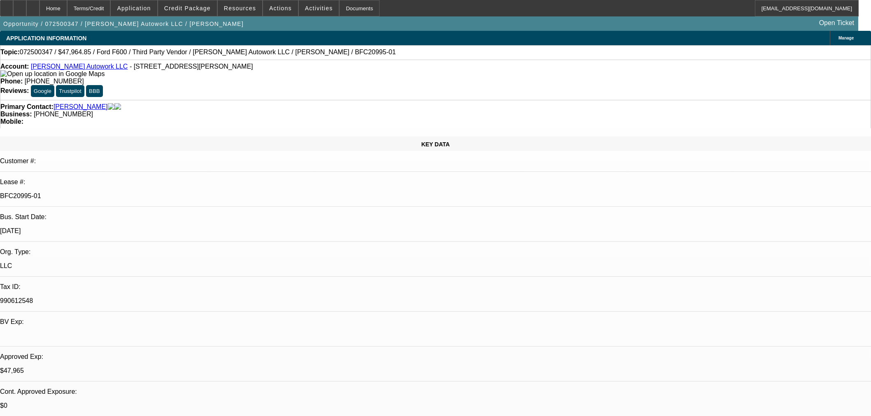
select select "0"
select select "2"
select select "0"
select select "6"
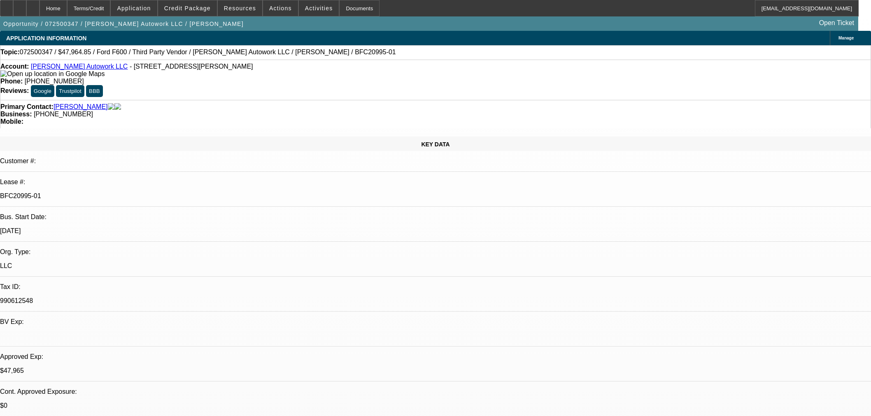
select select "0"
select select "2"
select select "0.1"
select select "4"
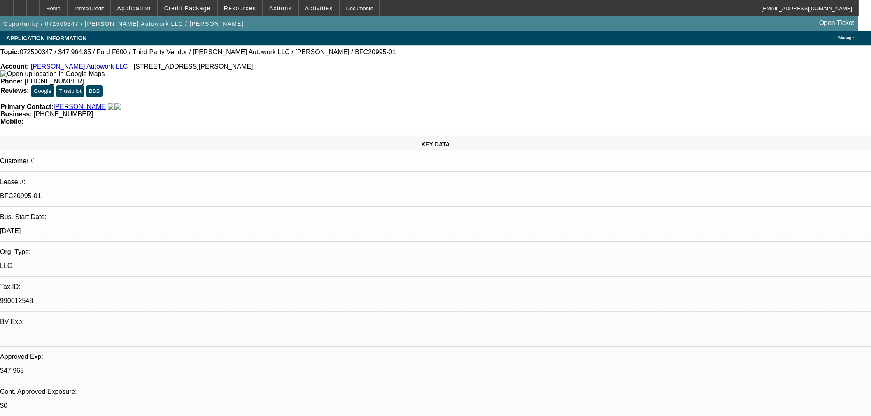
scroll to position [1326, 0]
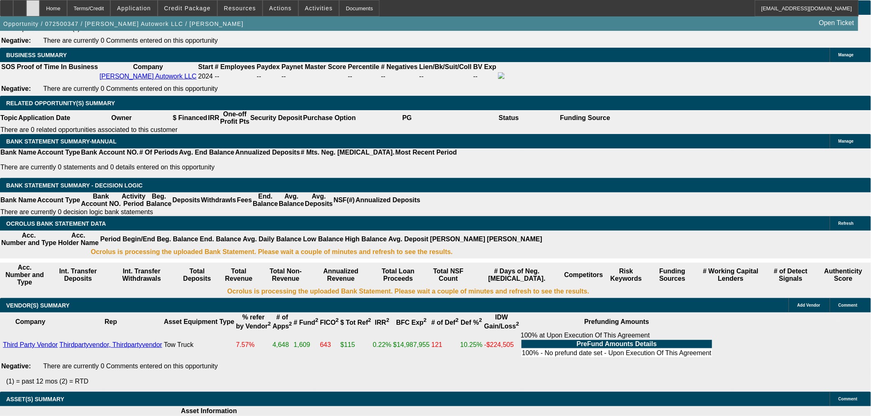
click at [33, 5] on icon at bounding box center [33, 5] width 0 height 0
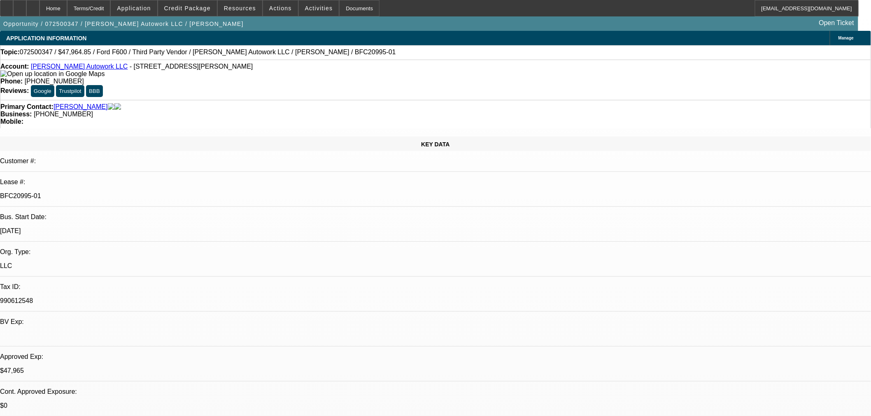
select select "0"
select select "2"
select select "0"
select select "6"
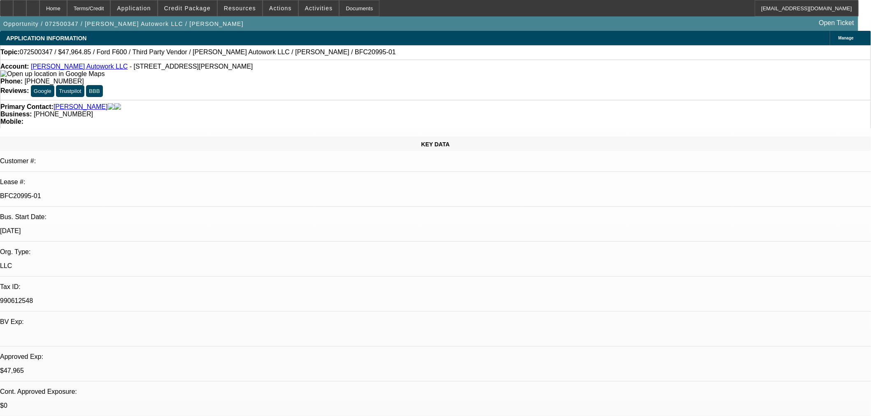
select select "0"
select select "2"
select select "0.1"
select select "4"
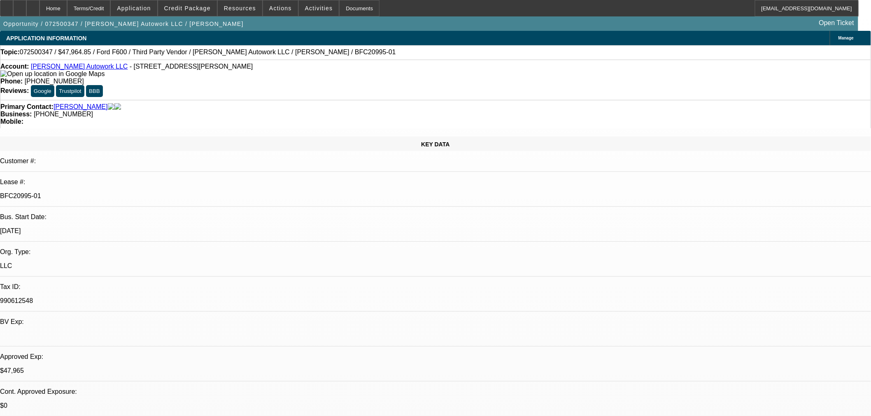
select select "0"
select select "2"
select select "0"
select select "6"
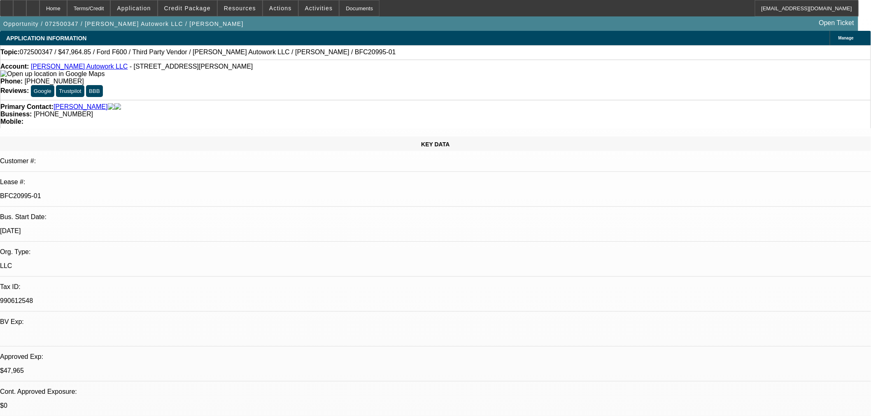
select select "0"
select select "2"
select select "0.1"
select select "4"
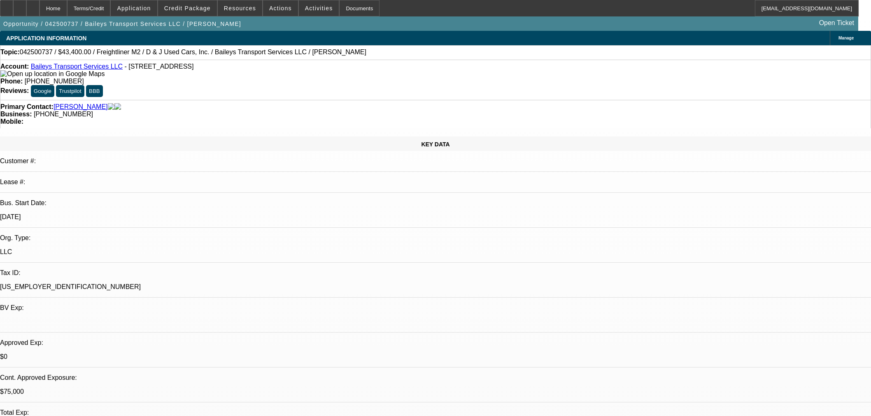
select select "0"
select select "2"
select select "0"
select select "6"
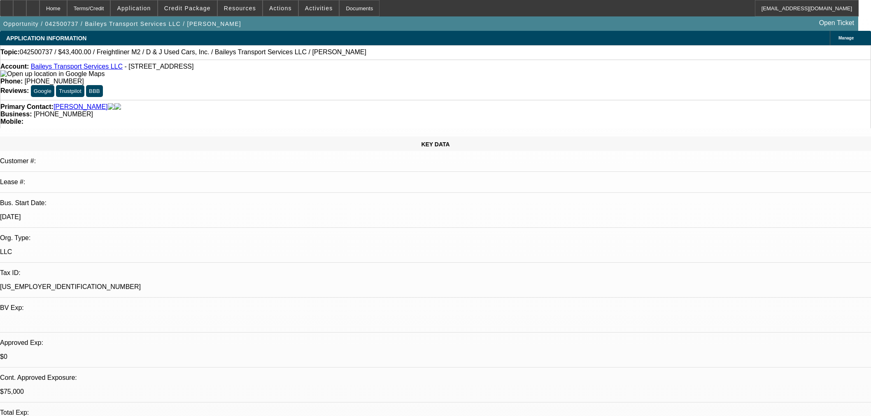
select select "0"
select select "2"
select select "0"
select select "6"
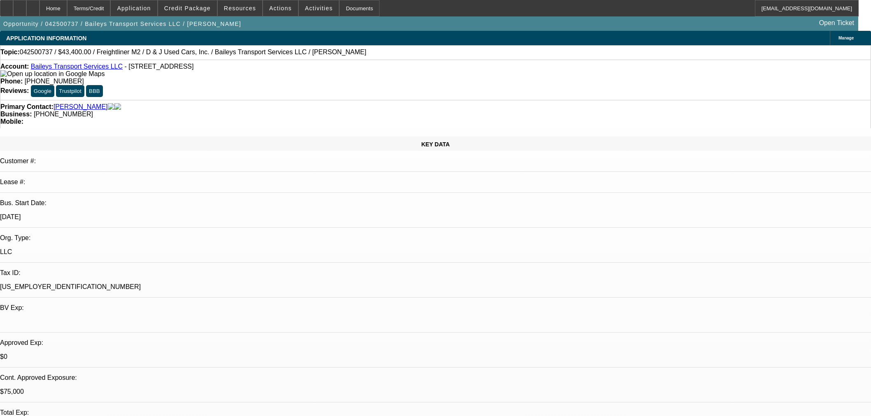
select select "0"
select select "2"
select select "0"
select select "6"
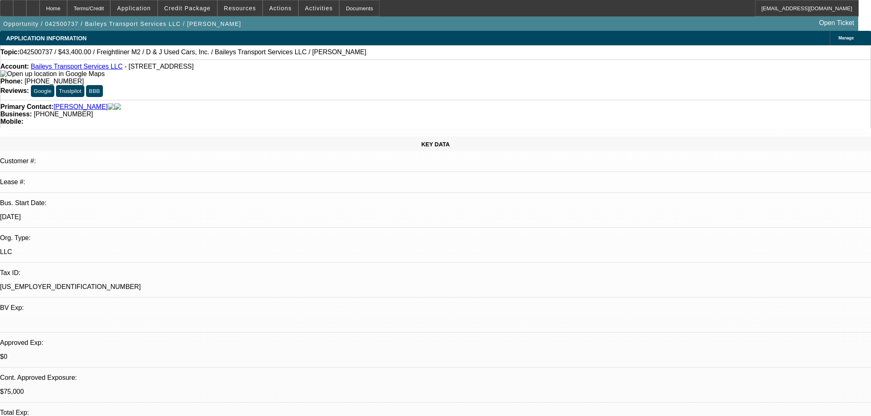
select select "0"
select select "2"
select select "0"
select select "6"
